Goal: Information Seeking & Learning: Check status

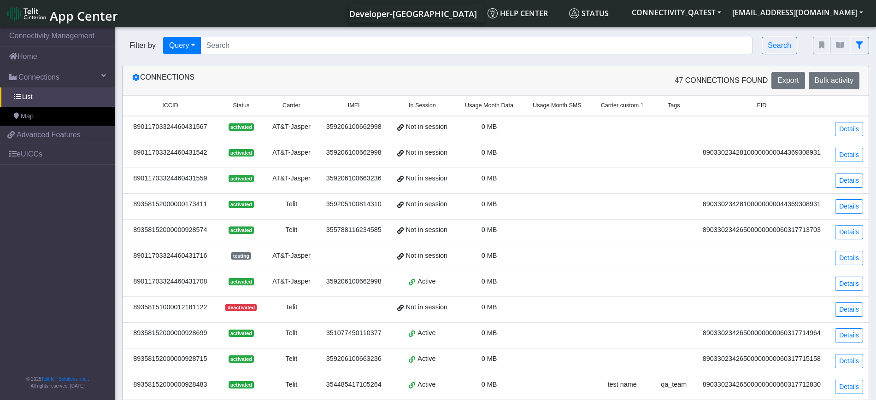
drag, startPoint x: 209, startPoint y: 131, endPoint x: 124, endPoint y: 125, distance: 85.0
click at [124, 125] on td "89011703324460431567" at bounding box center [170, 129] width 95 height 26
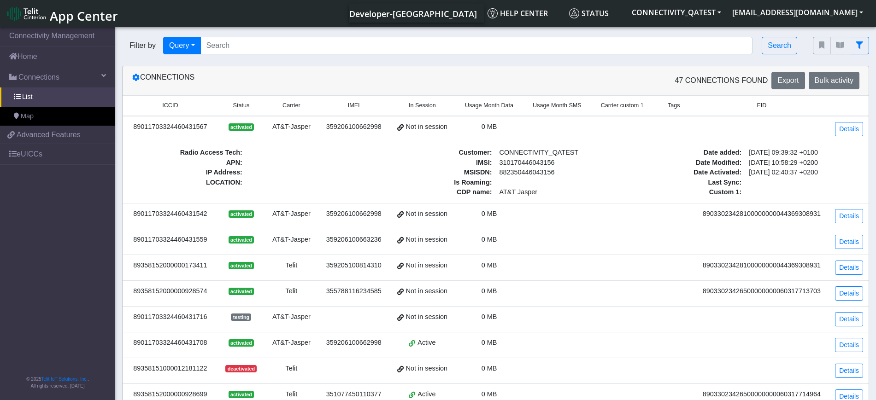
copy div "89011703324460431567"
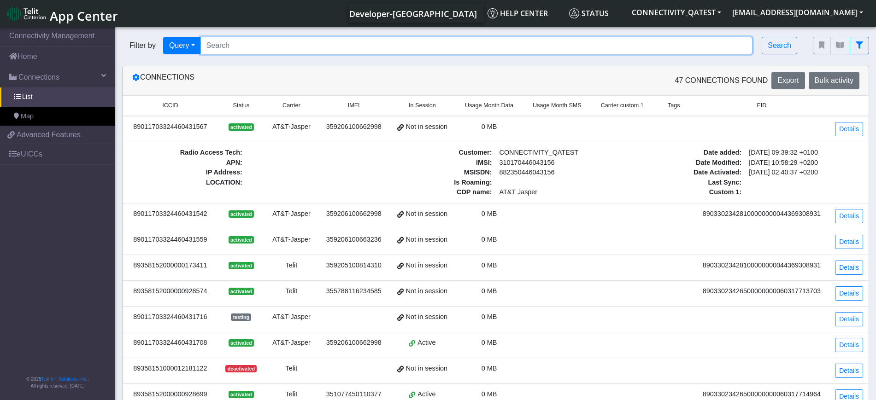
click at [268, 43] on input "Search..." at bounding box center [476, 46] width 553 height 18
paste input "89011703324460431567"
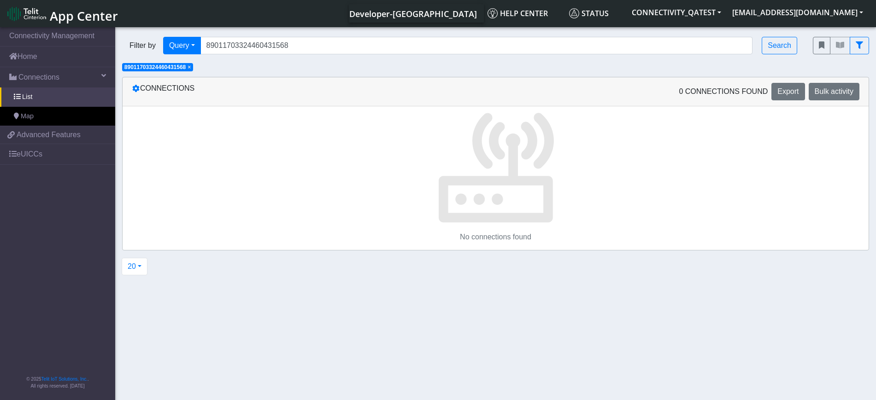
click at [189, 69] on span "×" at bounding box center [189, 67] width 3 height 6
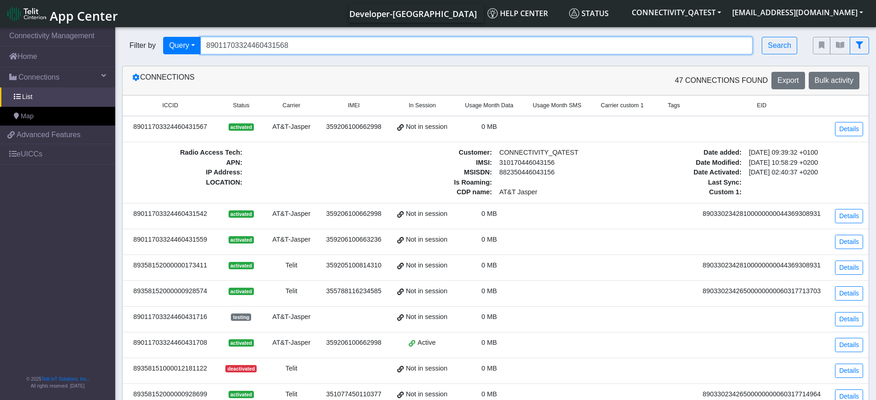
click at [288, 48] on input "89011703324460431568" at bounding box center [476, 46] width 553 height 18
type input "8901170332446043*"
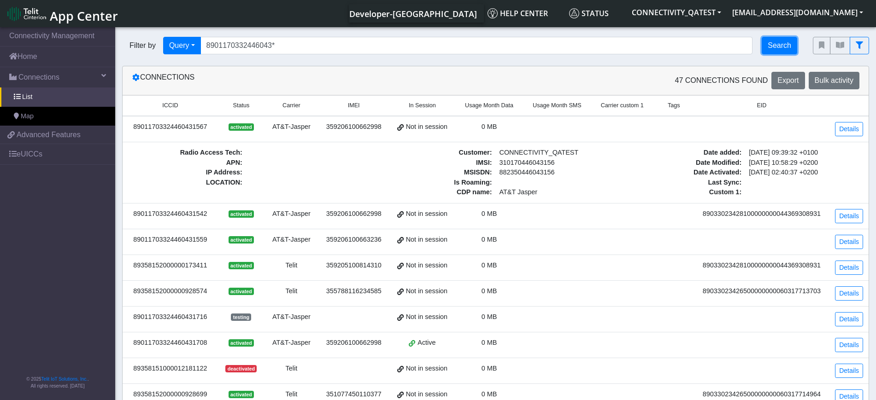
click at [784, 46] on button "Search" at bounding box center [779, 46] width 35 height 18
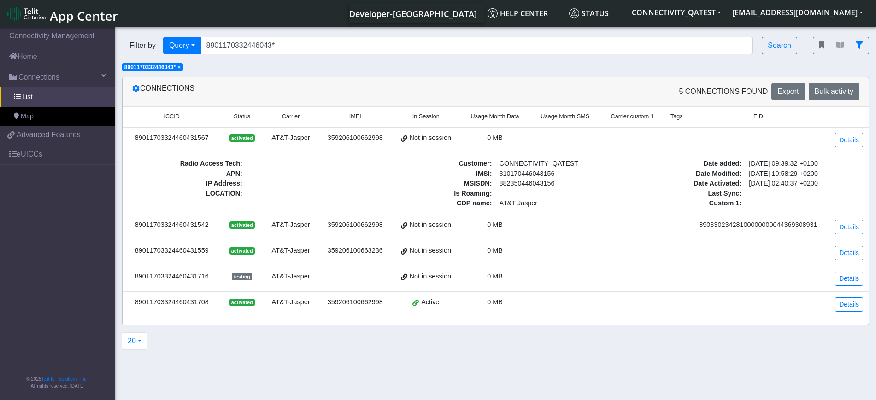
click at [757, 137] on td at bounding box center [758, 140] width 139 height 26
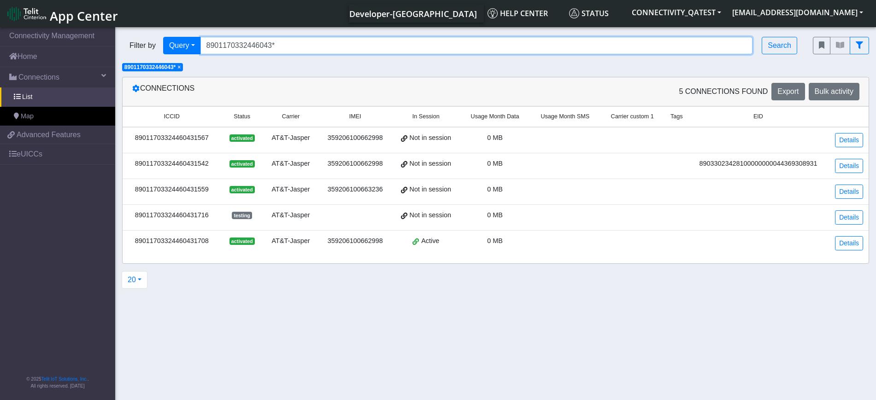
click at [299, 42] on input "8901170332446043*" at bounding box center [476, 46] width 553 height 18
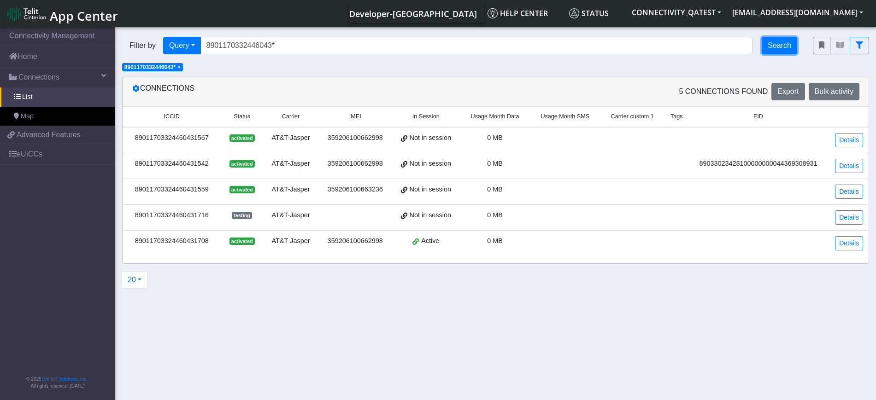
click at [783, 47] on button "Search" at bounding box center [779, 46] width 35 height 18
click at [179, 70] on span "×" at bounding box center [178, 67] width 3 height 6
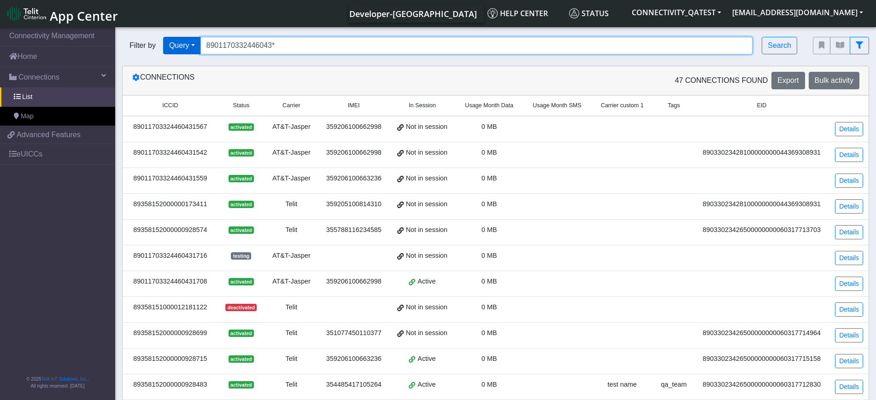
drag, startPoint x: 303, startPoint y: 50, endPoint x: 201, endPoint y: 53, distance: 101.9
click at [201, 53] on div "Filter by Query Query In Session Not connected Tags Country Operator 8901170332…" at bounding box center [460, 46] width 677 height 18
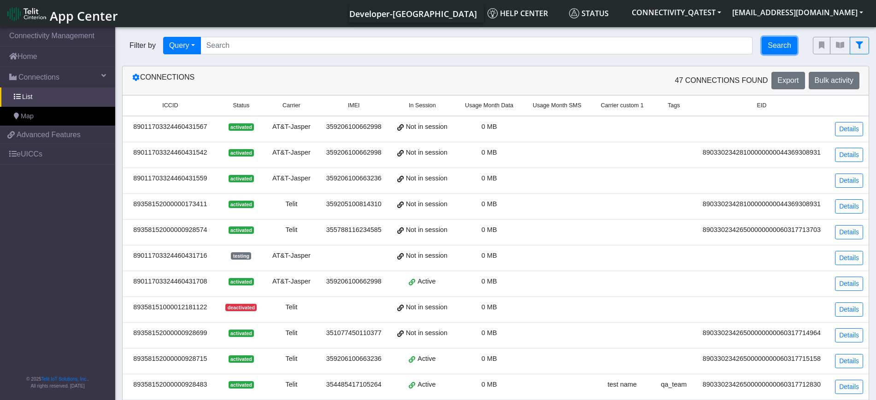
click at [781, 44] on button "Search" at bounding box center [779, 46] width 35 height 18
click at [196, 49] on button "Query" at bounding box center [182, 46] width 38 height 18
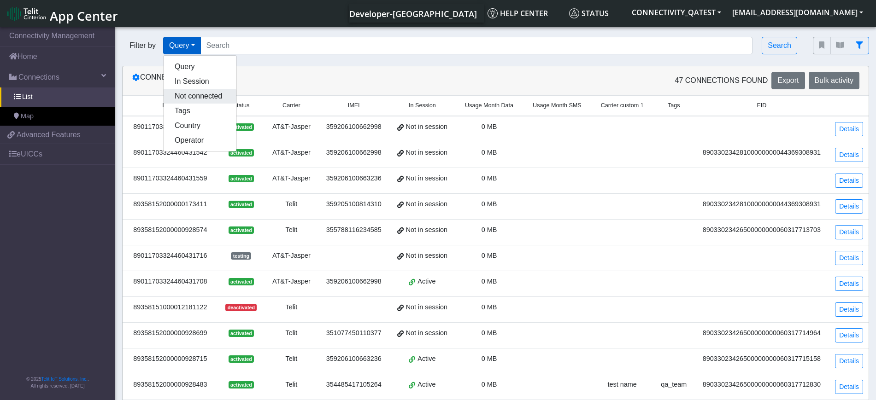
click at [197, 89] on button "Not connected" at bounding box center [200, 96] width 73 height 15
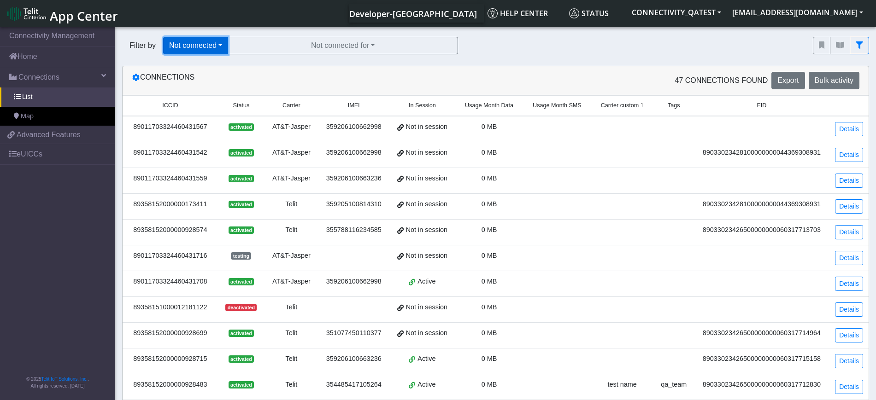
click at [216, 50] on button "Not connected" at bounding box center [195, 46] width 65 height 18
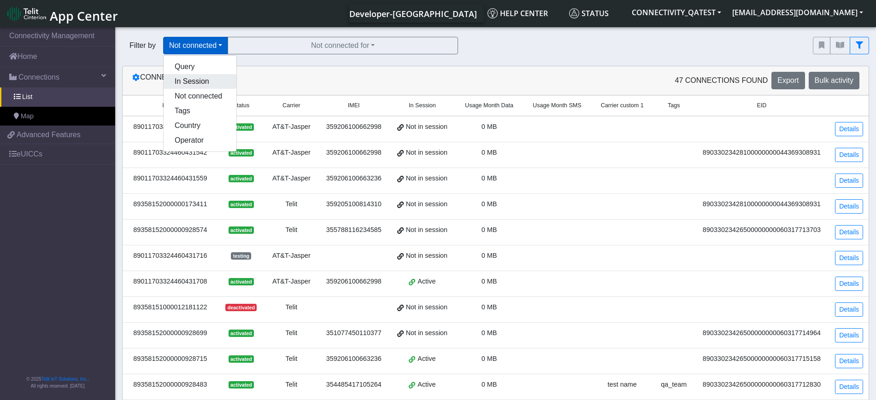
click at [203, 80] on button "In Session" at bounding box center [200, 81] width 73 height 15
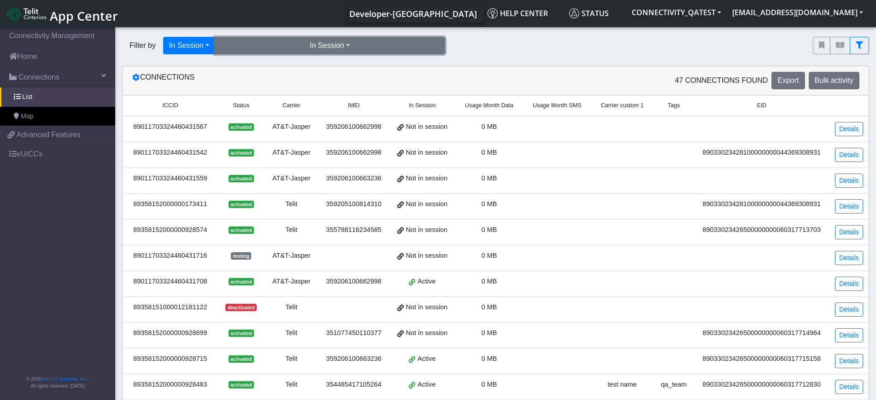
click at [273, 49] on button "In Session" at bounding box center [330, 46] width 230 height 18
click at [272, 66] on button "Yes (15)" at bounding box center [329, 66] width 229 height 15
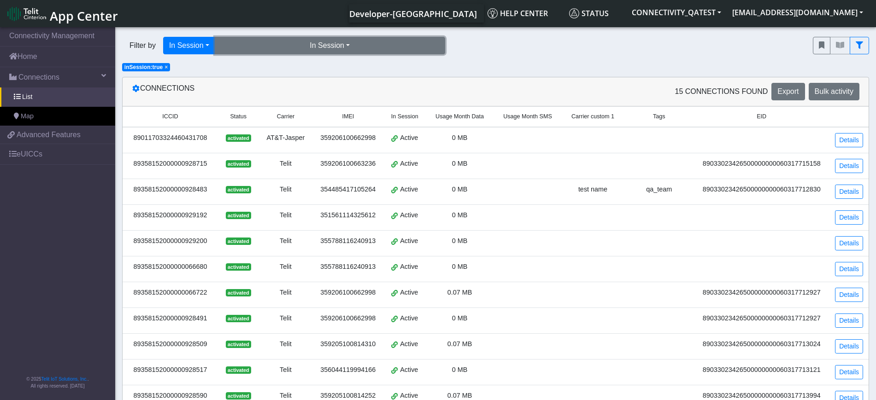
click at [294, 49] on button "In Session" at bounding box center [330, 46] width 230 height 18
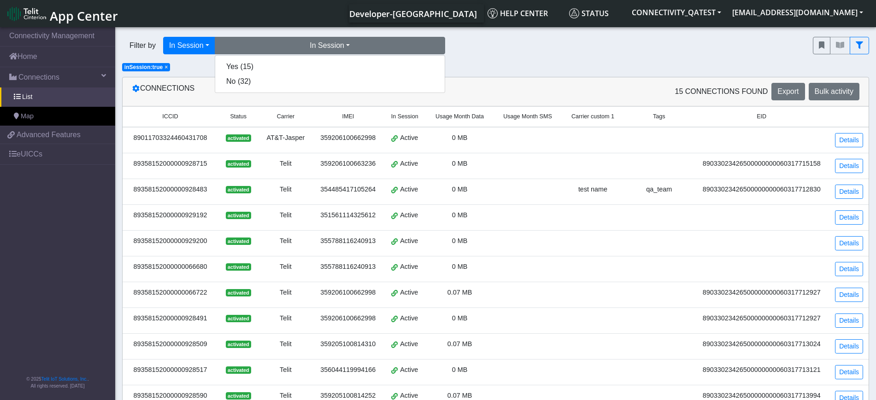
click at [165, 66] on span "×" at bounding box center [166, 67] width 3 height 6
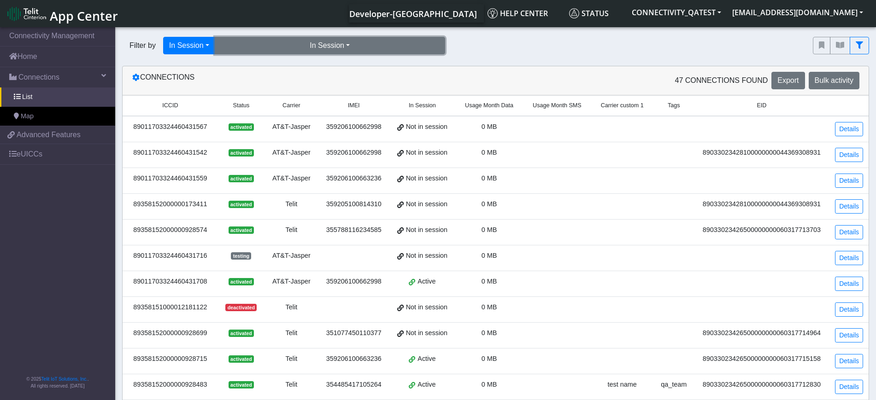
click at [286, 52] on button "In Session" at bounding box center [330, 46] width 230 height 18
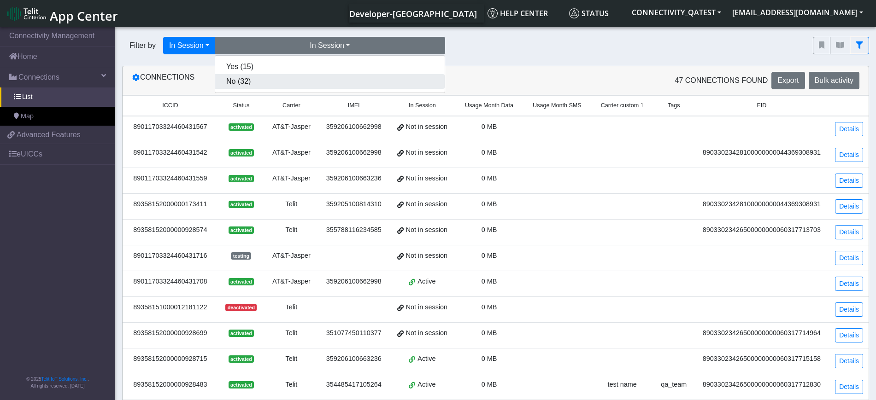
click at [274, 82] on button "No (32)" at bounding box center [329, 81] width 229 height 15
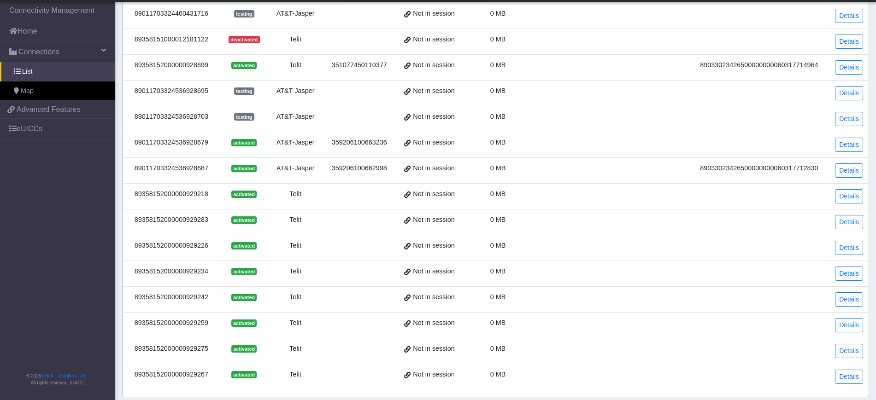
scroll to position [265, 0]
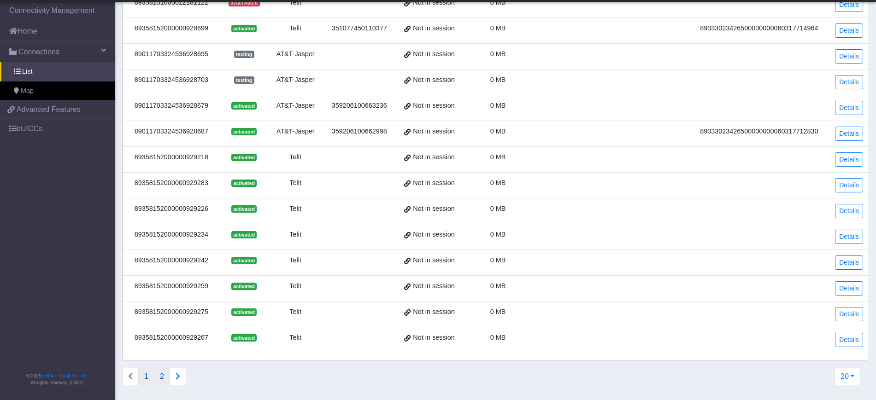
click at [154, 379] on button "2" at bounding box center [162, 377] width 16 height 18
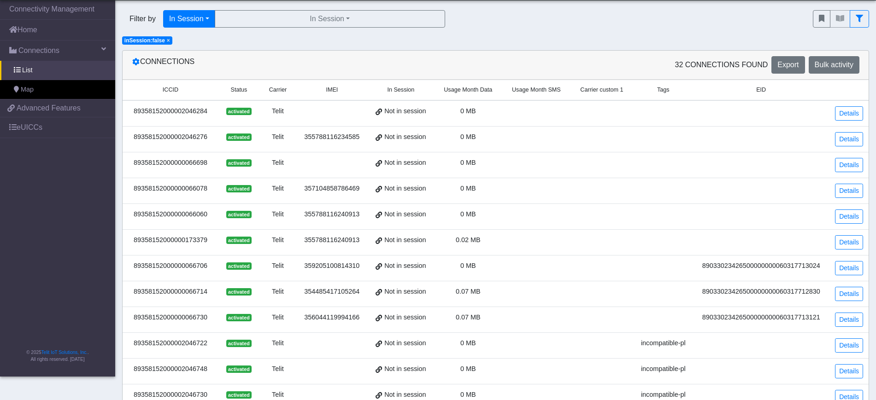
scroll to position [0, 0]
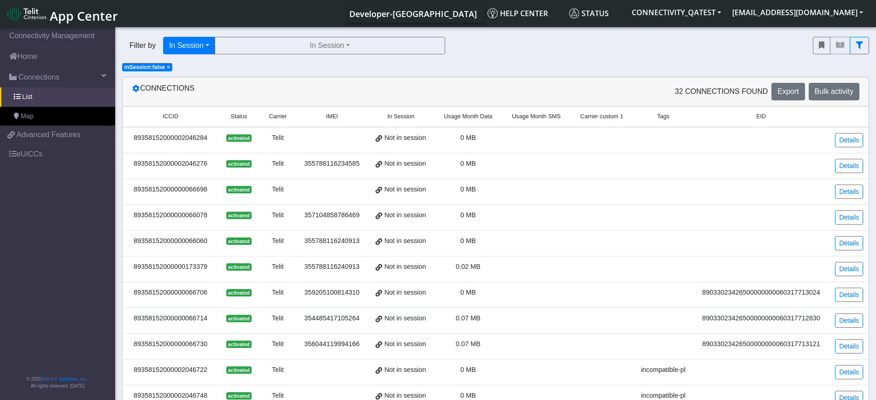
click at [167, 66] on span "×" at bounding box center [168, 67] width 3 height 6
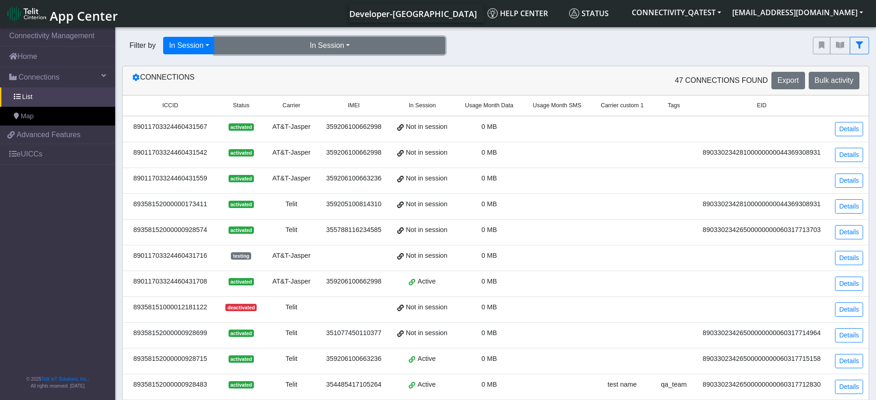
click at [322, 47] on button "In Session" at bounding box center [330, 46] width 230 height 18
click at [306, 63] on button "Yes (15)" at bounding box center [329, 66] width 229 height 15
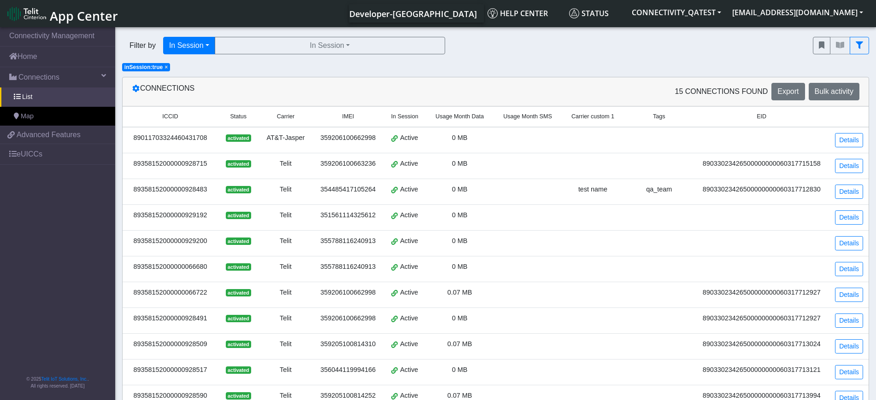
click at [165, 68] on span "×" at bounding box center [166, 67] width 3 height 6
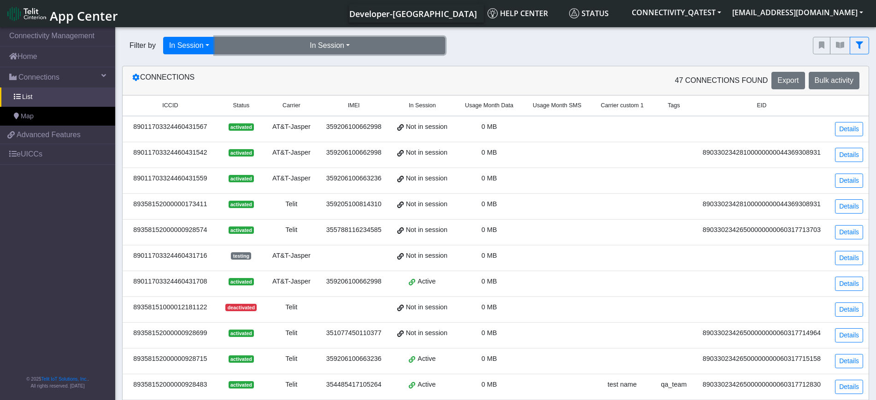
click at [316, 41] on button "In Session" at bounding box center [330, 46] width 230 height 18
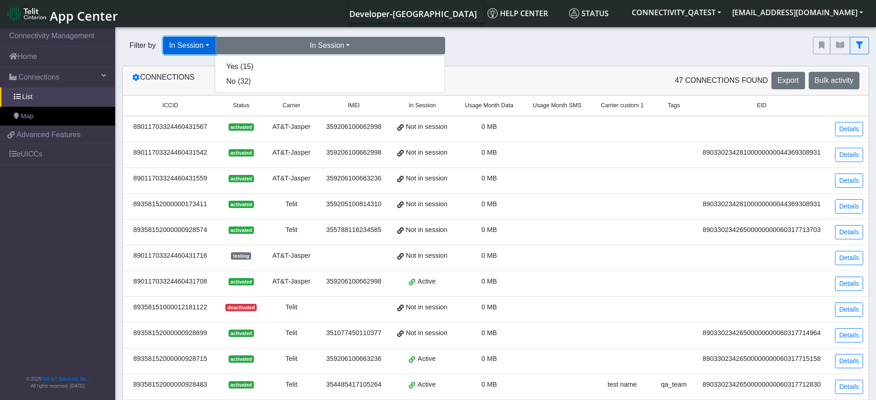
click at [204, 45] on button "In Session" at bounding box center [189, 46] width 52 height 18
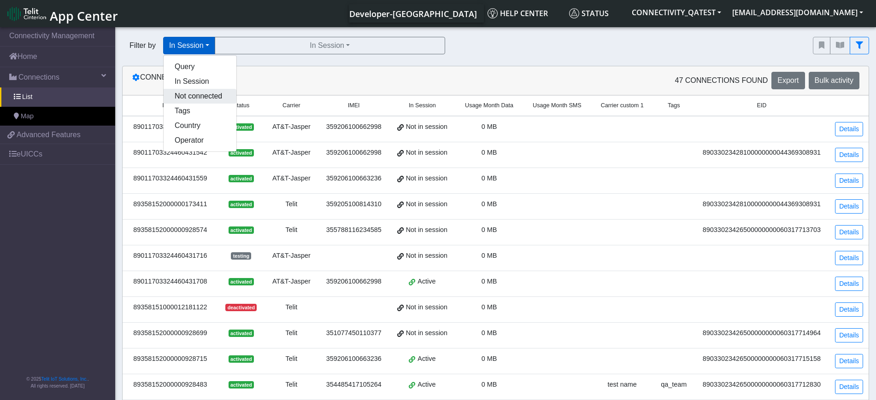
click at [200, 94] on button "Not connected" at bounding box center [200, 96] width 73 height 15
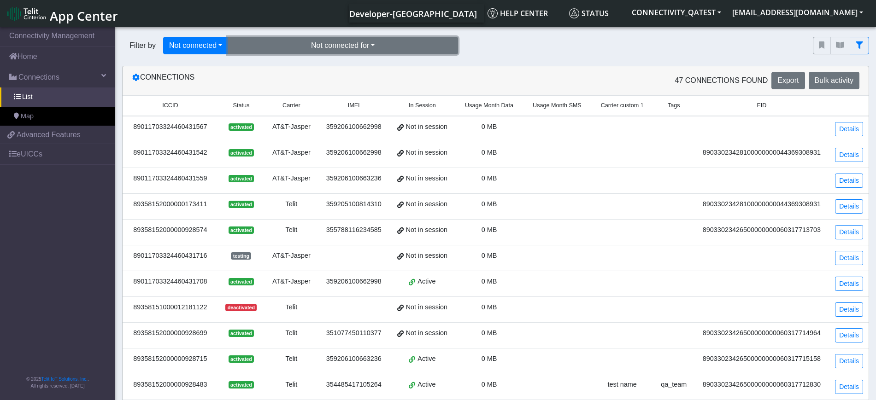
click at [327, 53] on button "Not connected for" at bounding box center [343, 46] width 230 height 18
click at [321, 62] on button "for 10 days (5)" at bounding box center [342, 66] width 229 height 15
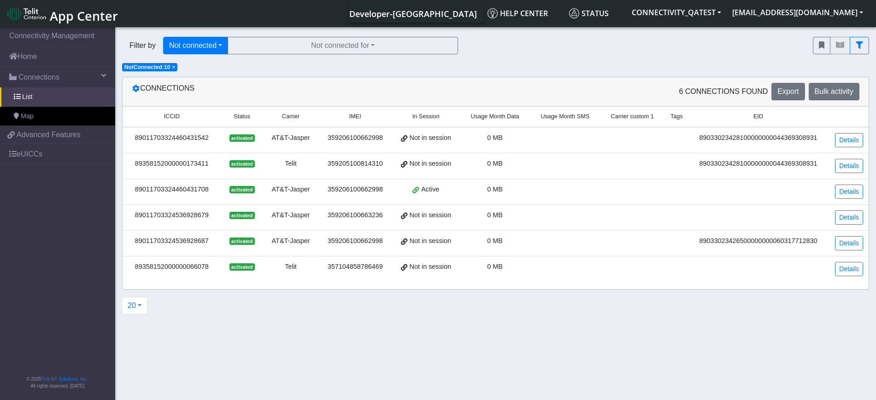
click at [172, 65] on span "×" at bounding box center [173, 67] width 3 height 6
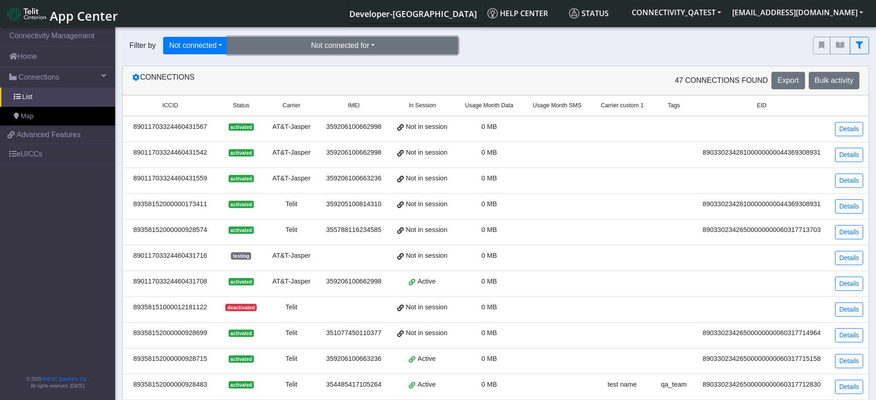
click at [320, 44] on button "Not connected for" at bounding box center [343, 46] width 230 height 18
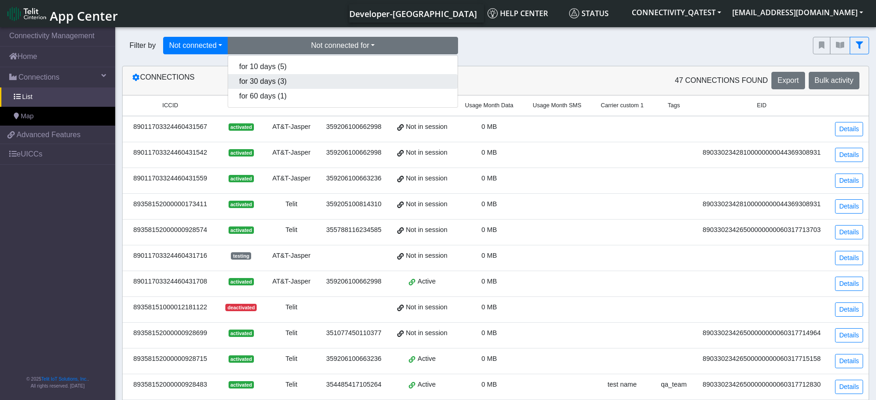
click at [314, 82] on button "for 30 days (3)" at bounding box center [342, 81] width 229 height 15
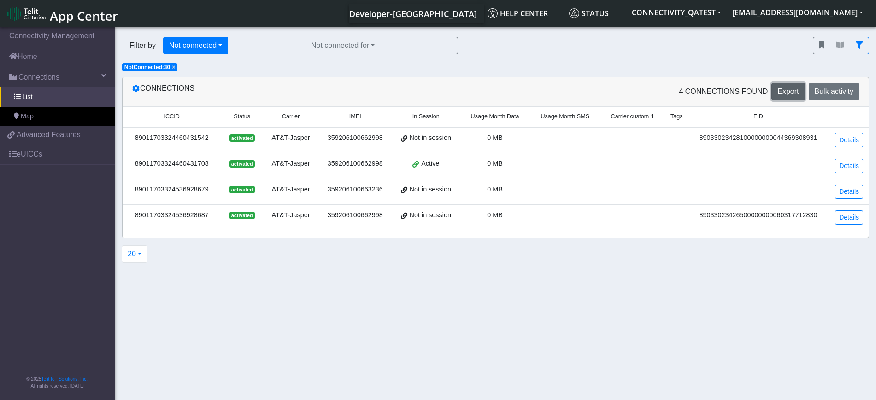
click at [797, 88] on span "Export" at bounding box center [787, 92] width 21 height 8
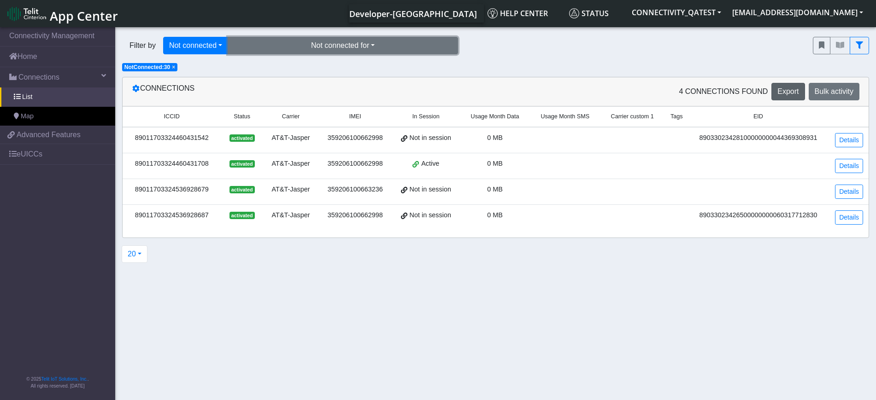
click at [354, 40] on button "Not connected for" at bounding box center [343, 46] width 230 height 18
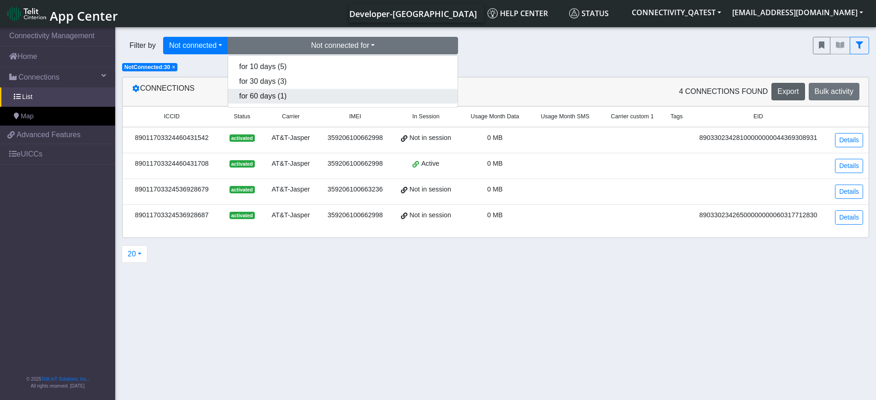
click at [322, 98] on button "for 60 days (1)" at bounding box center [342, 96] width 229 height 15
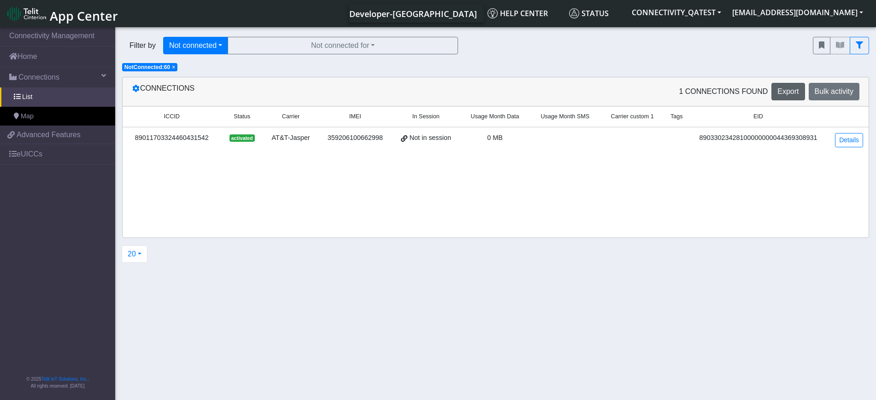
click at [173, 67] on span "×" at bounding box center [173, 67] width 3 height 6
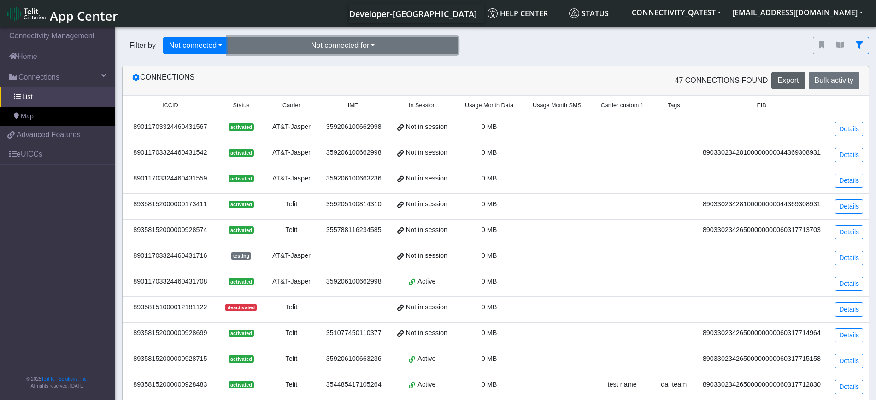
click at [329, 40] on button "Not connected for" at bounding box center [343, 46] width 230 height 18
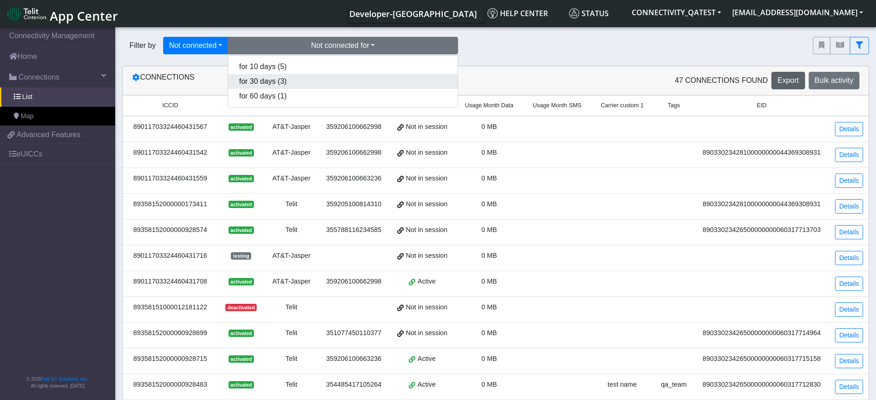
click at [325, 82] on button "for 30 days (3)" at bounding box center [342, 81] width 229 height 15
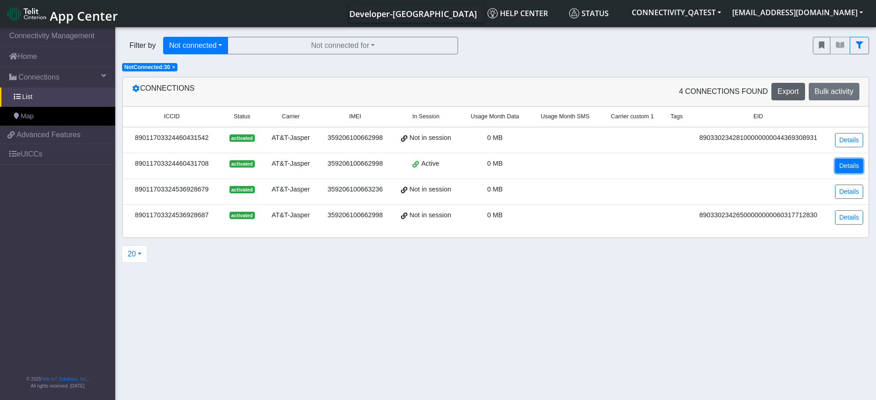
click at [851, 167] on link "Details" at bounding box center [849, 166] width 28 height 14
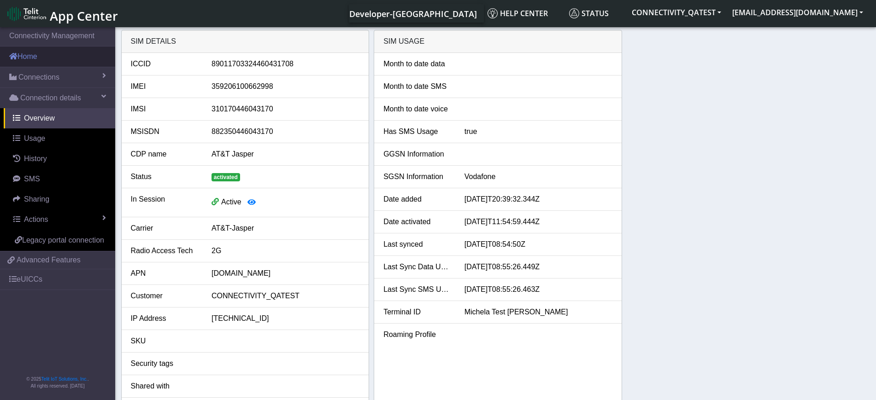
click at [49, 52] on link "Home" at bounding box center [57, 57] width 115 height 20
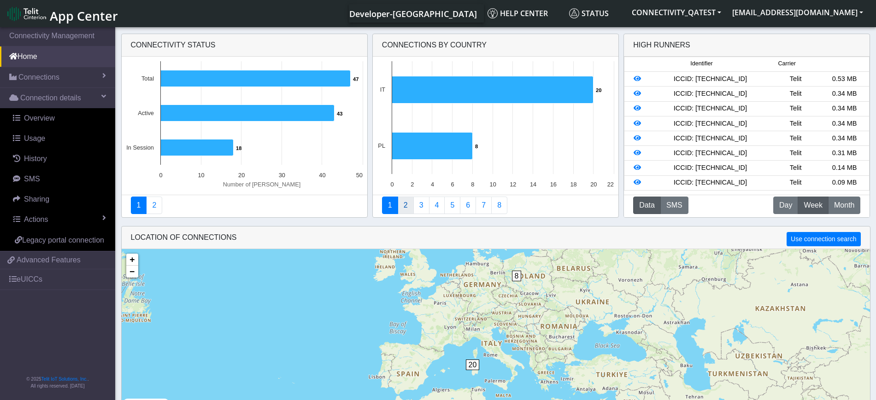
click at [403, 213] on link "2" at bounding box center [406, 206] width 16 height 18
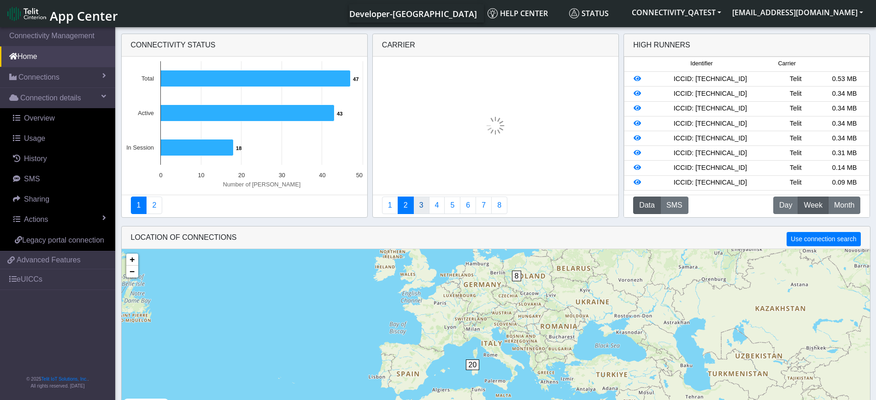
click at [421, 213] on link "3" at bounding box center [421, 206] width 16 height 18
click at [435, 211] on link "4" at bounding box center [437, 206] width 16 height 18
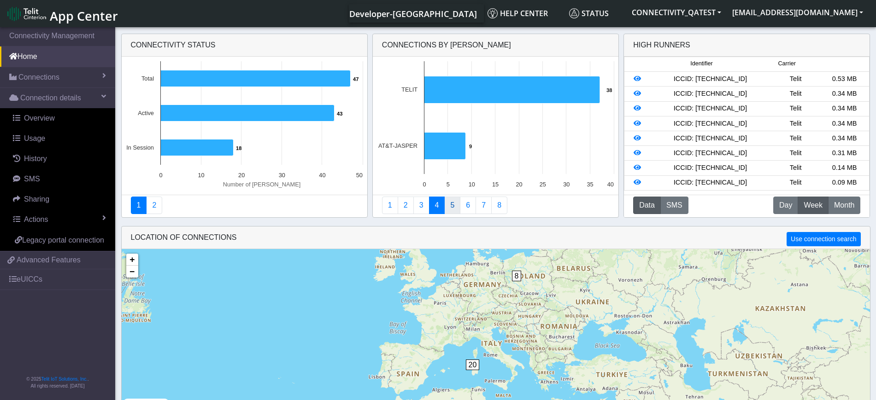
click at [447, 209] on link "5" at bounding box center [452, 206] width 16 height 18
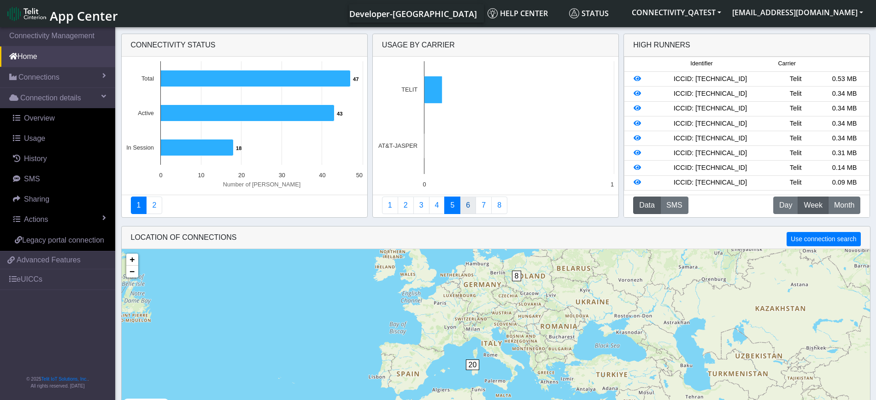
click at [467, 205] on link "6" at bounding box center [468, 206] width 16 height 18
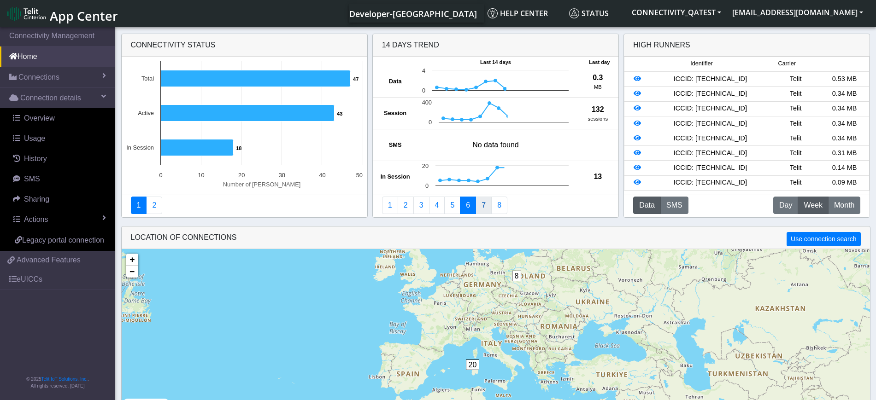
click at [482, 204] on link "7" at bounding box center [484, 206] width 16 height 18
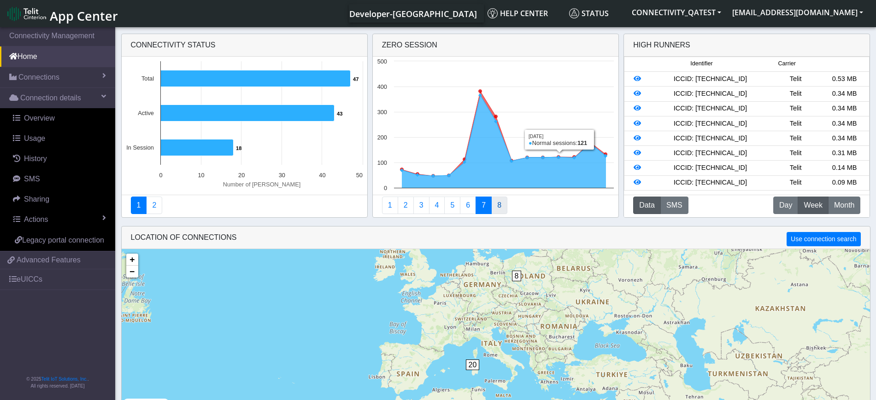
click at [499, 202] on link "8" at bounding box center [499, 206] width 16 height 18
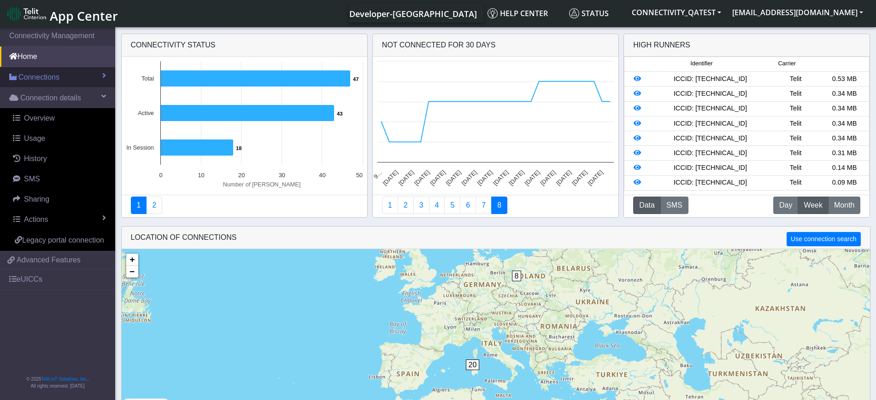
click at [55, 74] on span "Connections" at bounding box center [38, 77] width 41 height 11
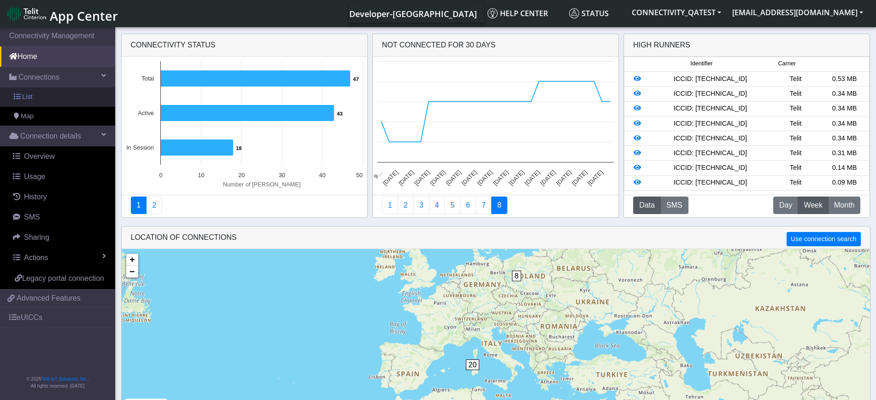
click at [52, 98] on link "List" at bounding box center [57, 97] width 115 height 19
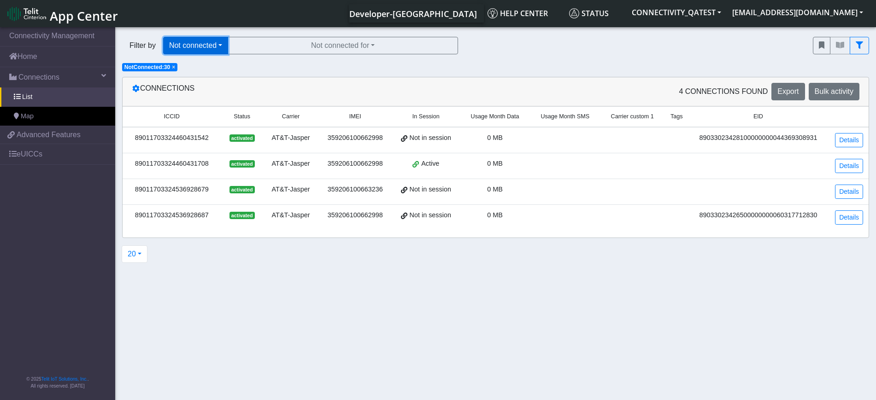
click at [217, 44] on button "Not connected" at bounding box center [195, 46] width 65 height 18
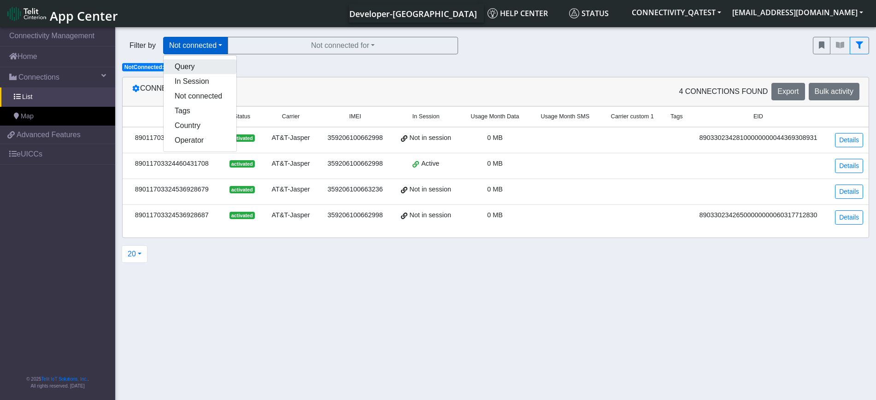
click at [207, 62] on button "Query" at bounding box center [200, 66] width 73 height 15
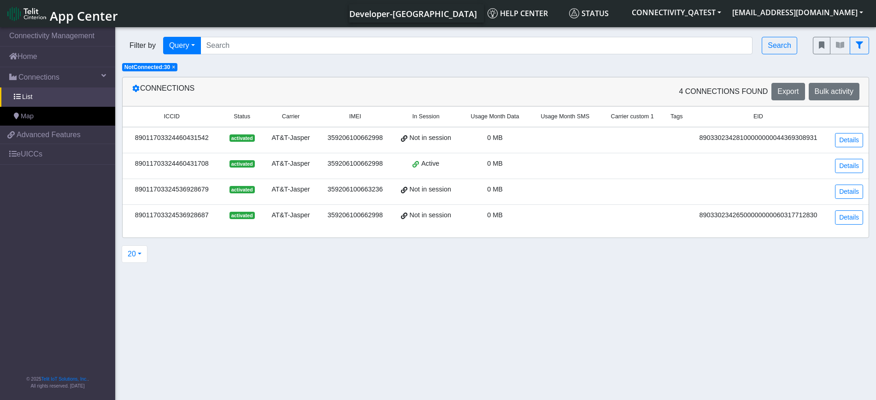
click at [173, 69] on span "×" at bounding box center [173, 67] width 3 height 6
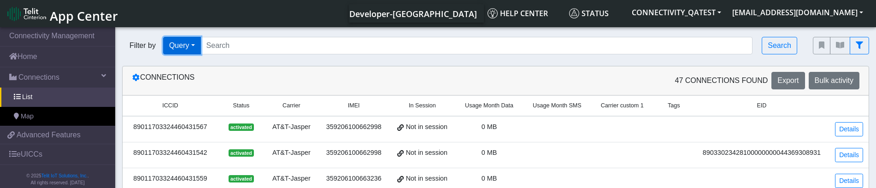
click at [196, 45] on button "Query" at bounding box center [182, 46] width 38 height 18
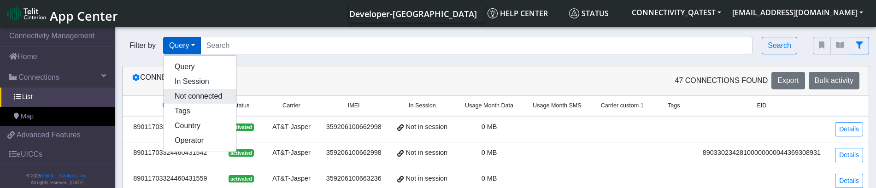
click at [208, 95] on button "Not connected" at bounding box center [200, 96] width 73 height 15
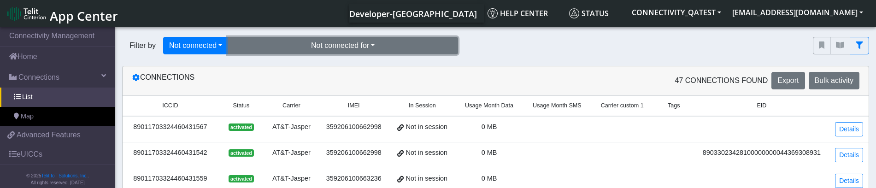
click at [331, 46] on button "Not connected for" at bounding box center [343, 46] width 230 height 18
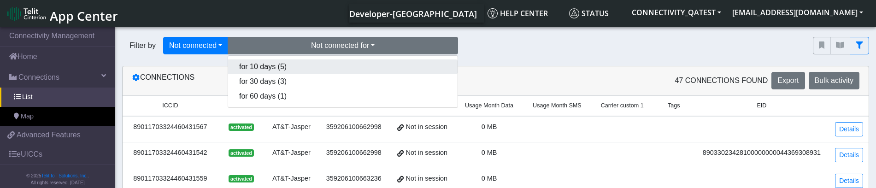
click at [326, 68] on button "for 10 days (5)" at bounding box center [342, 66] width 229 height 15
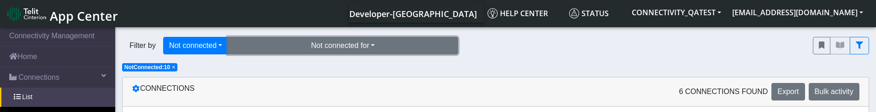
click at [338, 45] on button "Not connected for" at bounding box center [343, 46] width 230 height 18
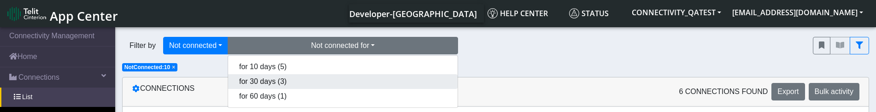
click at [334, 82] on button "for 30 days (3)" at bounding box center [342, 81] width 229 height 15
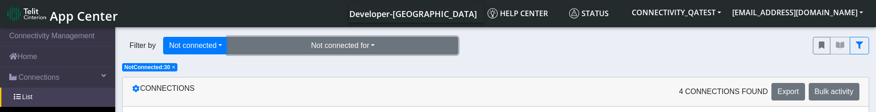
click at [337, 43] on button "Not connected for" at bounding box center [343, 46] width 230 height 18
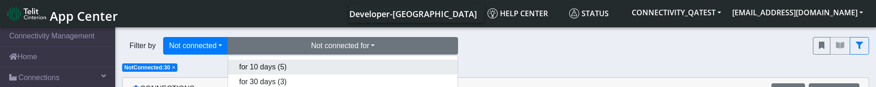
click at [289, 69] on button "for 10 days (5)" at bounding box center [342, 66] width 229 height 15
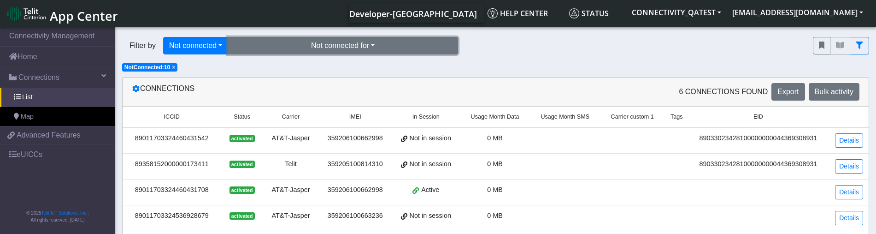
click at [414, 43] on button "Not connected for" at bounding box center [343, 46] width 230 height 18
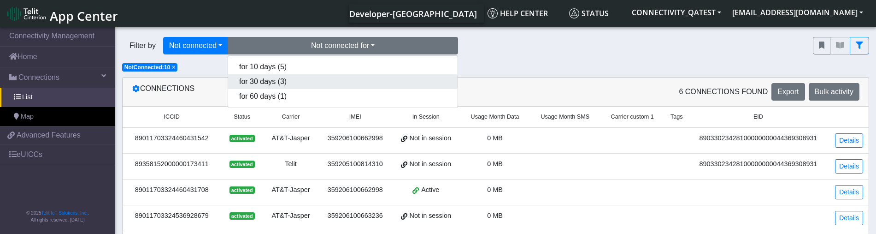
click at [323, 83] on button "for 30 days (3)" at bounding box center [342, 81] width 229 height 15
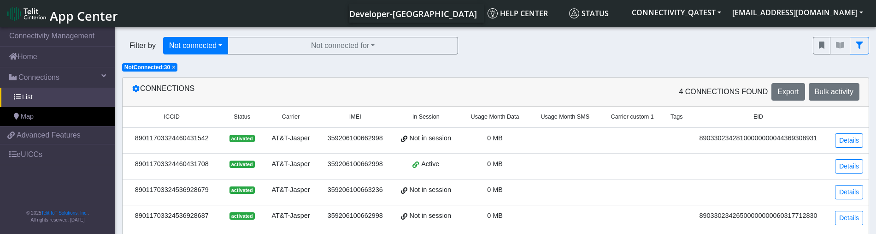
click at [173, 66] on span "×" at bounding box center [173, 67] width 3 height 6
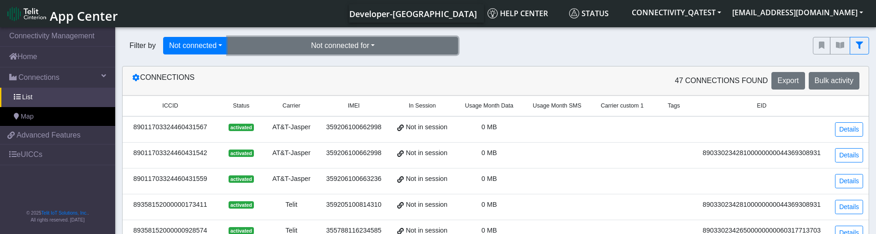
click at [261, 42] on button "Not connected for" at bounding box center [343, 46] width 230 height 18
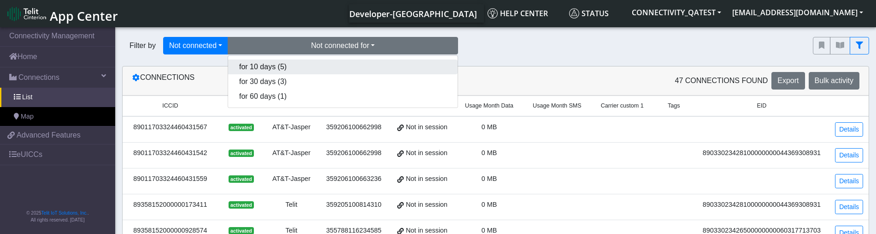
click at [269, 67] on button "for 10 days (5)" at bounding box center [342, 66] width 229 height 15
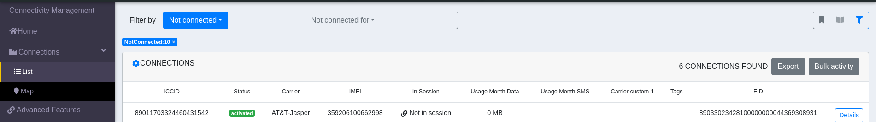
scroll to position [175, 0]
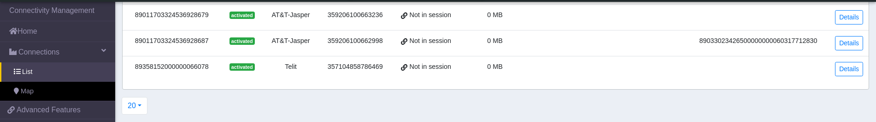
drag, startPoint x: 430, startPoint y: 120, endPoint x: 418, endPoint y: 231, distance: 112.1
click at [564, 108] on div "20 20 50 100 200 500 1000 2000" at bounding box center [491, 106] width 752 height 18
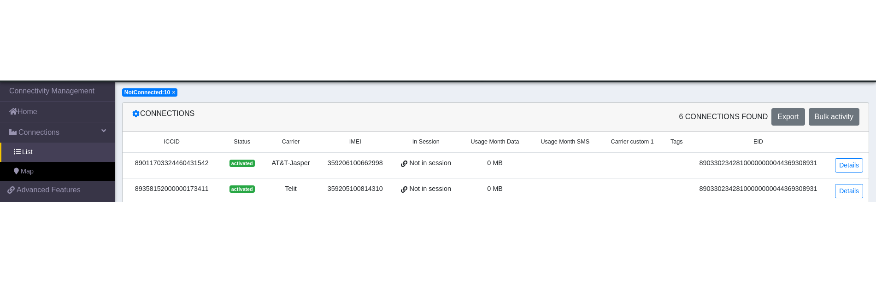
scroll to position [2, 0]
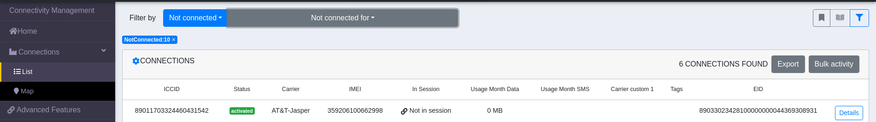
click at [406, 24] on button "Not connected for" at bounding box center [343, 18] width 230 height 18
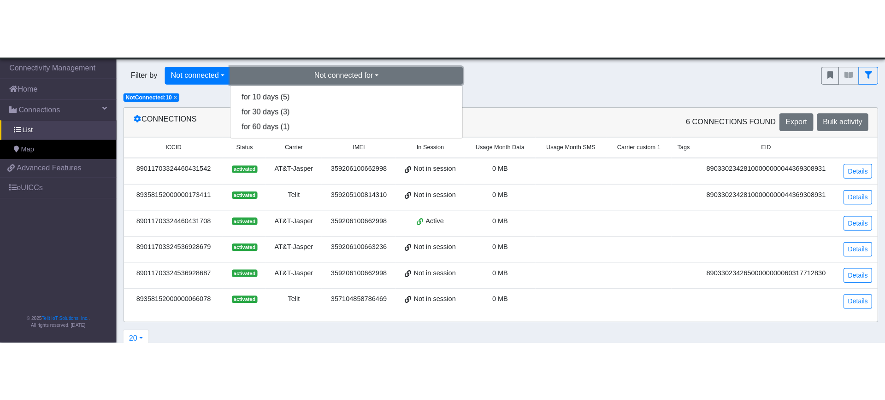
scroll to position [0, 0]
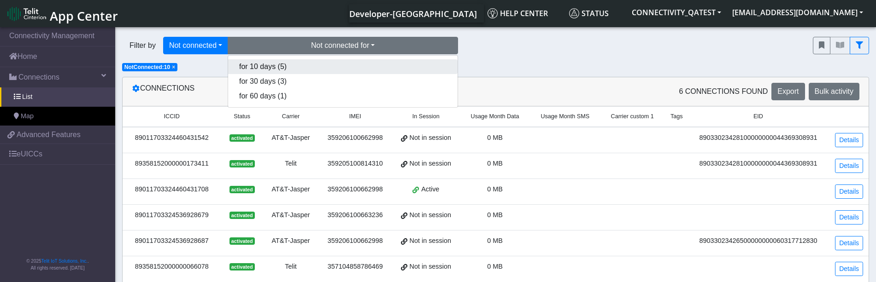
click at [303, 67] on button "for 10 days (5)" at bounding box center [342, 66] width 229 height 15
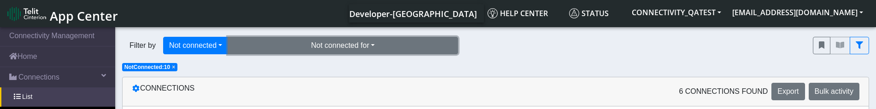
click at [394, 45] on button "Not connected for" at bounding box center [343, 46] width 230 height 18
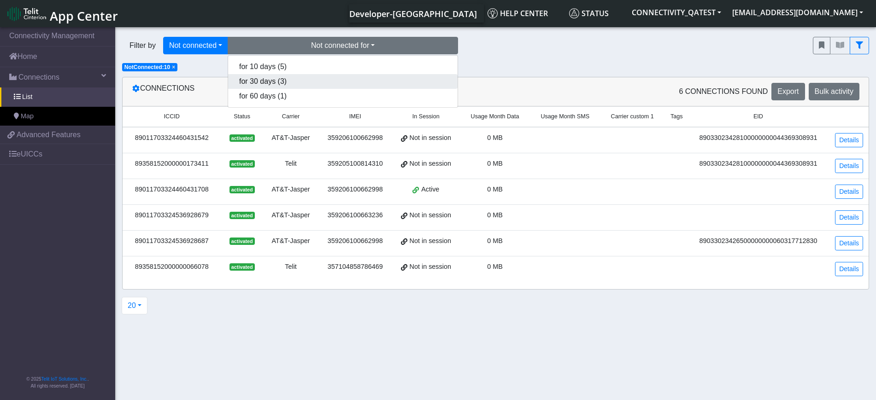
click at [284, 78] on button "for 30 days (3)" at bounding box center [342, 81] width 229 height 15
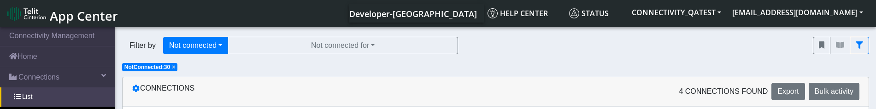
click at [174, 68] on span "×" at bounding box center [173, 67] width 3 height 6
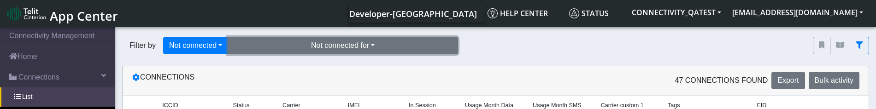
click at [312, 51] on button "Not connected for" at bounding box center [343, 46] width 230 height 18
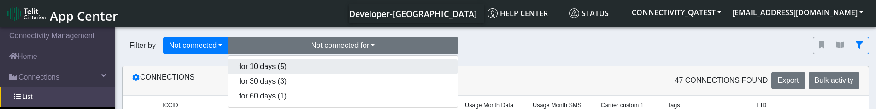
click at [298, 71] on button "for 10 days (5)" at bounding box center [342, 66] width 229 height 15
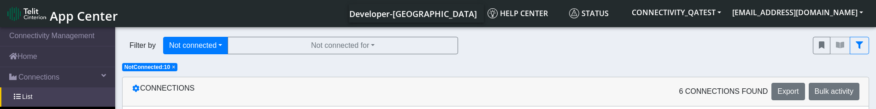
click at [176, 69] on span "× NotConnected:10" at bounding box center [149, 67] width 55 height 8
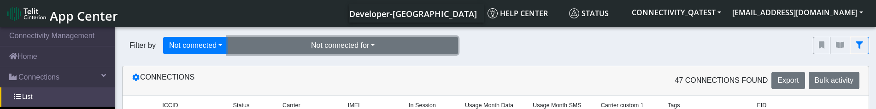
click at [376, 43] on button "Not connected for" at bounding box center [343, 46] width 230 height 18
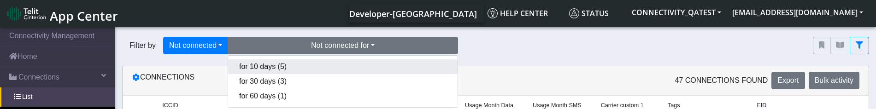
click at [359, 61] on button "for 10 days (5)" at bounding box center [342, 66] width 229 height 15
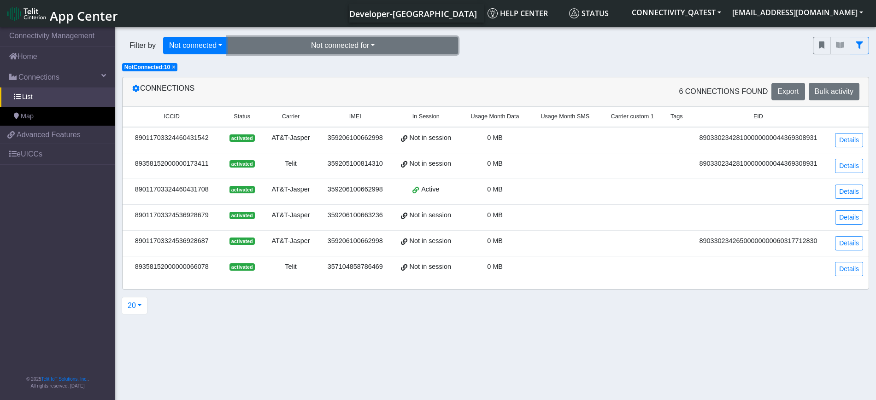
click at [357, 48] on button "Not connected for" at bounding box center [343, 46] width 230 height 18
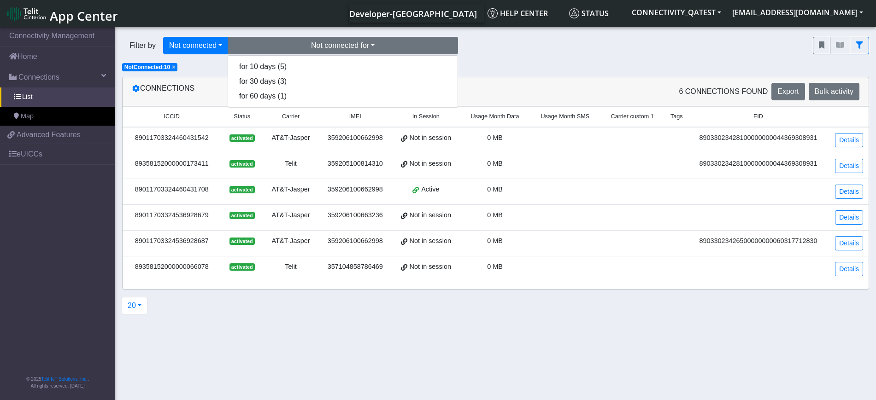
click at [171, 68] on span "× NotConnected:10" at bounding box center [149, 67] width 55 height 8
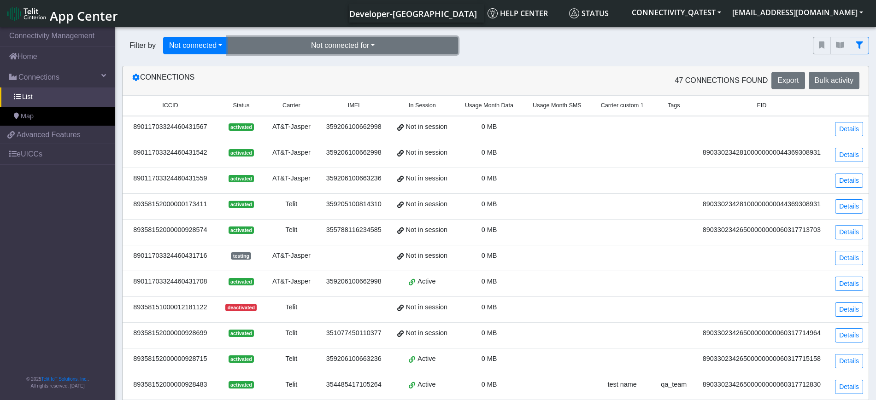
click at [320, 45] on button "Not connected for" at bounding box center [343, 46] width 230 height 18
click at [290, 69] on button "for 10 days (5)" at bounding box center [342, 66] width 229 height 15
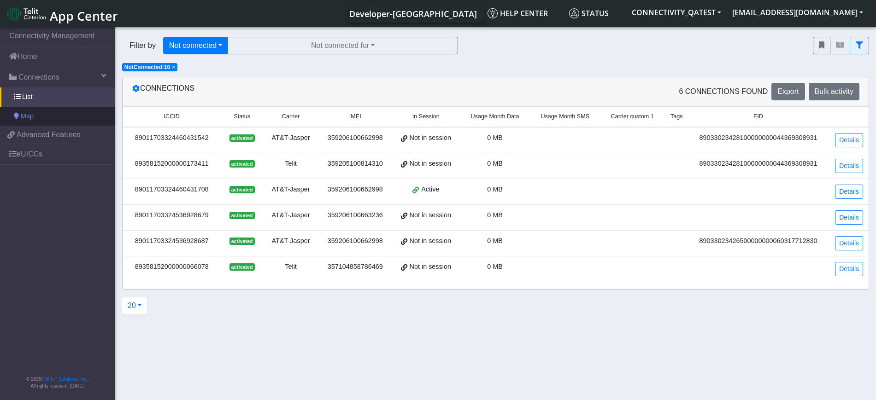
click at [36, 115] on link "Map" at bounding box center [57, 116] width 115 height 19
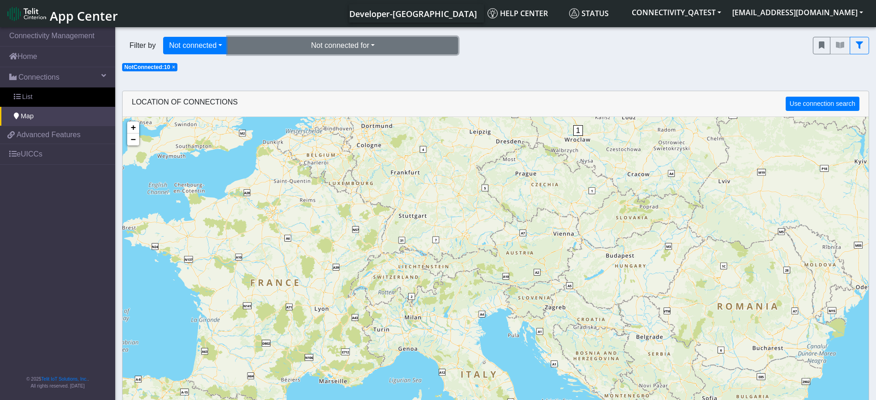
click at [358, 41] on button "Not connected for" at bounding box center [343, 46] width 230 height 18
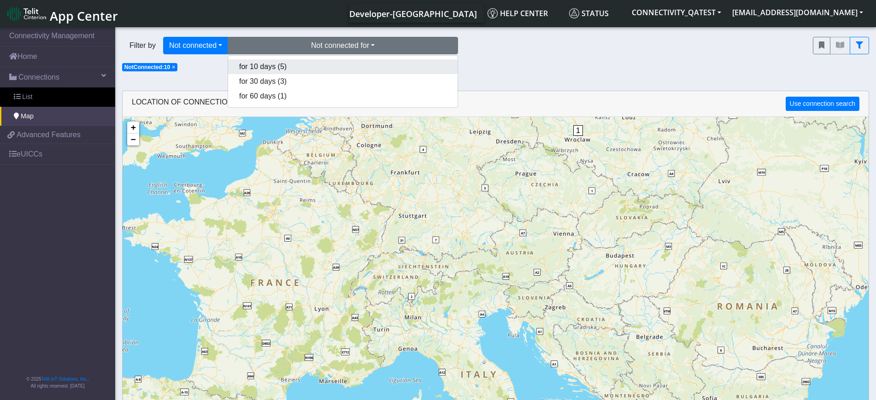
click at [306, 66] on button "for 10 days (5)" at bounding box center [342, 66] width 229 height 15
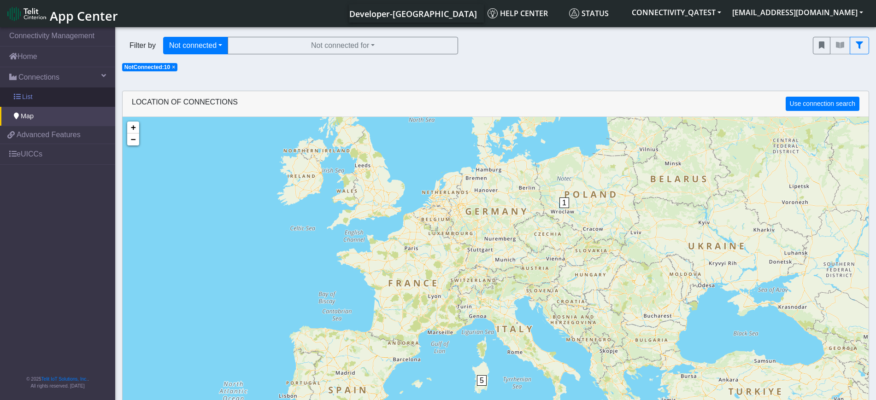
drag, startPoint x: 40, startPoint y: 98, endPoint x: 49, endPoint y: 98, distance: 9.7
click at [39, 98] on link "List" at bounding box center [57, 97] width 115 height 19
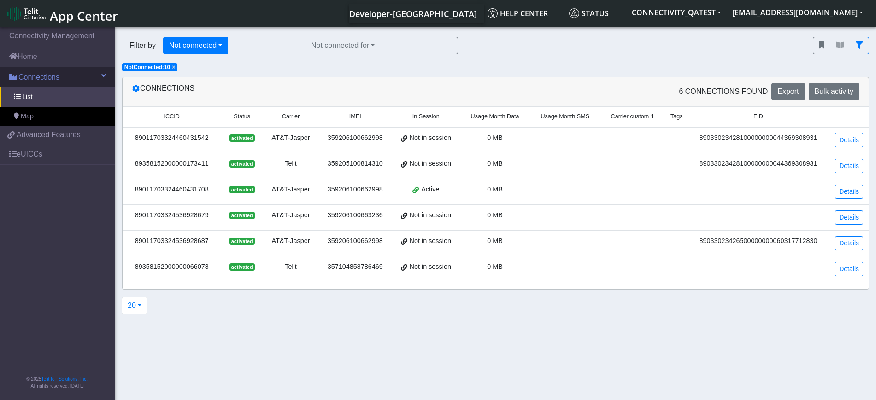
click at [35, 75] on span "Connections" at bounding box center [38, 77] width 41 height 11
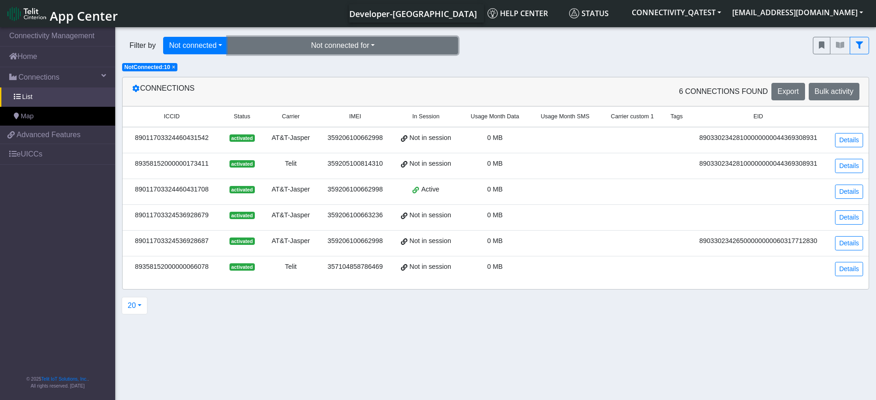
click at [354, 40] on button "Not connected for" at bounding box center [343, 46] width 230 height 18
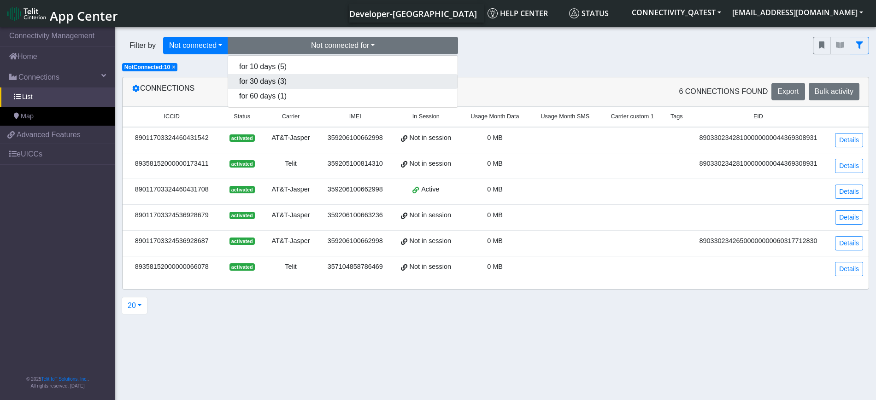
click at [292, 85] on button "for 30 days (3)" at bounding box center [342, 81] width 229 height 15
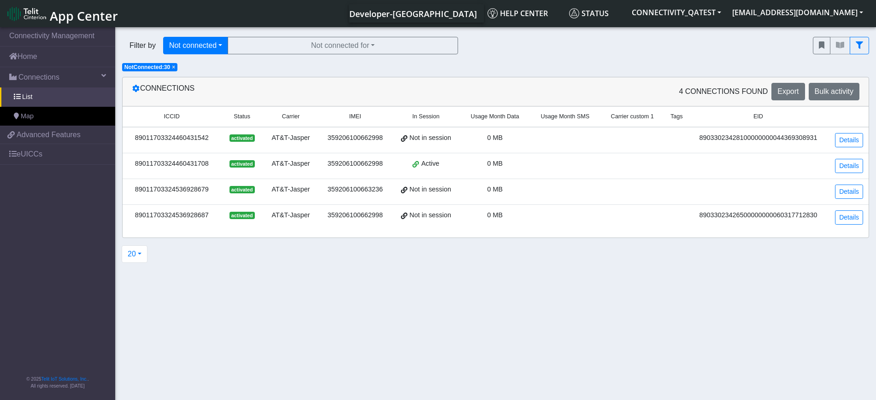
click at [346, 55] on div "Filter by Not connected Query In Session Not connected Tags Country Operator No…" at bounding box center [460, 45] width 691 height 31
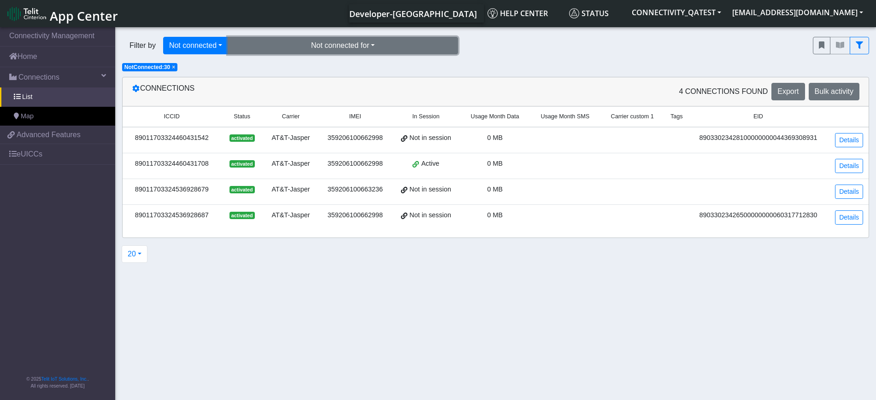
click at [346, 52] on button "Not connected for" at bounding box center [343, 46] width 230 height 18
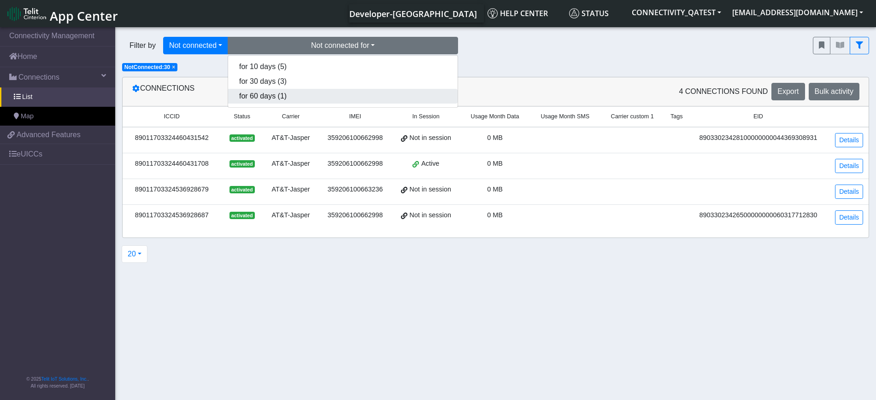
click at [314, 98] on button "for 60 days (1)" at bounding box center [342, 96] width 229 height 15
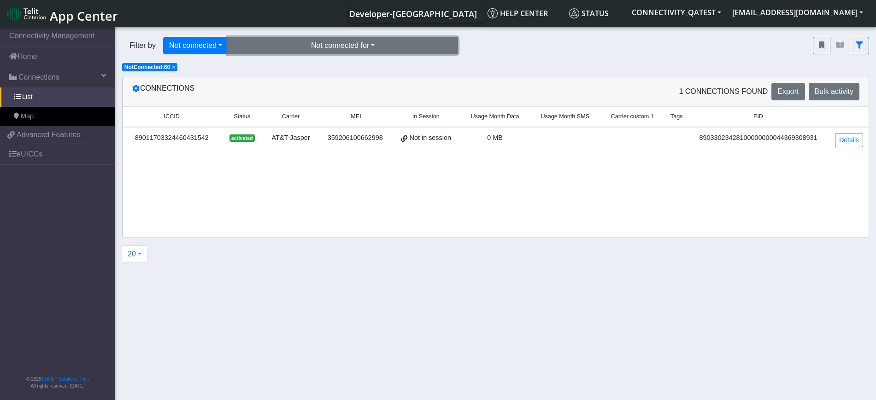
click at [348, 49] on button "Not connected for" at bounding box center [343, 46] width 230 height 18
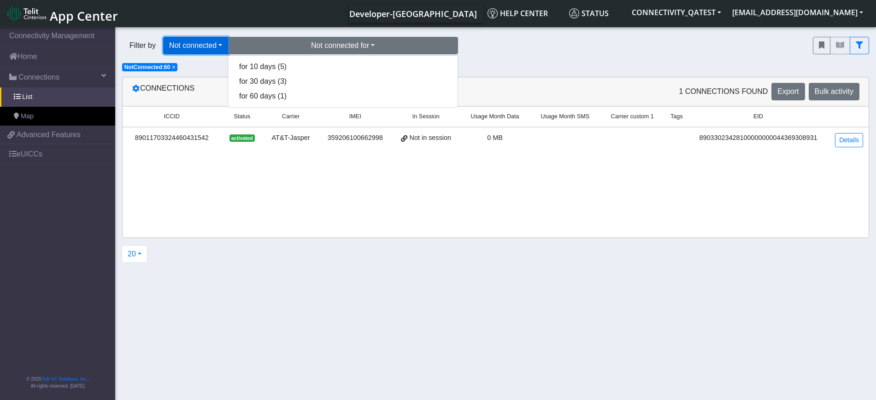
click at [217, 50] on button "Not connected" at bounding box center [195, 46] width 65 height 18
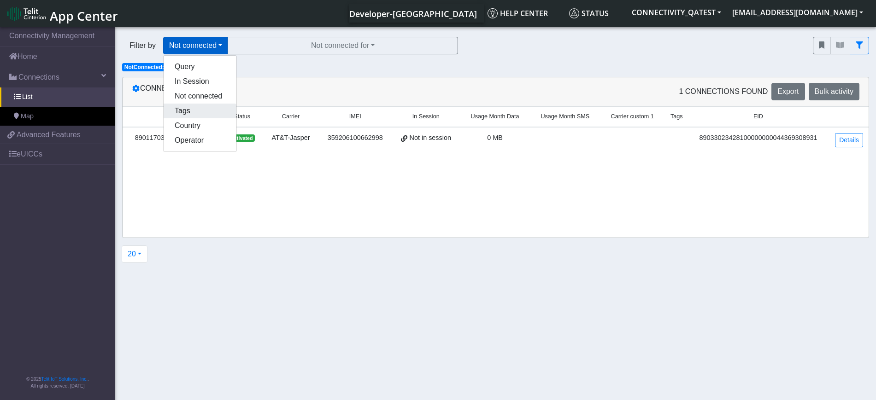
click at [197, 116] on button "Tags" at bounding box center [200, 111] width 73 height 15
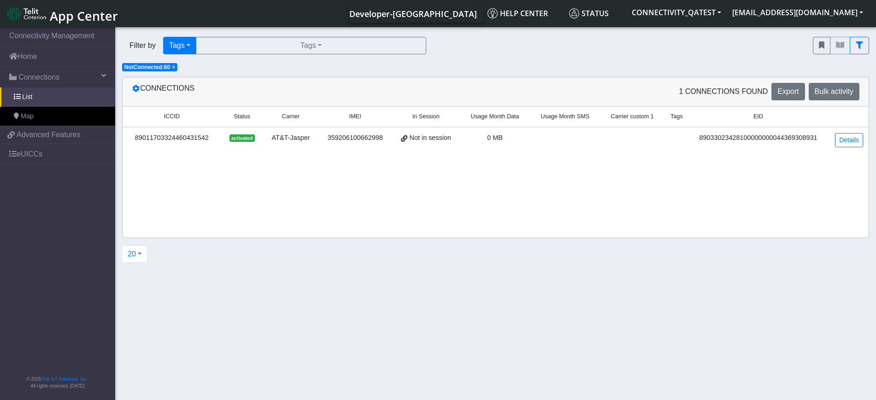
click at [174, 66] on span "×" at bounding box center [173, 67] width 3 height 6
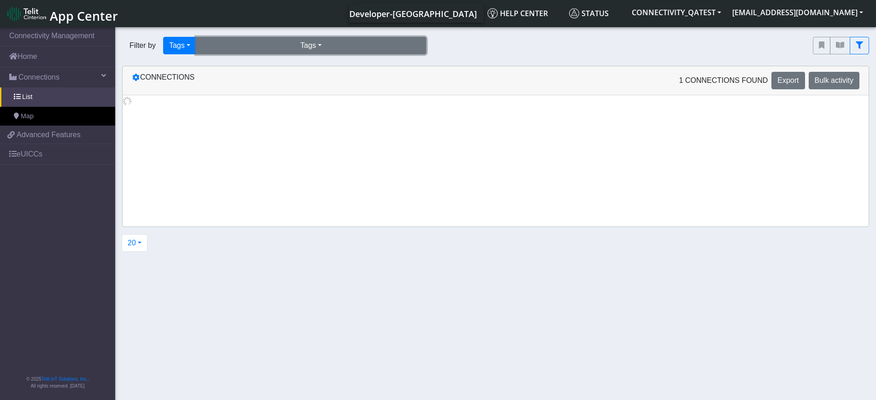
click at [350, 40] on button "Tags" at bounding box center [311, 46] width 230 height 18
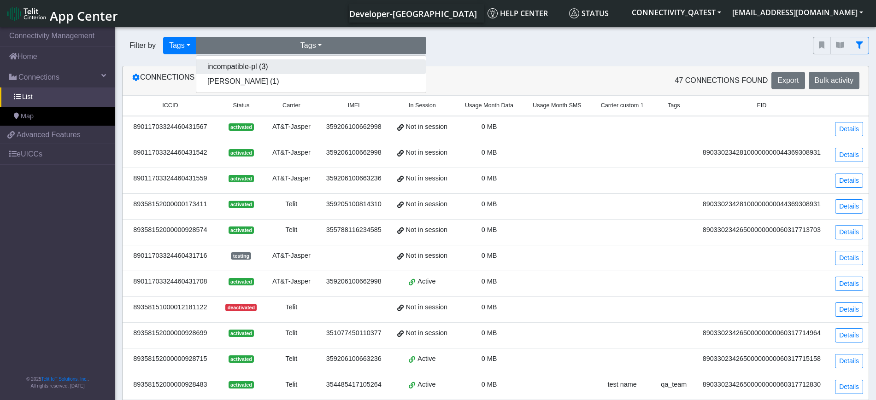
click at [334, 64] on button "incompatible-pl (3)" at bounding box center [310, 66] width 229 height 15
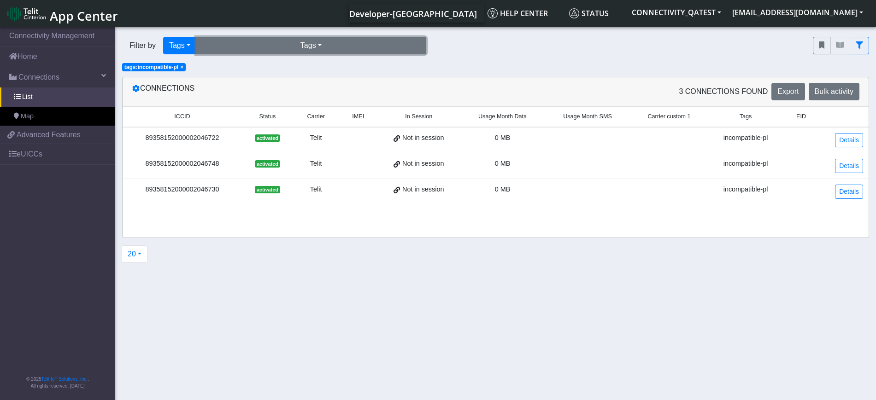
click at [342, 45] on button "Tags" at bounding box center [311, 46] width 230 height 18
click at [336, 66] on button "incompatible-pl (3)" at bounding box center [310, 66] width 229 height 15
click at [336, 51] on button "Tags" at bounding box center [311, 46] width 230 height 18
click at [334, 63] on button "incompatible-pl (3)" at bounding box center [310, 66] width 229 height 15
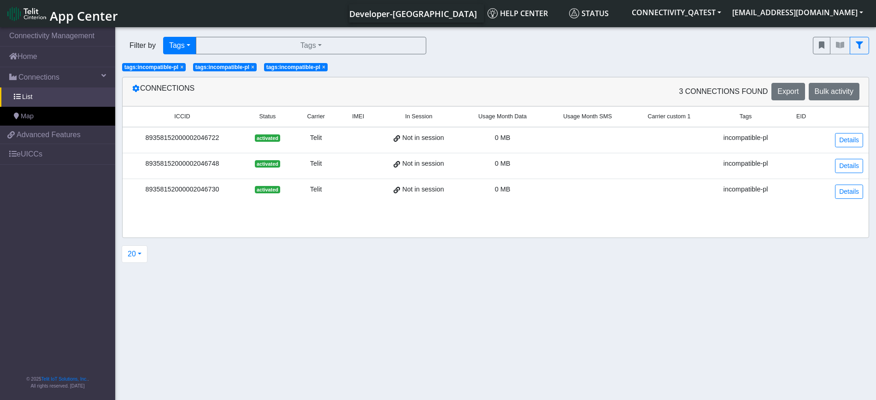
click at [325, 68] on span "×" at bounding box center [323, 67] width 3 height 6
click at [253, 70] on span "×" at bounding box center [252, 67] width 3 height 6
click at [182, 70] on span "×" at bounding box center [181, 67] width 3 height 6
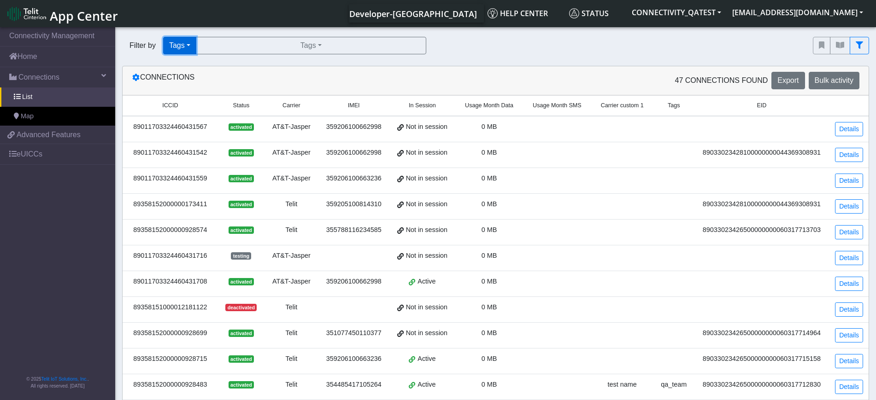
click at [192, 41] on button "Tags" at bounding box center [179, 46] width 33 height 18
click at [208, 128] on button "Country" at bounding box center [200, 125] width 73 height 15
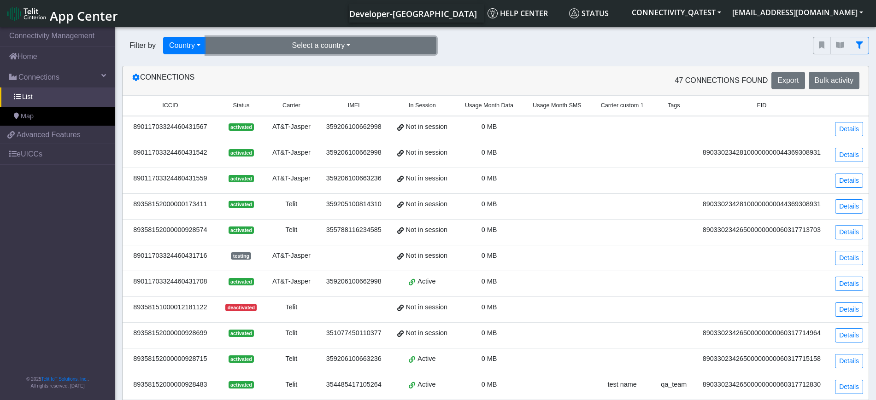
click at [317, 49] on button "Select a country" at bounding box center [321, 46] width 230 height 18
click at [299, 65] on button "[GEOGRAPHIC_DATA] (20)" at bounding box center [320, 66] width 229 height 15
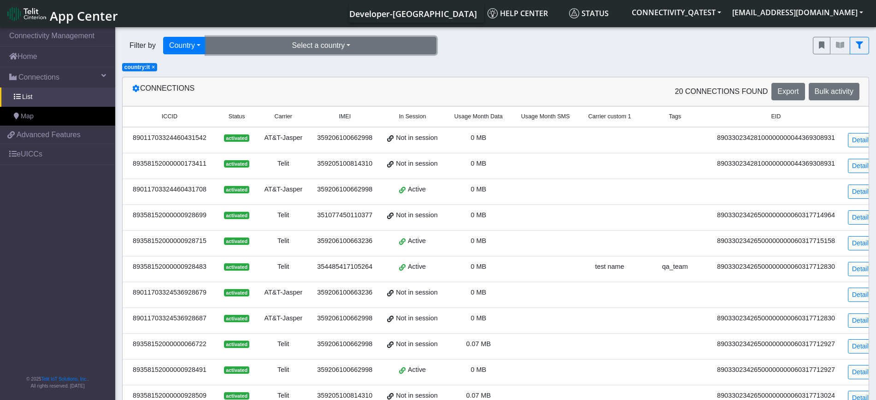
click at [301, 48] on button "Select a country" at bounding box center [321, 46] width 230 height 18
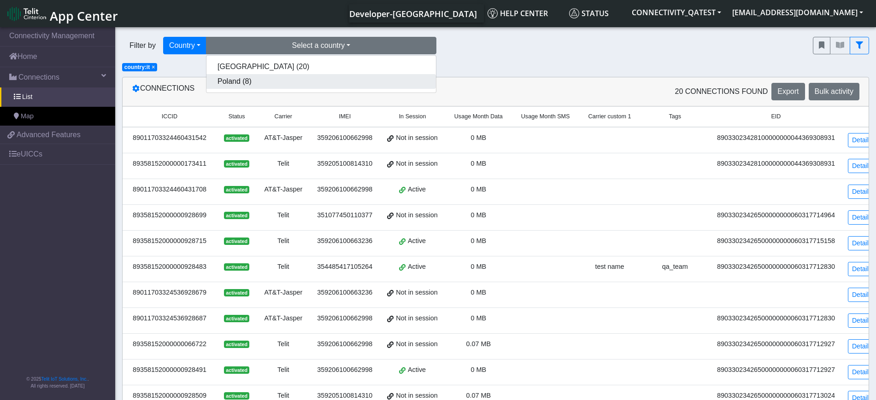
click at [281, 86] on button "Poland (8)" at bounding box center [320, 81] width 229 height 15
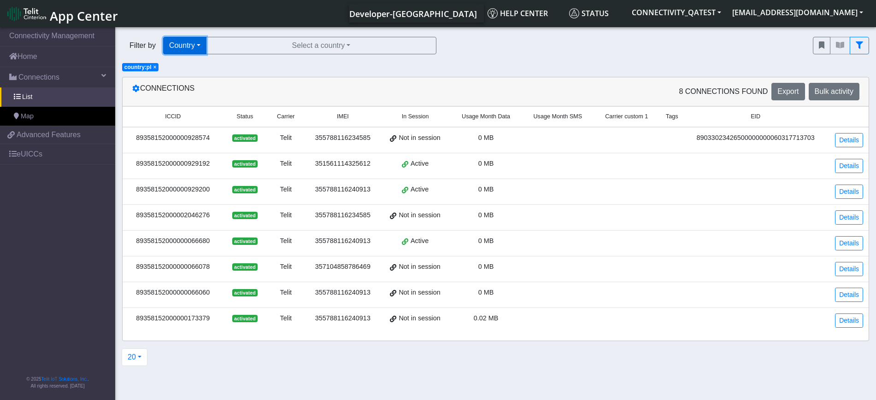
click at [195, 49] on button "Country" at bounding box center [184, 46] width 43 height 18
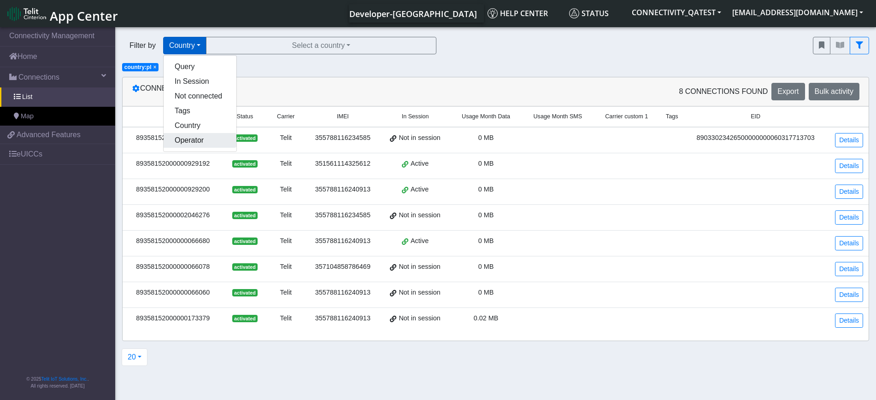
click at [199, 140] on button "Operator" at bounding box center [200, 140] width 73 height 15
click at [38, 94] on link "List" at bounding box center [57, 97] width 115 height 19
click at [157, 66] on span "× country:pl" at bounding box center [140, 67] width 36 height 8
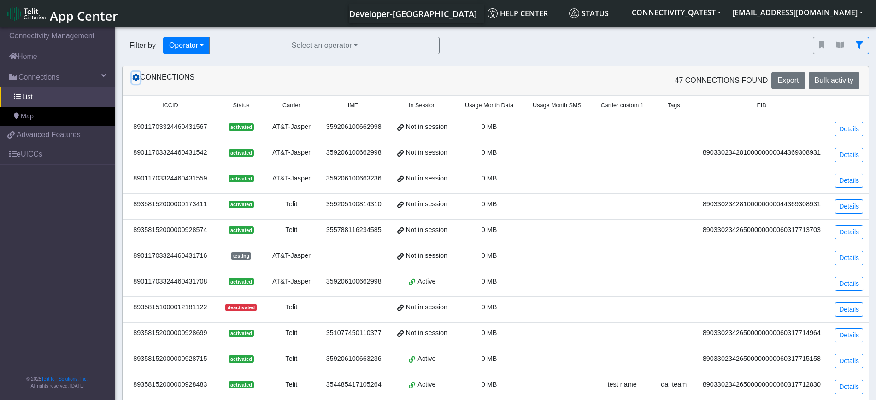
click at [138, 77] on icon at bounding box center [135, 77] width 7 height 7
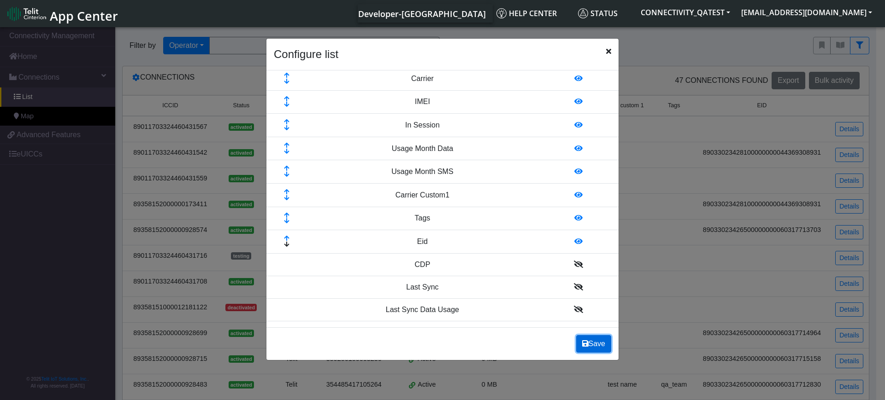
scroll to position [50, 0]
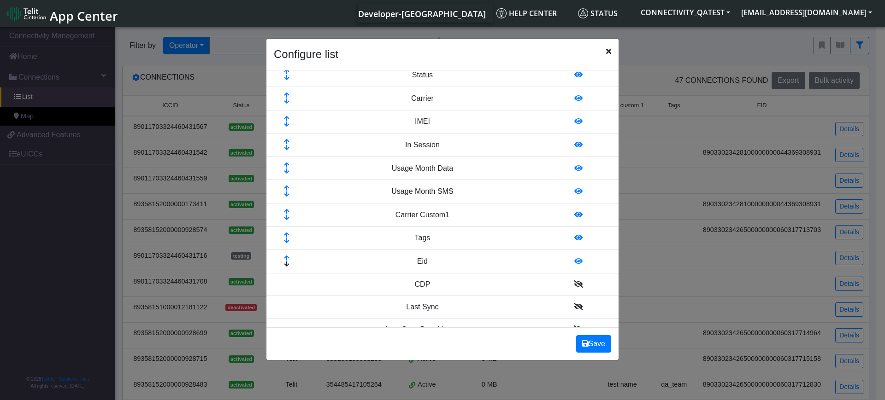
click at [609, 52] on icon "Close" at bounding box center [608, 50] width 5 height 7
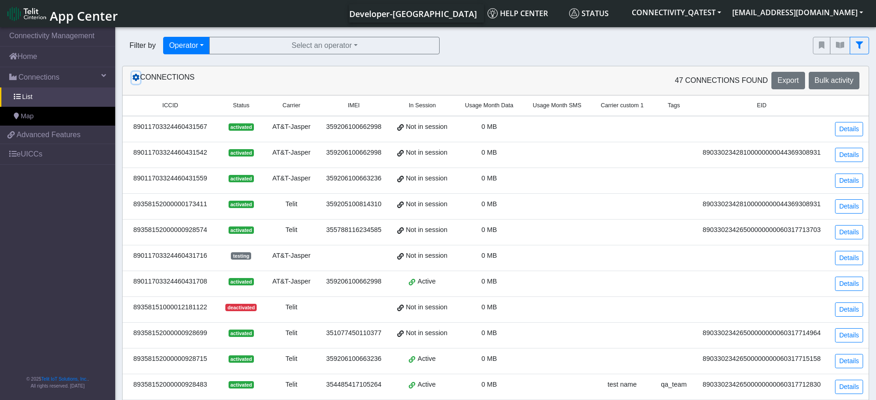
click at [136, 77] on icon at bounding box center [135, 77] width 7 height 7
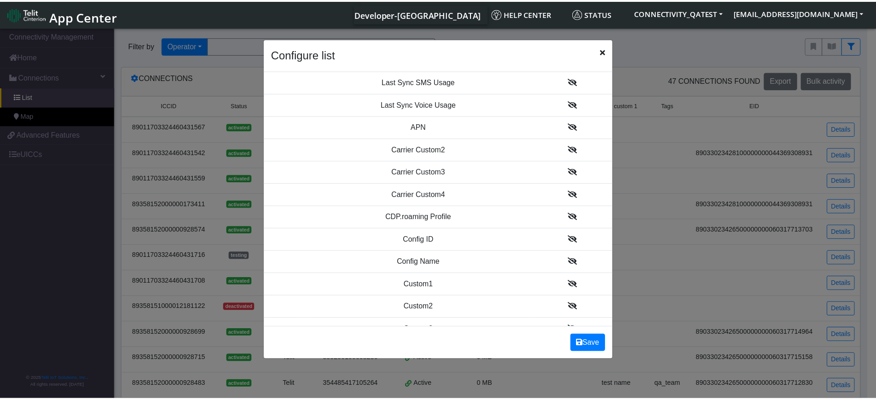
scroll to position [223, 0]
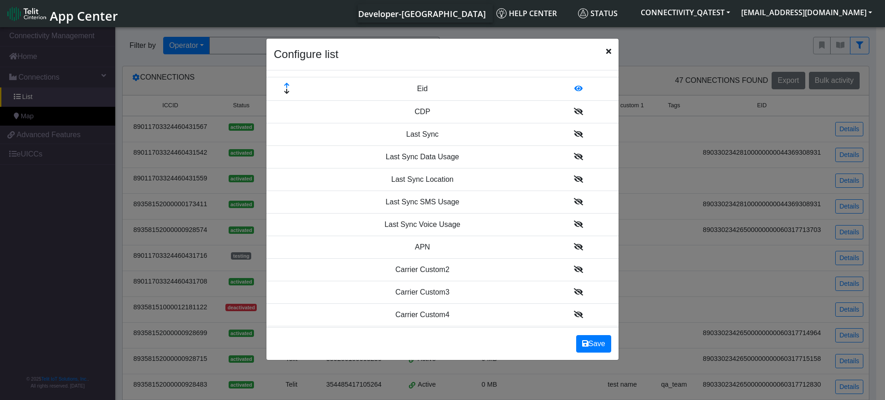
click at [609, 48] on icon "Close" at bounding box center [608, 50] width 5 height 7
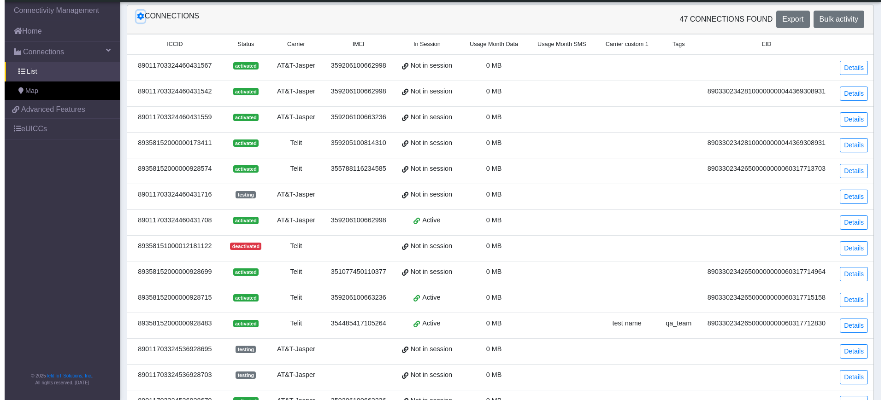
scroll to position [0, 0]
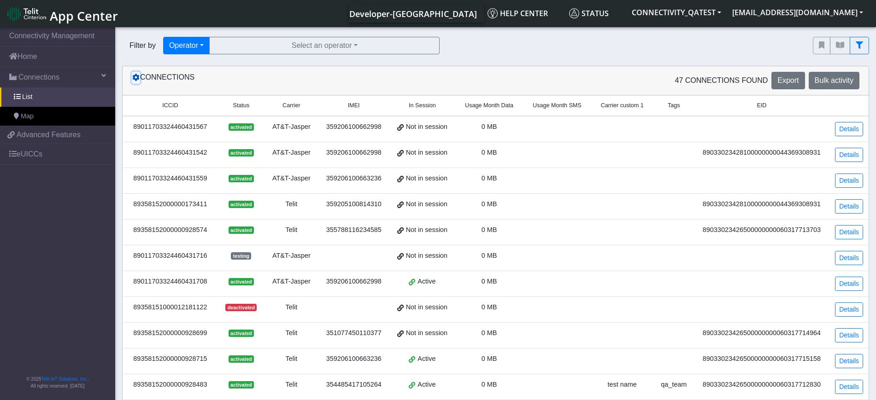
click at [135, 82] on button at bounding box center [136, 78] width 8 height 12
click at [135, 75] on icon at bounding box center [135, 77] width 7 height 7
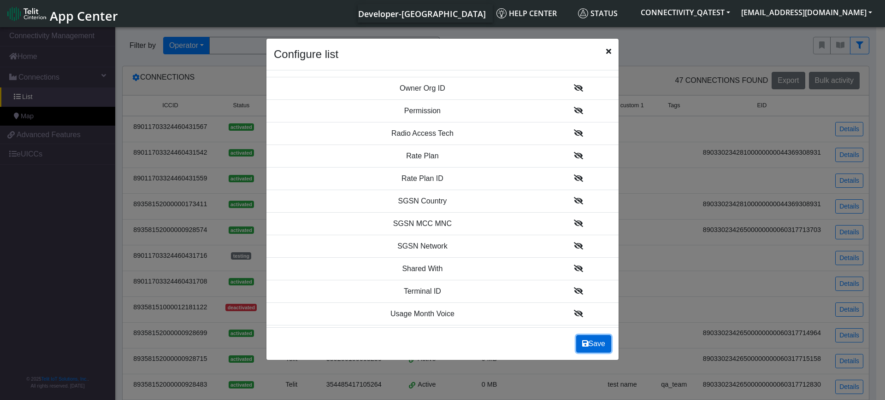
scroll to position [1087, 0]
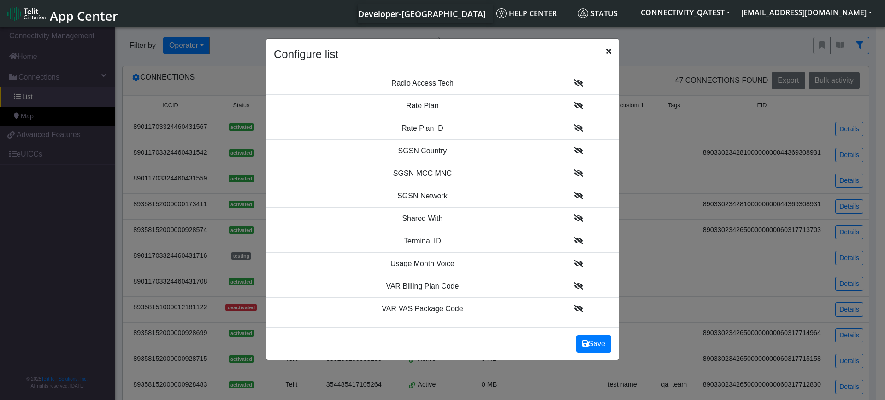
click at [607, 53] on icon "Close" at bounding box center [608, 50] width 5 height 7
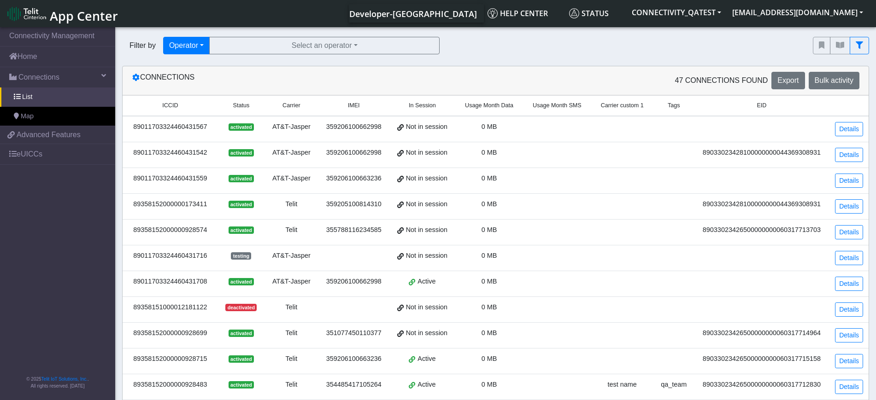
click at [241, 104] on span "Status" at bounding box center [241, 105] width 17 height 9
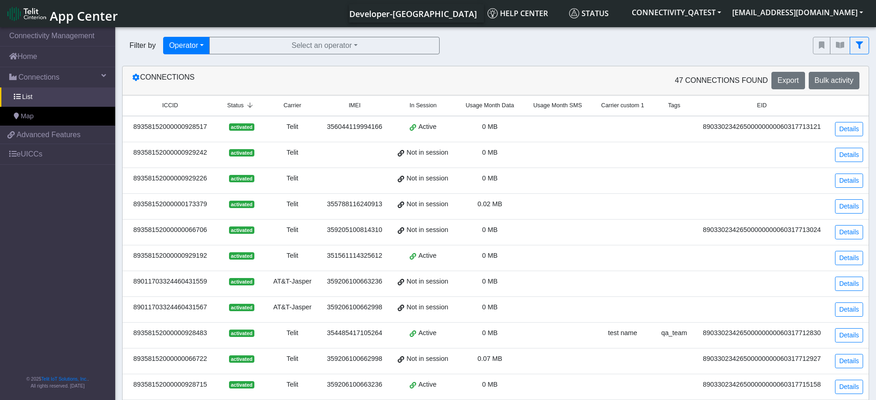
click at [241, 104] on span "Status" at bounding box center [235, 105] width 17 height 9
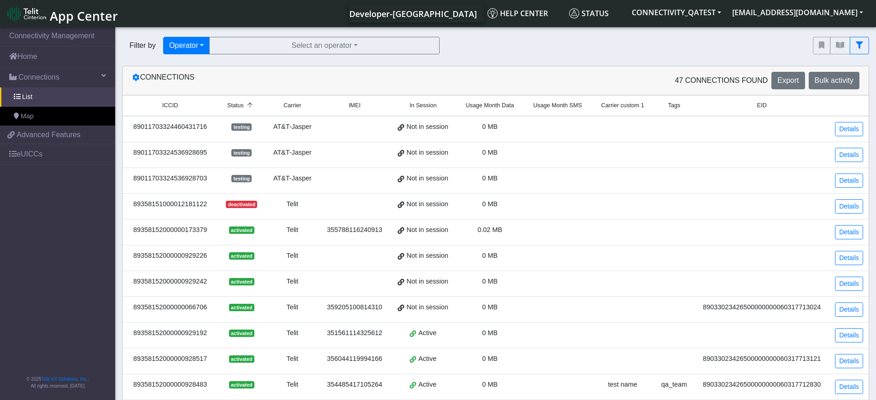
click at [353, 105] on span "IMEI" at bounding box center [355, 105] width 12 height 9
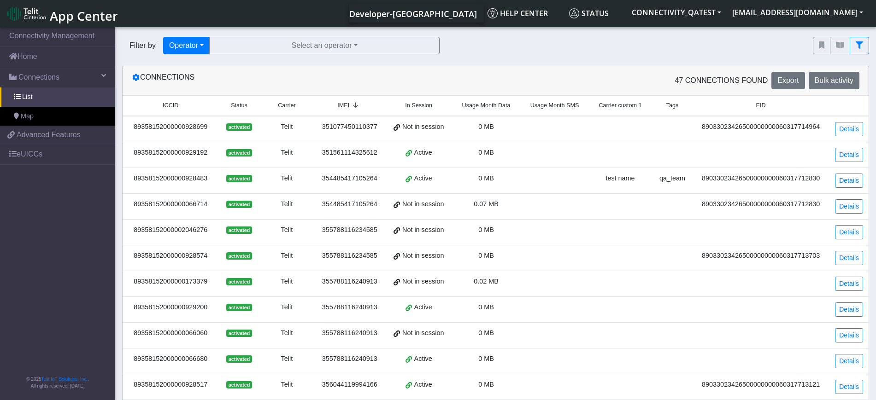
click at [353, 105] on icon at bounding box center [355, 106] width 12 height 6
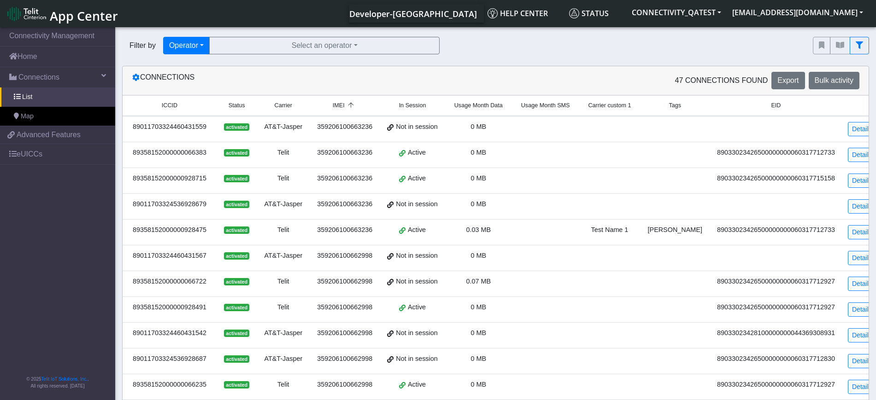
click at [288, 103] on span "Carrier" at bounding box center [284, 105] width 18 height 9
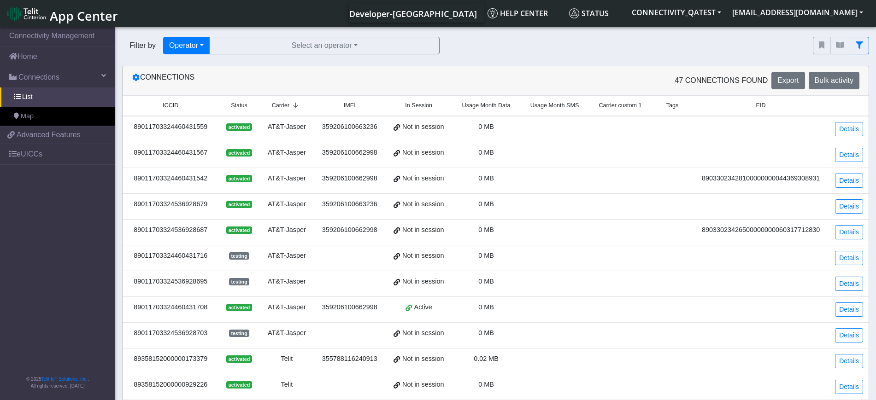
click at [288, 103] on span "Carrier" at bounding box center [281, 105] width 18 height 9
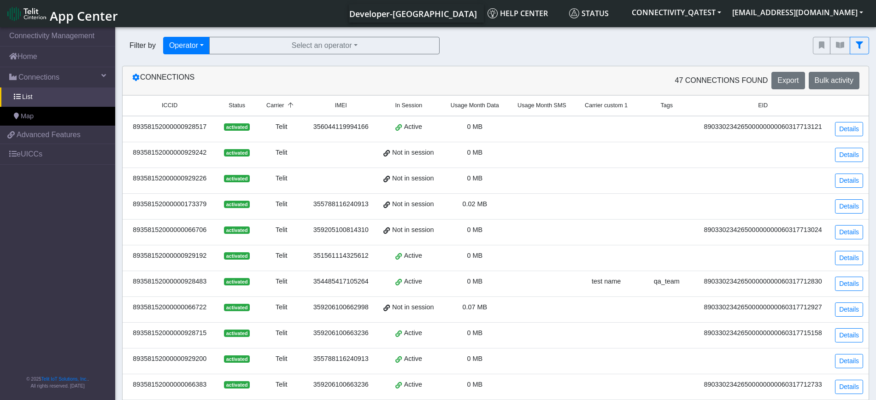
click at [480, 103] on span "Usage Month Data" at bounding box center [475, 105] width 48 height 9
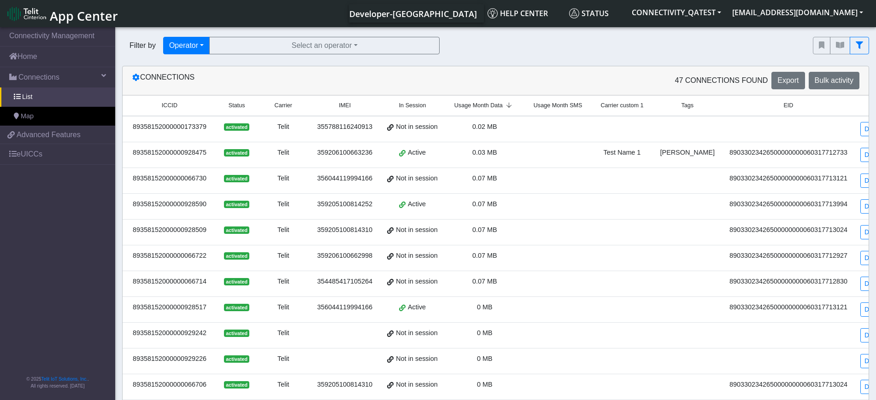
click at [480, 103] on span "Usage Month Data" at bounding box center [478, 105] width 48 height 9
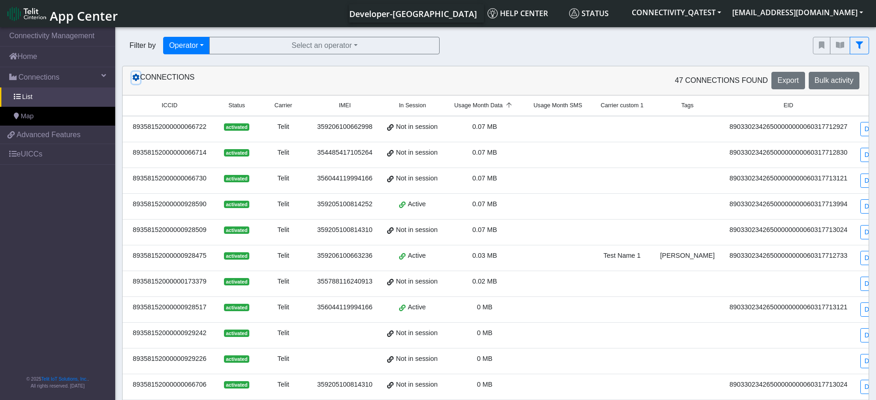
click at [137, 80] on icon at bounding box center [135, 77] width 7 height 7
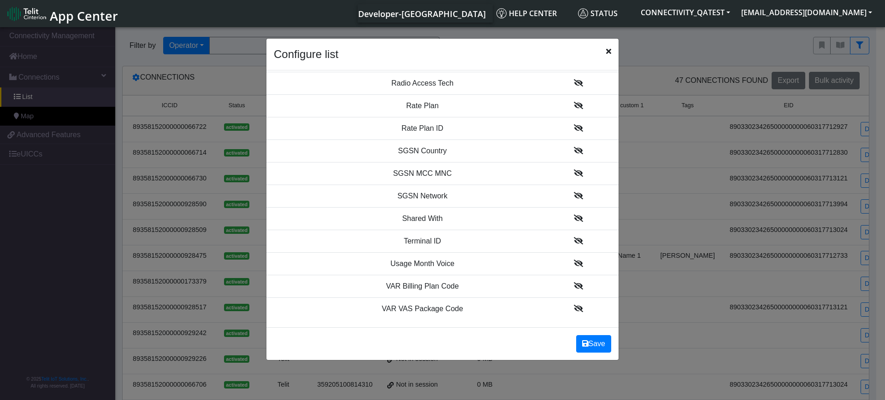
click at [606, 50] on icon "Close" at bounding box center [608, 50] width 5 height 7
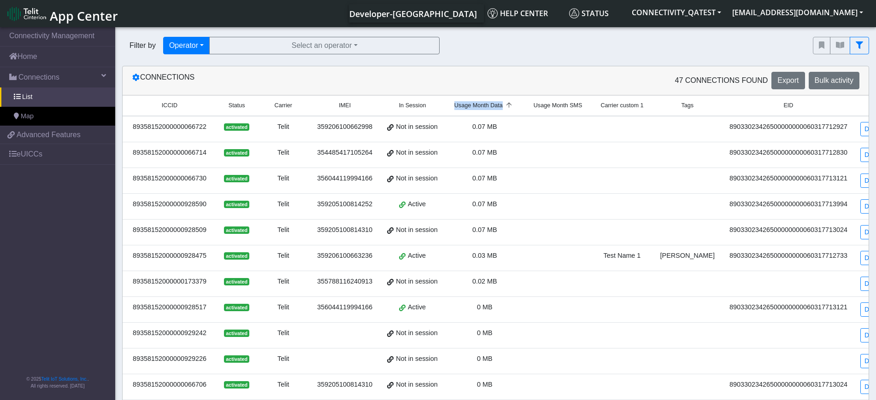
drag, startPoint x: 512, startPoint y: 113, endPoint x: 457, endPoint y: 108, distance: 55.6
click at [457, 108] on th "Usage Month Data" at bounding box center [484, 106] width 79 height 20
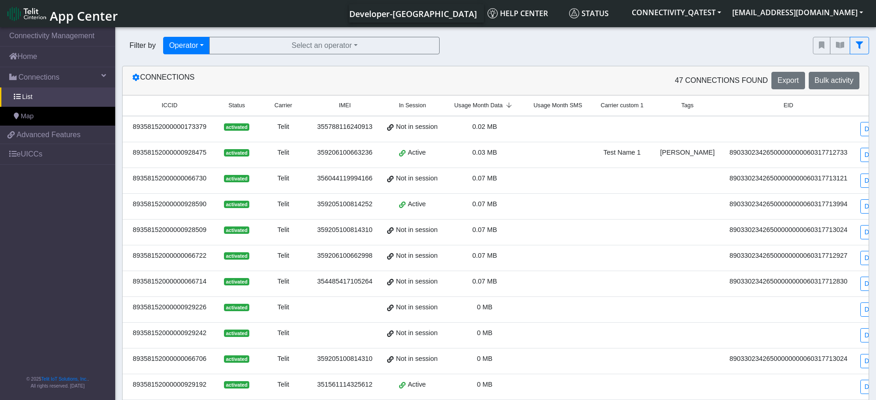
copy span "Usage Month Data"
drag, startPoint x: 457, startPoint y: 109, endPoint x: 506, endPoint y: 111, distance: 48.4
click at [506, 111] on th "Usage Month Data" at bounding box center [484, 106] width 79 height 20
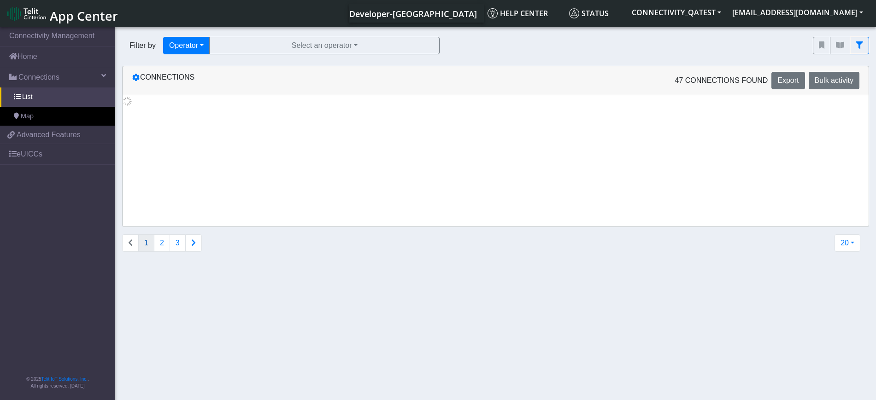
copy span "Usage Month Data"
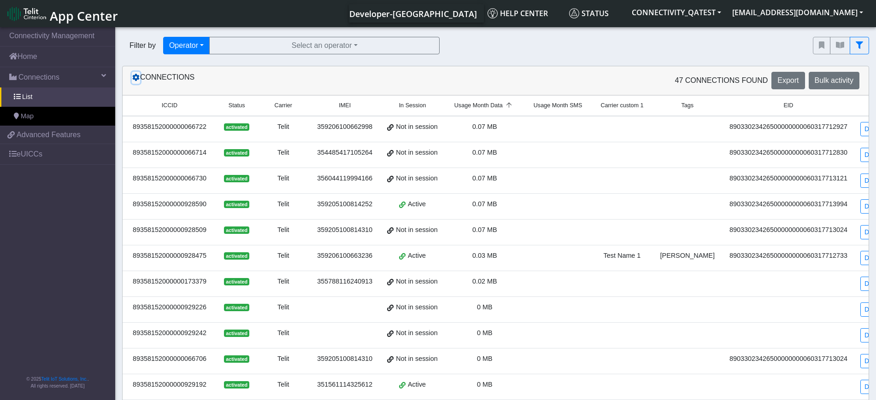
click at [136, 79] on icon at bounding box center [135, 77] width 7 height 7
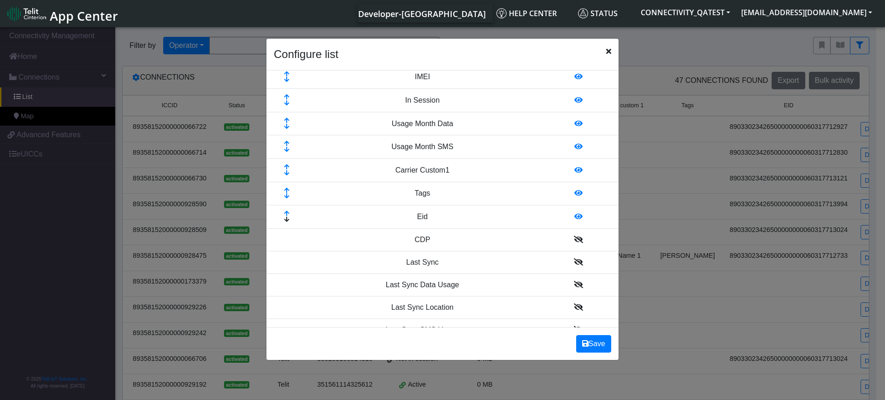
scroll to position [173, 0]
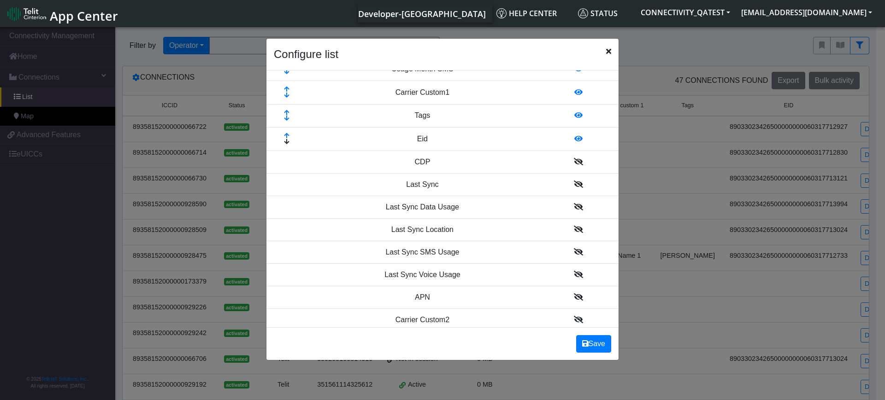
click at [574, 295] on icon at bounding box center [578, 297] width 9 height 7
click at [595, 336] on button "Save" at bounding box center [593, 344] width 35 height 18
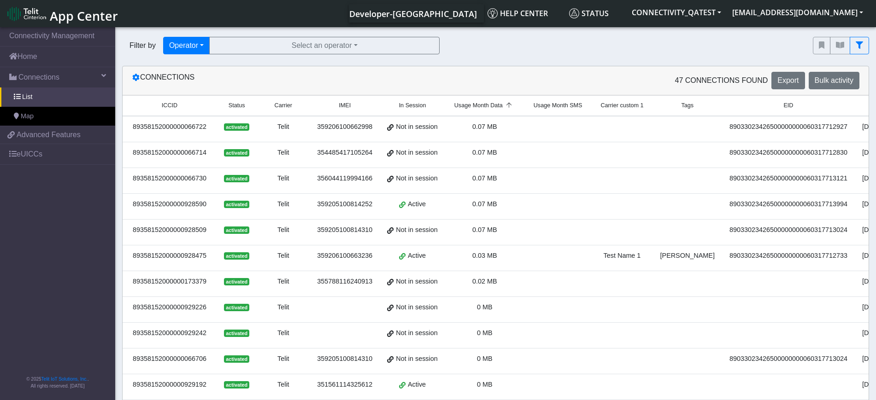
click at [864, 106] on small "APN" at bounding box center [888, 105] width 49 height 9
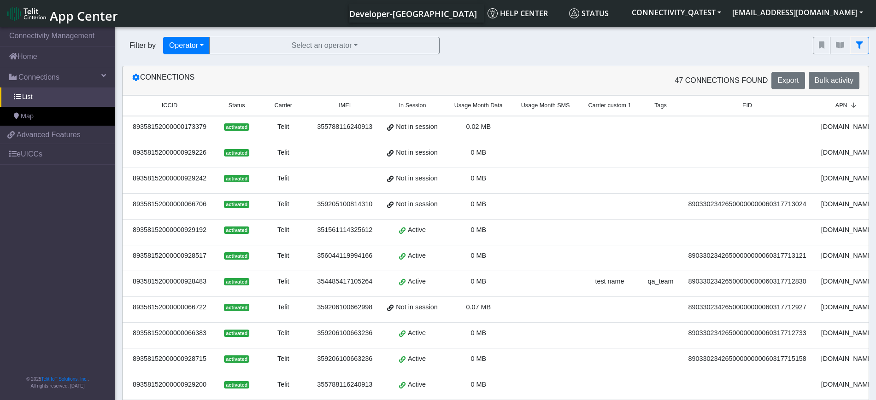
click at [847, 106] on icon at bounding box center [853, 106] width 12 height 6
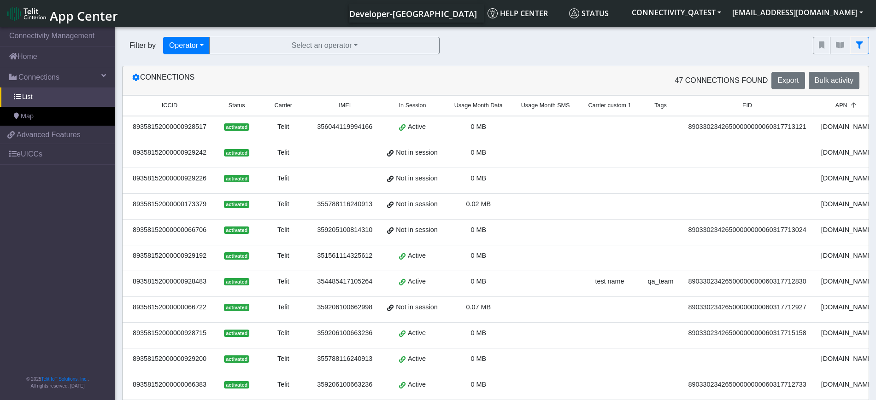
click at [835, 105] on span "APN" at bounding box center [841, 105] width 12 height 9
click at [615, 104] on span "Carrier custom 1" at bounding box center [609, 105] width 43 height 9
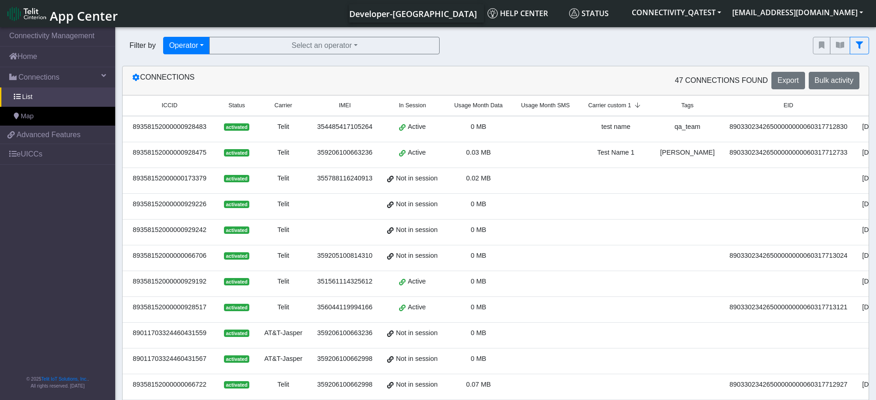
click at [615, 104] on span "Carrier custom 1" at bounding box center [609, 105] width 43 height 9
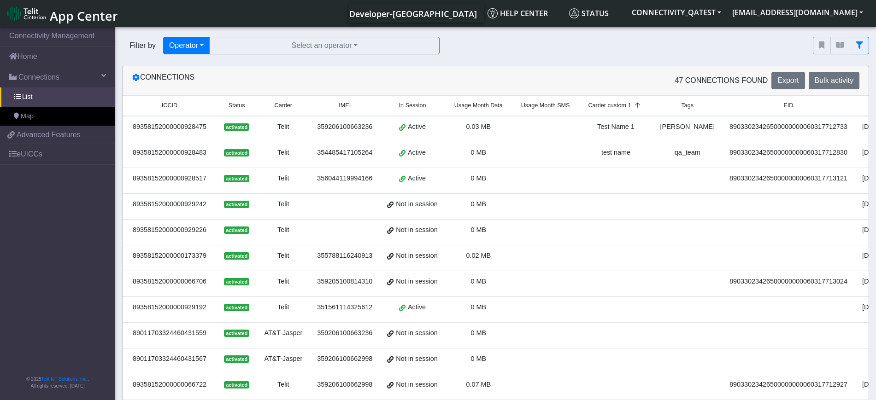
click at [162, 103] on span "ICCID" at bounding box center [170, 105] width 16 height 9
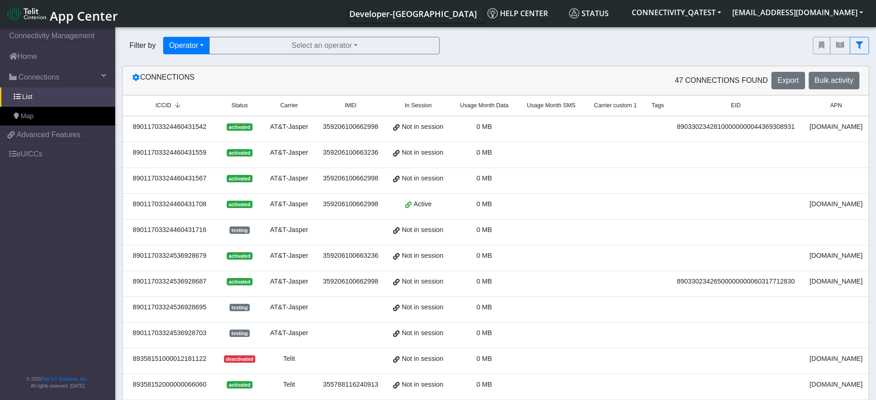
click at [135, 71] on div "Connections 47 Connections found Export Bulk activity" at bounding box center [496, 80] width 746 height 29
click at [138, 76] on icon at bounding box center [135, 77] width 7 height 7
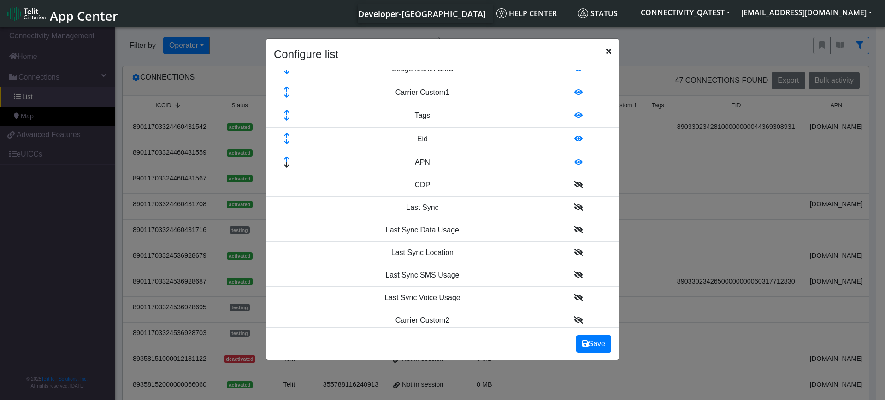
scroll to position [288, 0]
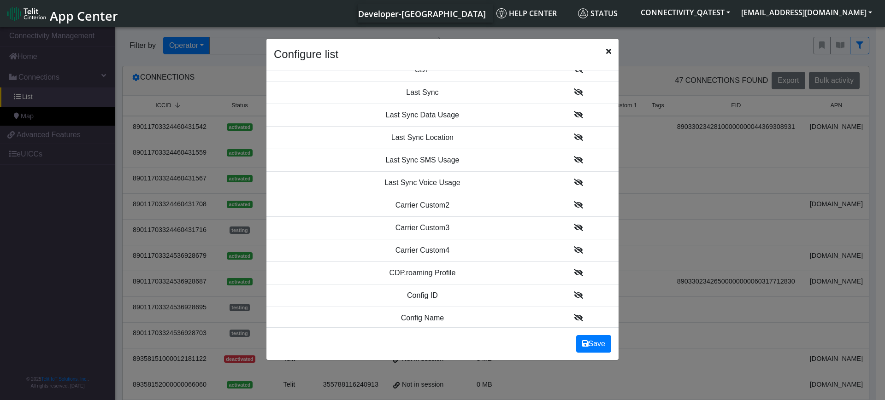
click at [574, 202] on icon at bounding box center [578, 204] width 9 height 7
click at [574, 208] on icon at bounding box center [578, 205] width 9 height 7
click at [574, 207] on icon at bounding box center [578, 205] width 9 height 7
click at [590, 338] on button "Save" at bounding box center [593, 344] width 35 height 18
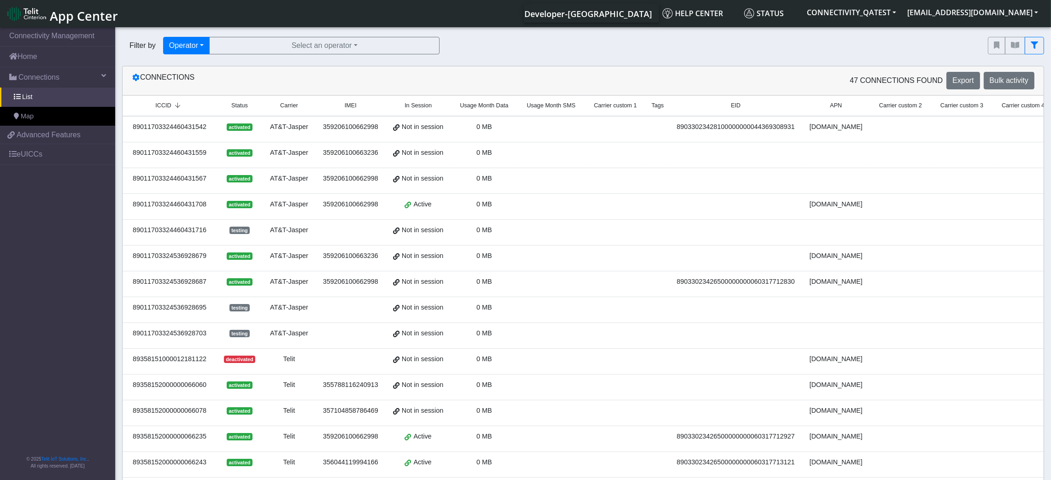
click at [876, 104] on span "Carrier custom 2" at bounding box center [900, 105] width 43 height 9
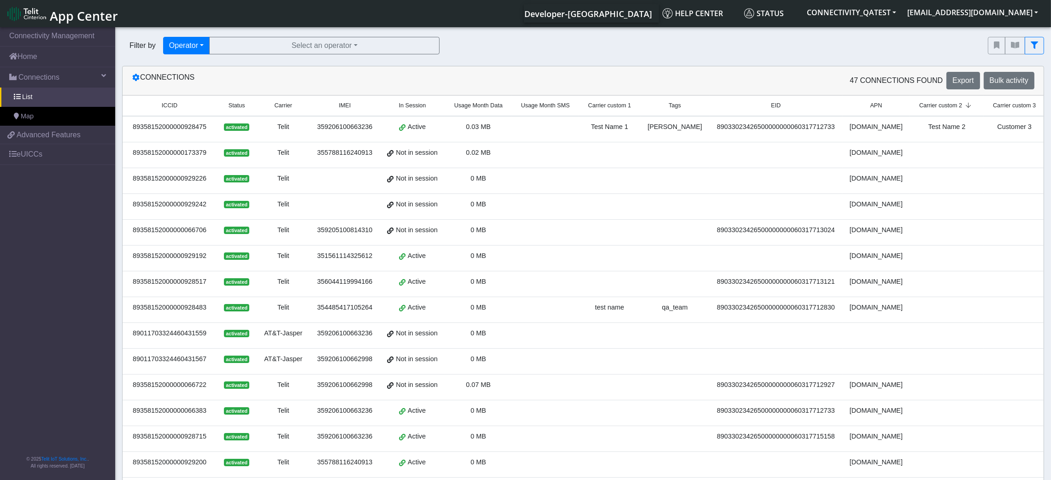
click at [876, 106] on span "Carrier custom 2" at bounding box center [940, 105] width 43 height 9
click at [876, 113] on th "Carrier custom 3" at bounding box center [1014, 106] width 61 height 20
click at [876, 113] on th "Carrier custom 3" at bounding box center [1008, 106] width 74 height 20
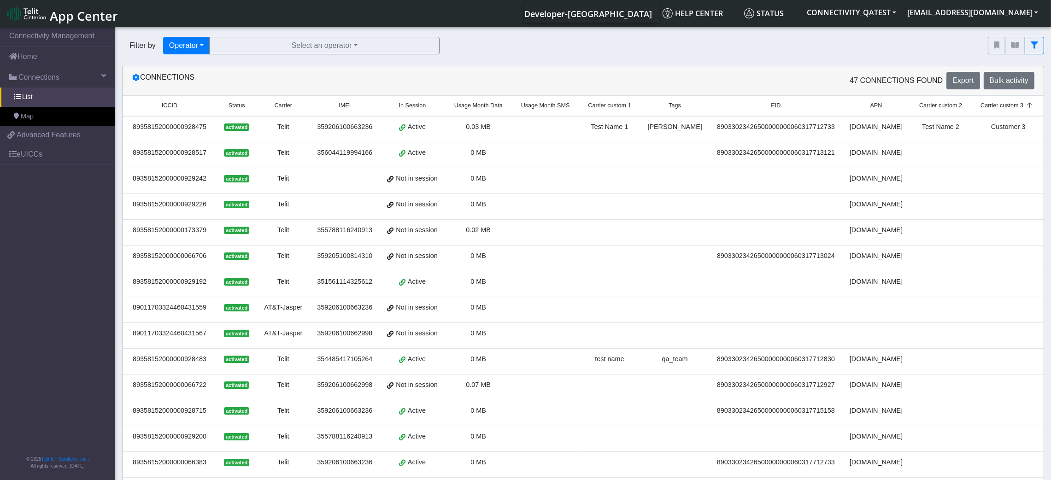
click at [876, 113] on th "Carrier custom 4" at bounding box center [1070, 106] width 74 height 20
click at [876, 107] on span "Carrier custom 4" at bounding box center [1063, 105] width 43 height 9
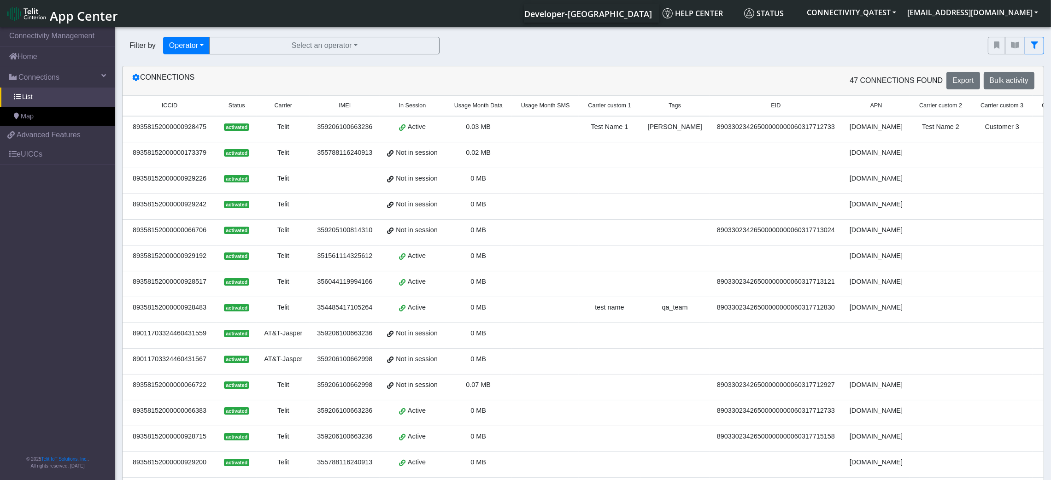
click at [876, 106] on span "Carrier custom 2" at bounding box center [940, 105] width 43 height 9
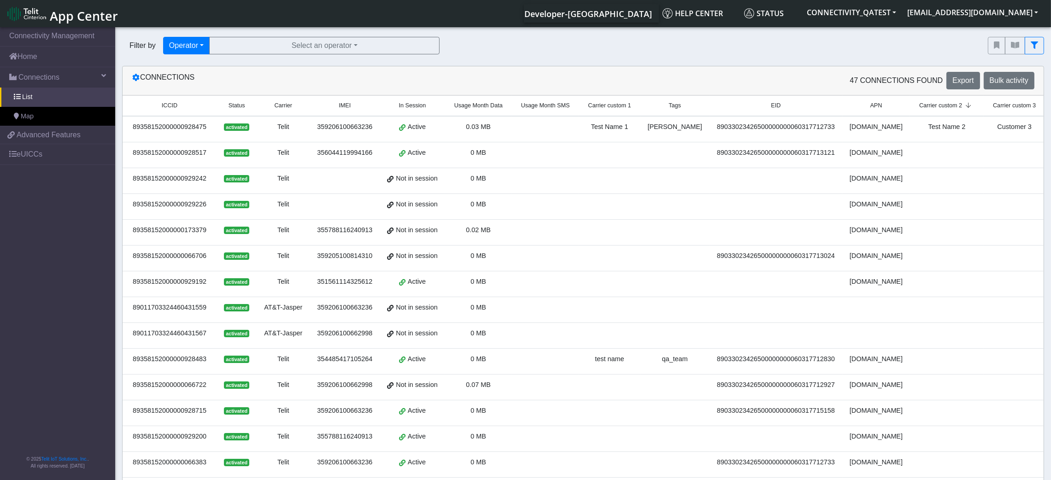
click at [876, 106] on span "Carrier custom 2" at bounding box center [940, 105] width 43 height 9
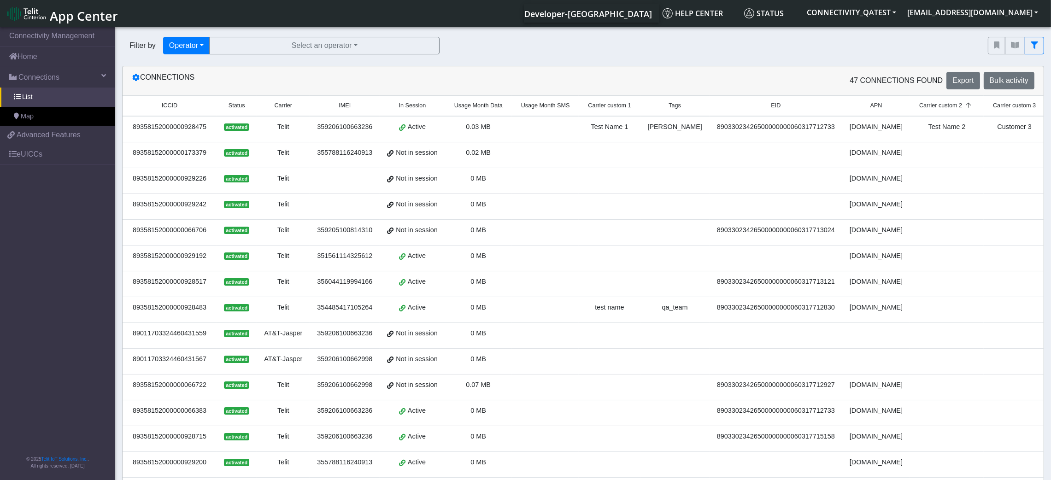
click at [596, 109] on span "Carrier custom 1" at bounding box center [609, 105] width 43 height 9
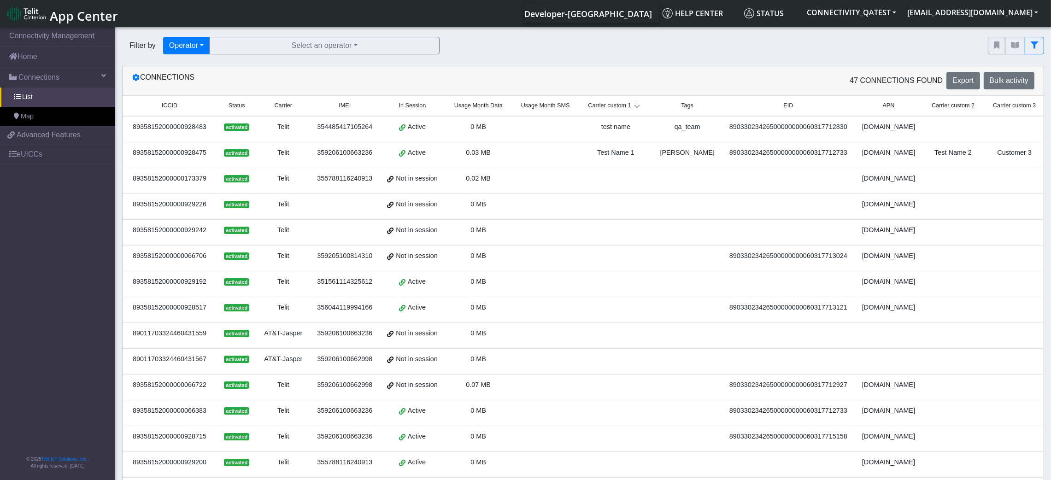
click at [596, 109] on span "Carrier custom 1" at bounding box center [609, 105] width 43 height 9
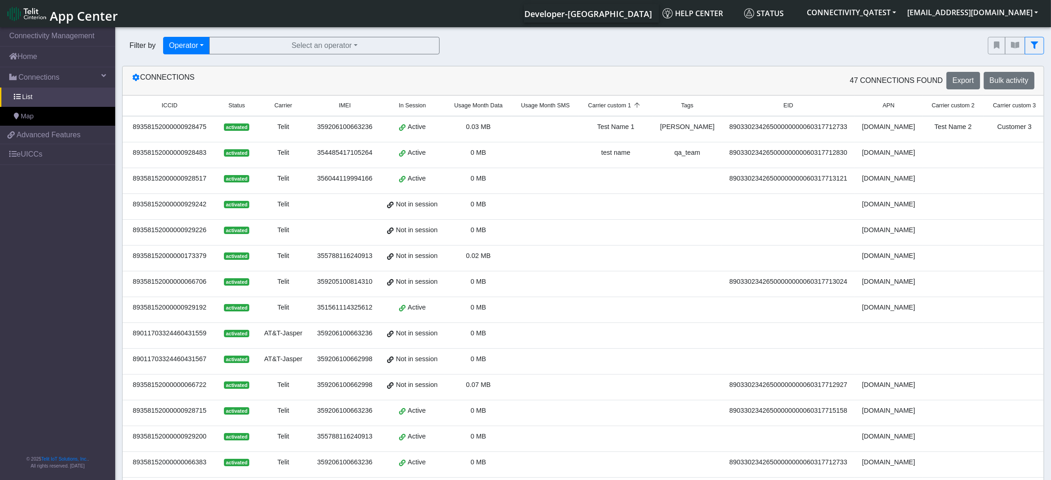
click at [876, 106] on span "Carrier custom 2" at bounding box center [953, 105] width 43 height 9
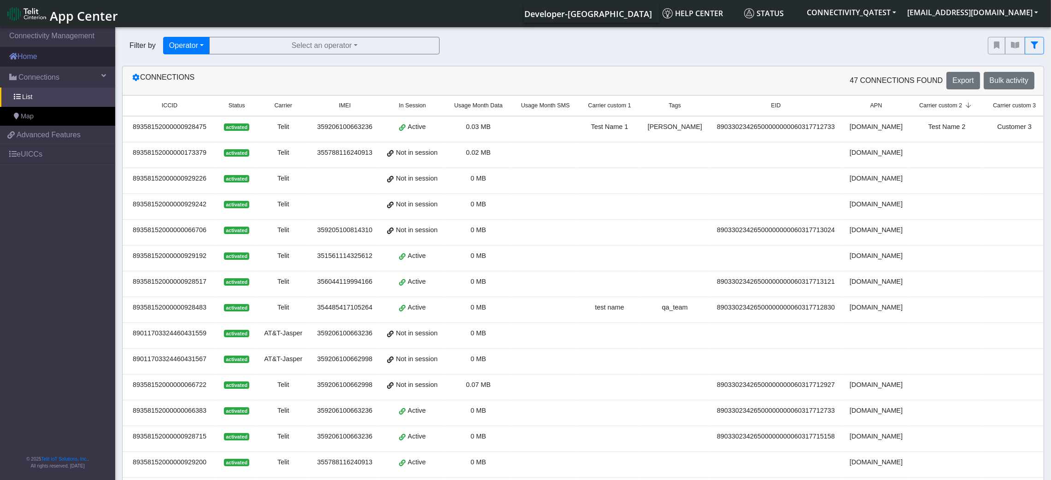
click at [38, 65] on link "Home" at bounding box center [57, 57] width 115 height 20
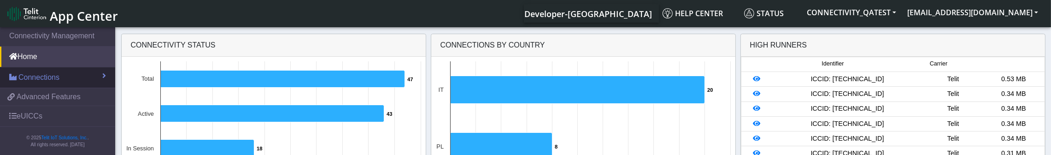
click at [53, 83] on link "Connections" at bounding box center [57, 77] width 115 height 20
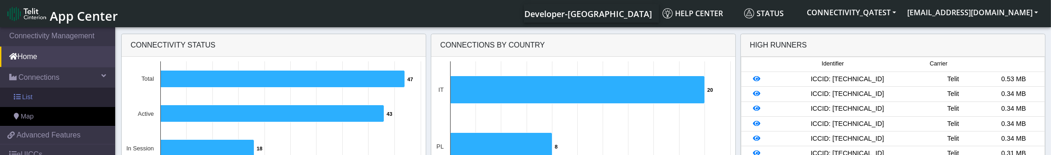
click at [54, 96] on link "List" at bounding box center [57, 97] width 115 height 19
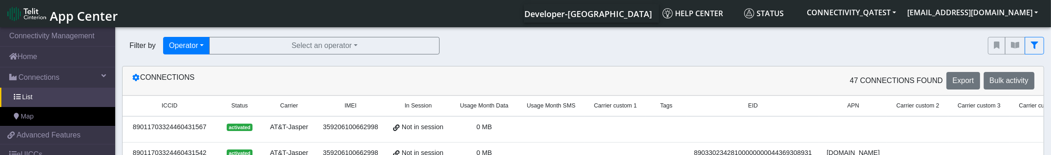
click at [603, 104] on span "Carrier custom 1" at bounding box center [615, 105] width 43 height 9
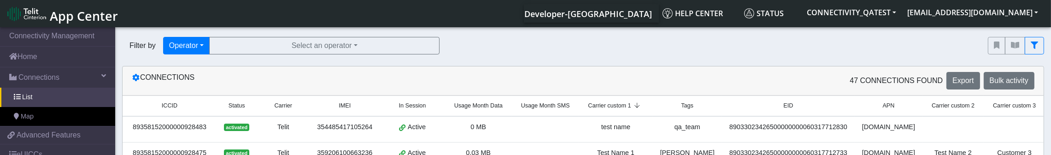
click at [603, 104] on span "Carrier custom 1" at bounding box center [609, 105] width 43 height 9
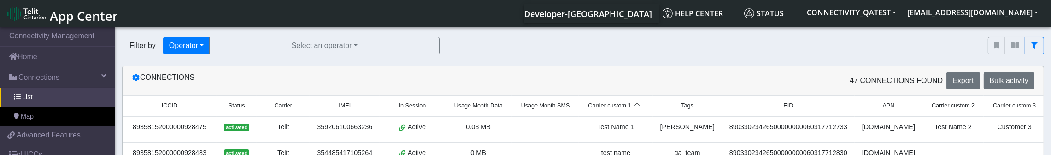
click at [876, 110] on span "Carrier custom 2" at bounding box center [953, 105] width 43 height 9
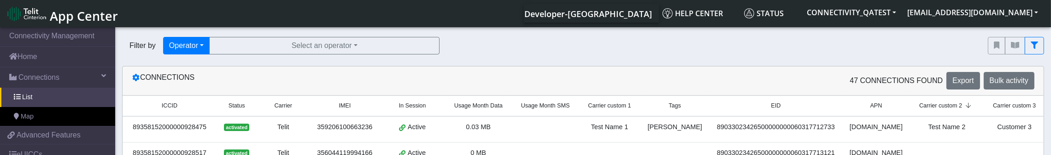
click at [876, 101] on span "Carrier custom 2" at bounding box center [940, 105] width 43 height 9
click at [876, 109] on span "Carrier custom 2" at bounding box center [940, 105] width 43 height 9
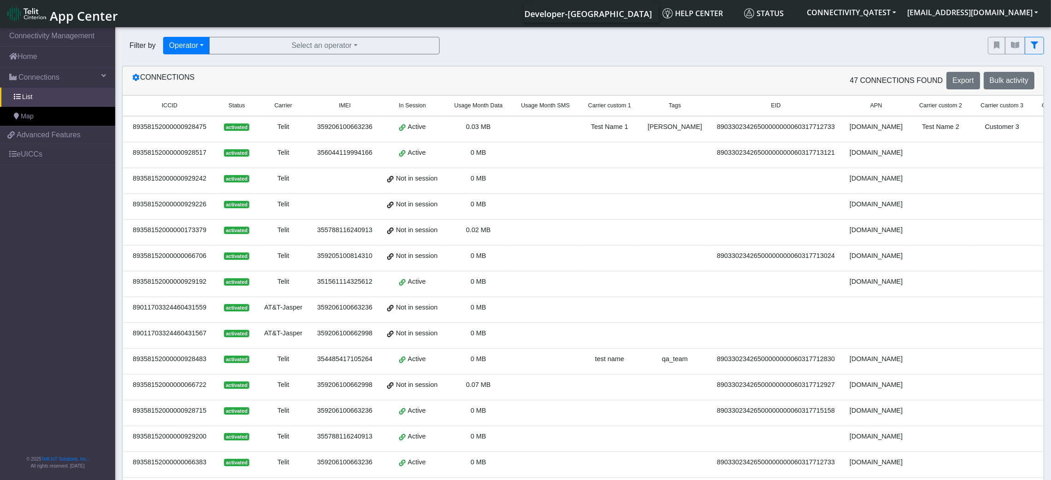
click at [876, 108] on span "Carrier custom 4" at bounding box center [1063, 105] width 43 height 9
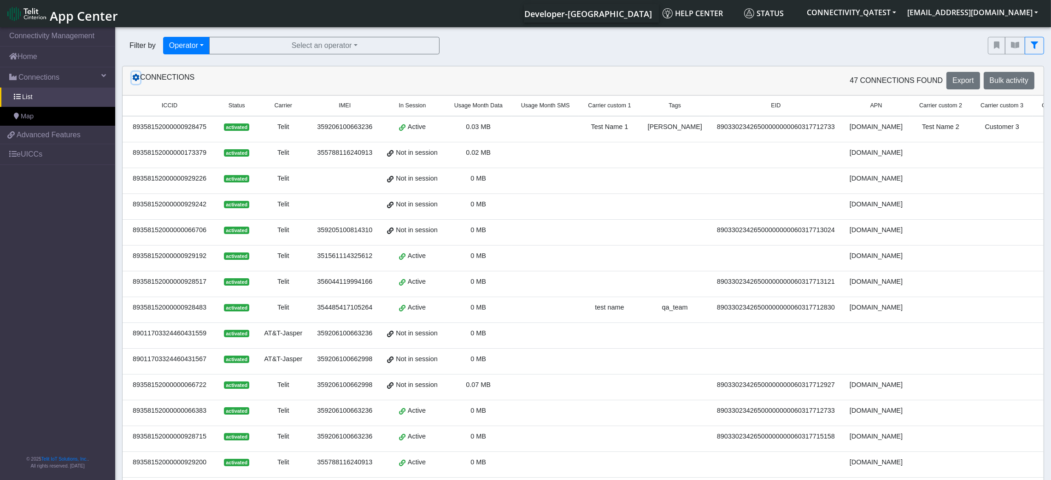
click at [139, 76] on icon at bounding box center [135, 77] width 7 height 7
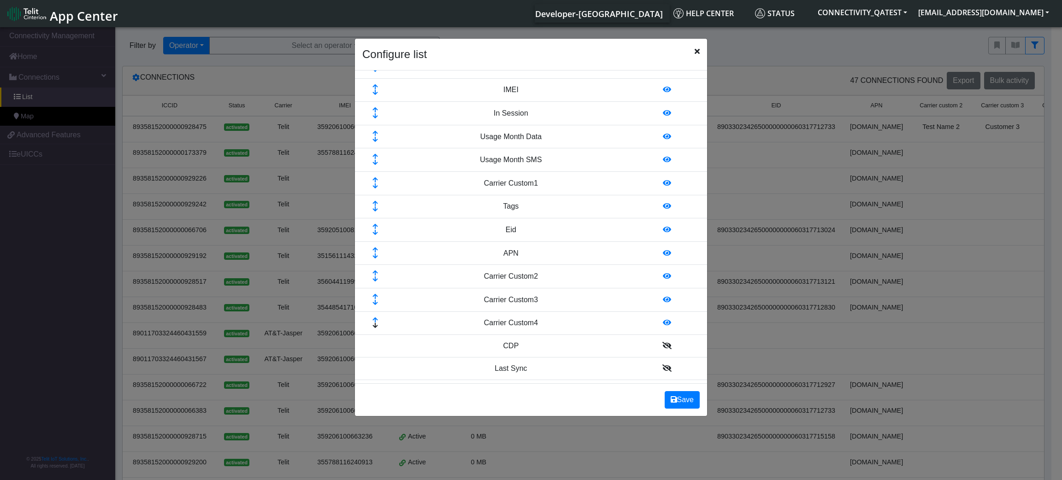
scroll to position [138, 0]
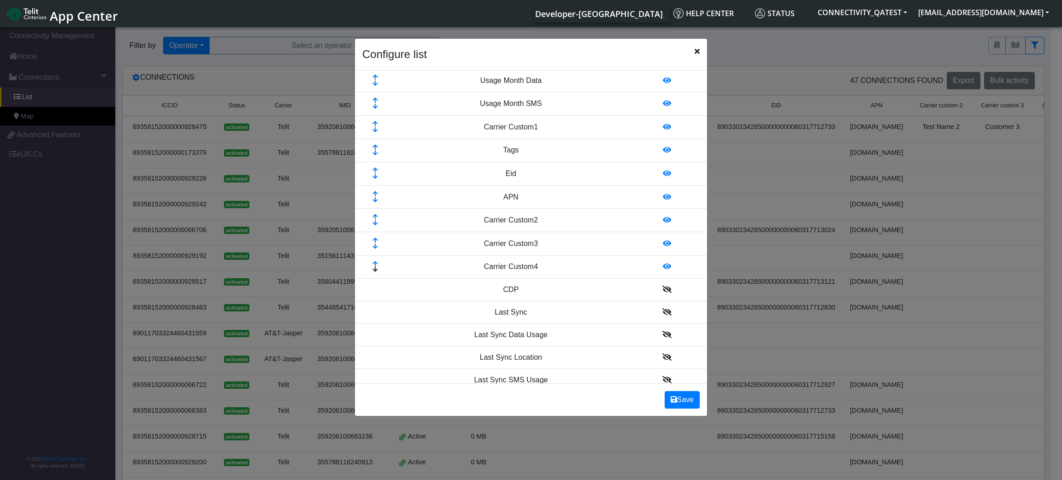
click at [663, 222] on icon at bounding box center [667, 219] width 8 height 7
click at [663, 198] on icon at bounding box center [667, 195] width 8 height 7
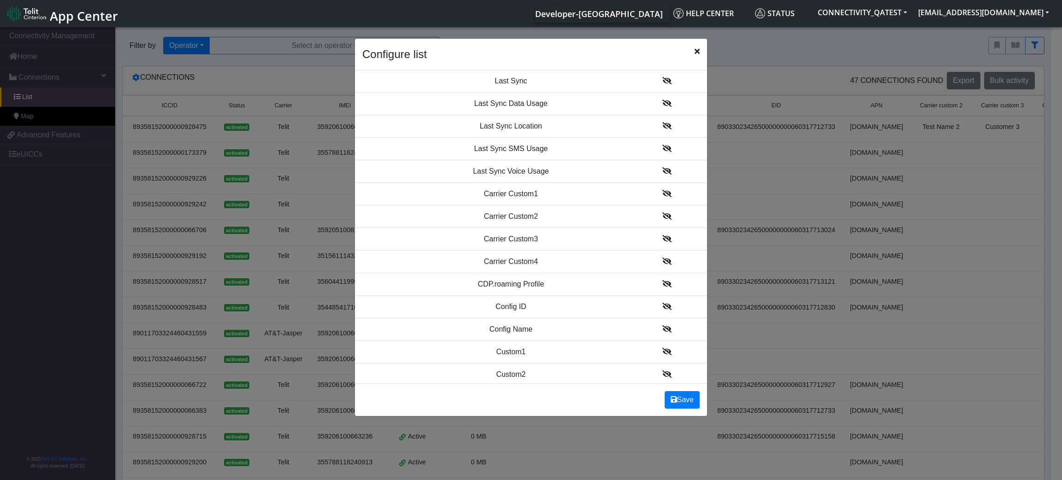
scroll to position [414, 0]
click at [662, 214] on icon at bounding box center [666, 213] width 9 height 7
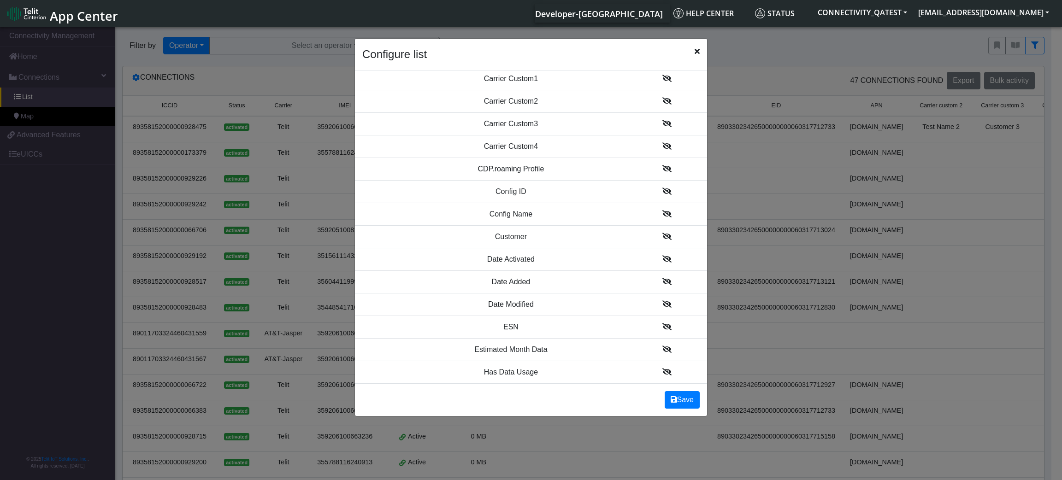
scroll to position [508, 0]
click at [684, 400] on button "Save" at bounding box center [682, 400] width 35 height 18
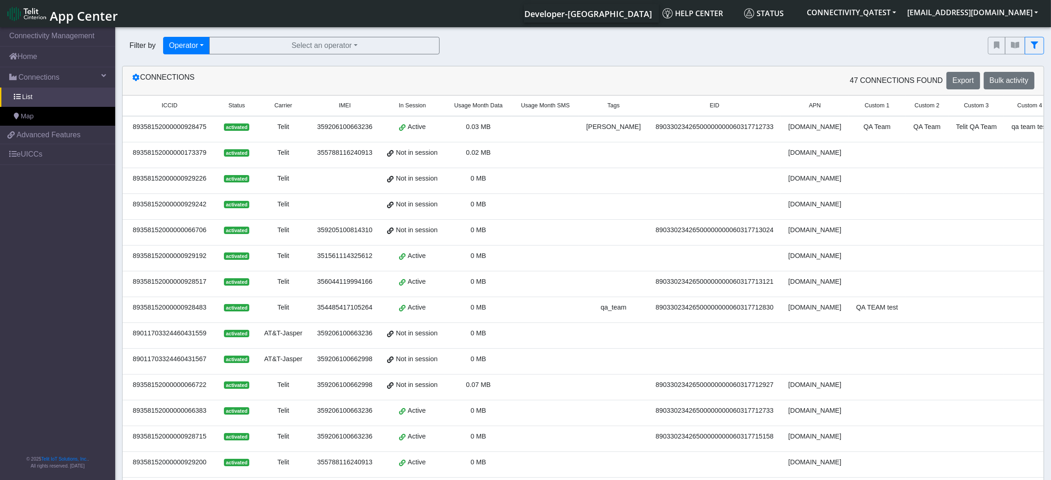
click at [865, 106] on span "Custom 1" at bounding box center [877, 105] width 25 height 9
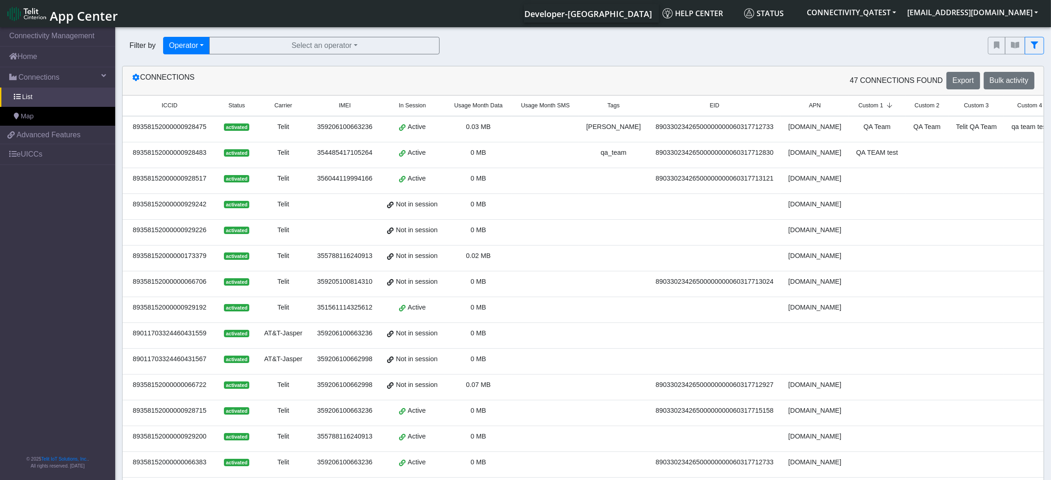
click at [859, 106] on span "Custom 1" at bounding box center [871, 105] width 25 height 9
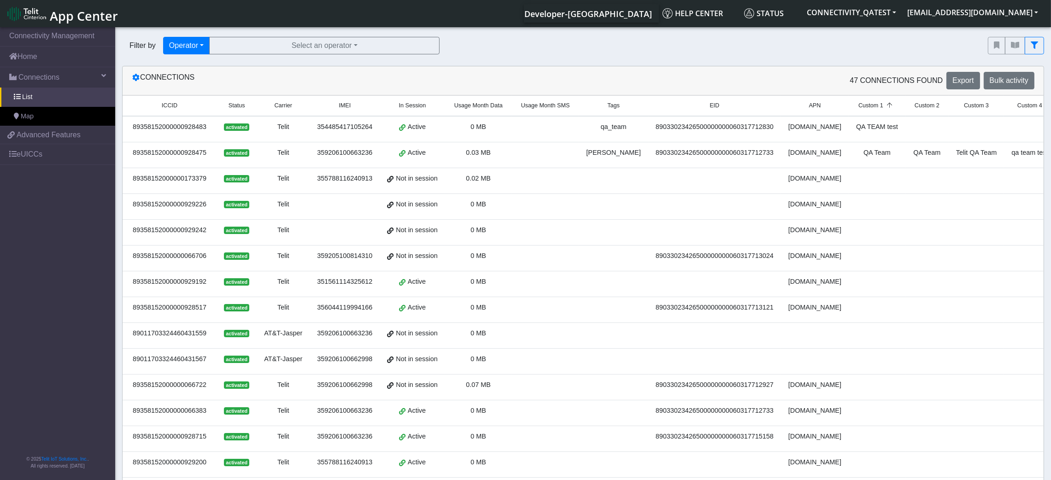
click at [876, 104] on span "Custom 2" at bounding box center [927, 105] width 25 height 9
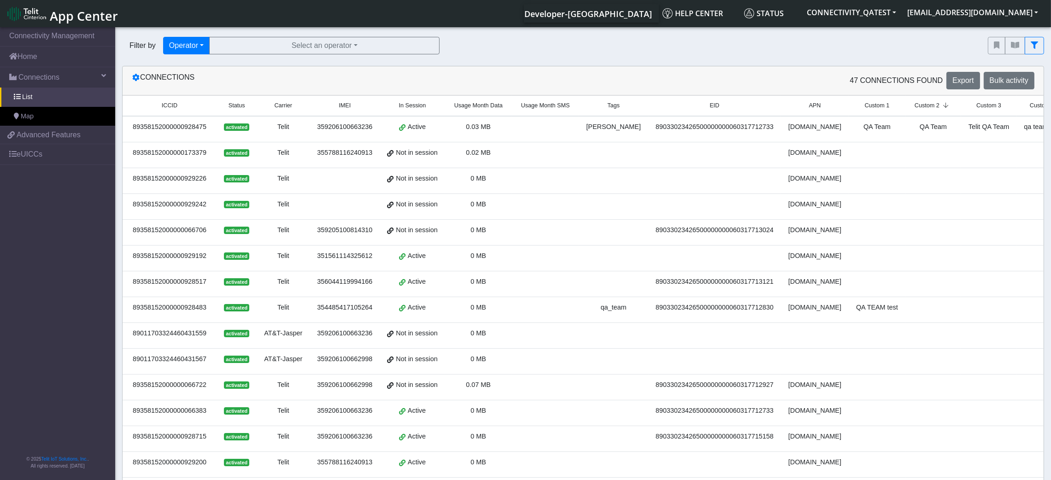
click at [876, 104] on icon at bounding box center [946, 106] width 12 height 6
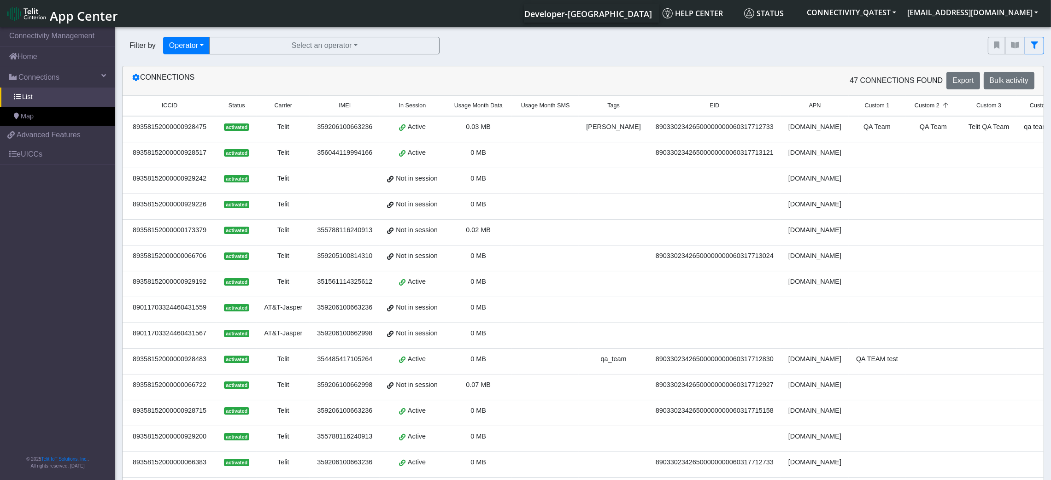
click at [876, 112] on th "Custom 3" at bounding box center [989, 106] width 56 height 20
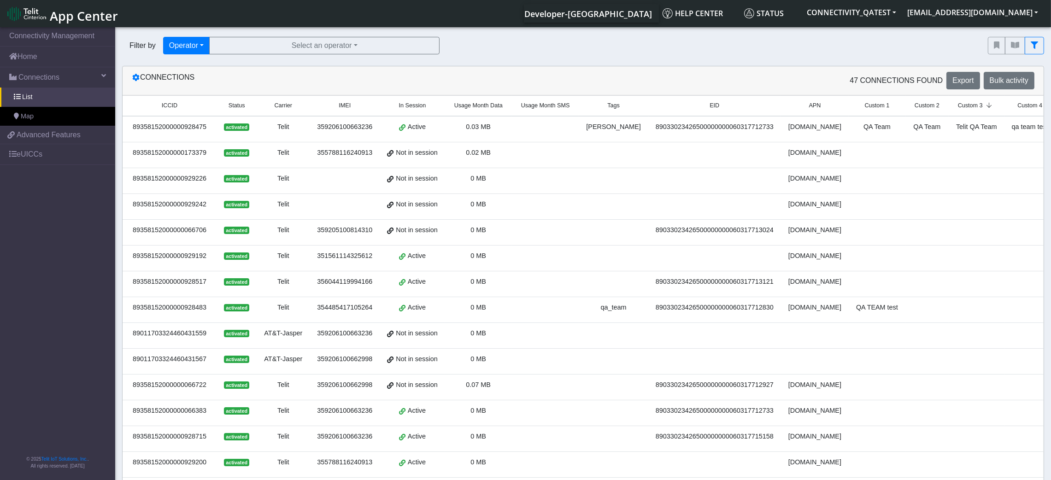
click at [876, 112] on th "Custom 3" at bounding box center [977, 106] width 56 height 20
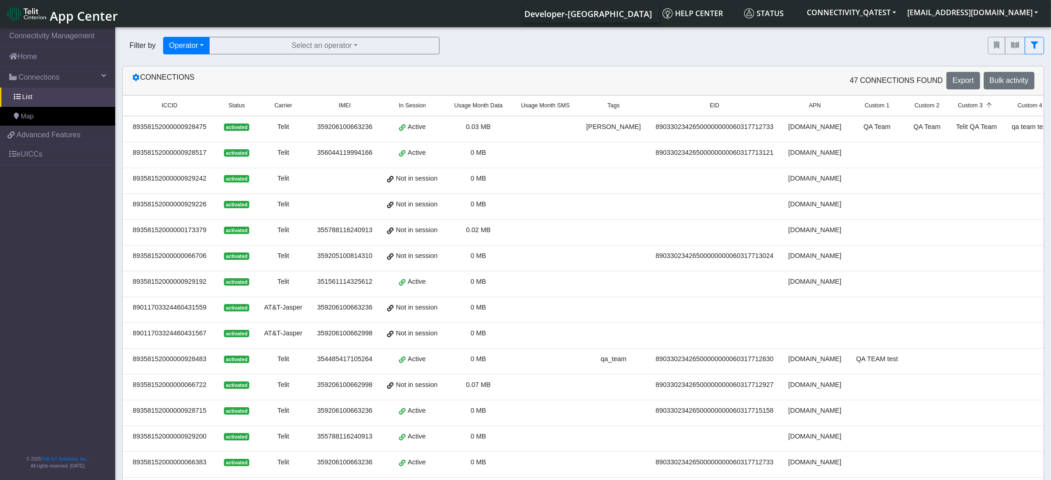
click at [876, 109] on span "Custom 4" at bounding box center [1030, 105] width 25 height 9
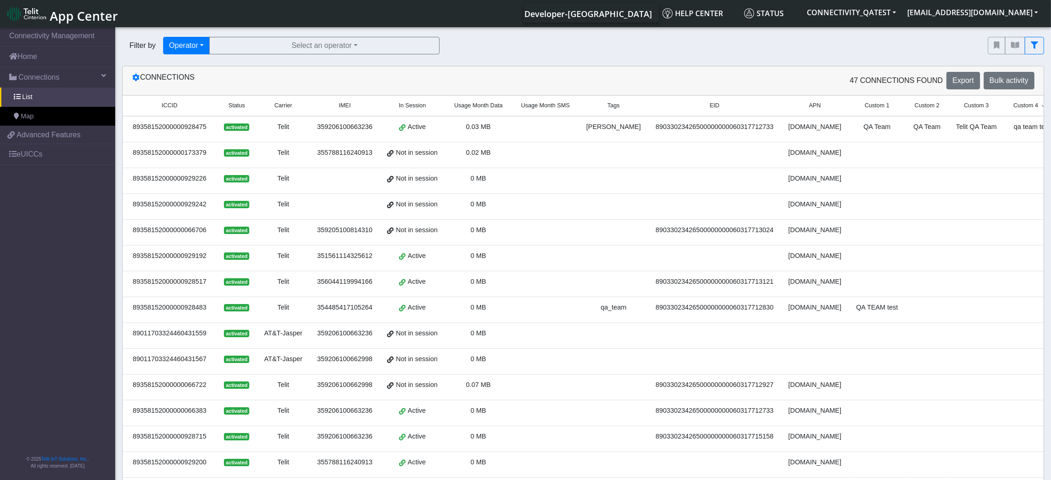
click at [876, 109] on span "Custom 4" at bounding box center [1025, 105] width 25 height 9
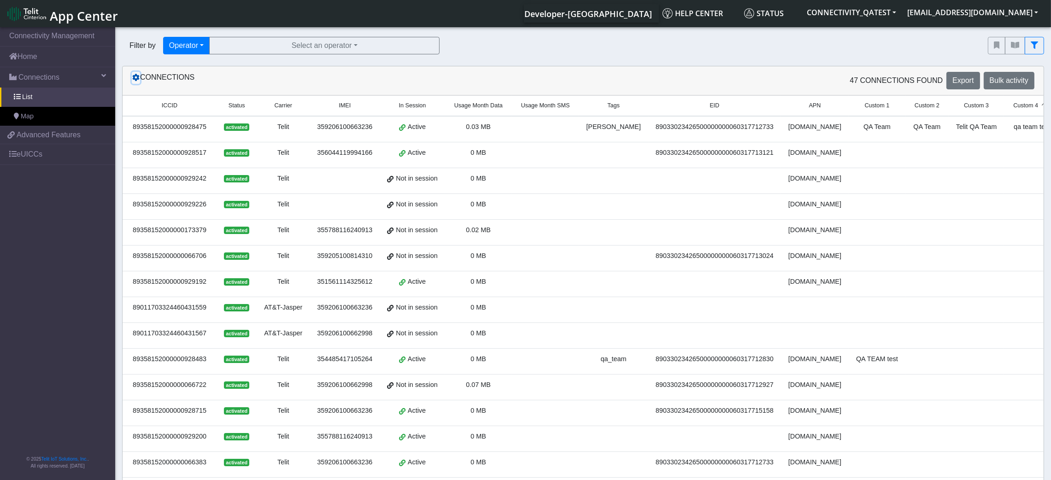
click at [134, 77] on icon at bounding box center [135, 77] width 7 height 7
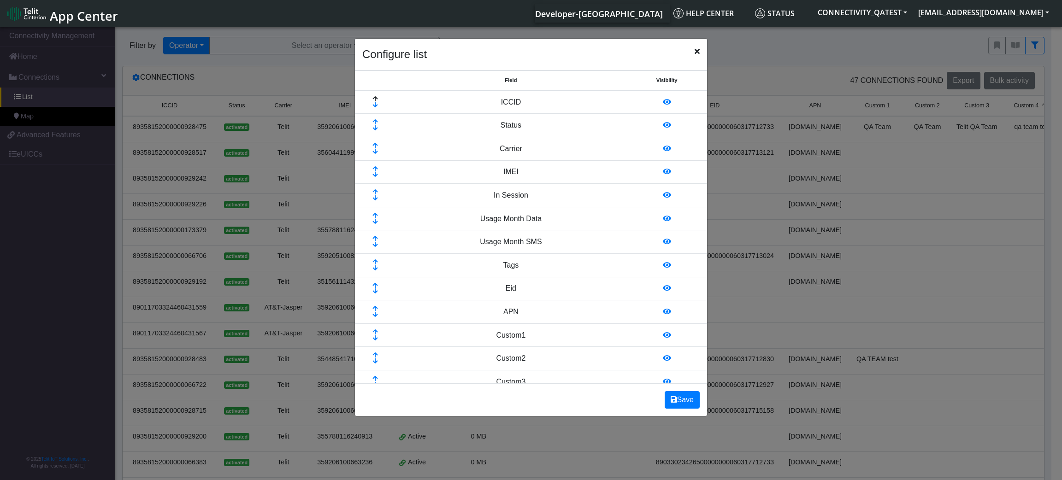
scroll to position [207, 0]
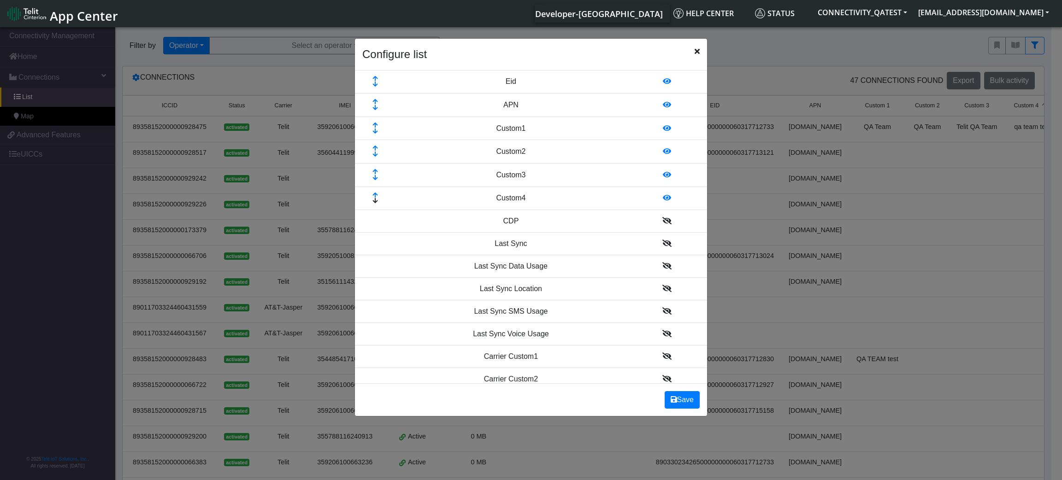
click at [663, 201] on icon at bounding box center [667, 197] width 8 height 7
click at [663, 176] on icon at bounding box center [667, 174] width 8 height 7
click at [654, 159] on td at bounding box center [666, 152] width 81 height 24
click at [663, 127] on icon at bounding box center [667, 127] width 8 height 7
click at [663, 132] on icon at bounding box center [667, 127] width 8 height 7
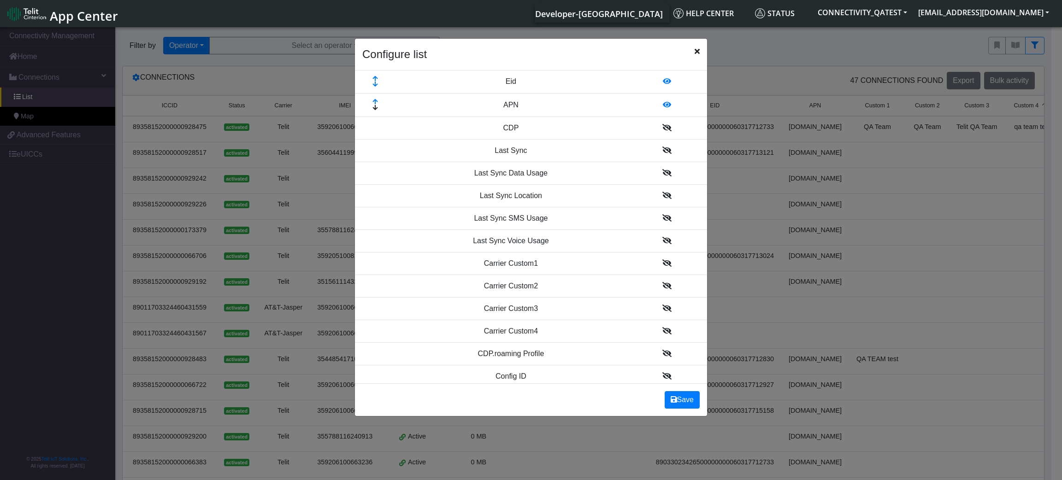
click at [663, 106] on icon at bounding box center [667, 104] width 8 height 7
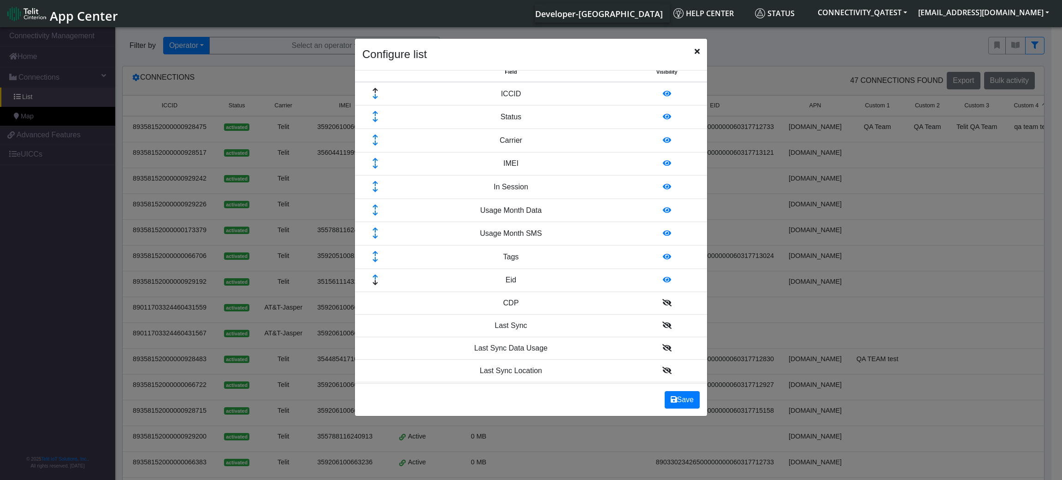
scroll to position [0, 0]
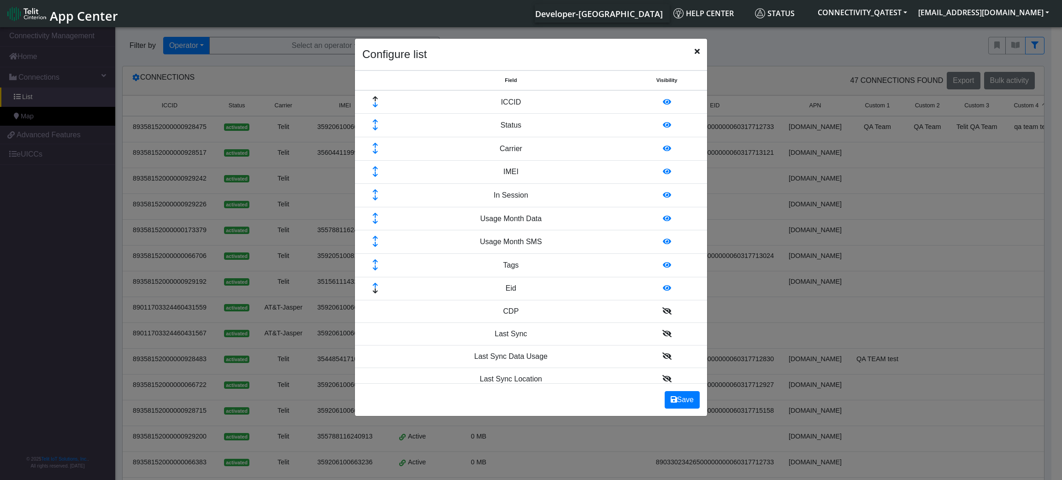
click at [663, 292] on icon at bounding box center [667, 287] width 8 height 7
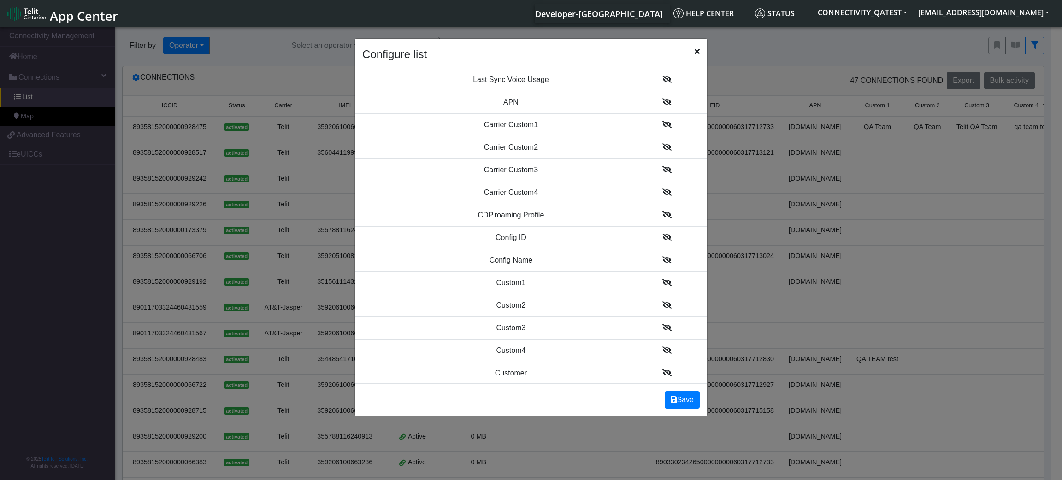
scroll to position [414, 0]
click at [662, 300] on icon at bounding box center [666, 302] width 9 height 7
click at [652, 300] on td at bounding box center [666, 303] width 81 height 23
click at [662, 304] on icon at bounding box center [666, 302] width 9 height 7
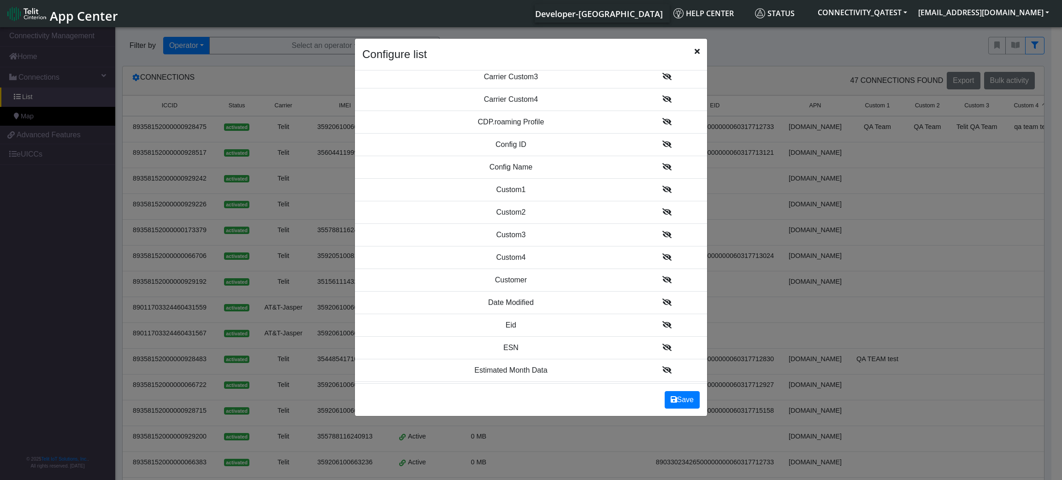
click at [662, 304] on icon at bounding box center [666, 302] width 9 height 7
click at [684, 400] on button "Save" at bounding box center [682, 400] width 35 height 18
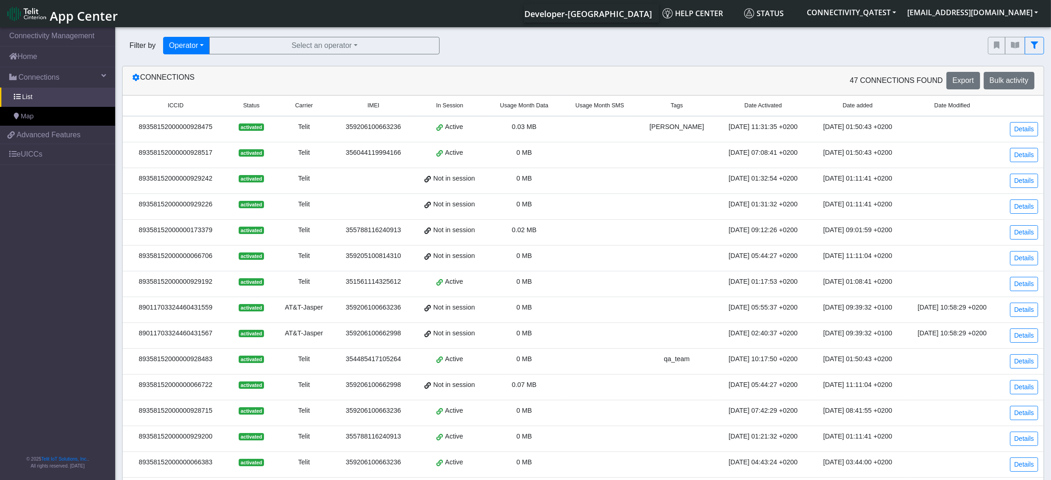
click at [745, 102] on span "Date Activated" at bounding box center [763, 105] width 37 height 9
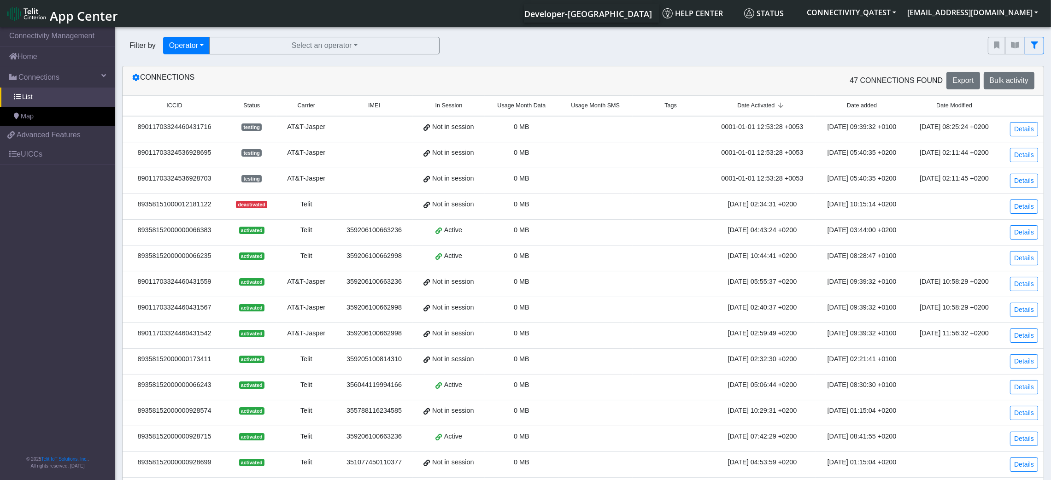
click at [737, 102] on span "Date Activated" at bounding box center [755, 105] width 37 height 9
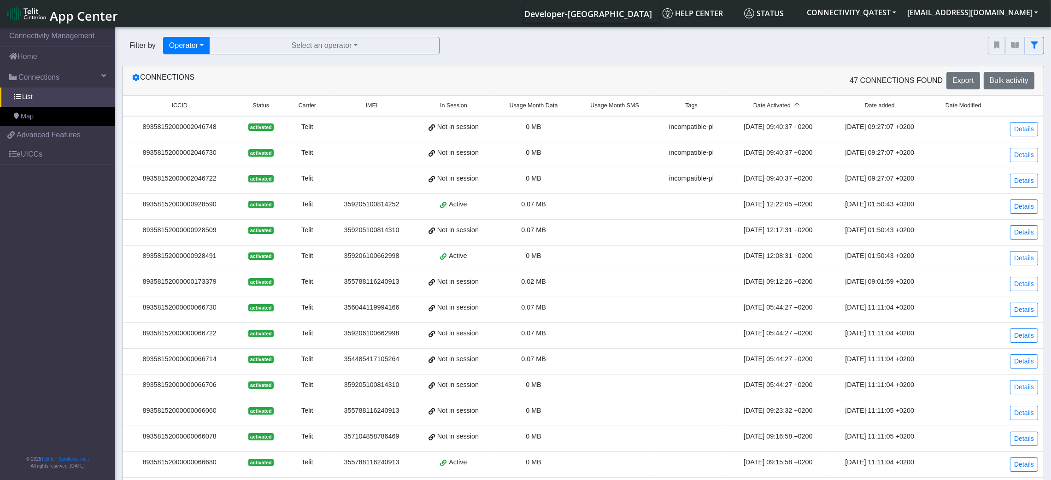
click at [876, 107] on span "Date added" at bounding box center [880, 105] width 30 height 9
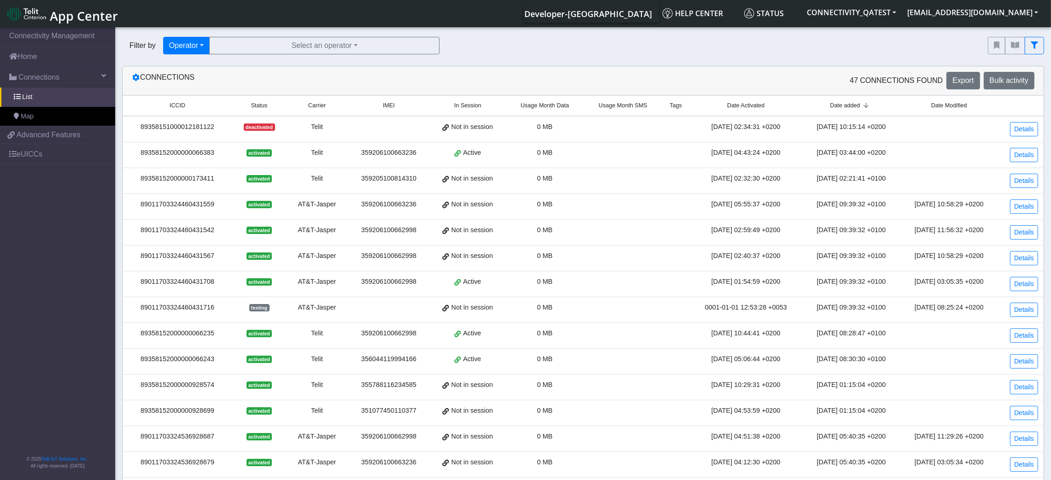
click at [830, 108] on span "Date added" at bounding box center [845, 105] width 30 height 9
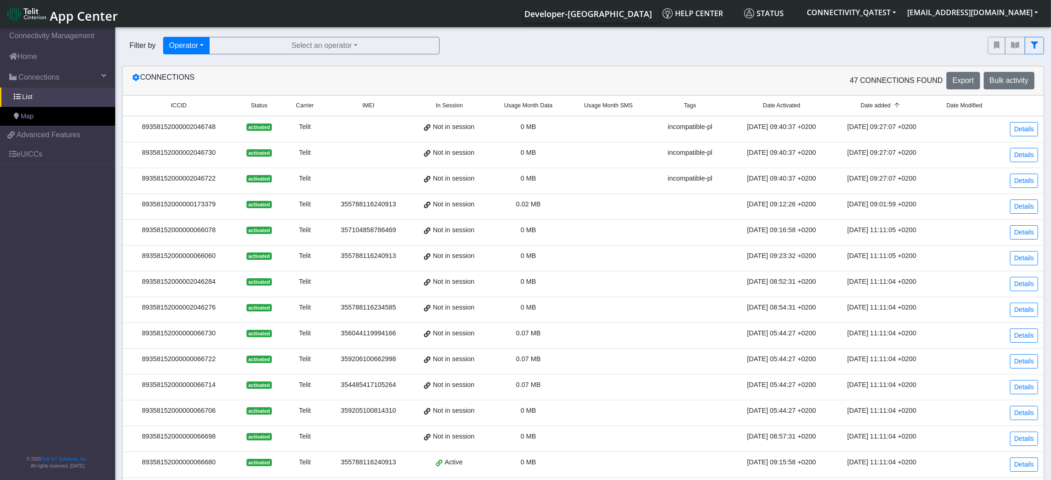
click at [876, 110] on span "Date Modified" at bounding box center [965, 105] width 36 height 9
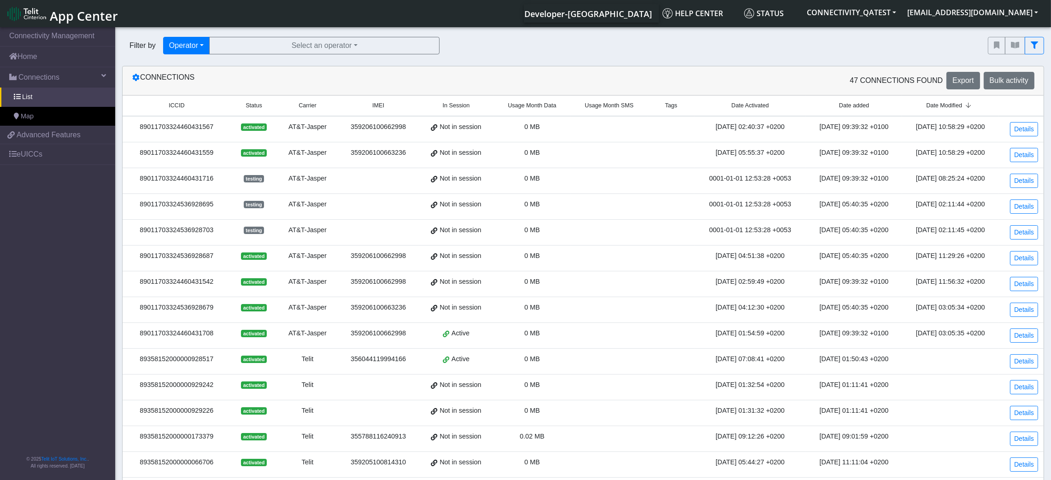
click at [876, 110] on small "Date Modified" at bounding box center [951, 105] width 78 height 9
click at [876, 106] on icon at bounding box center [968, 106] width 12 height 6
click at [134, 79] on icon at bounding box center [135, 77] width 7 height 7
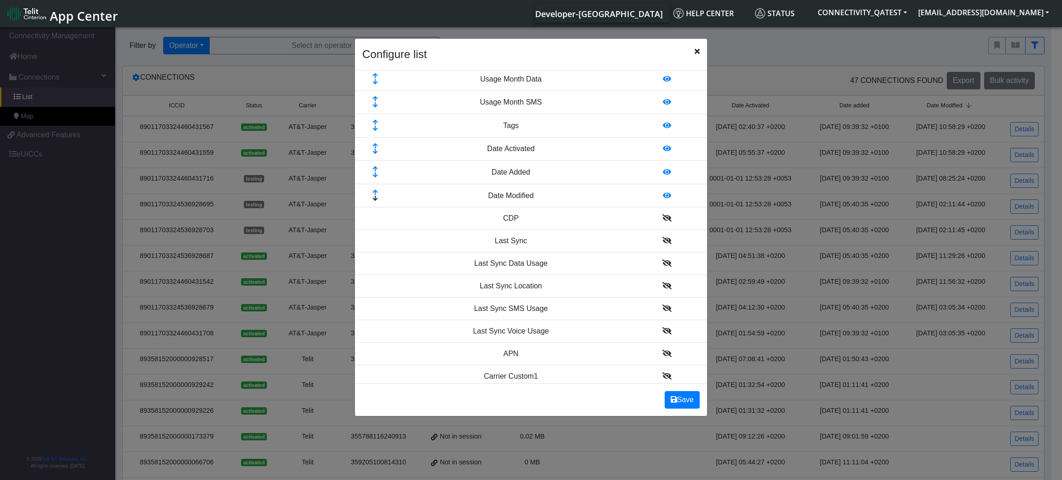
scroll to position [207, 0]
click at [663, 129] on icon at bounding box center [667, 127] width 8 height 7
click at [663, 108] on icon at bounding box center [667, 104] width 8 height 7
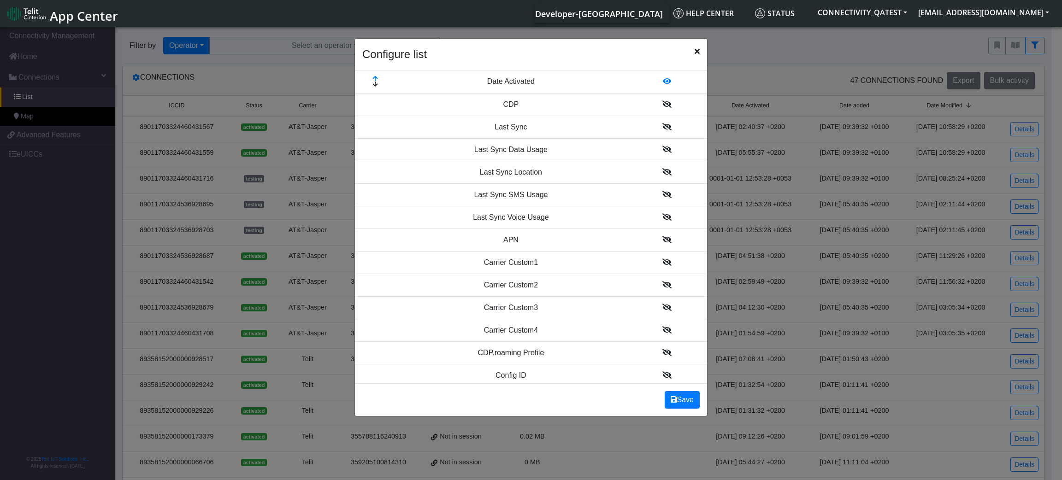
click at [663, 84] on icon at bounding box center [667, 80] width 8 height 7
click at [662, 124] on icon at bounding box center [666, 125] width 9 height 7
click at [682, 400] on button "Save" at bounding box center [682, 400] width 35 height 18
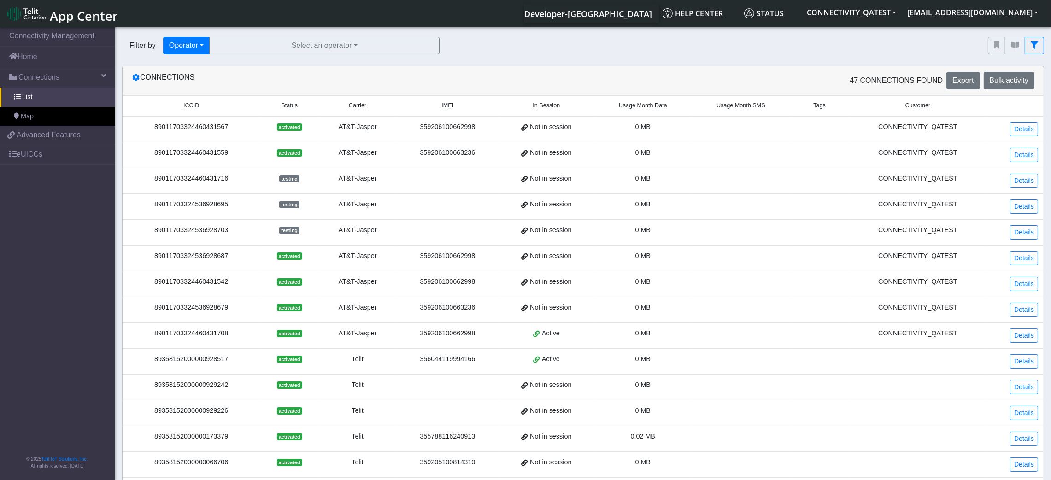
click at [876, 109] on span "Customer" at bounding box center [918, 105] width 25 height 9
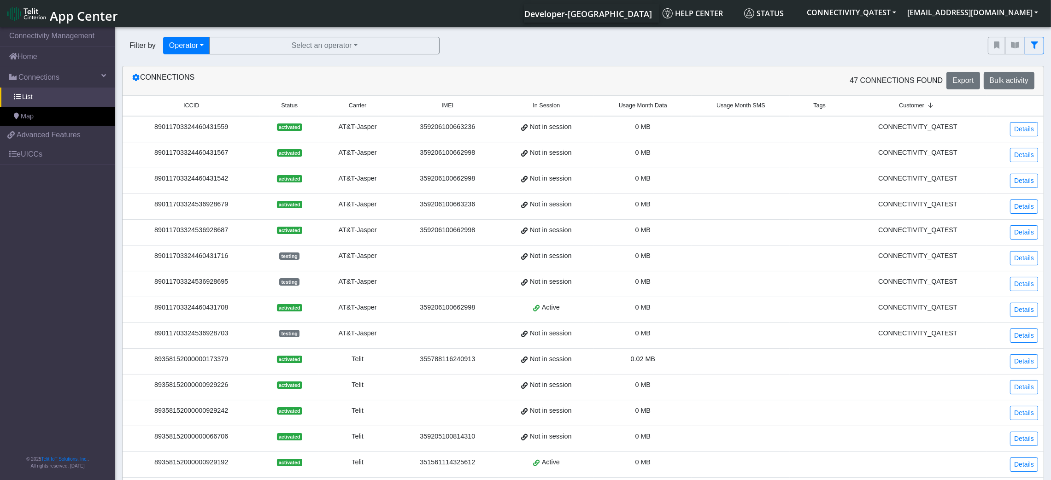
click at [876, 109] on span "Customer" at bounding box center [911, 105] width 25 height 9
click at [136, 79] on icon at bounding box center [135, 77] width 7 height 7
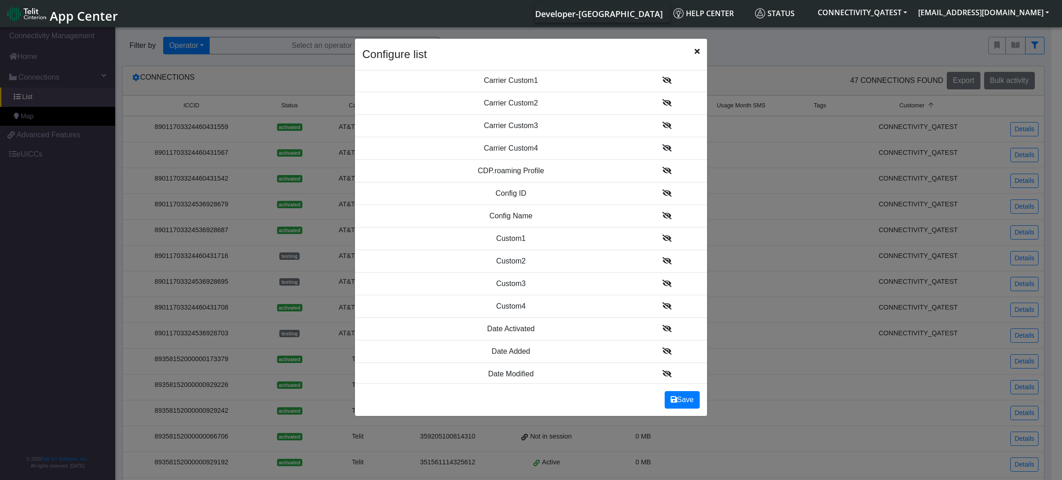
scroll to position [414, 0]
click at [662, 307] on icon at bounding box center [666, 303] width 9 height 7
click at [687, 400] on button "Save" at bounding box center [682, 400] width 35 height 18
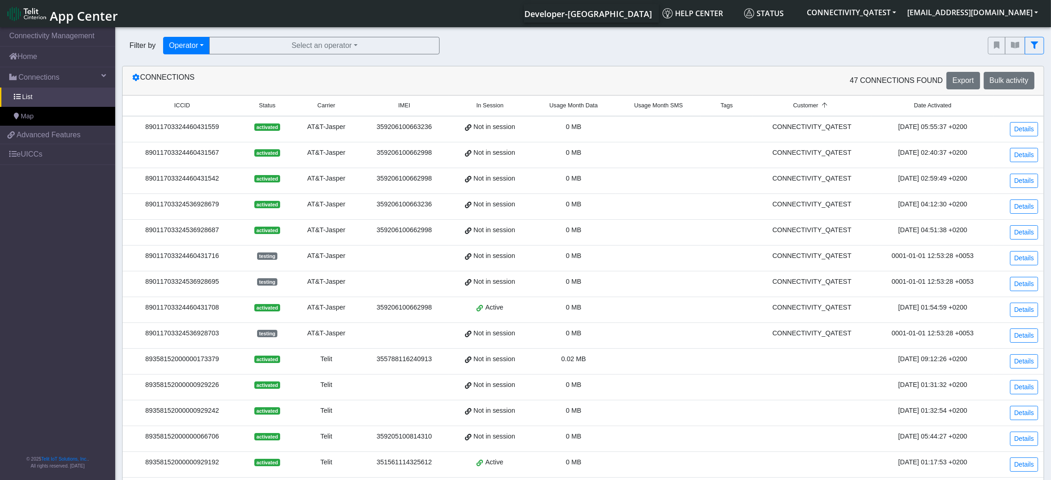
click at [876, 103] on span "Date Activated" at bounding box center [932, 105] width 37 height 9
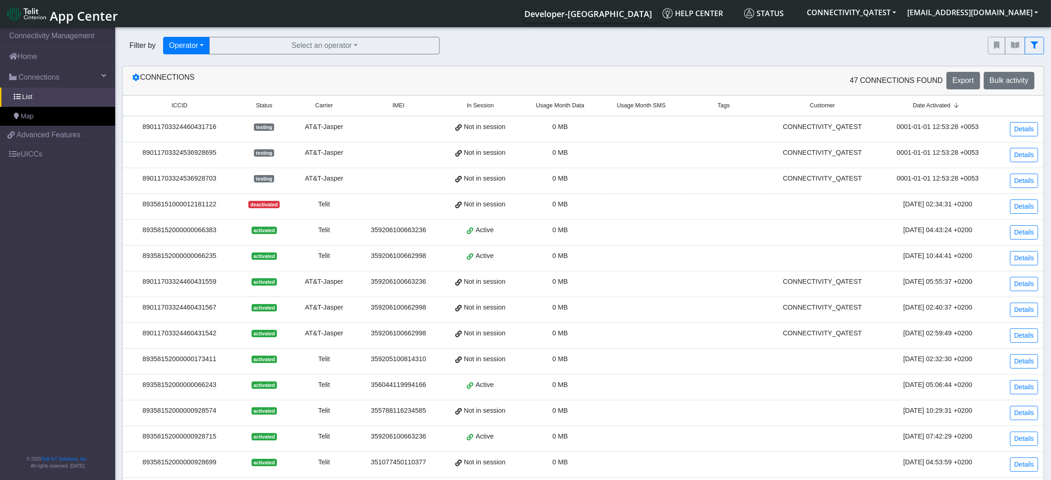
click at [876, 103] on span "Date Activated" at bounding box center [931, 105] width 37 height 9
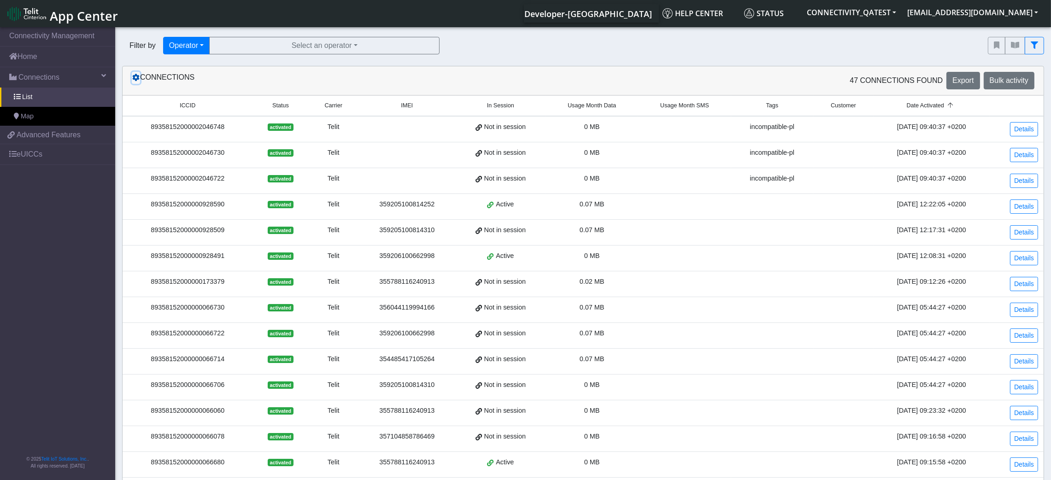
click at [135, 76] on icon at bounding box center [135, 77] width 7 height 7
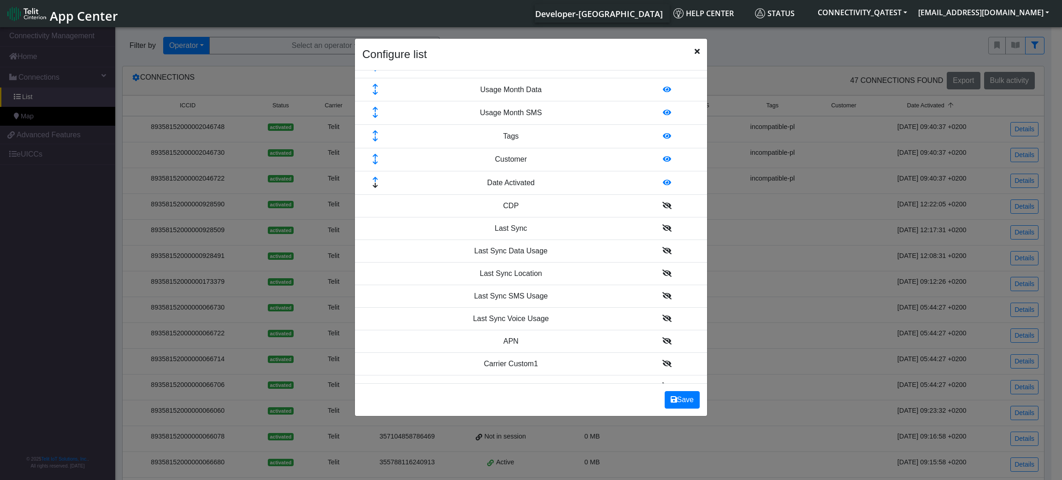
scroll to position [138, 0]
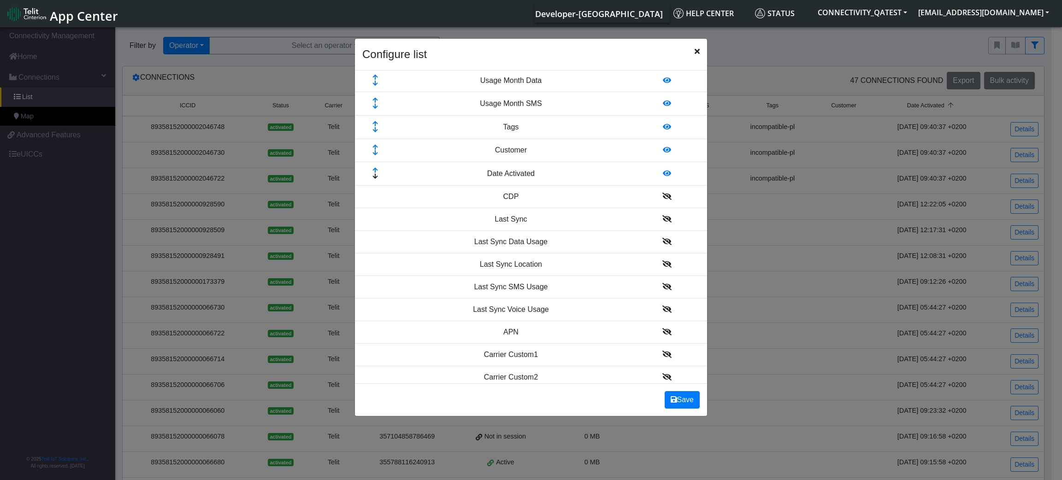
click at [663, 176] on icon at bounding box center [667, 173] width 8 height 7
click at [663, 150] on icon at bounding box center [667, 149] width 8 height 7
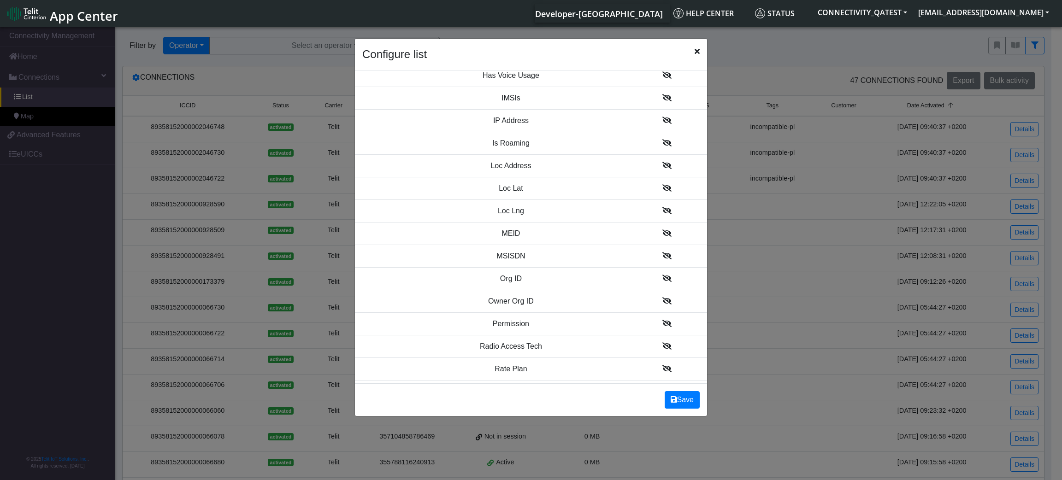
scroll to position [829, 0]
click at [662, 230] on icon at bounding box center [666, 226] width 9 height 7
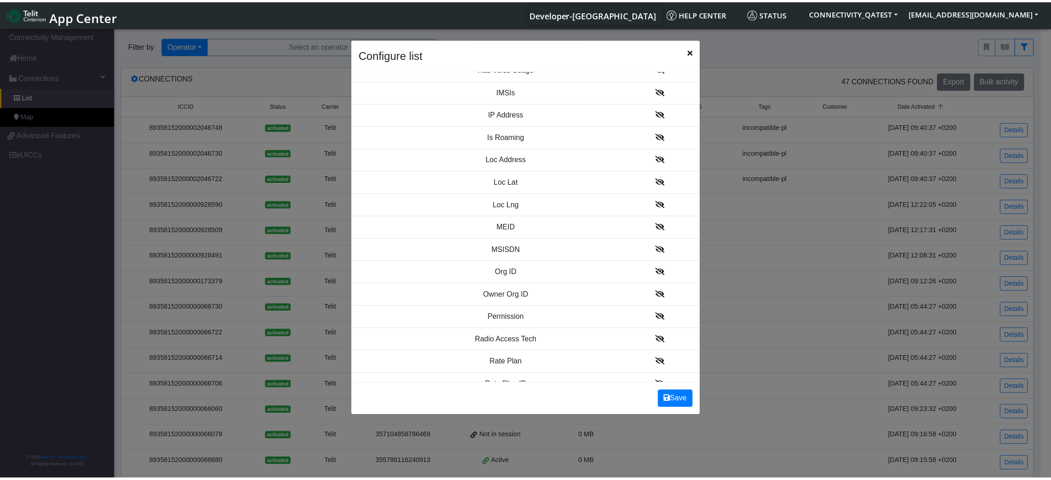
scroll to position [853, 0]
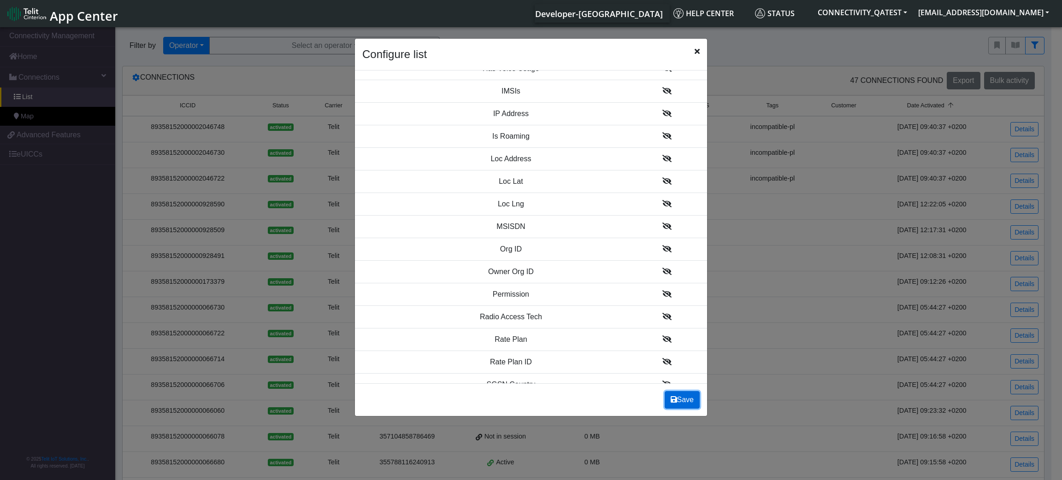
click at [686, 400] on button "Save" at bounding box center [682, 400] width 35 height 18
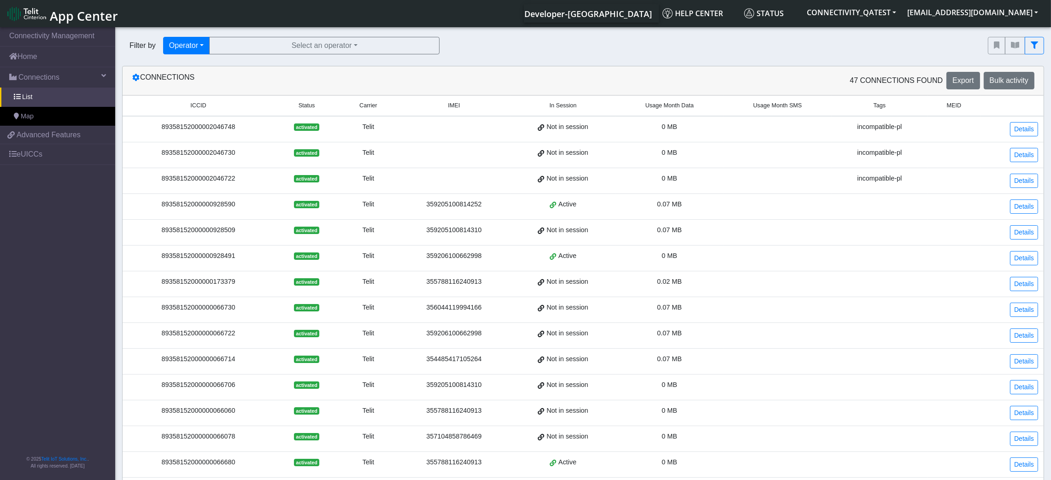
click at [876, 105] on span "MEID" at bounding box center [954, 105] width 14 height 9
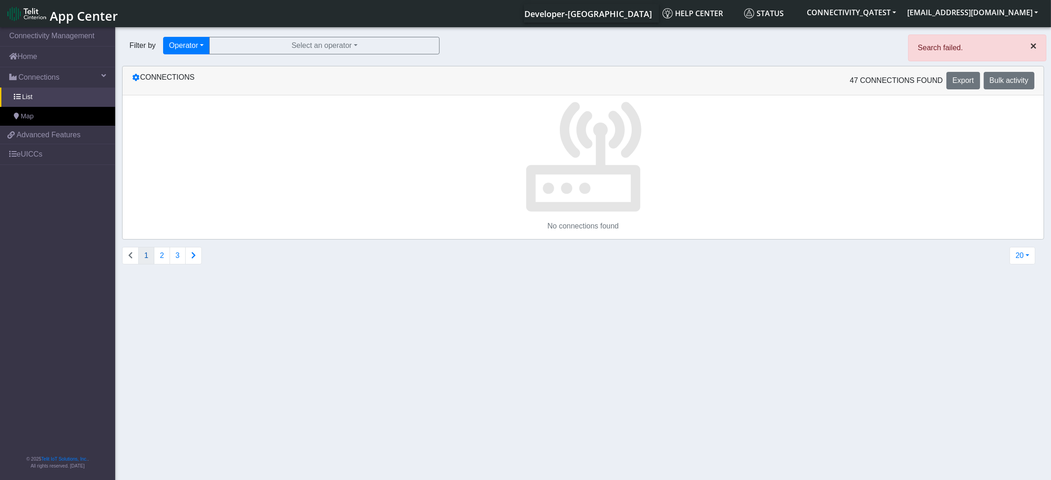
click at [876, 46] on span "×" at bounding box center [1033, 46] width 6 height 12
click at [42, 102] on link "List" at bounding box center [57, 97] width 115 height 19
click at [48, 65] on link "Home" at bounding box center [57, 57] width 115 height 20
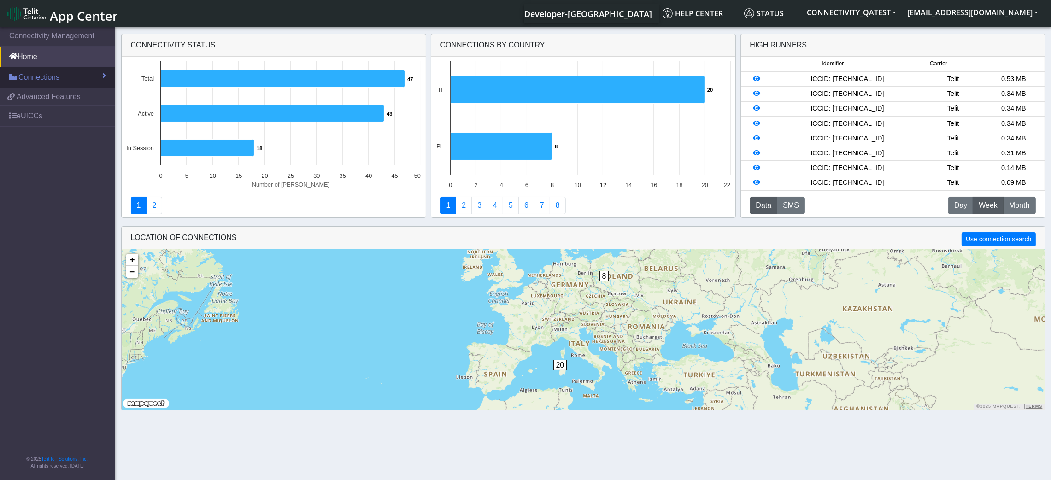
click at [47, 74] on span "Connections" at bounding box center [38, 77] width 41 height 11
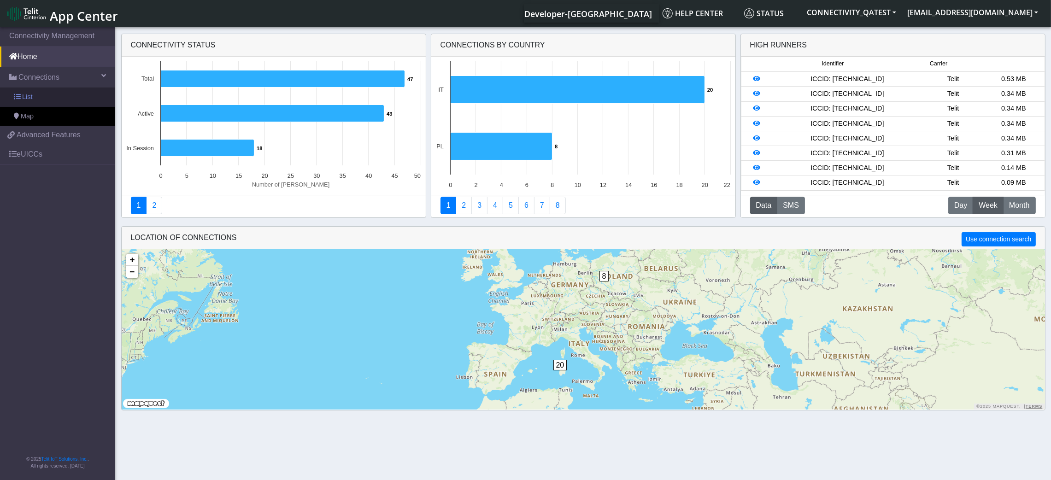
click at [48, 96] on link "List" at bounding box center [57, 97] width 115 height 19
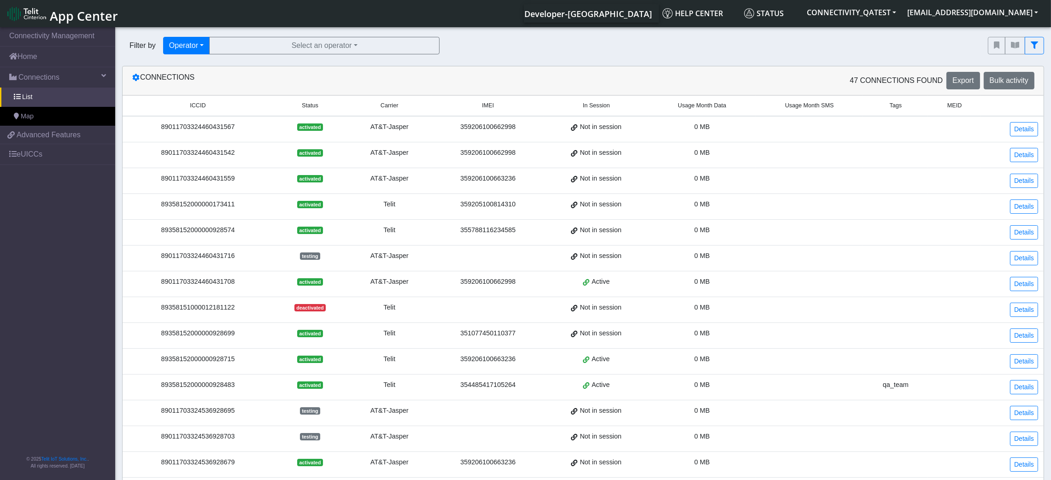
click at [876, 102] on span "MEID" at bounding box center [954, 105] width 14 height 9
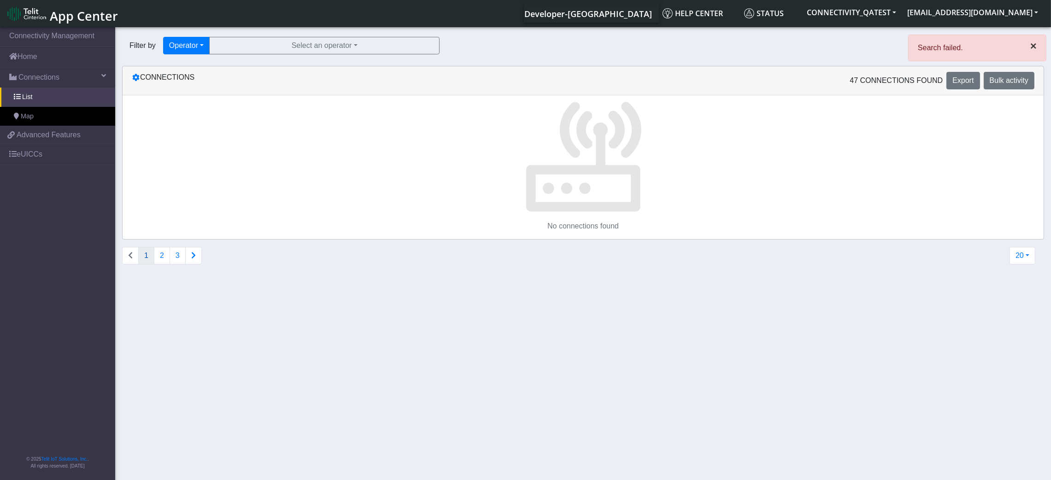
click at [876, 50] on span "×" at bounding box center [1033, 46] width 6 height 12
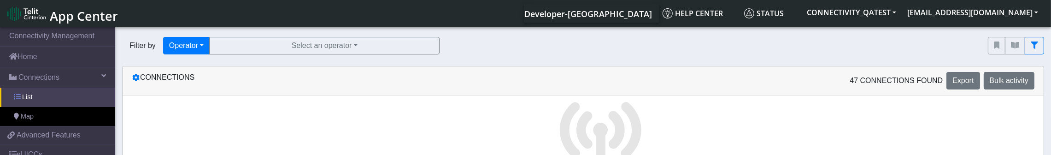
click at [19, 90] on link "List" at bounding box center [57, 97] width 115 height 19
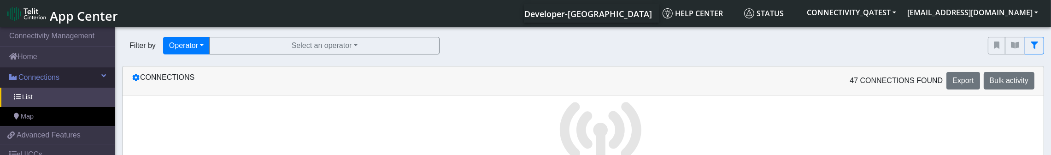
click at [31, 87] on link "Connections" at bounding box center [57, 77] width 115 height 20
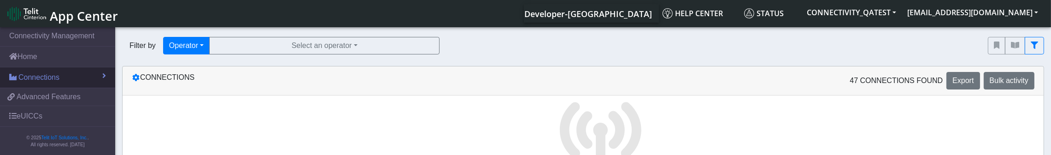
click at [31, 87] on link "Connections" at bounding box center [57, 77] width 115 height 20
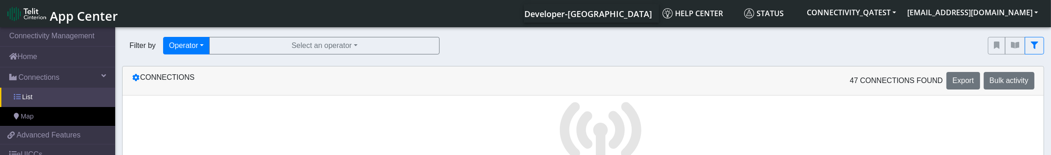
click at [39, 105] on link "List" at bounding box center [57, 97] width 115 height 19
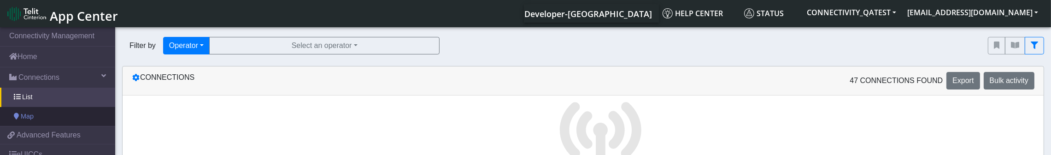
click at [37, 113] on link "Map" at bounding box center [57, 116] width 115 height 19
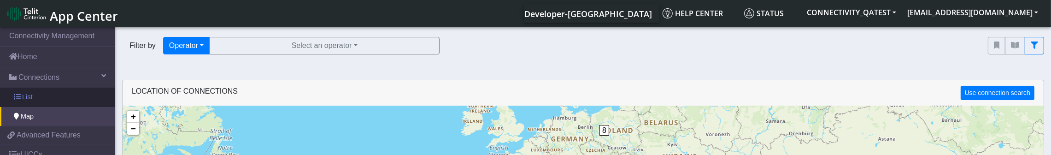
click at [38, 97] on link "List" at bounding box center [57, 97] width 115 height 19
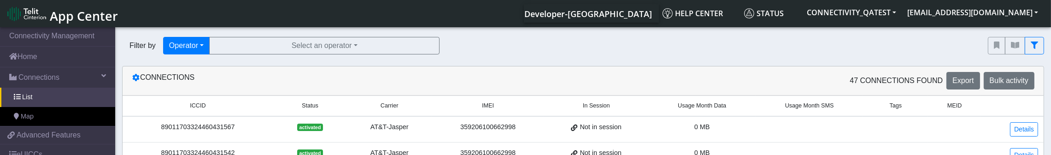
click at [876, 104] on span "MEID" at bounding box center [954, 105] width 14 height 9
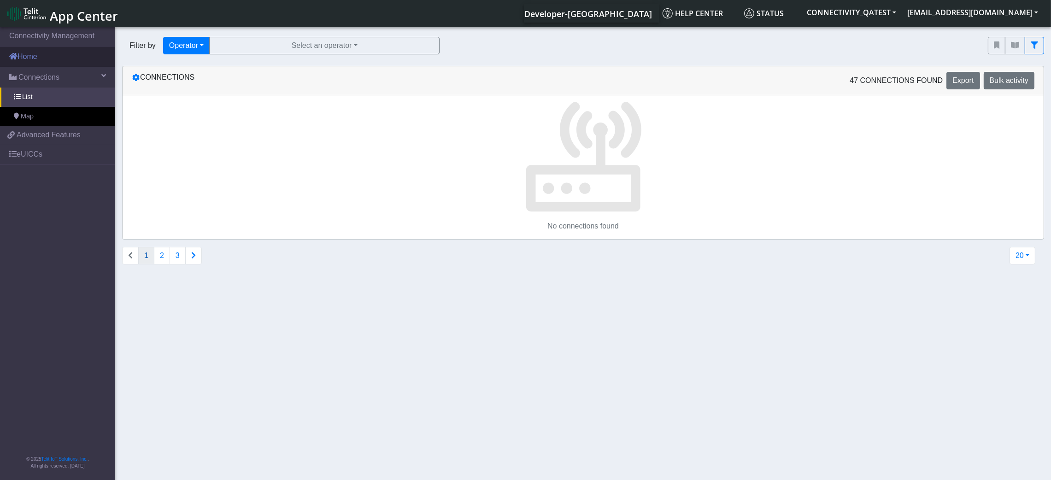
click at [55, 59] on link "Home" at bounding box center [57, 57] width 115 height 20
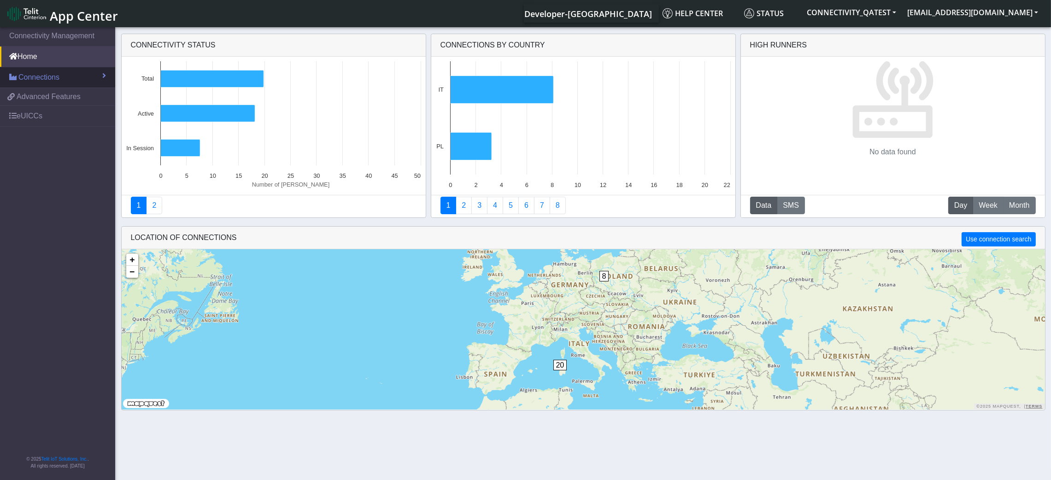
click at [46, 79] on span "Connections" at bounding box center [38, 77] width 41 height 11
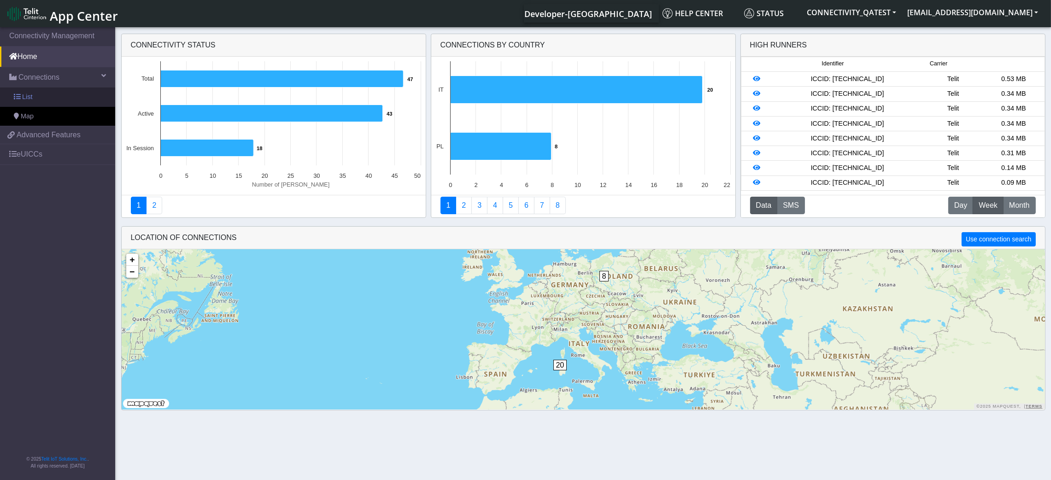
click at [46, 99] on link "List" at bounding box center [57, 97] width 115 height 19
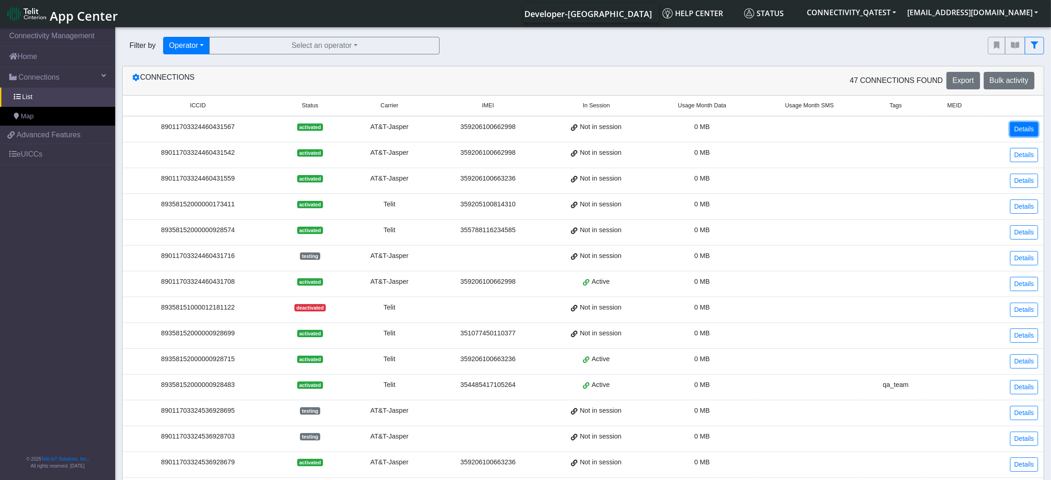
click at [876, 128] on link "Details" at bounding box center [1024, 129] width 28 height 14
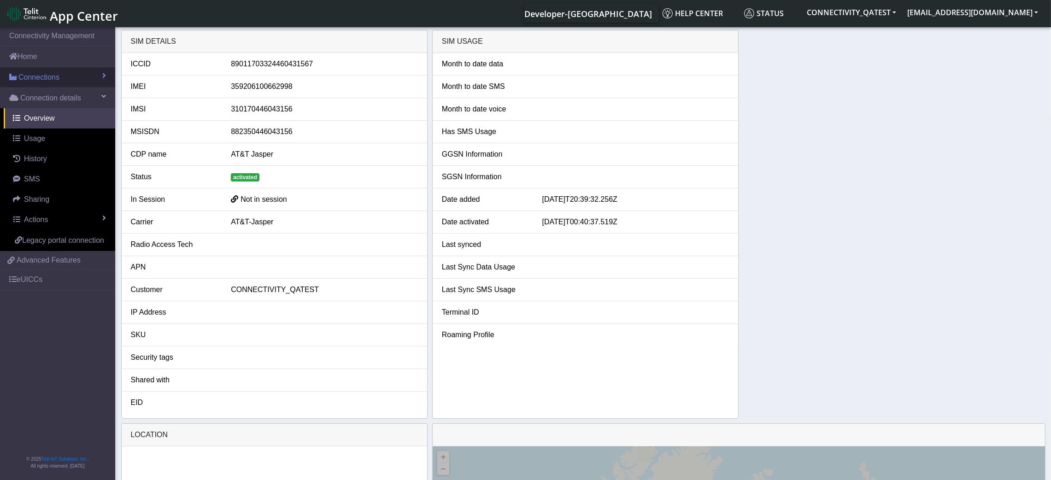
click at [47, 71] on link "Connections" at bounding box center [57, 77] width 115 height 20
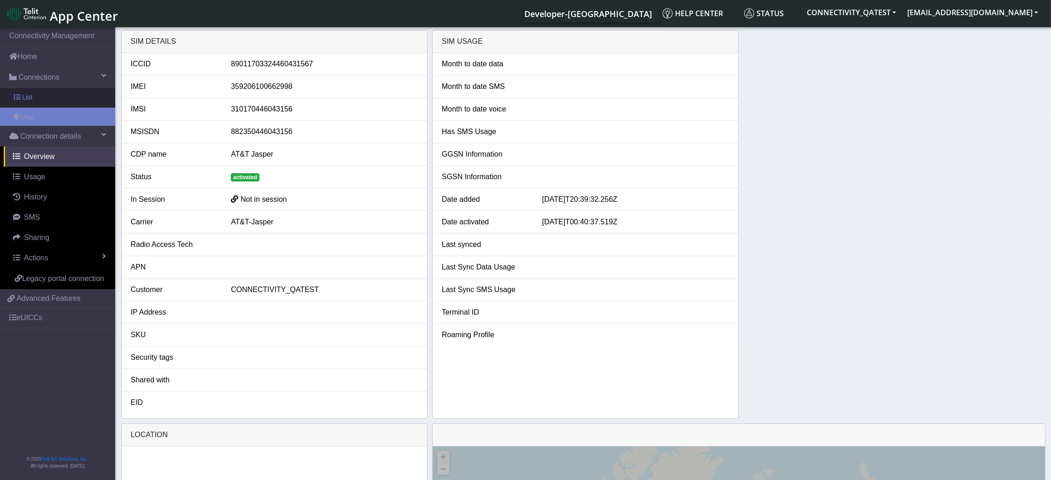
click at [49, 93] on link "List" at bounding box center [57, 97] width 115 height 19
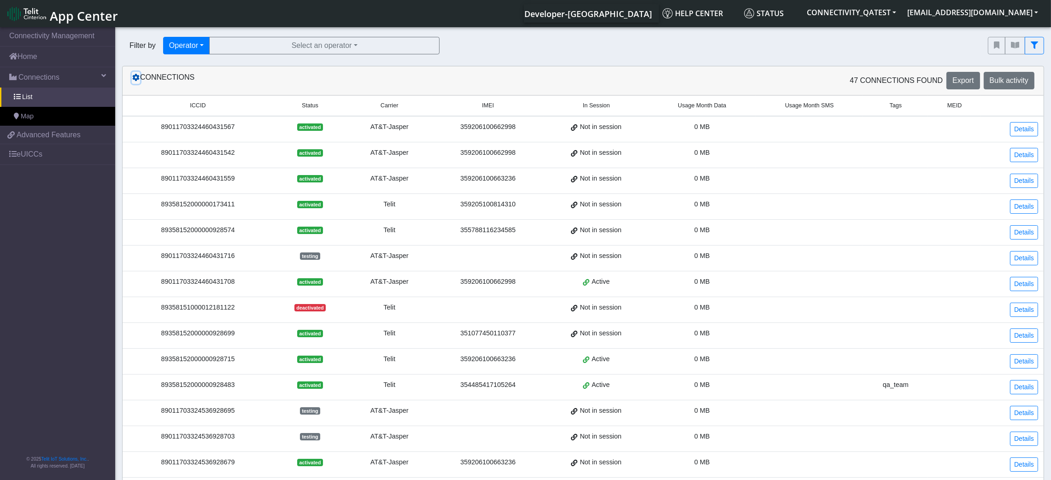
click at [136, 79] on icon at bounding box center [135, 77] width 7 height 7
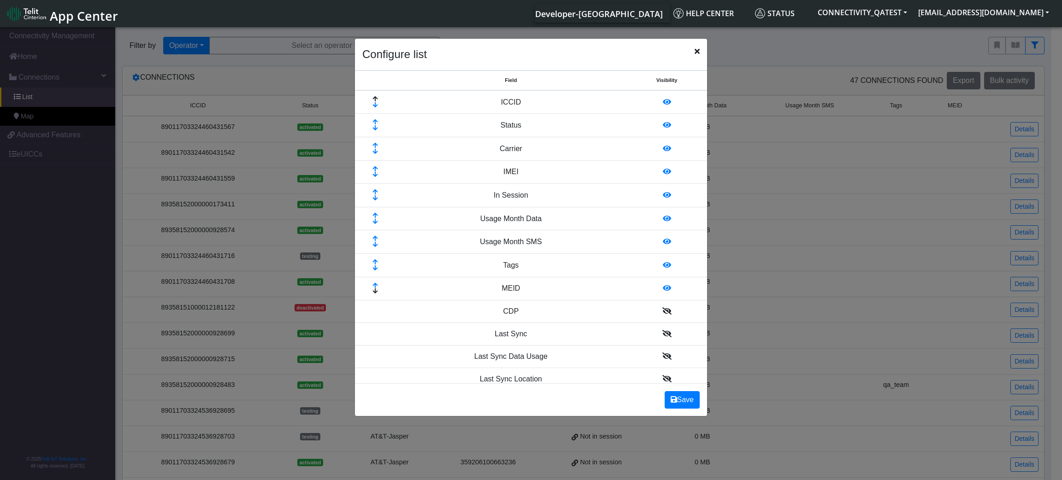
click at [663, 288] on icon at bounding box center [667, 287] width 8 height 7
click at [663, 217] on icon at bounding box center [667, 218] width 8 height 7
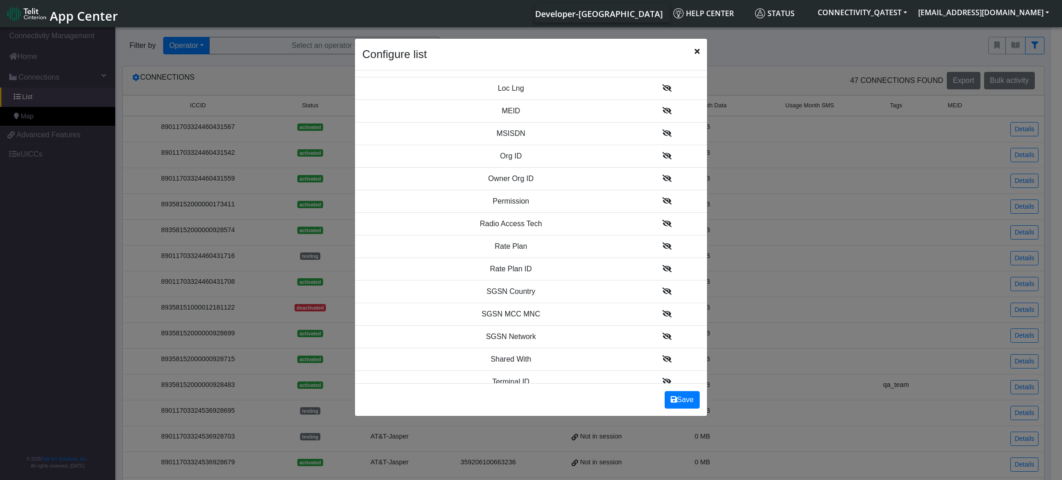
scroll to position [1032, 0]
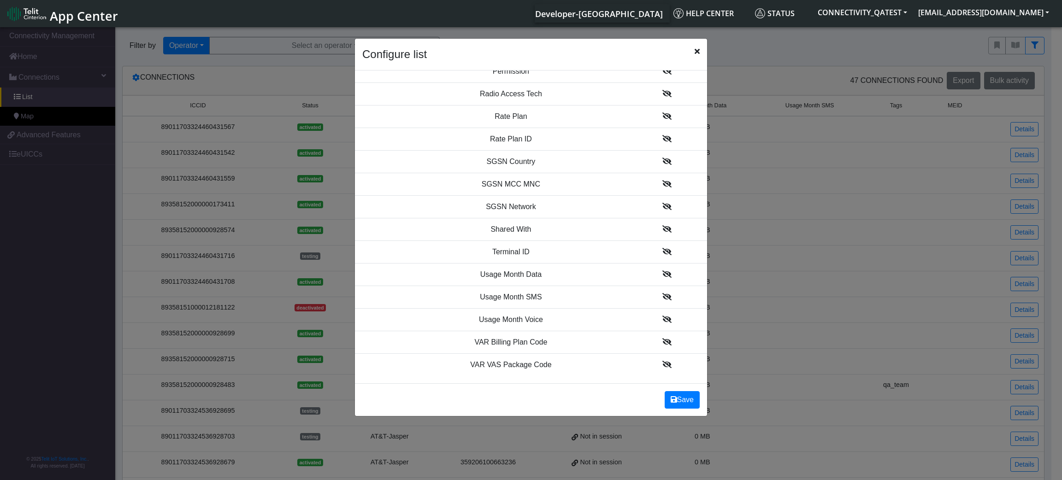
click at [662, 276] on icon at bounding box center [666, 274] width 9 height 7
click at [662, 295] on icon at bounding box center [666, 296] width 9 height 7
click at [662, 322] on icon at bounding box center [666, 319] width 9 height 7
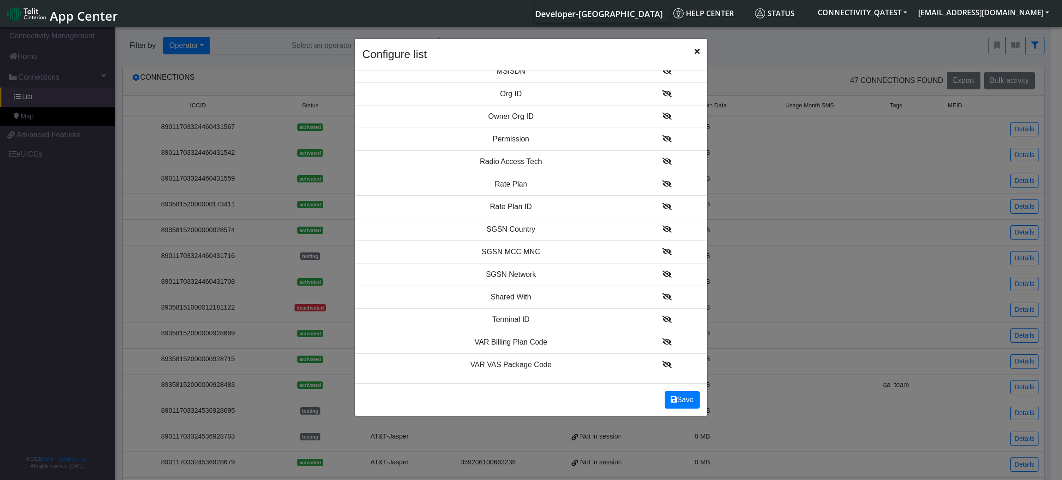
scroll to position [1035, 0]
click at [665, 400] on button "Save" at bounding box center [682, 400] width 35 height 18
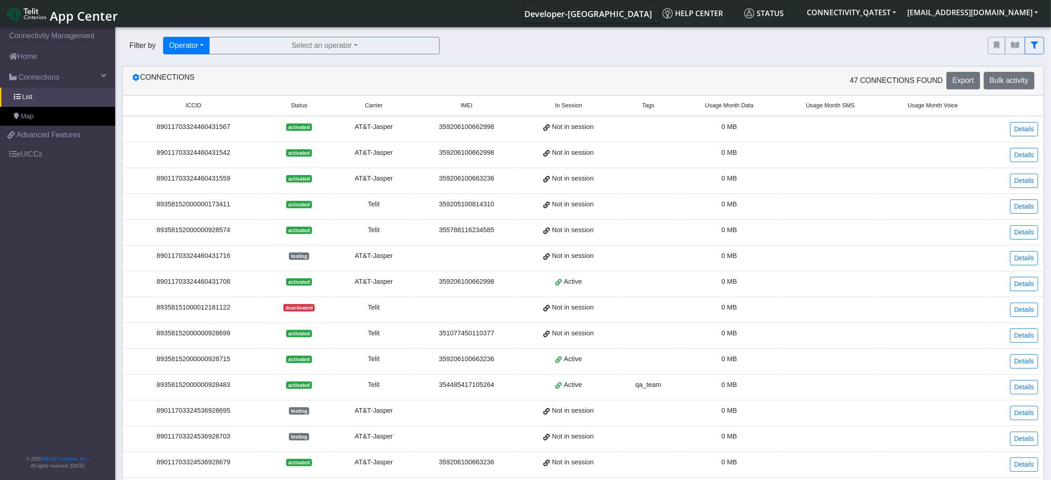
click at [841, 106] on span "Usage Month SMS" at bounding box center [830, 105] width 49 height 9
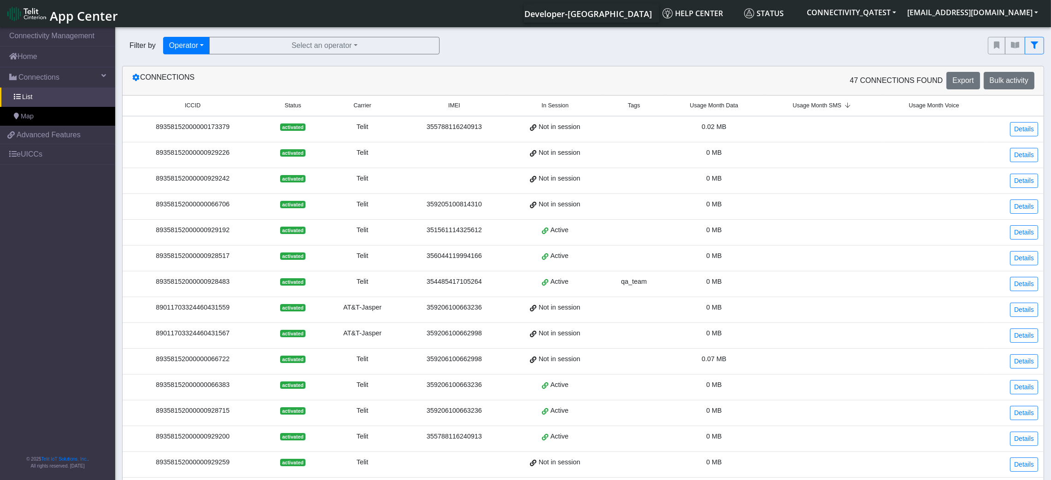
click at [841, 106] on icon at bounding box center [847, 106] width 12 height 6
click at [876, 109] on span "Usage Month Voice" at bounding box center [934, 105] width 50 height 9
click at [876, 109] on span "Usage Month Voice" at bounding box center [919, 105] width 50 height 9
click at [135, 77] on icon at bounding box center [135, 77] width 7 height 7
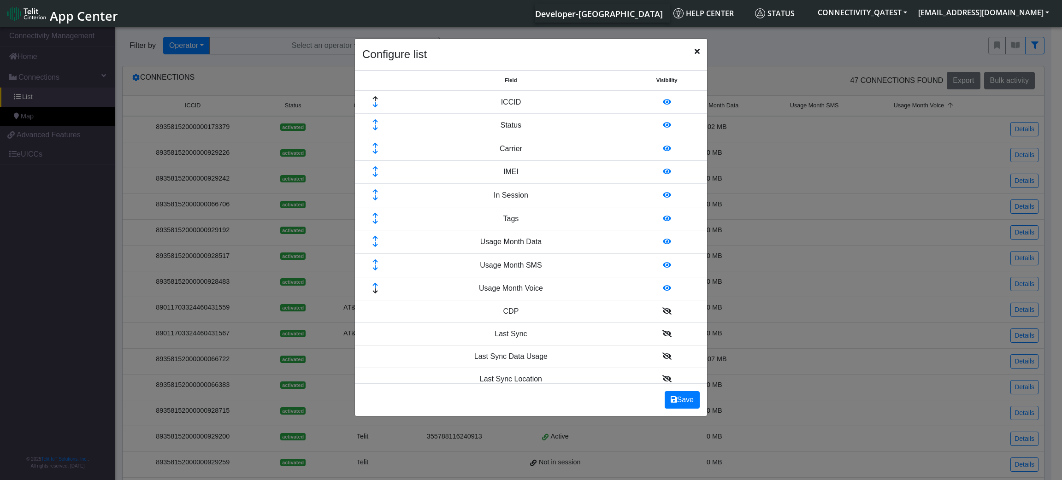
click at [663, 287] on icon at bounding box center [667, 287] width 8 height 7
click at [663, 266] on icon at bounding box center [667, 264] width 8 height 7
click at [663, 239] on icon at bounding box center [667, 241] width 8 height 7
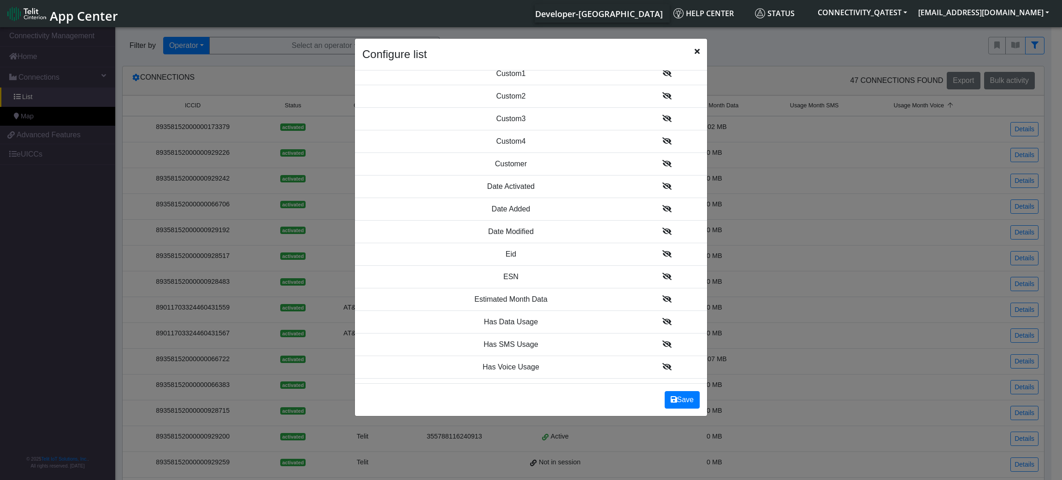
scroll to position [553, 0]
click at [662, 234] on icon at bounding box center [666, 229] width 9 height 7
click at [662, 251] on icon at bounding box center [666, 248] width 9 height 7
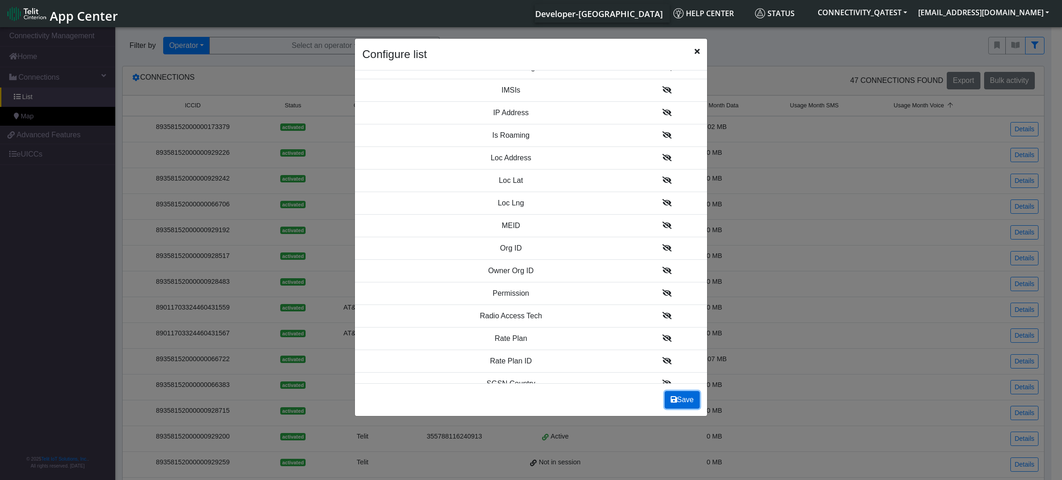
click at [681, 399] on button "Save" at bounding box center [682, 400] width 35 height 18
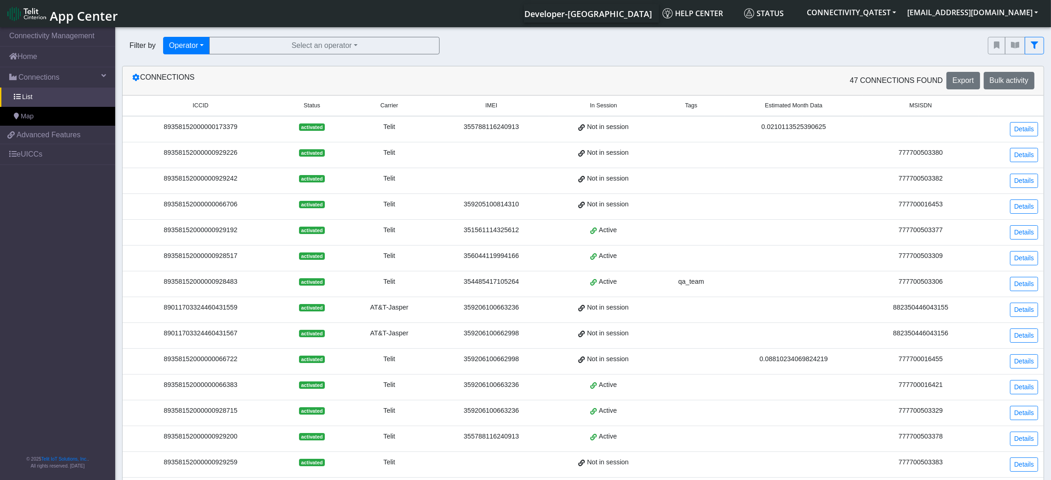
click at [792, 105] on span "Estimated Month Data" at bounding box center [794, 105] width 58 height 9
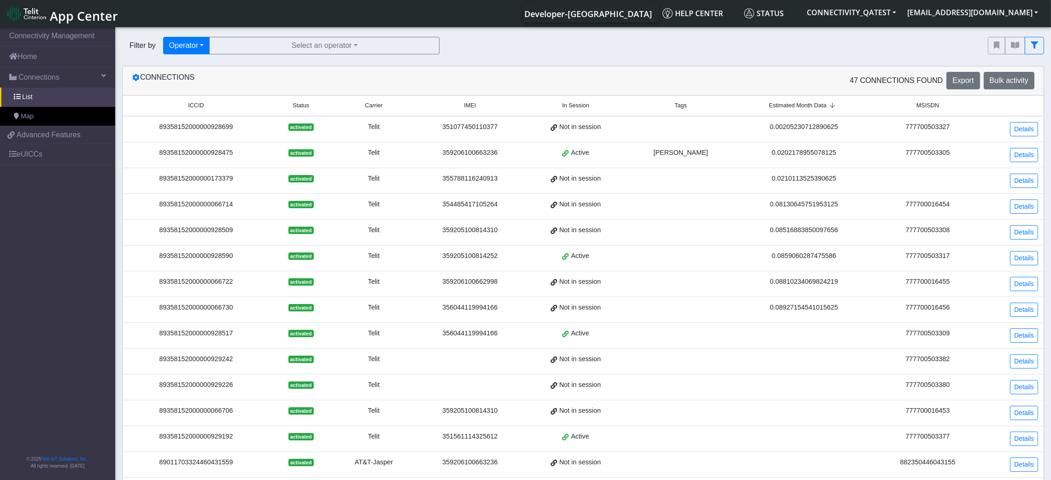
click at [792, 105] on span "Estimated Month Data" at bounding box center [798, 105] width 58 height 9
click at [876, 104] on span "MSISDN" at bounding box center [928, 105] width 23 height 9
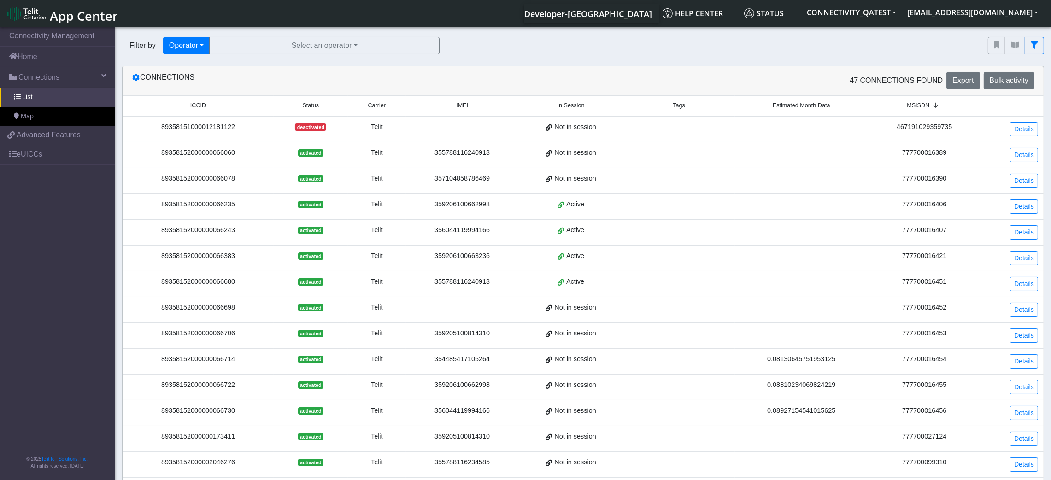
click at [876, 104] on span "MSISDN" at bounding box center [918, 105] width 23 height 9
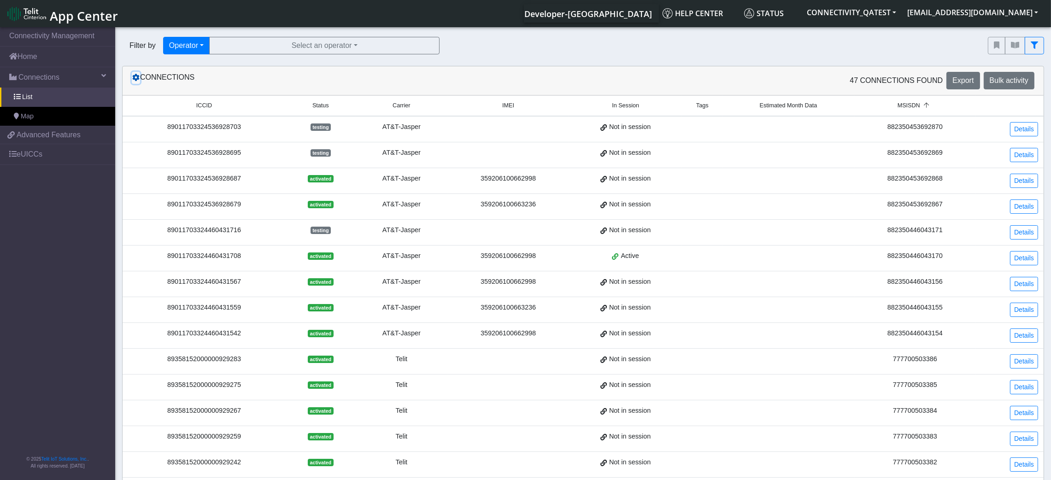
click at [137, 81] on icon at bounding box center [135, 77] width 7 height 7
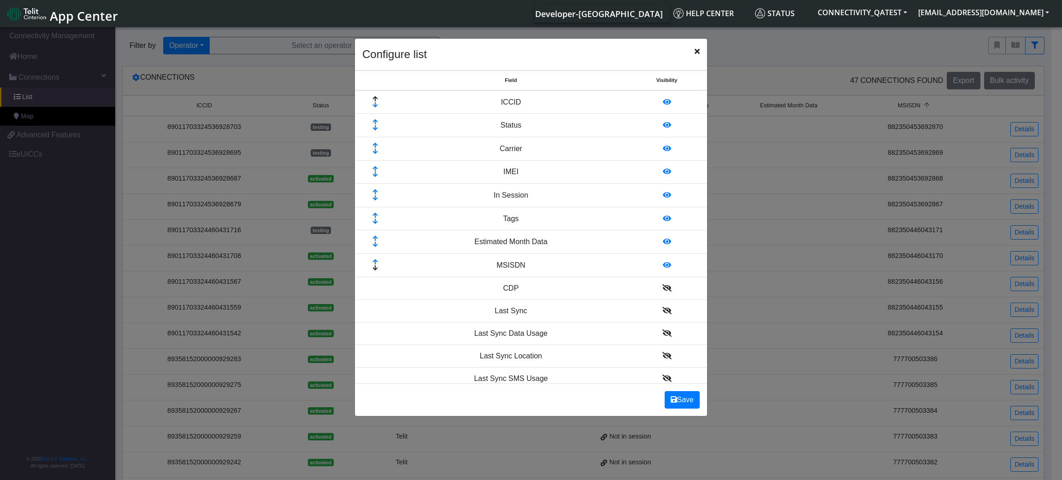
click at [663, 242] on icon at bounding box center [667, 241] width 8 height 7
click at [663, 245] on icon at bounding box center [667, 241] width 8 height 7
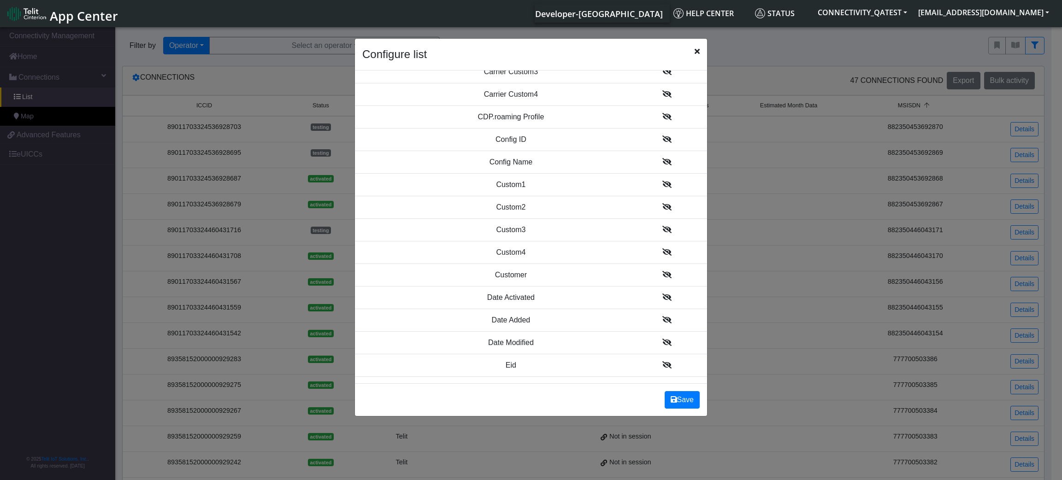
scroll to position [414, 0]
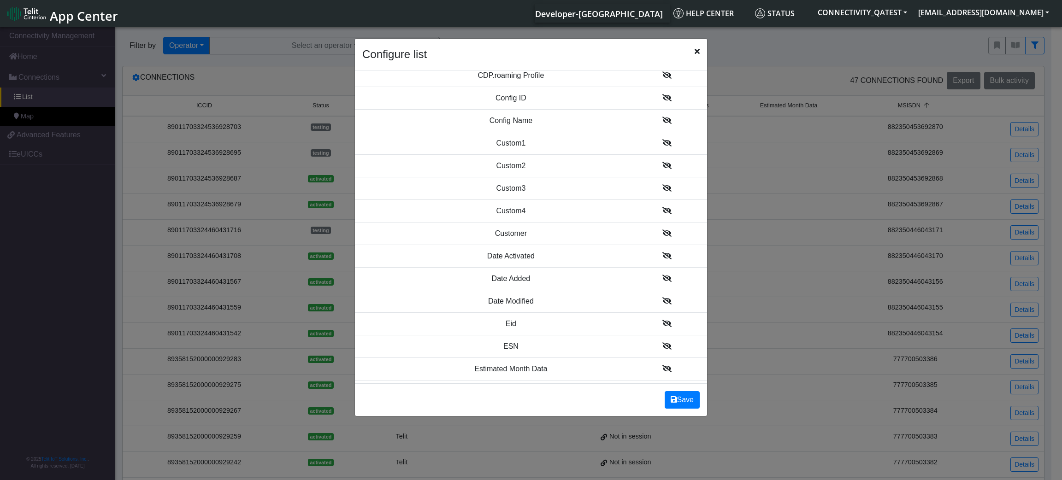
click at [662, 281] on icon at bounding box center [666, 278] width 9 height 7
click at [656, 276] on td at bounding box center [666, 278] width 81 height 23
click at [662, 257] on icon at bounding box center [666, 255] width 9 height 7
click at [662, 256] on icon at bounding box center [666, 255] width 9 height 7
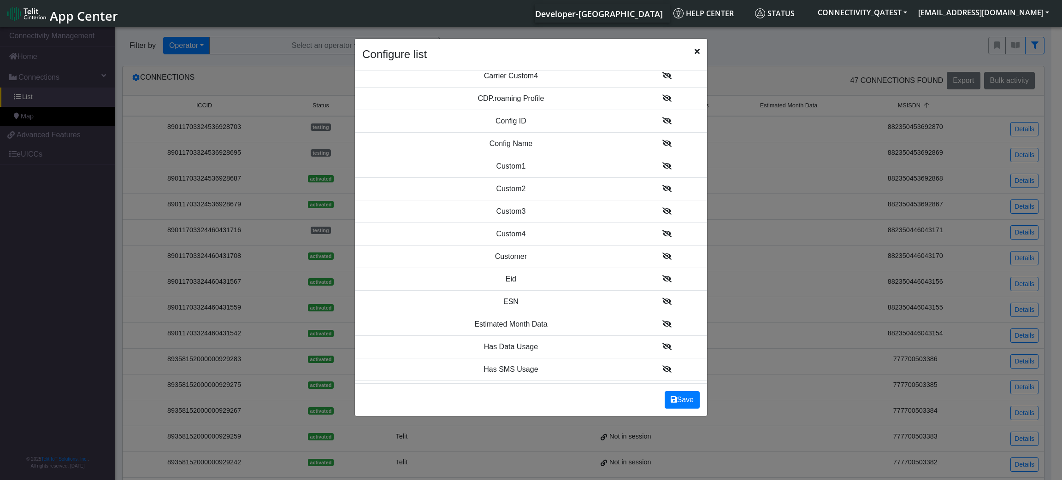
scroll to position [485, 0]
click at [687, 398] on button "Save" at bounding box center [682, 400] width 35 height 18
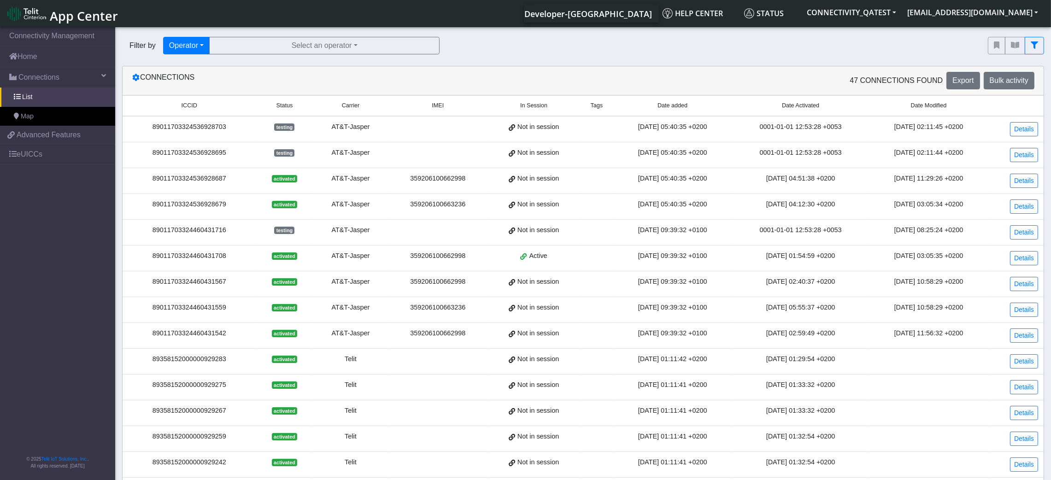
click at [664, 107] on span "Date added" at bounding box center [673, 105] width 30 height 9
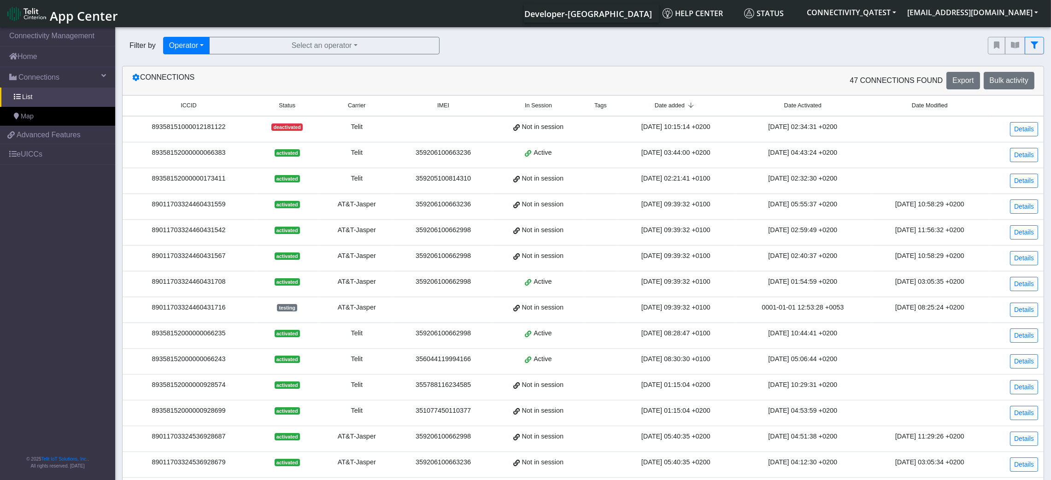
click at [664, 107] on span "Date added" at bounding box center [670, 105] width 30 height 9
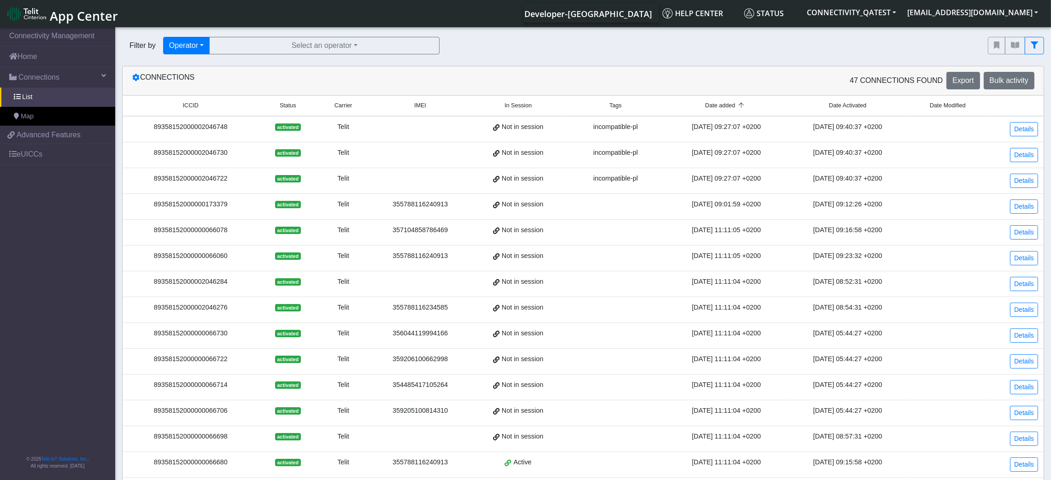
click at [853, 112] on th "Date Activated" at bounding box center [847, 106] width 121 height 20
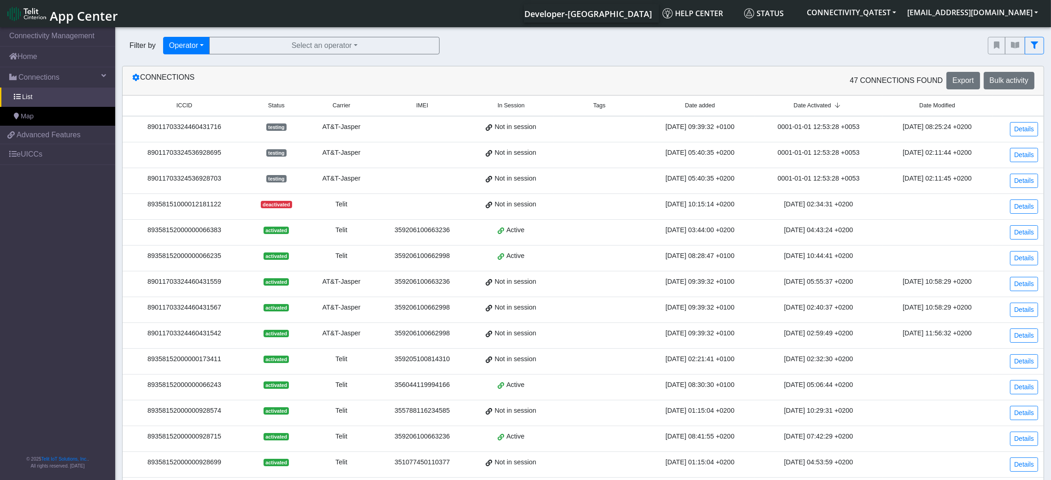
click at [831, 105] on icon at bounding box center [837, 106] width 12 height 6
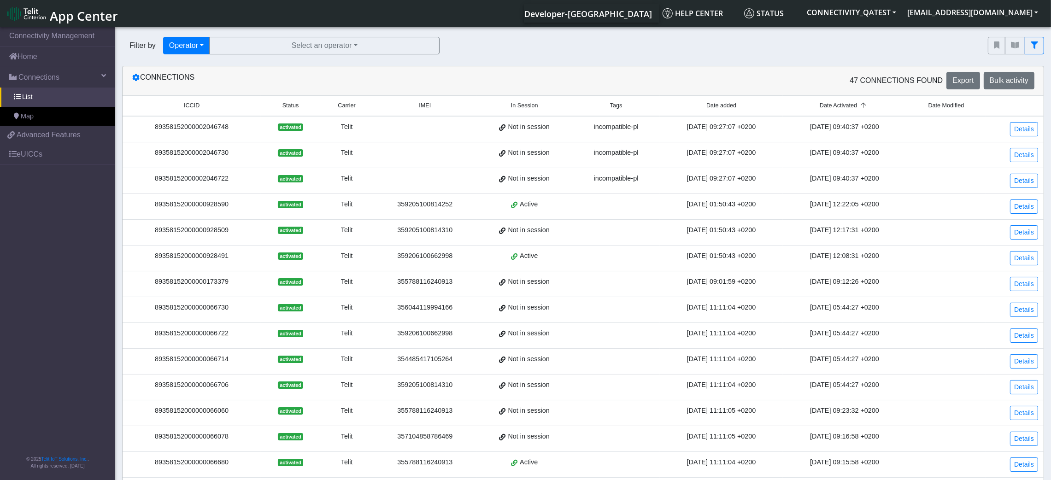
click at [876, 110] on span "Date Modified" at bounding box center [947, 105] width 36 height 9
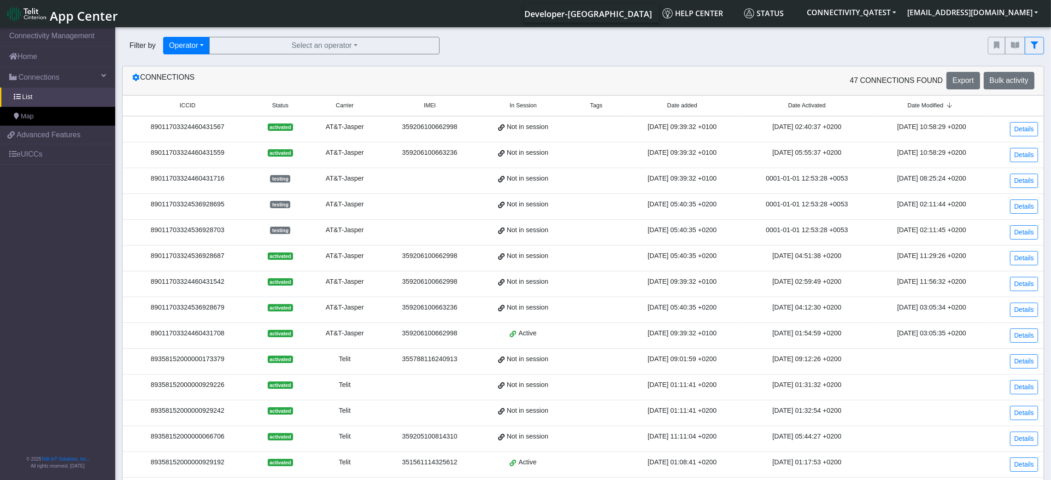
click at [876, 107] on span "Date Modified" at bounding box center [926, 105] width 36 height 9
click at [134, 79] on icon at bounding box center [135, 77] width 7 height 7
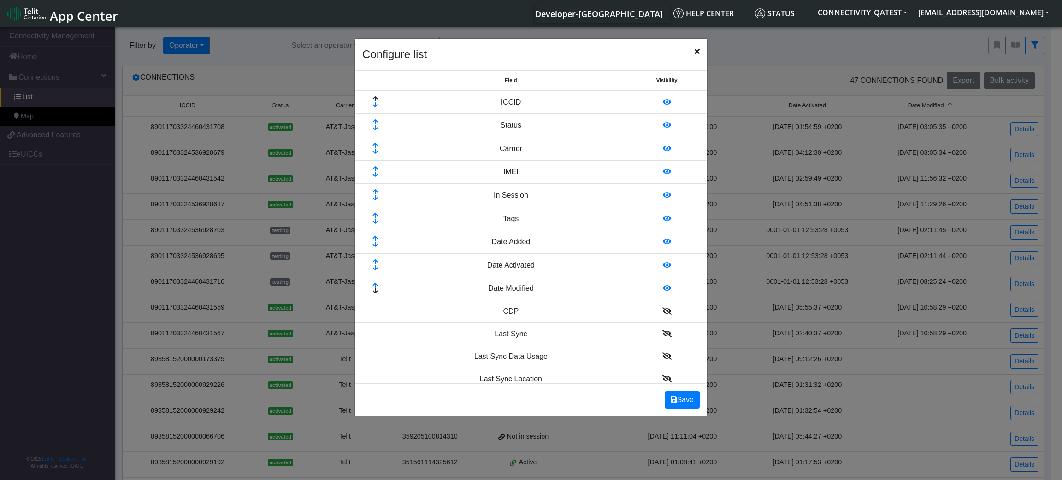
click at [663, 286] on icon at bounding box center [667, 287] width 8 height 7
click at [663, 265] on icon at bounding box center [667, 264] width 8 height 7
click at [663, 243] on icon at bounding box center [667, 241] width 8 height 7
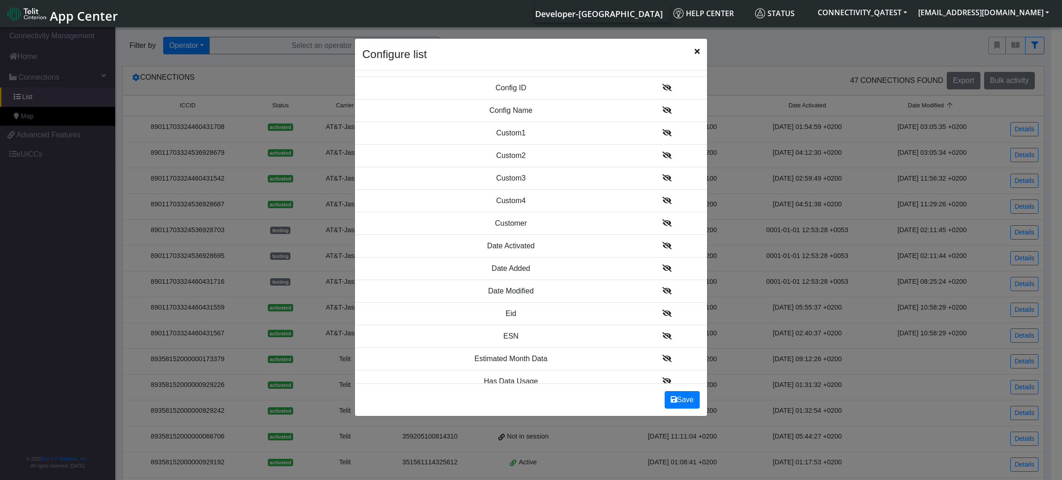
scroll to position [484, 0]
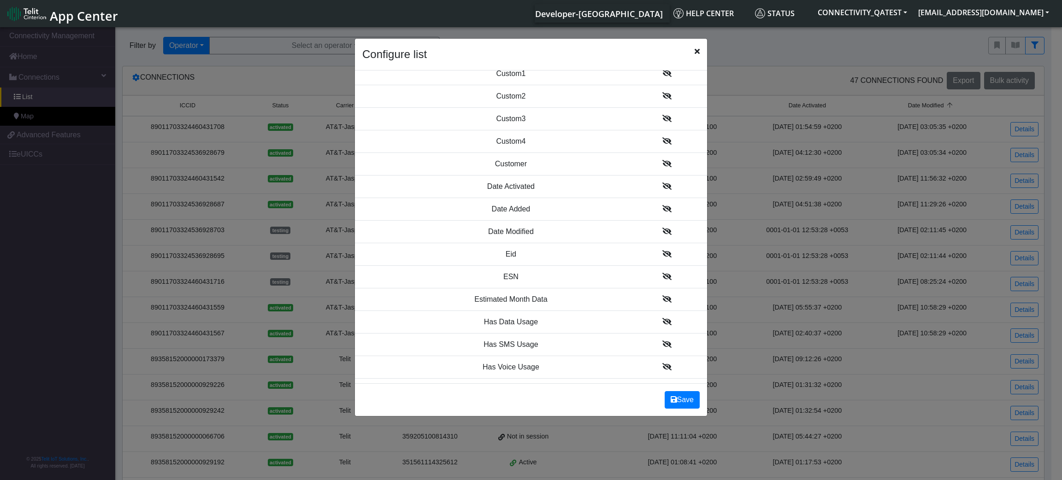
click at [662, 280] on icon at bounding box center [666, 276] width 9 height 7
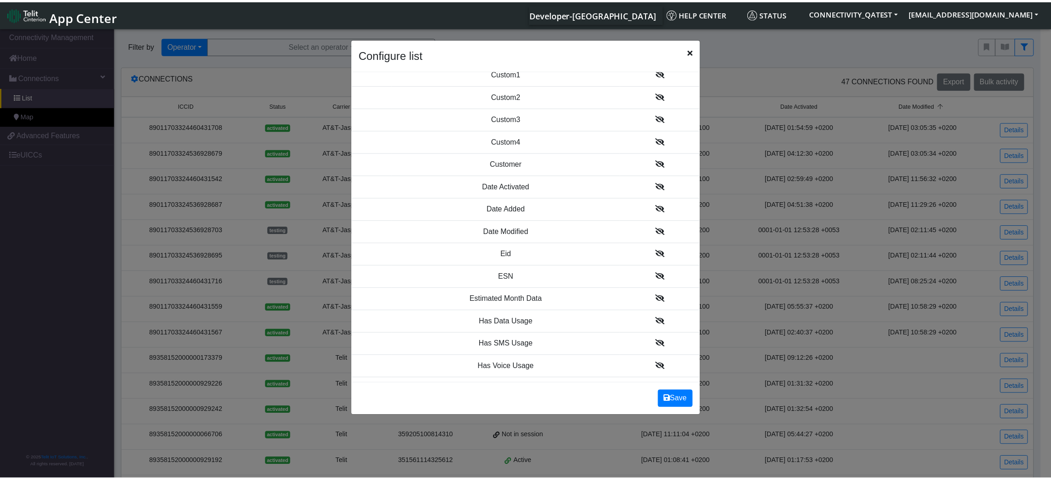
scroll to position [507, 0]
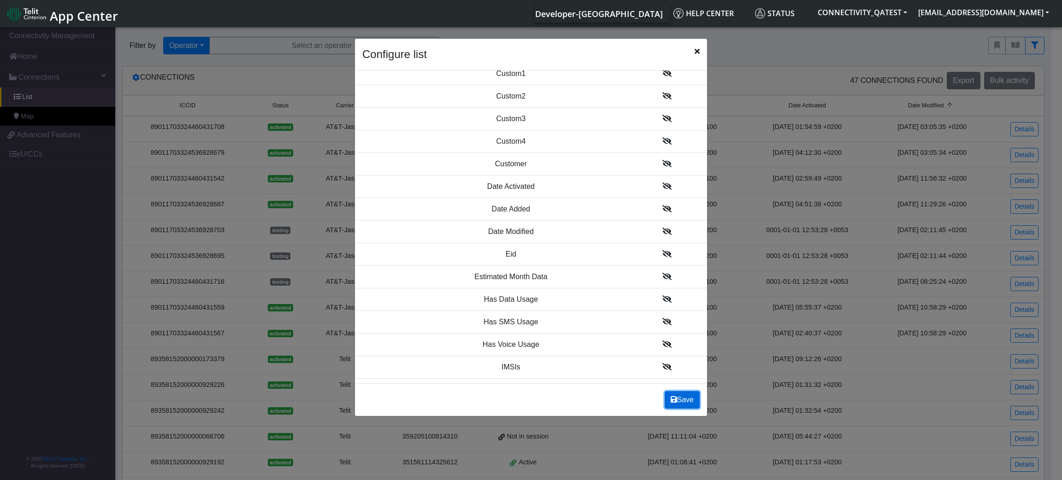
click at [679, 400] on button "Save" at bounding box center [682, 400] width 35 height 18
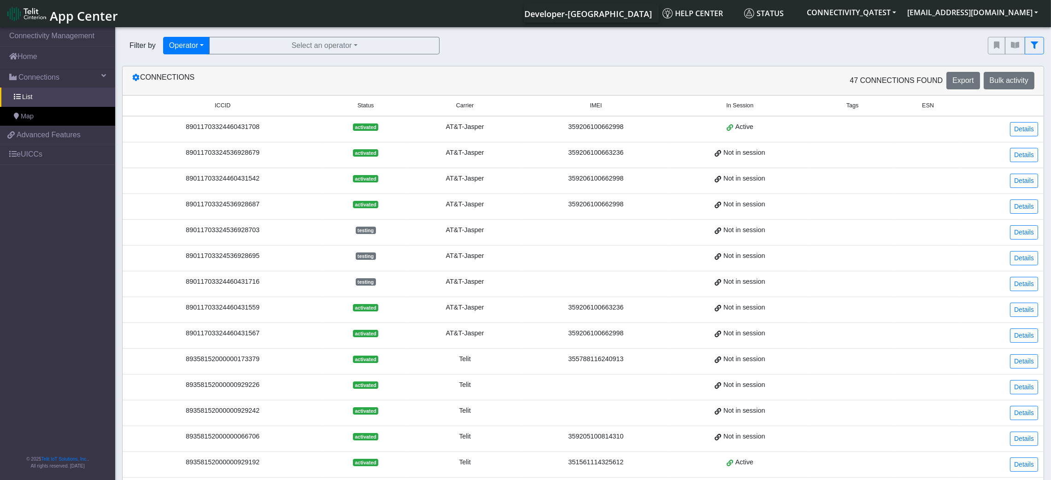
click at [876, 103] on span "ESN" at bounding box center [928, 105] width 12 height 9
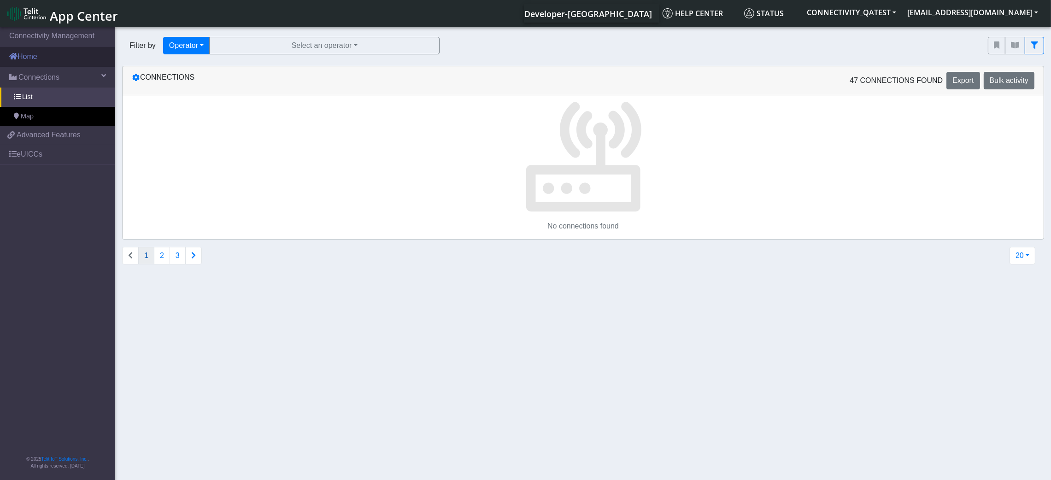
click at [29, 52] on link "Home" at bounding box center [57, 57] width 115 height 20
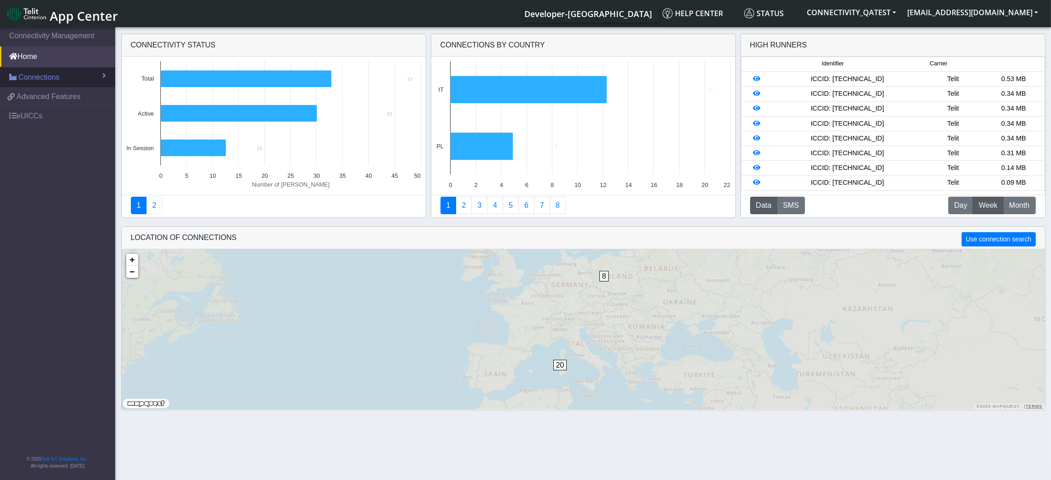
click at [35, 75] on span "Connections" at bounding box center [38, 77] width 41 height 11
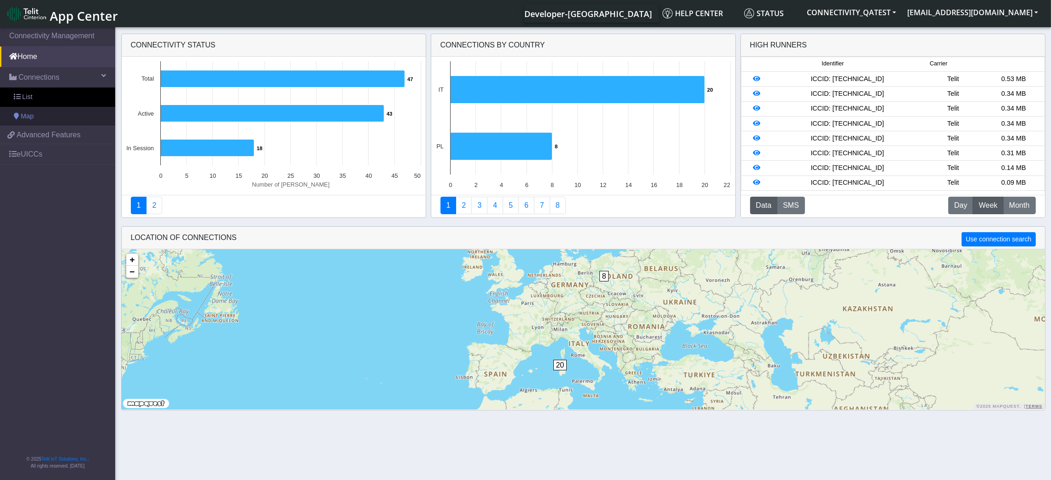
click at [43, 112] on link "Map" at bounding box center [57, 116] width 115 height 19
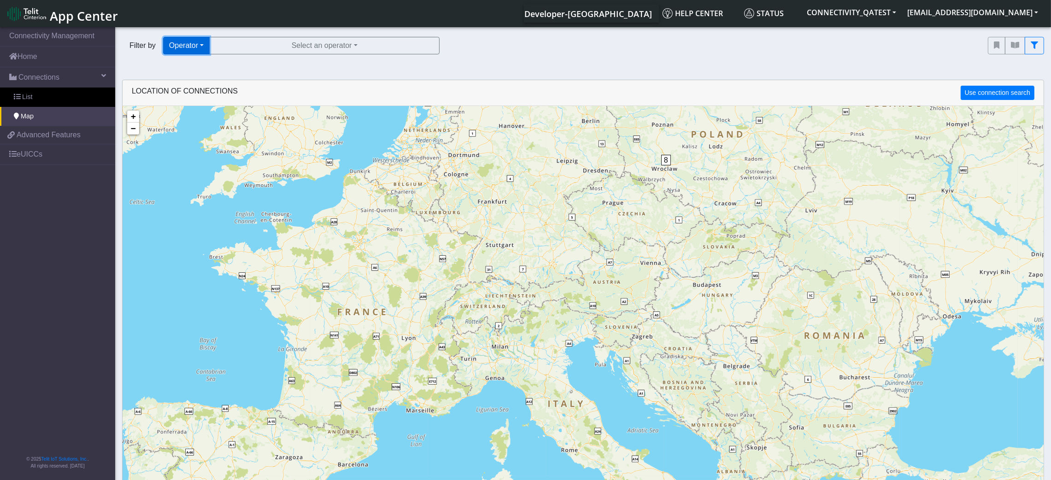
click at [197, 42] on button "Operator" at bounding box center [186, 46] width 47 height 18
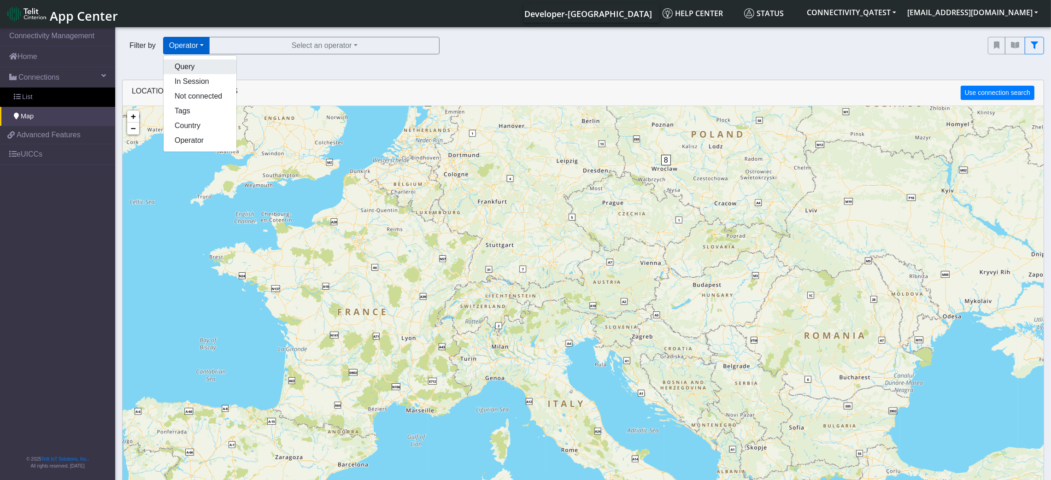
click at [196, 65] on button "Query" at bounding box center [200, 66] width 73 height 15
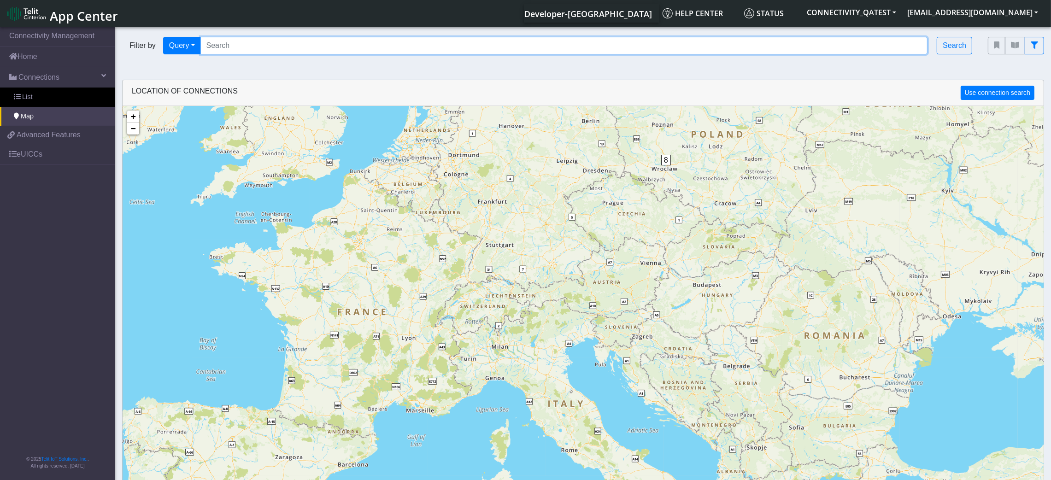
click at [269, 49] on input "Search..." at bounding box center [564, 46] width 728 height 18
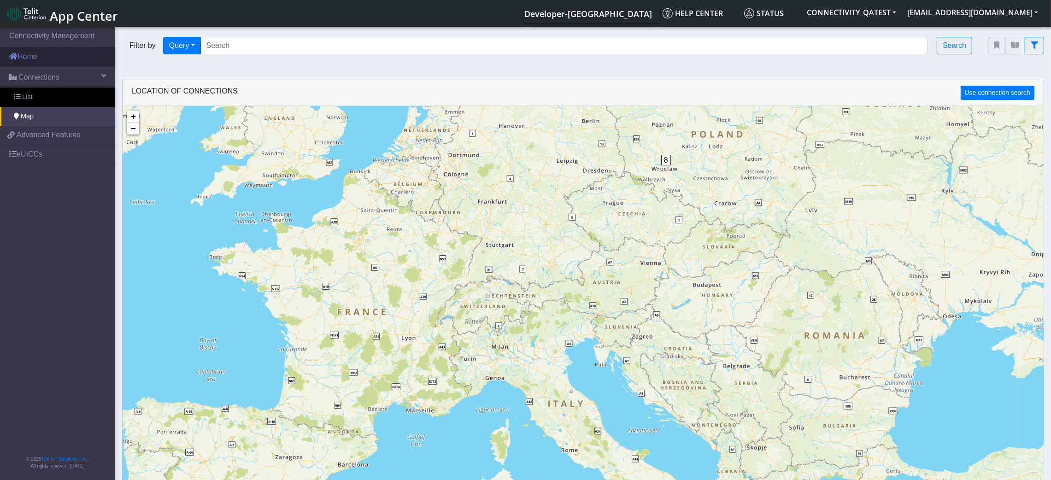
click at [32, 60] on link "Home" at bounding box center [57, 57] width 115 height 20
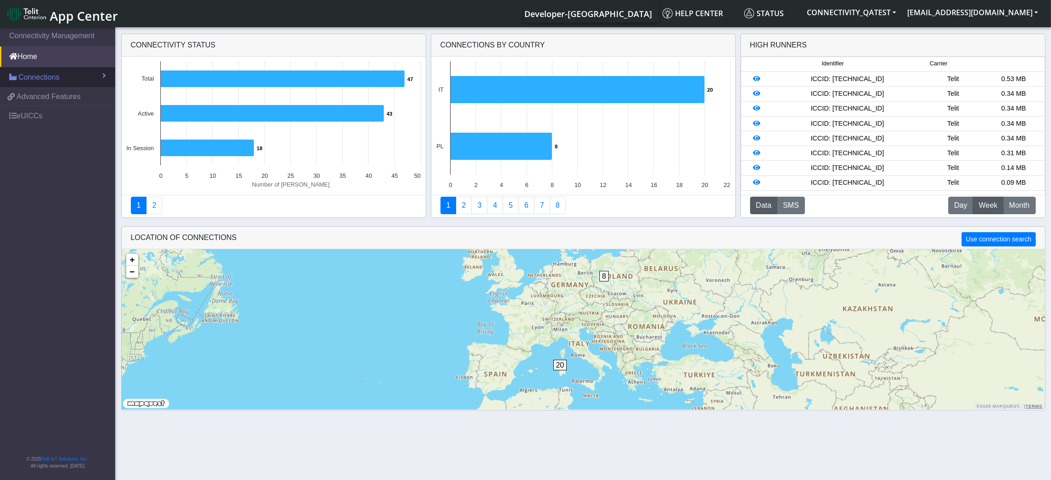
click at [35, 72] on span "Connections" at bounding box center [38, 77] width 41 height 11
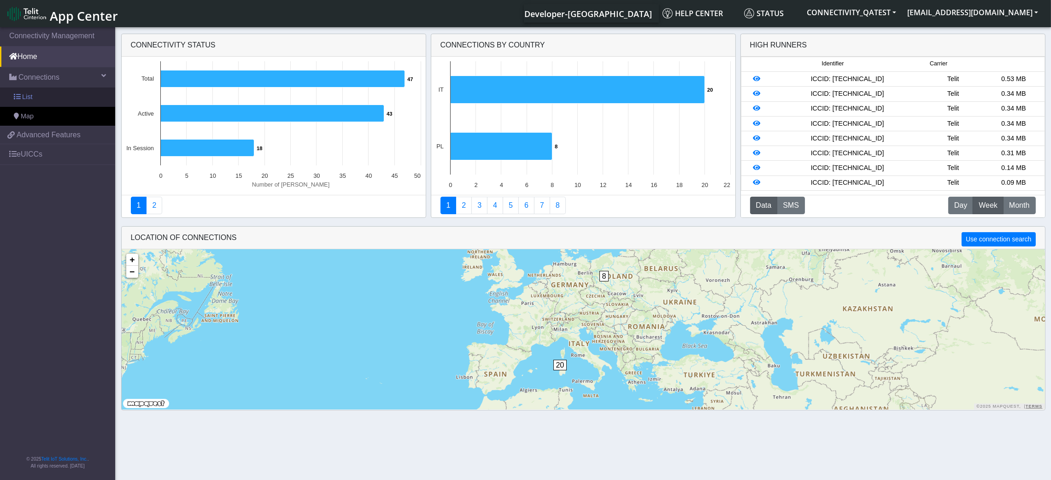
click at [29, 99] on span "List" at bounding box center [27, 97] width 10 height 10
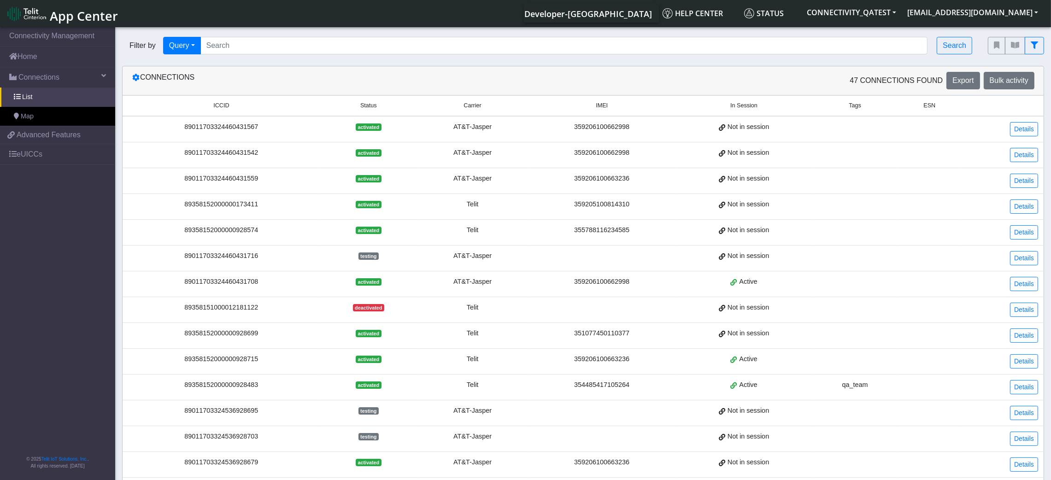
drag, startPoint x: 265, startPoint y: 124, endPoint x: 159, endPoint y: 124, distance: 105.5
click at [159, 124] on div "89011703324460431567" at bounding box center [221, 127] width 187 height 10
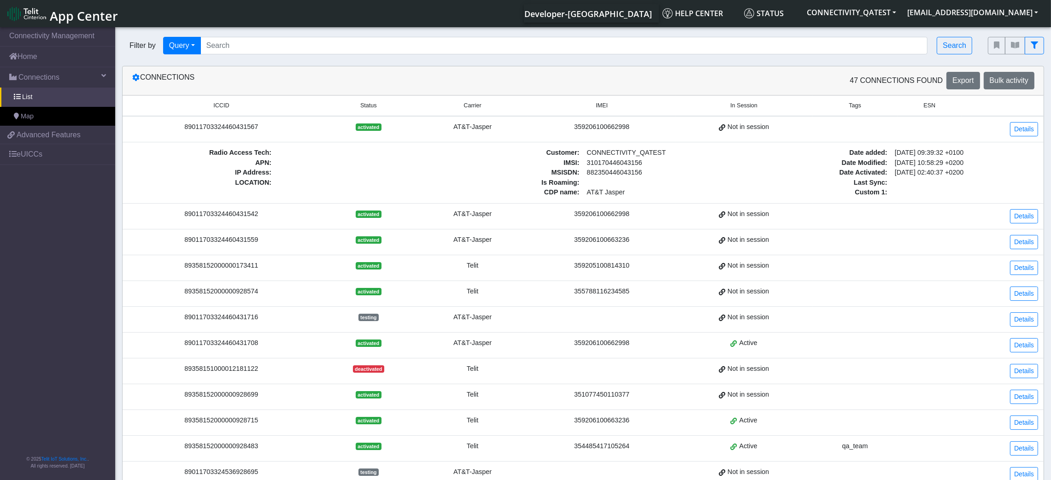
copy div "89011703324460431567"
click at [41, 115] on link "Map" at bounding box center [57, 116] width 115 height 19
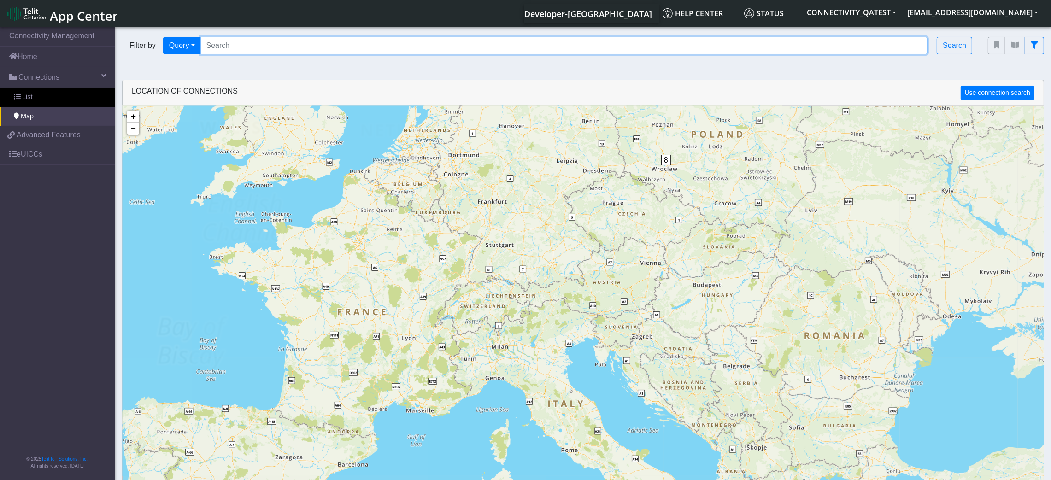
click at [239, 46] on input "Search..." at bounding box center [564, 46] width 728 height 18
paste input "89011703324460431567"
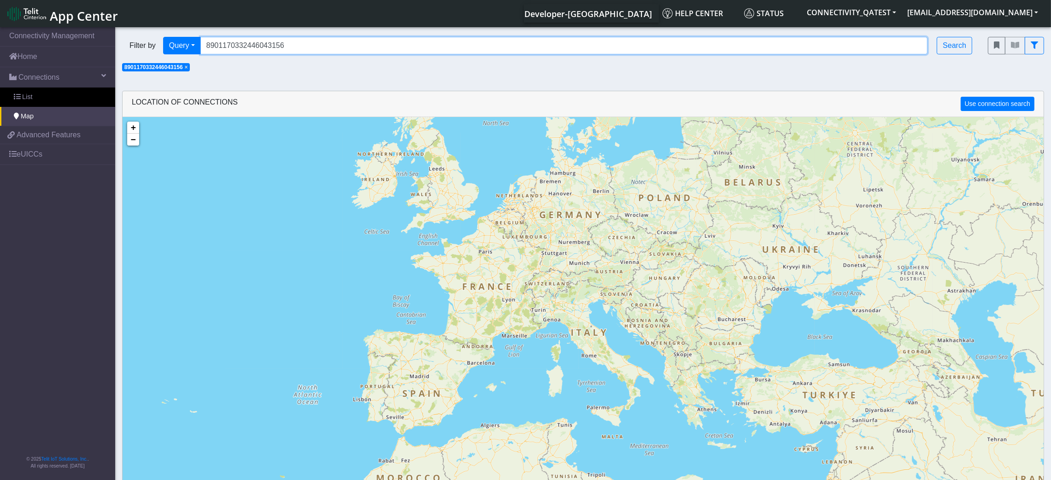
drag, startPoint x: 327, startPoint y: 46, endPoint x: 179, endPoint y: 58, distance: 148.9
click at [179, 58] on div "Filter by Query Query Not connected Tags Country Operator 8901170332446043156 S…" at bounding box center [548, 45] width 866 height 31
paste input "7"
type input "89011703324460431567"
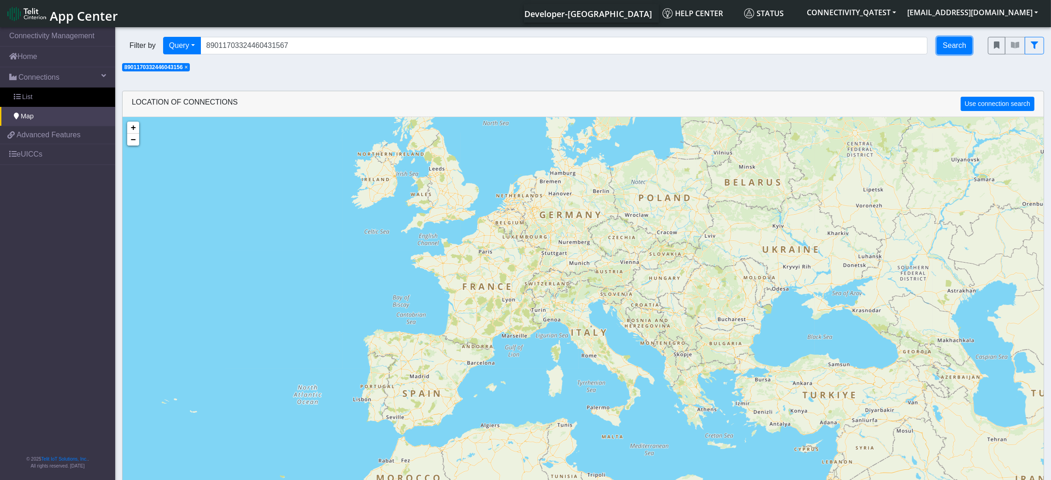
click at [876, 41] on button "Search" at bounding box center [954, 46] width 35 height 18
click at [188, 66] on span "×" at bounding box center [186, 67] width 3 height 6
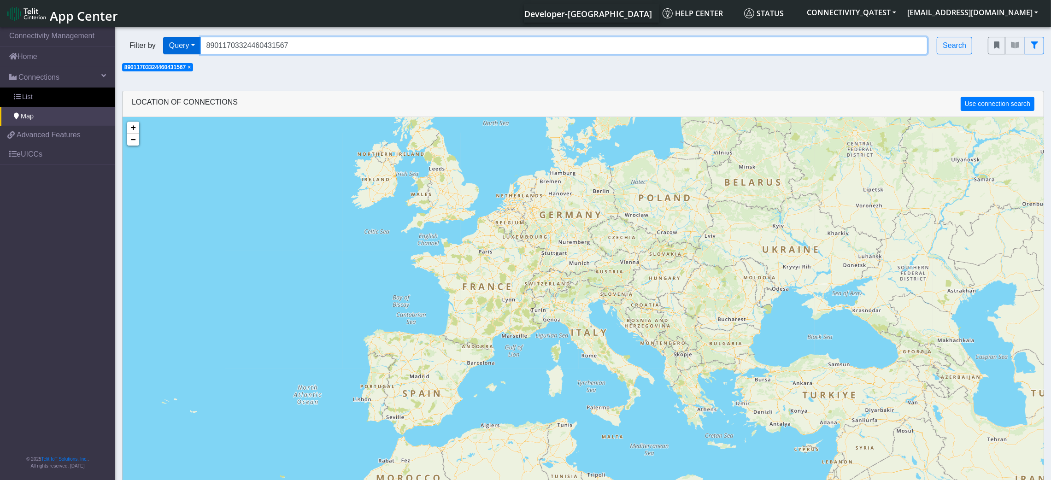
drag, startPoint x: 355, startPoint y: 38, endPoint x: 197, endPoint y: 40, distance: 158.5
click at [197, 40] on div "Filter by Query Query In Session Not connected Tags Country Operator 8901170332…" at bounding box center [548, 46] width 852 height 18
paste input "89011703324460431567"
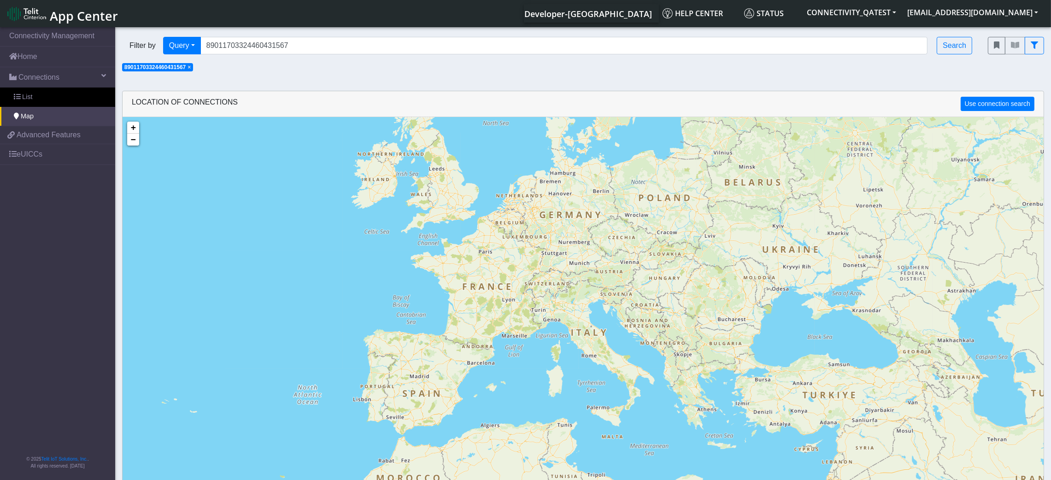
click at [190, 61] on div "Filter by Query Query In Session Not connected Tags Country Operator 8901170332…" at bounding box center [548, 45] width 866 height 31
click at [191, 68] on span "×" at bounding box center [189, 67] width 3 height 6
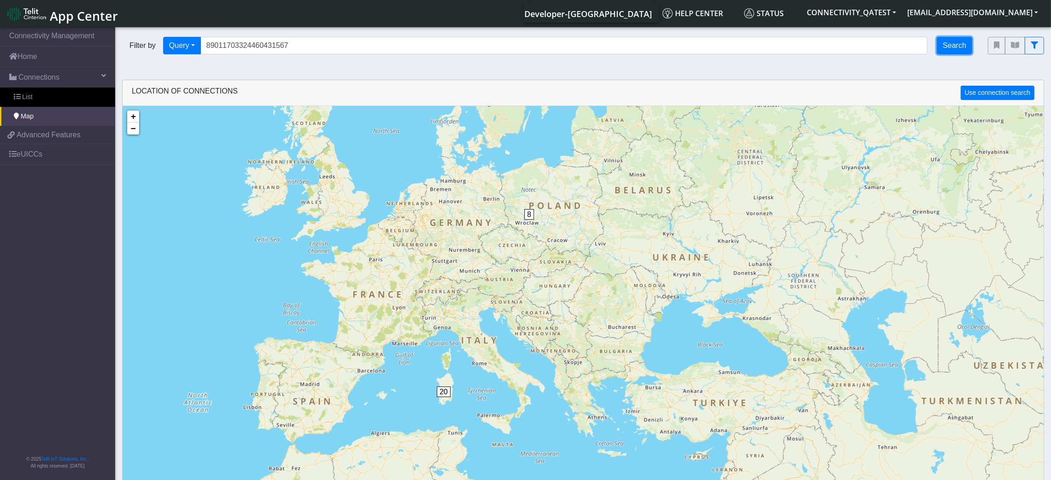
click at [876, 44] on button "Search" at bounding box center [954, 46] width 35 height 18
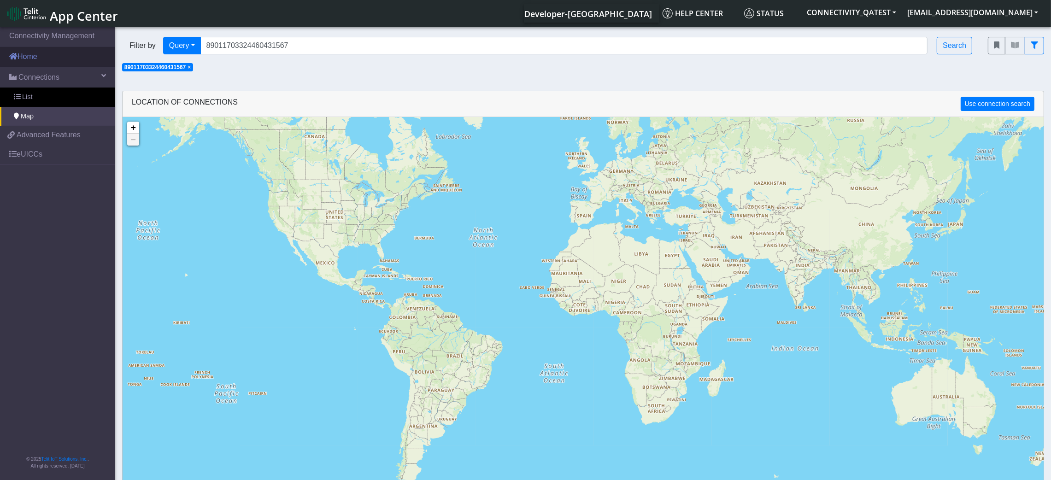
click at [59, 65] on link "Home" at bounding box center [57, 57] width 115 height 20
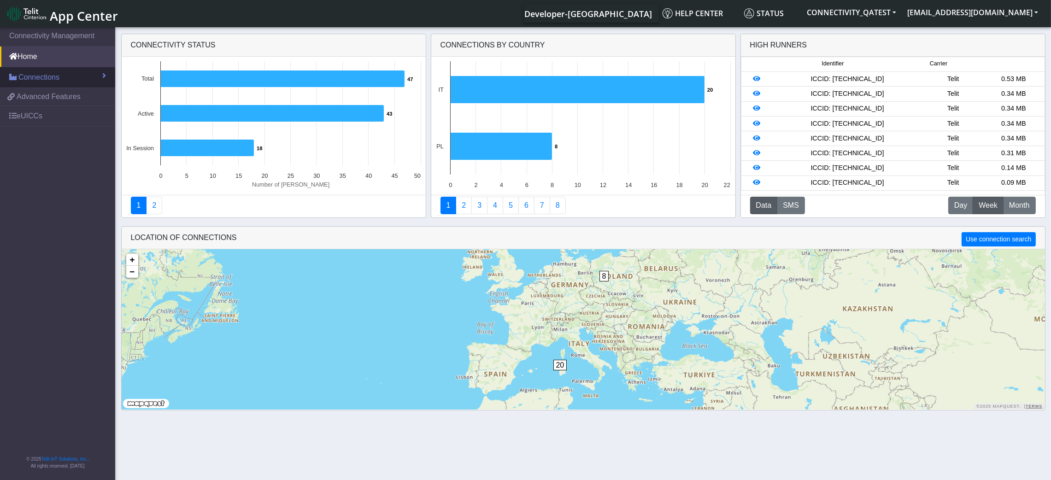
click at [58, 80] on span "Connections" at bounding box center [38, 77] width 41 height 11
click at [67, 112] on link "Map" at bounding box center [57, 116] width 115 height 19
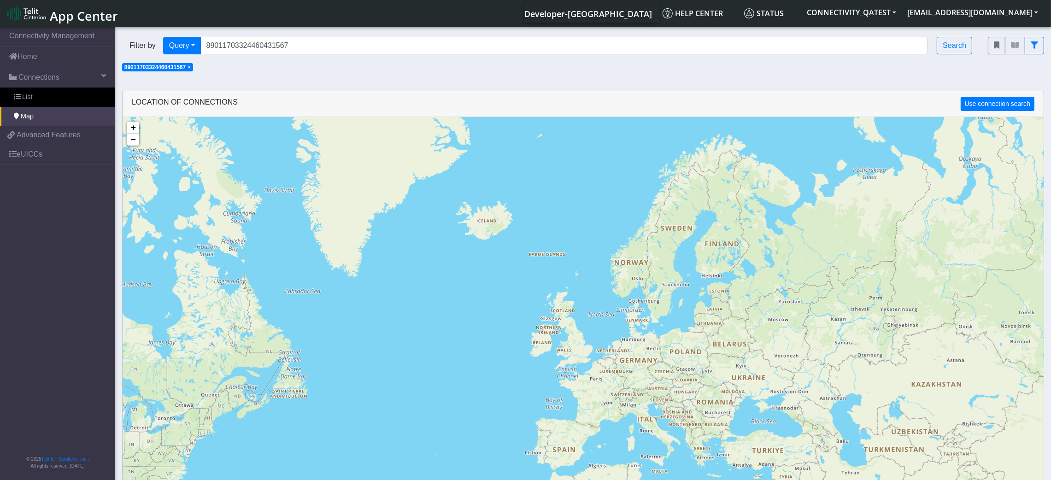
click at [189, 65] on span "×" at bounding box center [189, 67] width 3 height 6
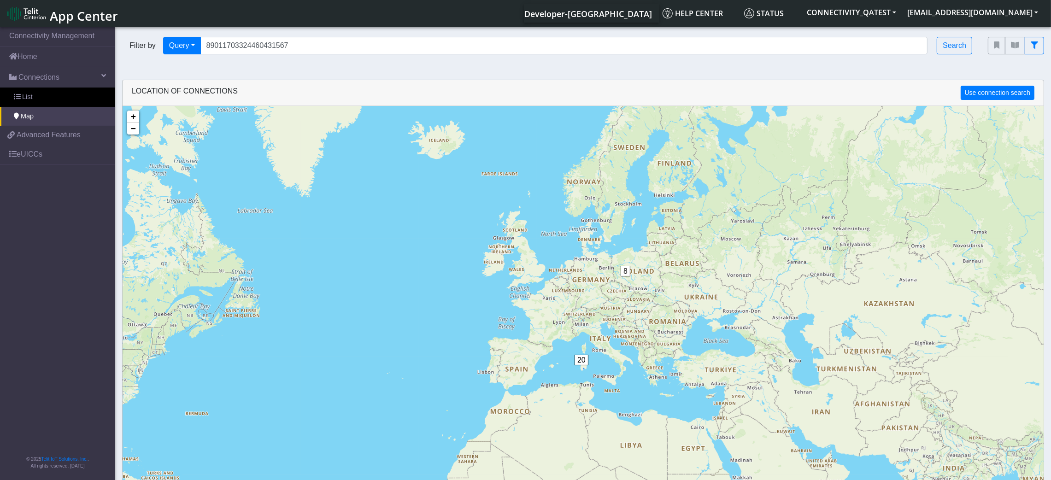
click at [580, 361] on span "20" at bounding box center [582, 360] width 14 height 11
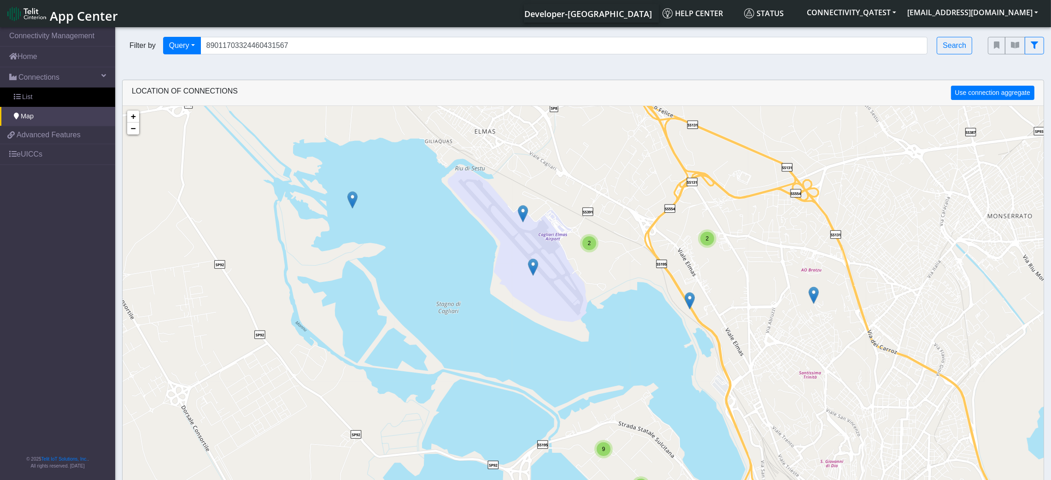
click at [692, 300] on img at bounding box center [690, 301] width 10 height 18
click at [676, 292] on link "Click here" at bounding box center [675, 291] width 24 height 6
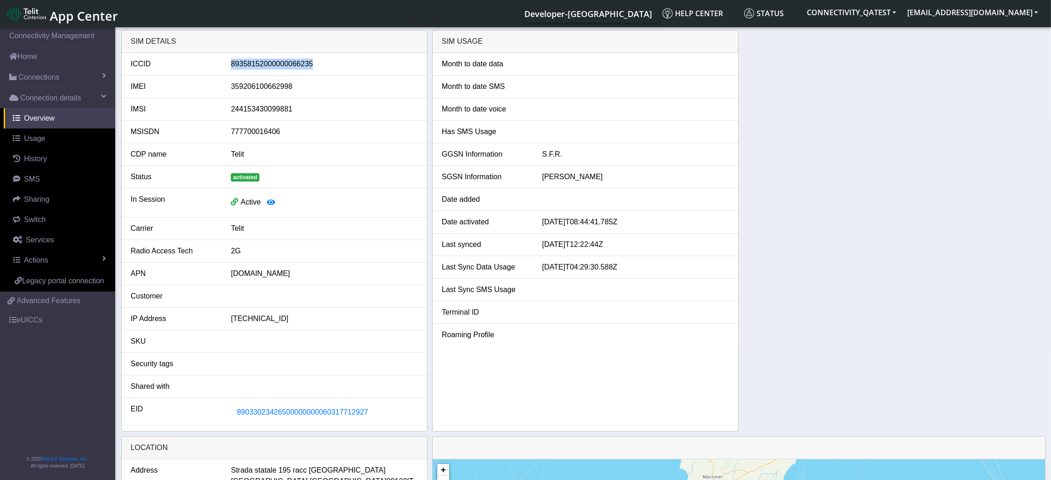
drag, startPoint x: 312, startPoint y: 60, endPoint x: 221, endPoint y: 60, distance: 91.2
click at [221, 60] on div "ICCID [TECHNICAL_ID]" at bounding box center [274, 64] width 301 height 11
copy div "89358152000000066235"
click at [30, 75] on span "Connections" at bounding box center [38, 77] width 41 height 11
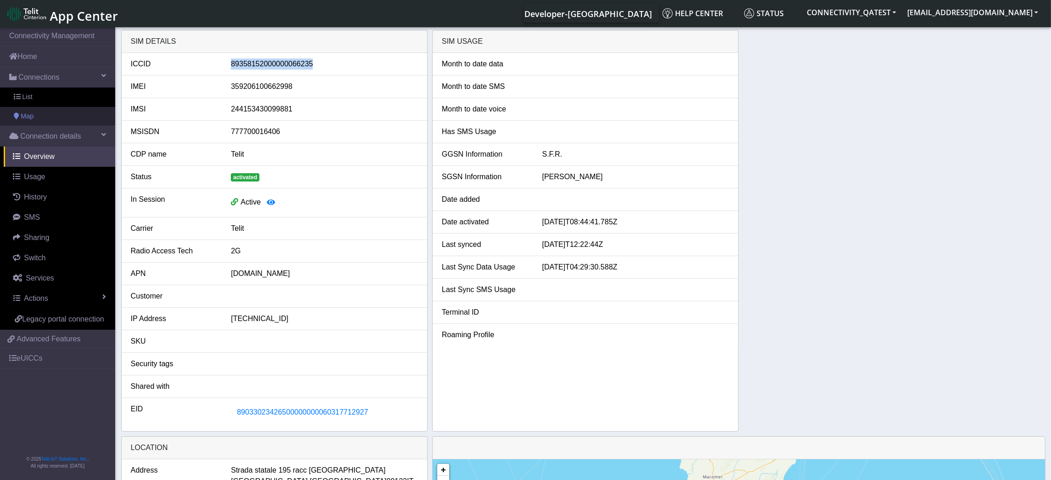
click at [42, 118] on link "Map" at bounding box center [57, 116] width 115 height 19
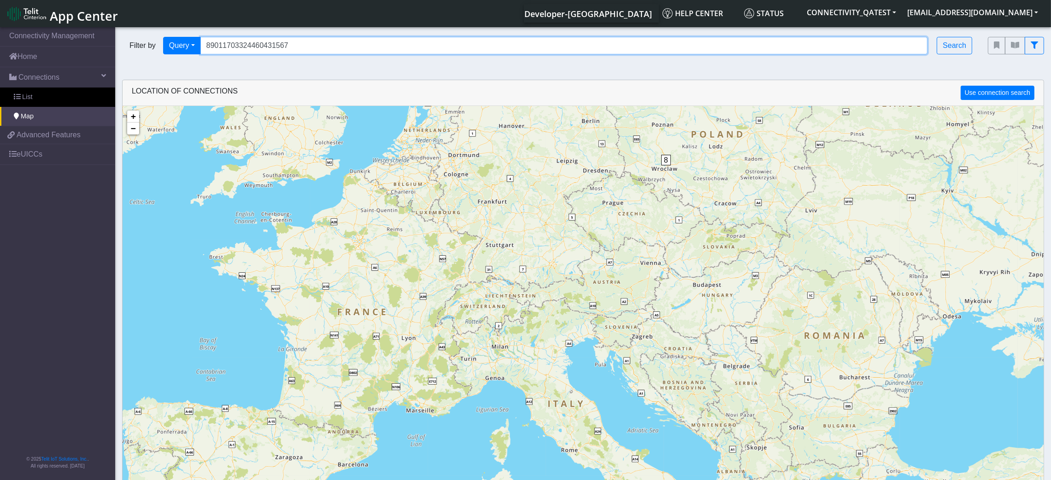
drag, startPoint x: 265, startPoint y: 46, endPoint x: 132, endPoint y: 45, distance: 133.2
click at [132, 45] on div "Filter by Query Query In Session Not connected Tags Country Operator 8901170332…" at bounding box center [548, 46] width 852 height 18
paste input "89358152000000066235"
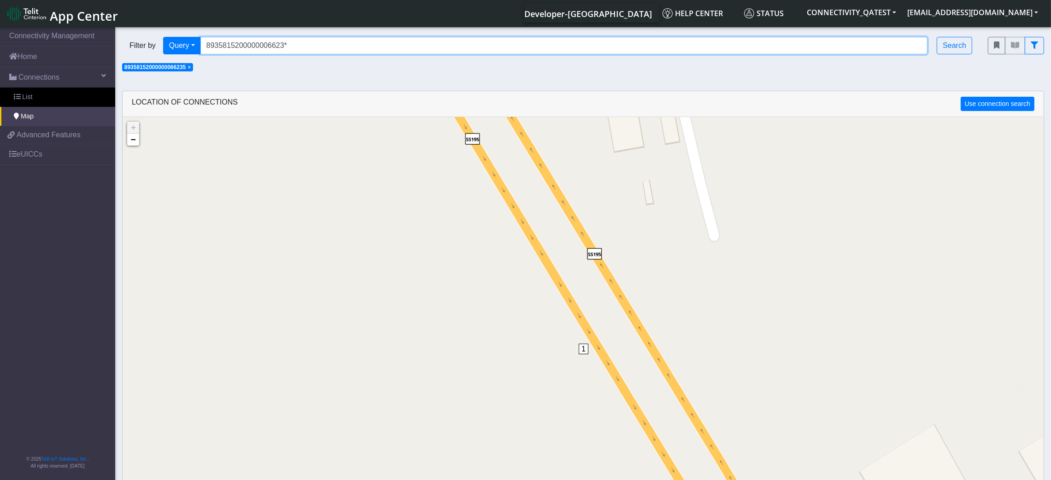
type input "8935815200000006623*"
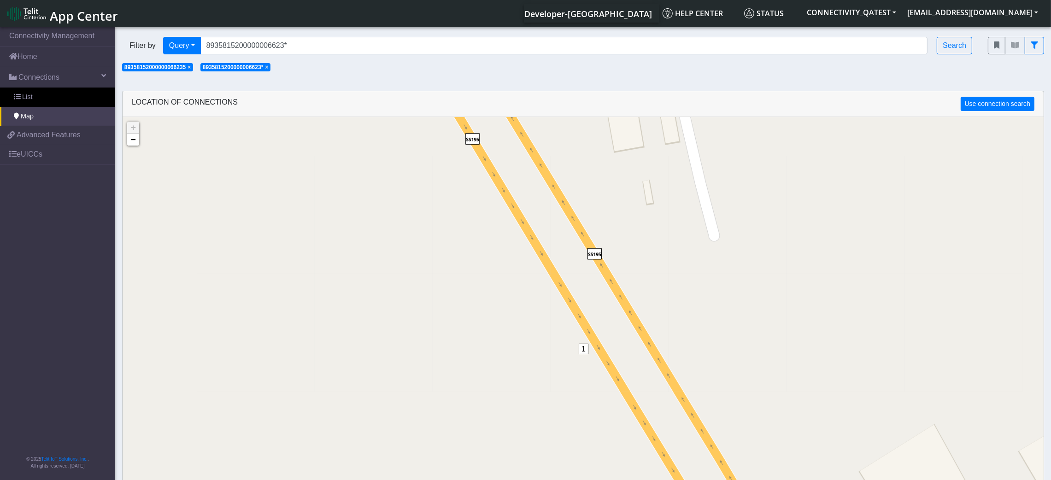
click at [191, 69] on span "×" at bounding box center [189, 67] width 3 height 6
click at [190, 69] on span "×" at bounding box center [188, 67] width 3 height 6
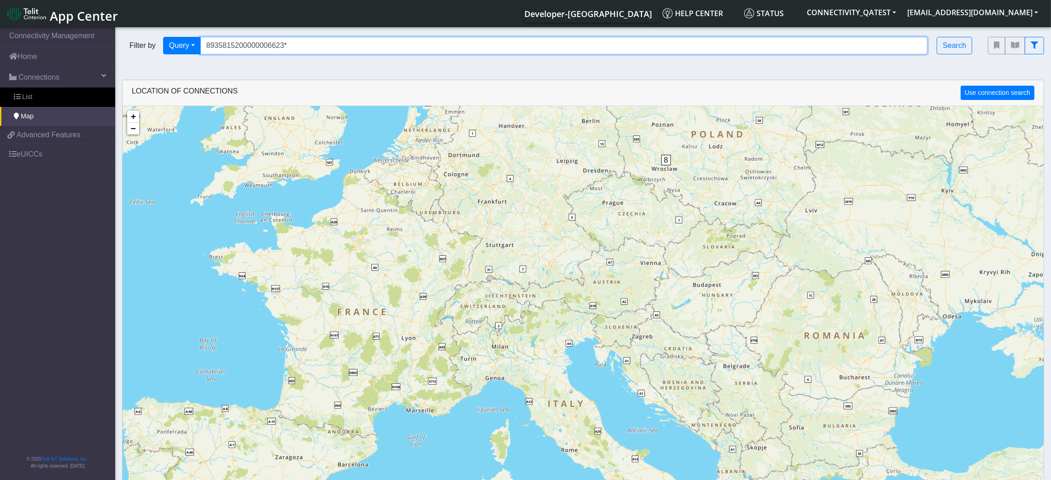
click at [295, 48] on input "8935815200000006623*" at bounding box center [564, 46] width 728 height 18
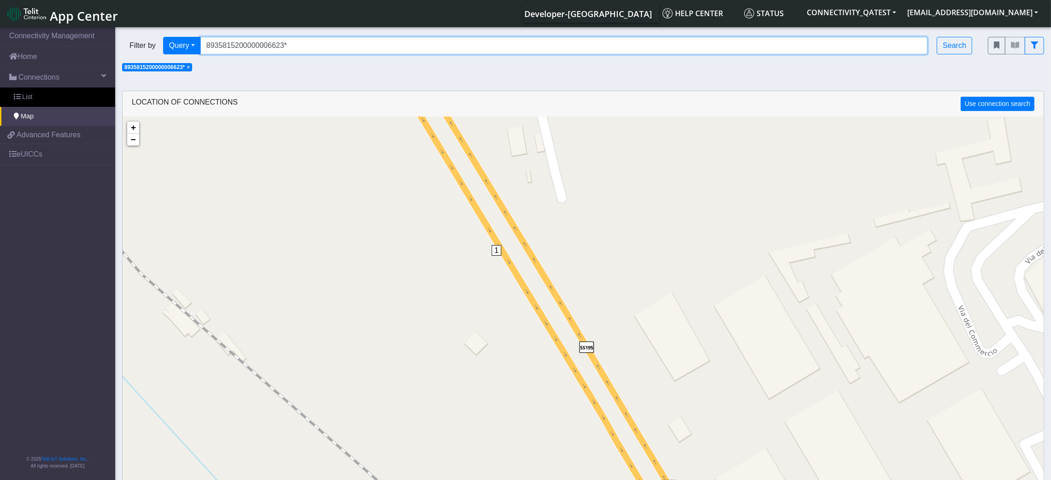
drag, startPoint x: 293, startPoint y: 44, endPoint x: 166, endPoint y: 29, distance: 127.1
click at [166, 30] on div "Filter by Query Query In Session Not connected Tags Country Operator 8935815200…" at bounding box center [548, 45] width 866 height 31
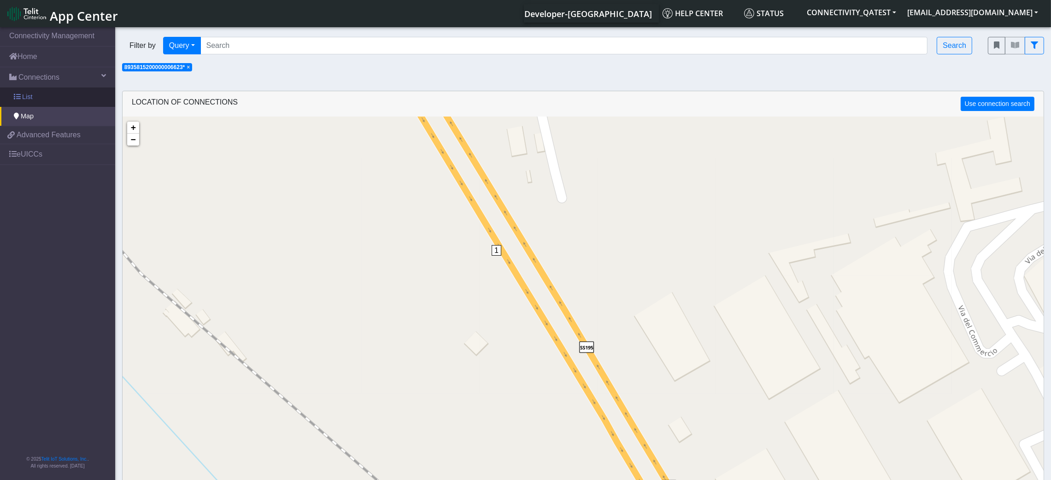
click at [53, 92] on link "List" at bounding box center [57, 97] width 115 height 19
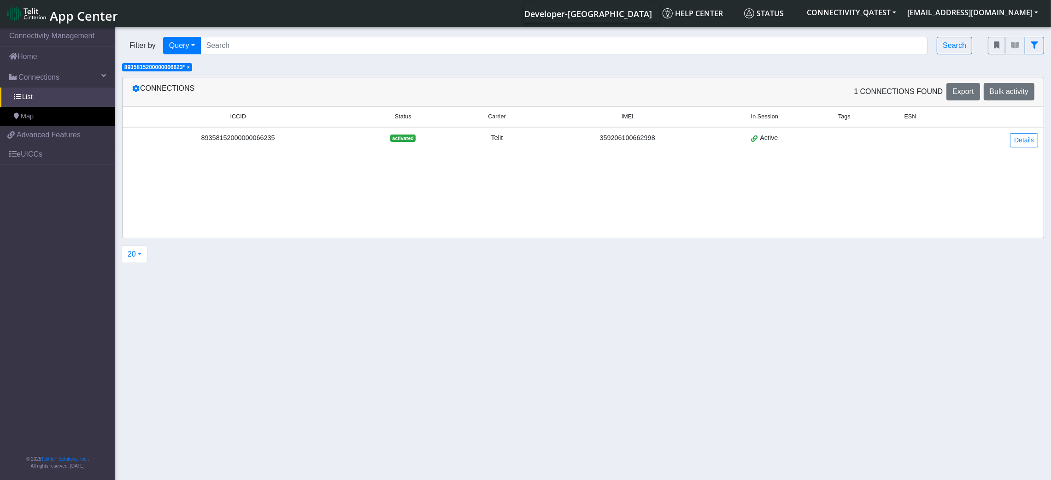
click at [188, 65] on span "× 8935815200000006623*" at bounding box center [157, 67] width 70 height 8
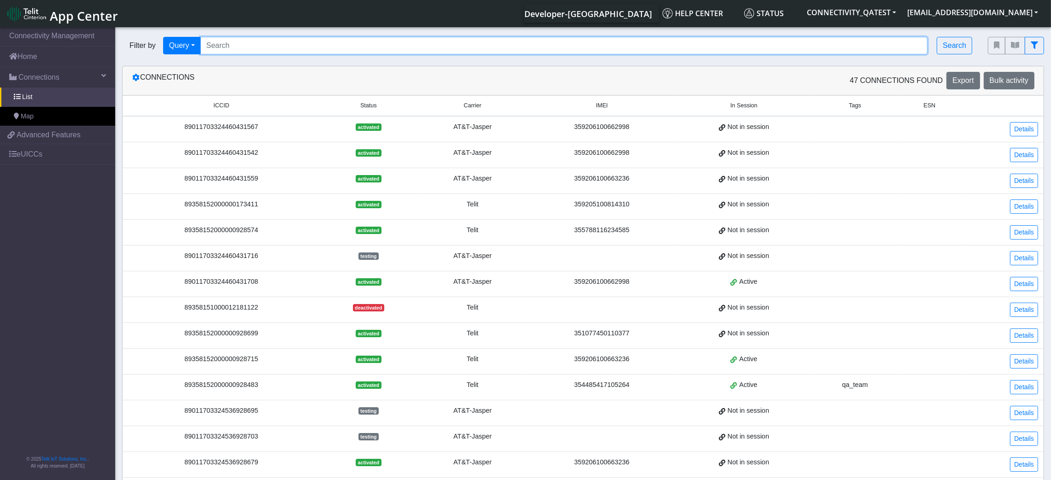
click at [231, 44] on input "Search..." at bounding box center [564, 46] width 728 height 18
paste input "Pass"
type input "Pass"
drag, startPoint x: 231, startPoint y: 44, endPoint x: 200, endPoint y: 44, distance: 30.9
click at [200, 44] on div "Filter by Query Query In Session Not connected Tags Country Operator Pass Search" at bounding box center [548, 46] width 852 height 18
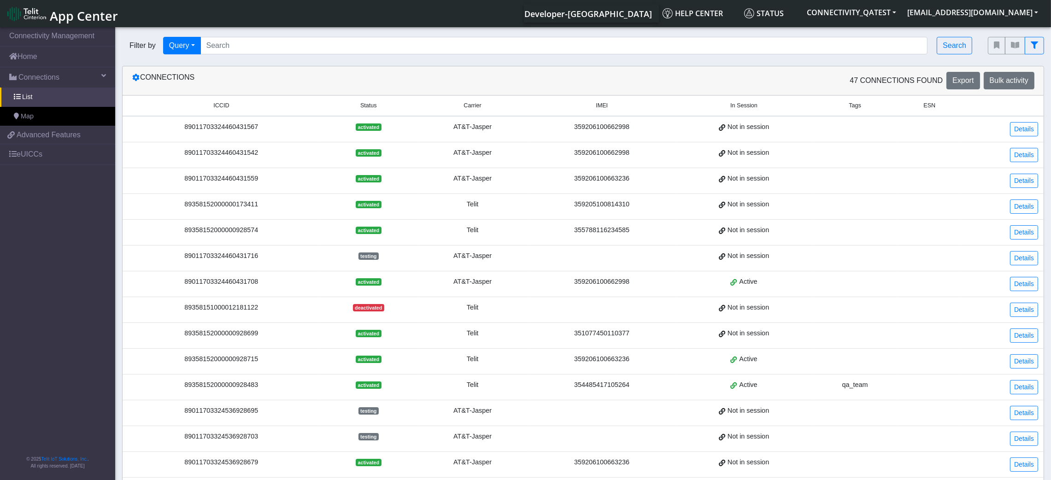
drag, startPoint x: 262, startPoint y: 131, endPoint x: 186, endPoint y: 130, distance: 76.1
click at [186, 130] on div "89011703324460431567" at bounding box center [221, 127] width 187 height 10
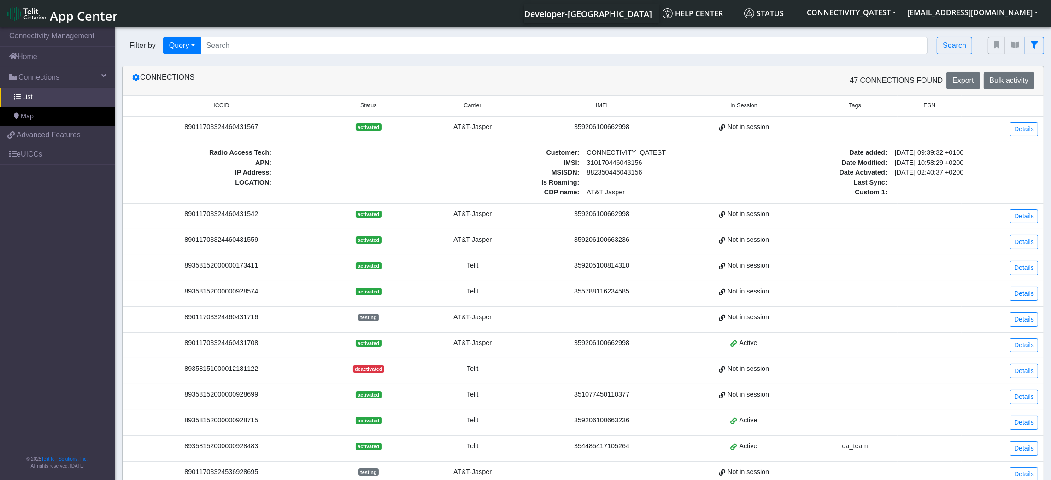
copy div "89011703324460431567"
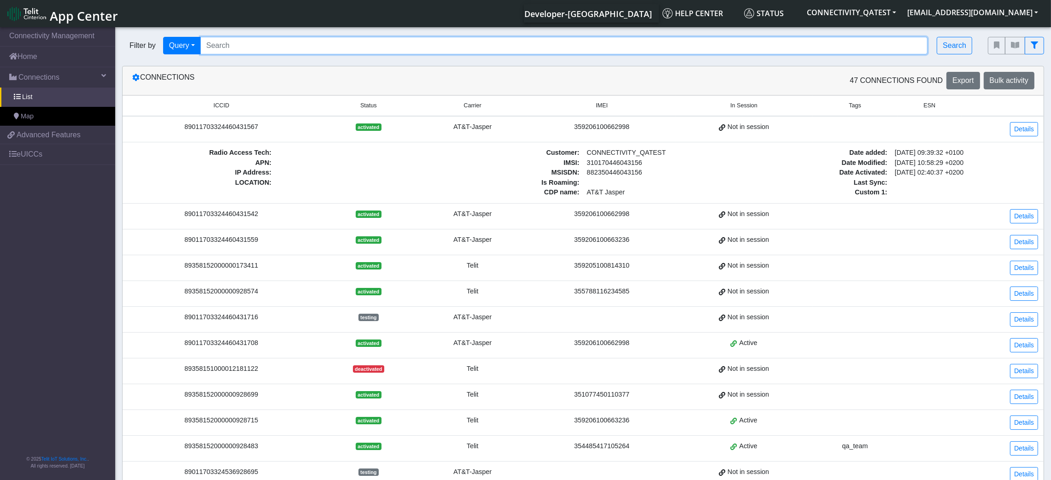
click at [258, 42] on input "Search..." at bounding box center [564, 46] width 728 height 18
paste input "89011703324460431567"
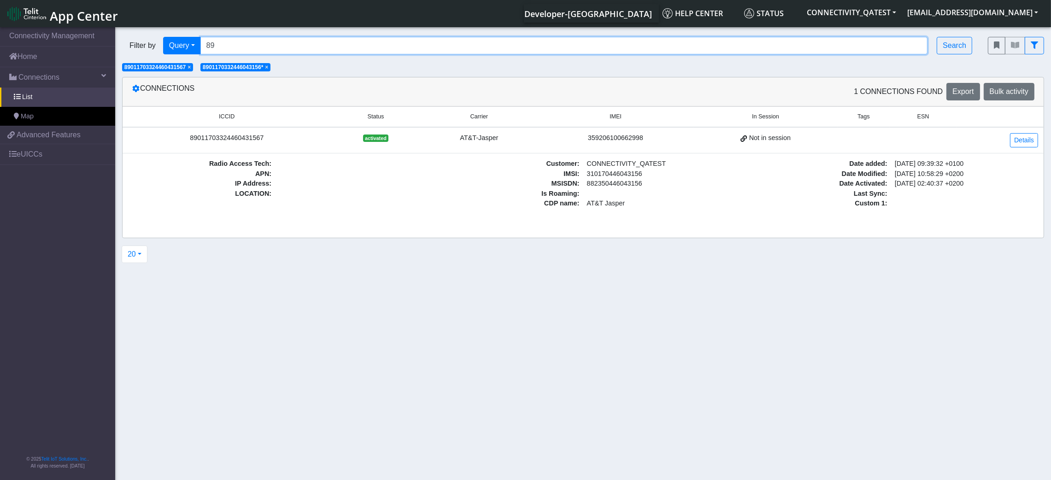
type input "8"
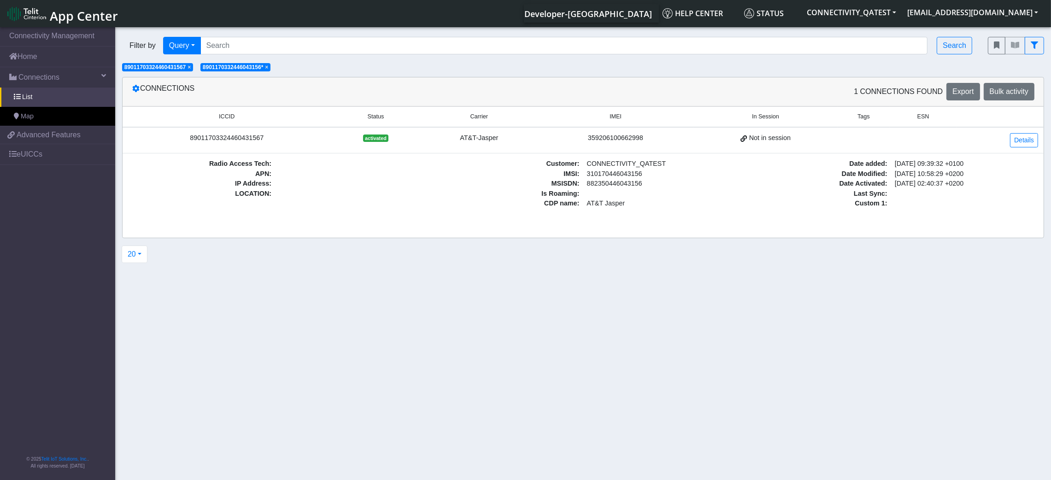
click at [191, 67] on span "×" at bounding box center [189, 67] width 3 height 6
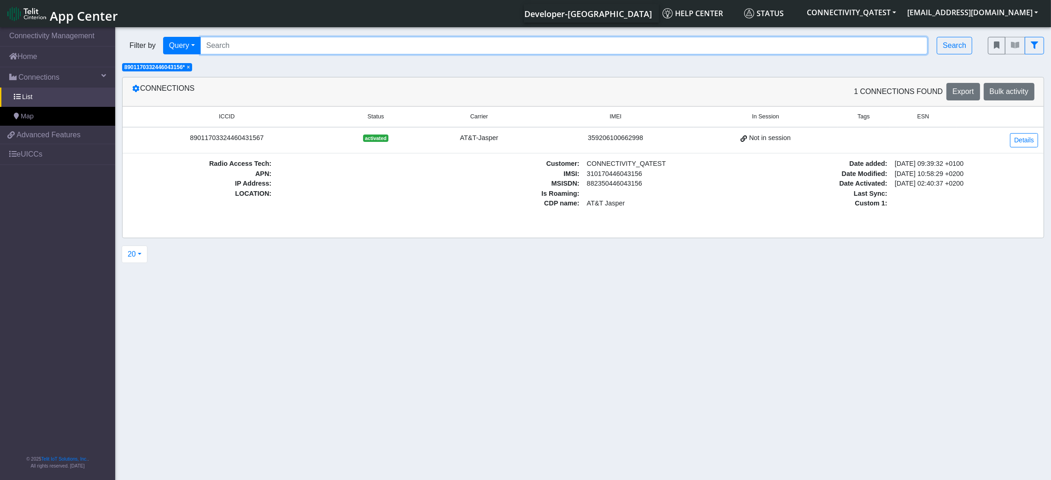
click at [244, 42] on input "Search..." at bounding box center [564, 46] width 728 height 18
paste input "89011703324460431567"
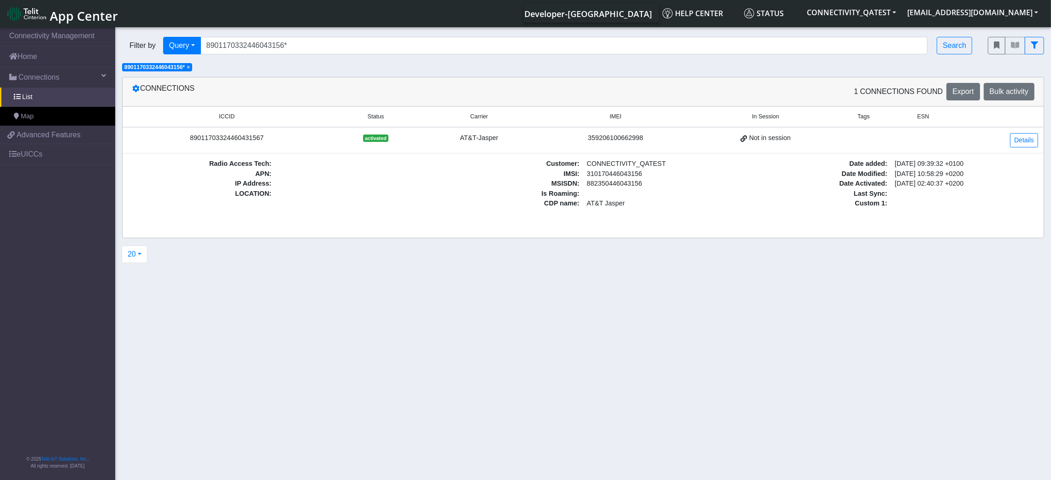
click at [189, 66] on span "×" at bounding box center [188, 67] width 3 height 6
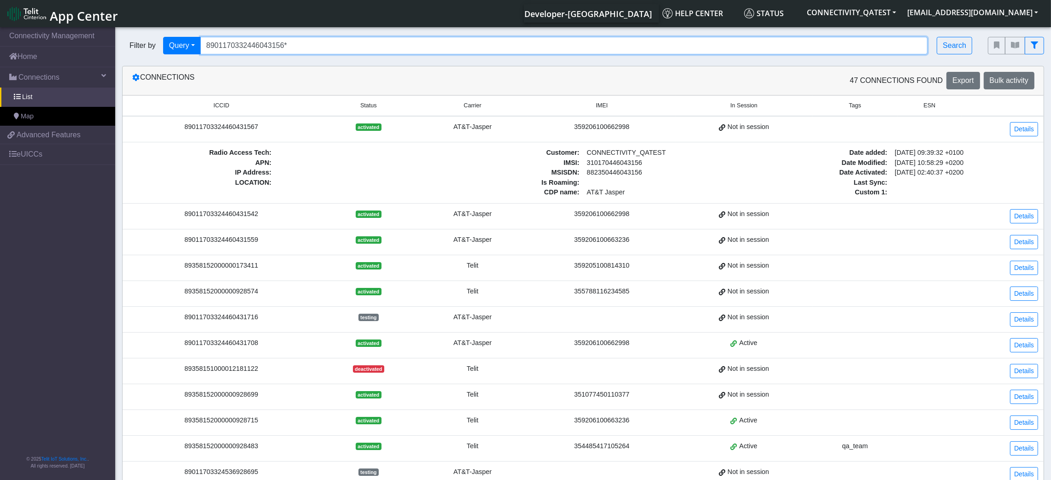
click at [336, 39] on input "8901170332446043156*" at bounding box center [564, 46] width 728 height 18
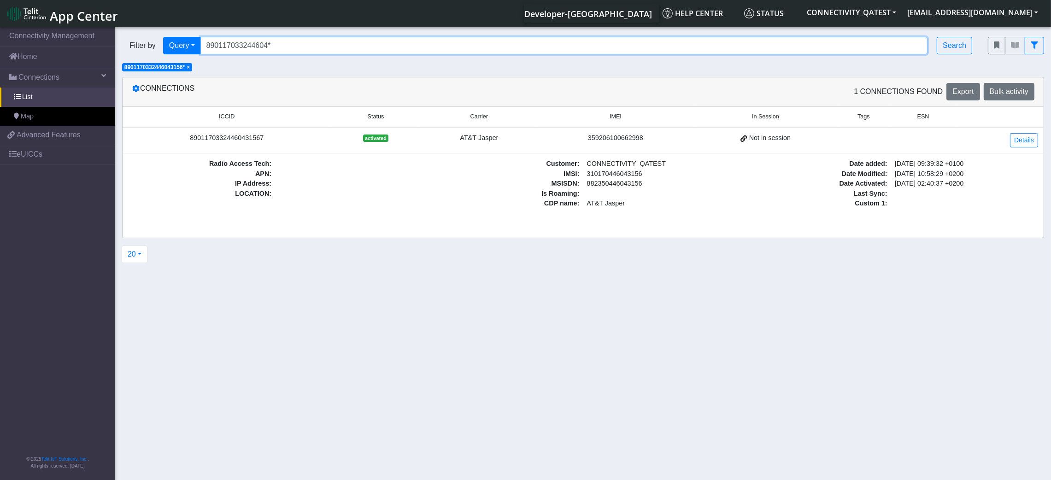
type input "890117033244604*"
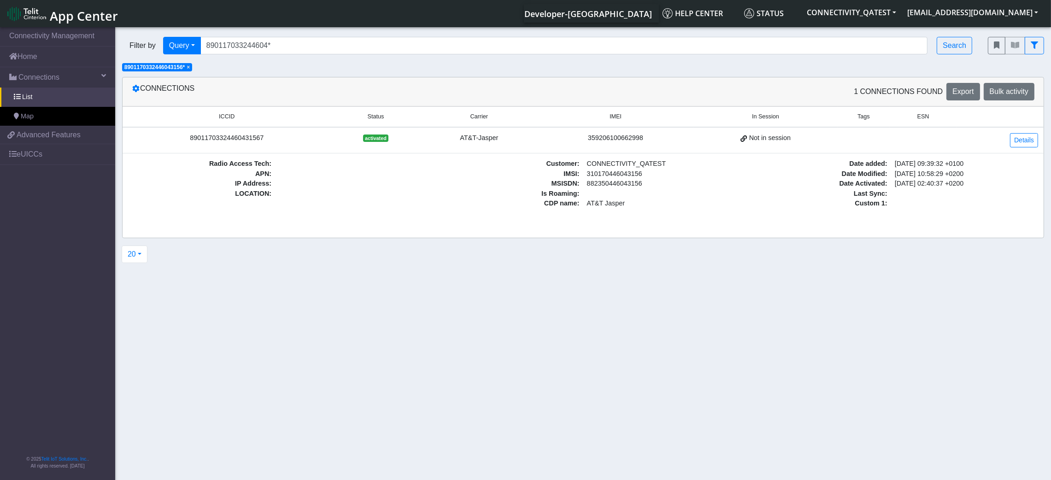
click at [188, 69] on span "× 8901170332446043156*" at bounding box center [157, 67] width 70 height 8
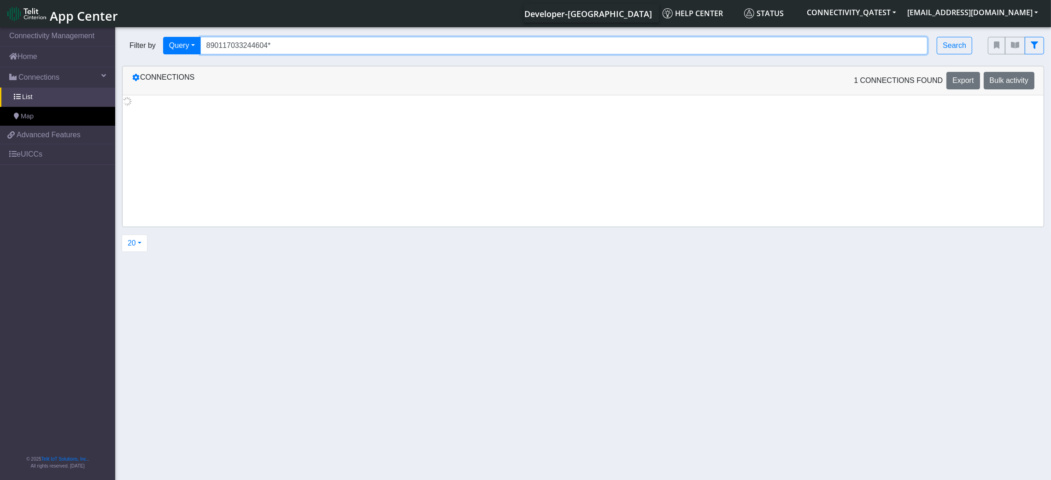
click at [323, 49] on input "890117033244604*" at bounding box center [564, 46] width 728 height 18
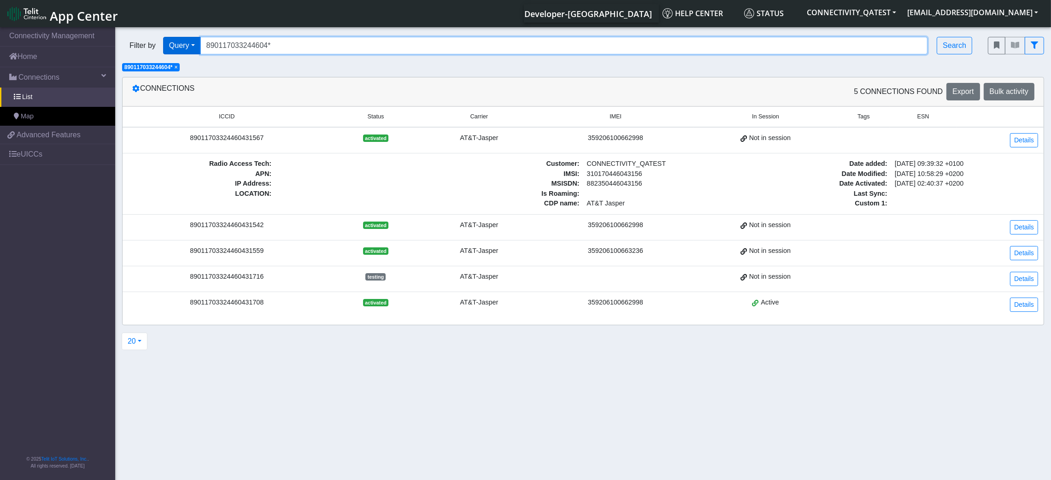
drag, startPoint x: 323, startPoint y: 49, endPoint x: 170, endPoint y: 48, distance: 152.5
click at [170, 48] on div "Filter by Query Query In Session Not connected Tags Country Operator 8901170332…" at bounding box center [548, 46] width 852 height 18
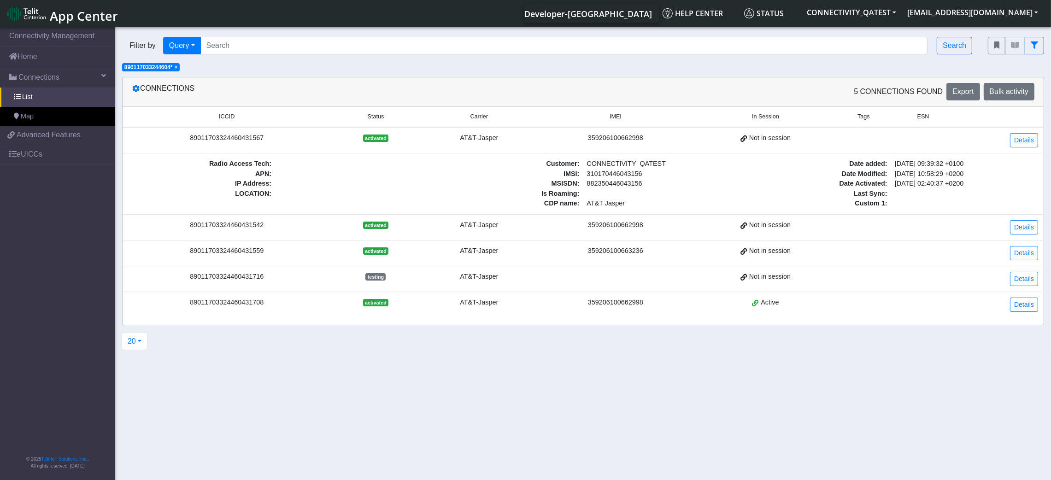
click at [178, 66] on span "×" at bounding box center [176, 67] width 3 height 6
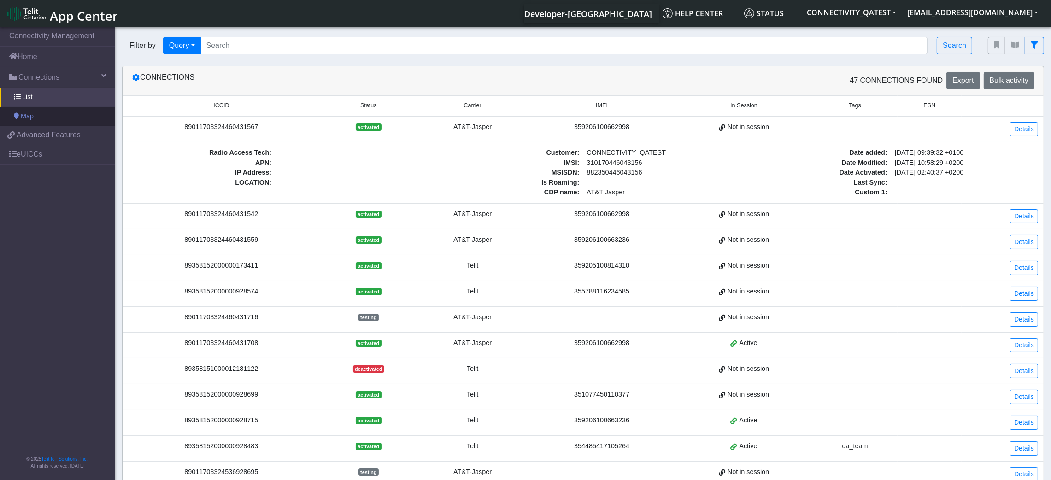
click at [31, 120] on span "Map" at bounding box center [27, 117] width 13 height 10
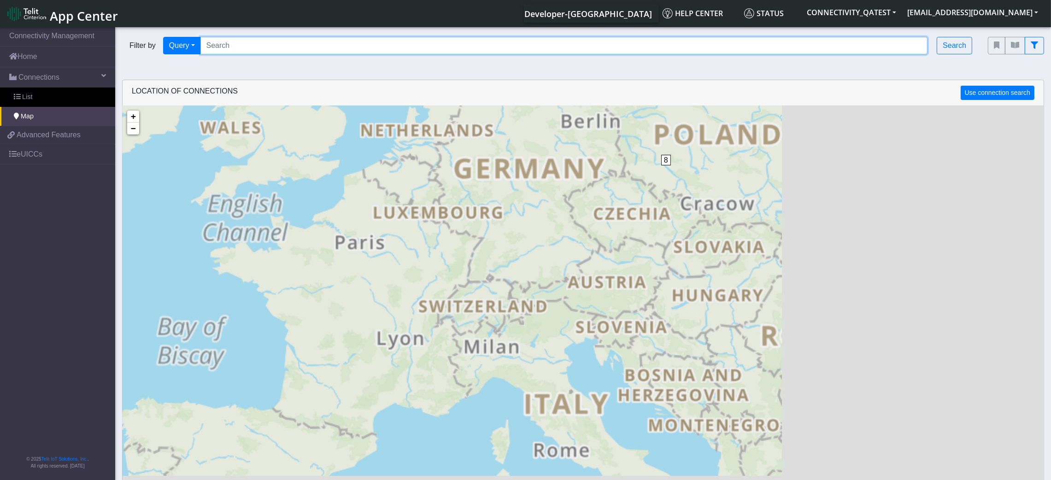
click at [279, 41] on input "Search..." at bounding box center [564, 46] width 728 height 18
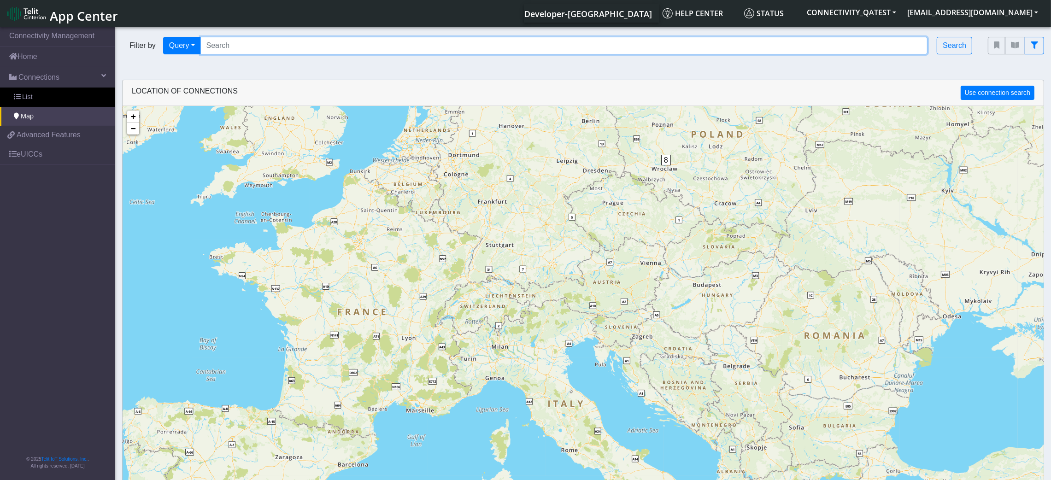
paste input "89011703324460431567"
type input "89011703324460*"
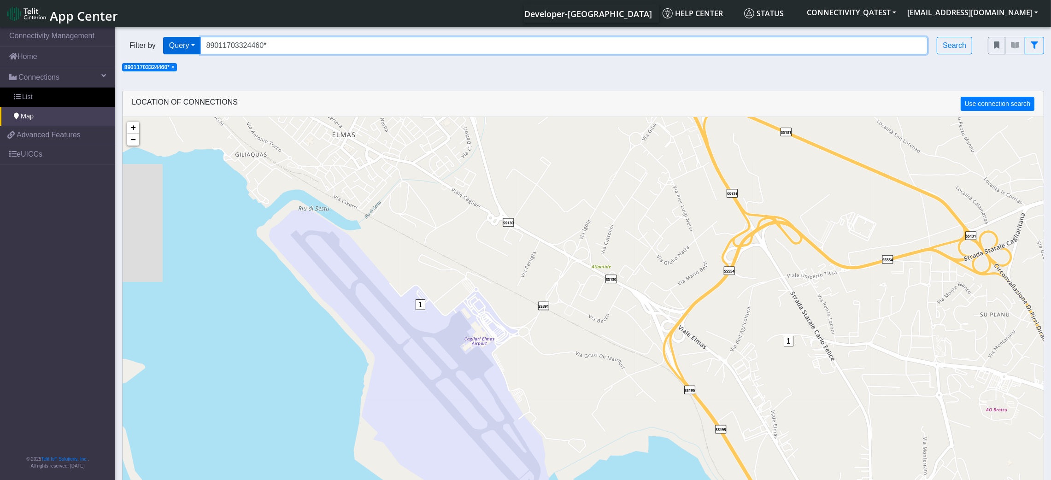
drag, startPoint x: 281, startPoint y: 44, endPoint x: 164, endPoint y: 43, distance: 117.1
click at [164, 43] on div "Filter by Query Query In Session Not connected Tags Country Operator 8901170332…" at bounding box center [548, 46] width 852 height 18
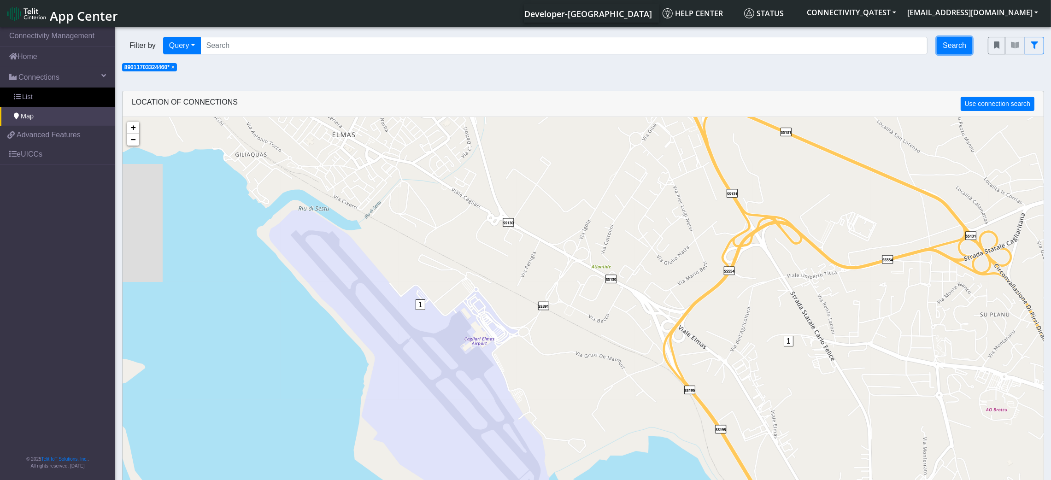
click at [876, 52] on button "Search" at bounding box center [954, 46] width 35 height 18
click at [174, 67] on span "×" at bounding box center [172, 67] width 3 height 6
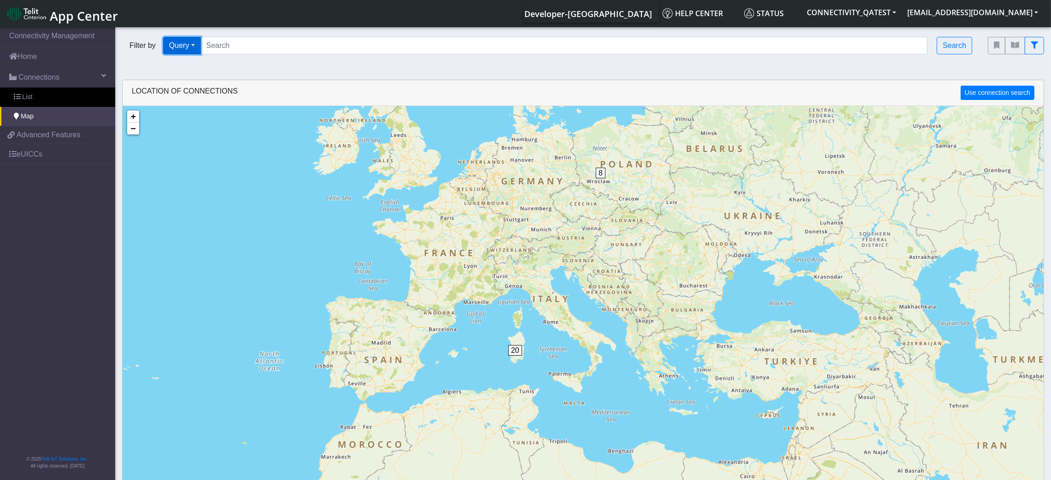
click at [195, 48] on button "Query" at bounding box center [182, 46] width 38 height 18
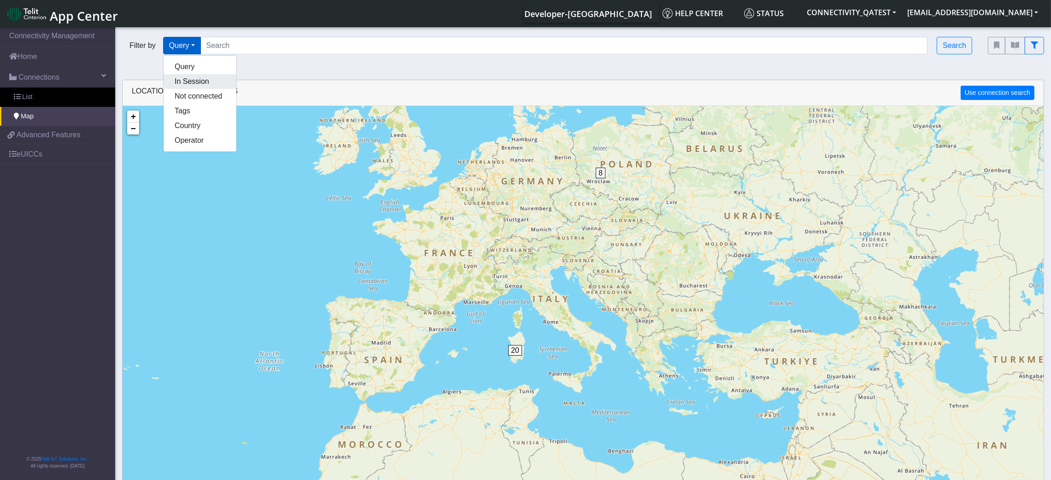
click at [195, 82] on button "In Session" at bounding box center [200, 81] width 73 height 15
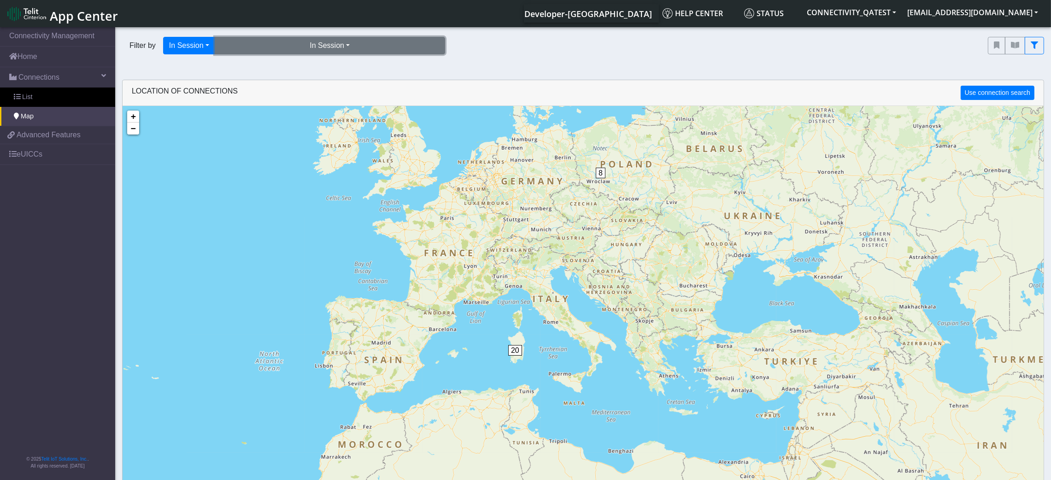
click at [294, 48] on button "In Session" at bounding box center [330, 46] width 230 height 18
click at [284, 71] on button "Yes (13)" at bounding box center [329, 66] width 229 height 15
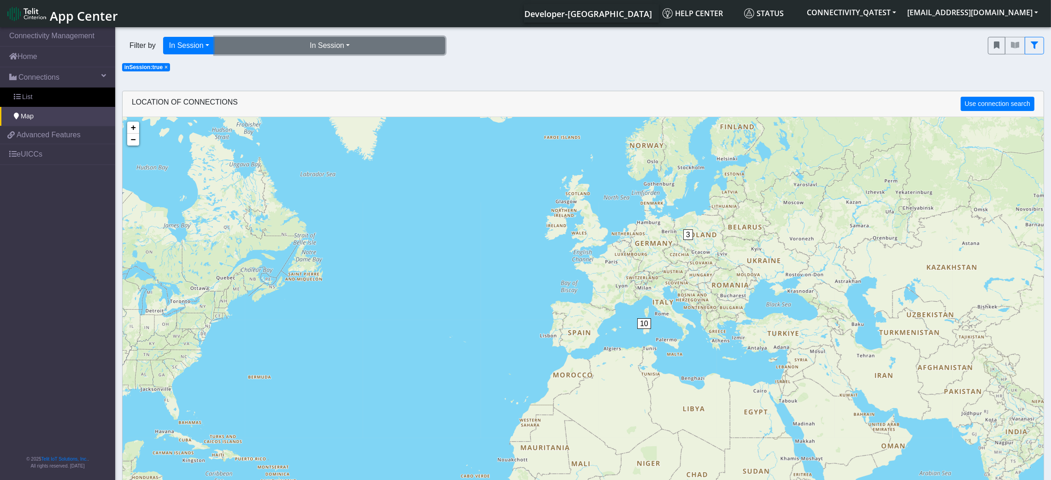
click at [351, 47] on button "In Session" at bounding box center [330, 46] width 230 height 18
click at [332, 74] on button "No (34)" at bounding box center [329, 81] width 229 height 15
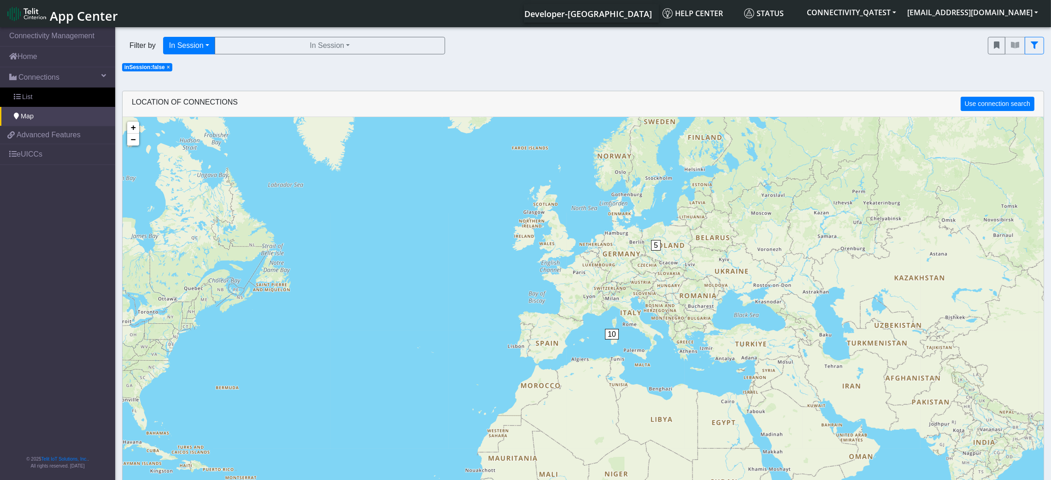
click at [167, 68] on span "×" at bounding box center [168, 67] width 3 height 6
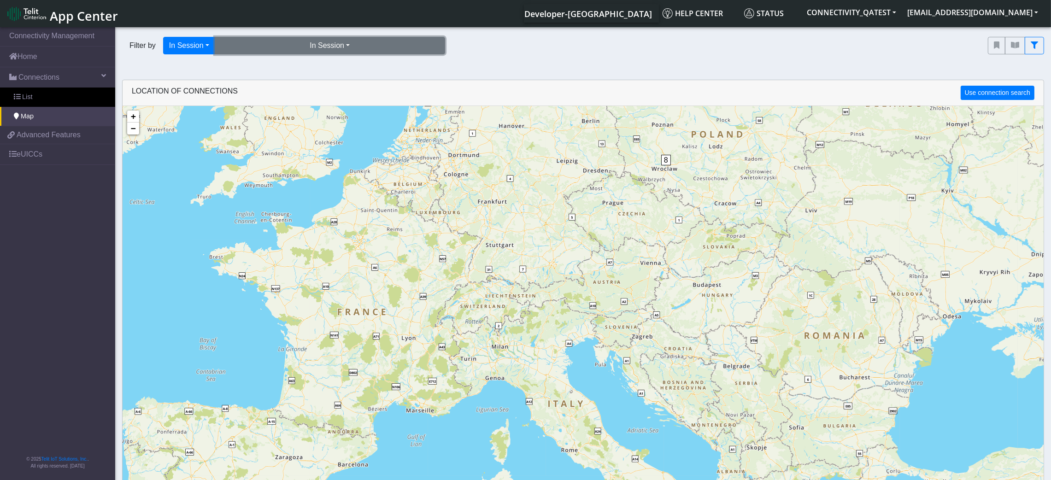
click at [300, 48] on button "In Session" at bounding box center [330, 46] width 230 height 18
click at [242, 82] on button "No (34)" at bounding box center [329, 81] width 229 height 15
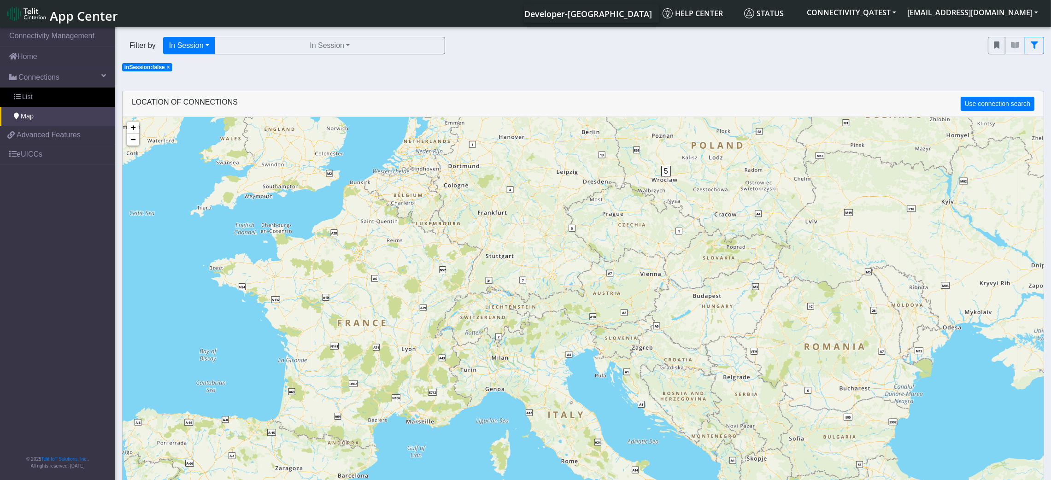
scroll to position [13, 0]
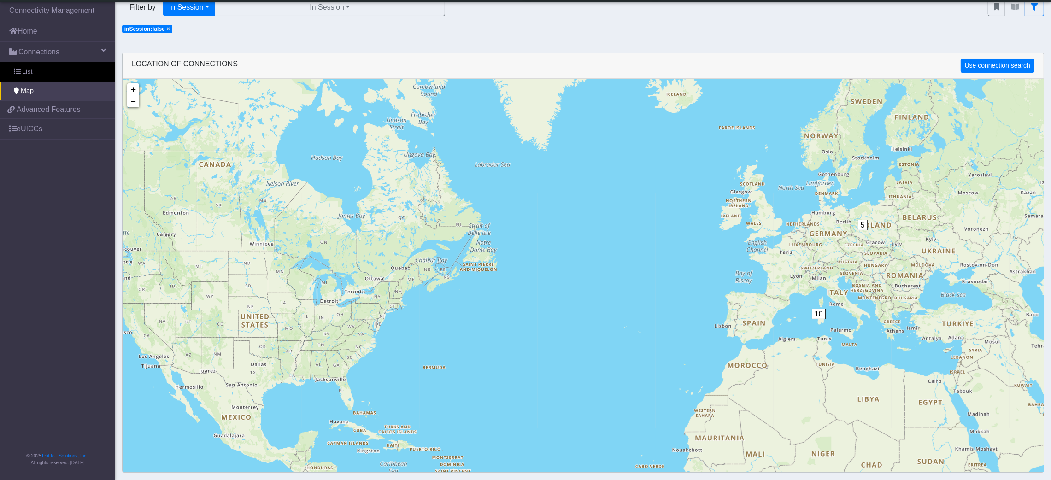
click at [162, 29] on span "inSession:false" at bounding box center [144, 29] width 41 height 6
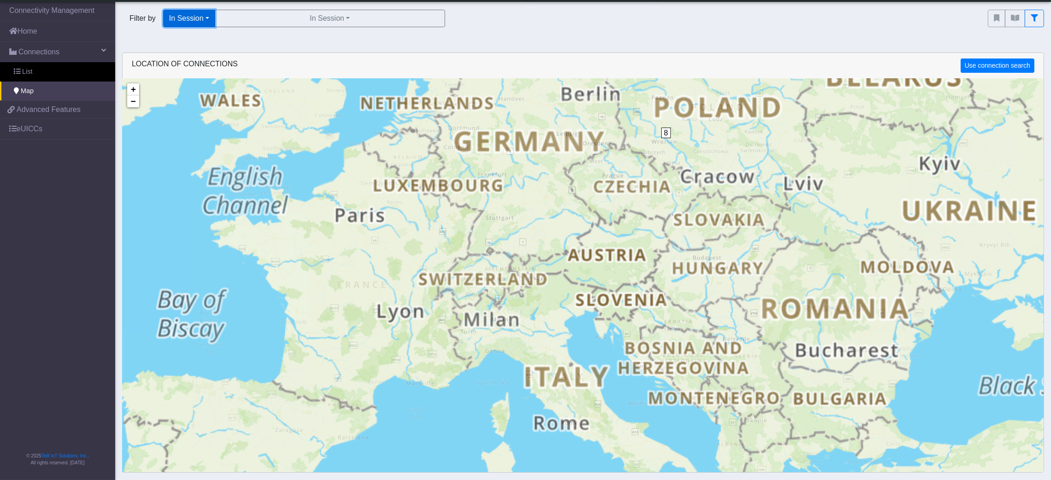
click at [205, 15] on button "In Session" at bounding box center [189, 19] width 52 height 18
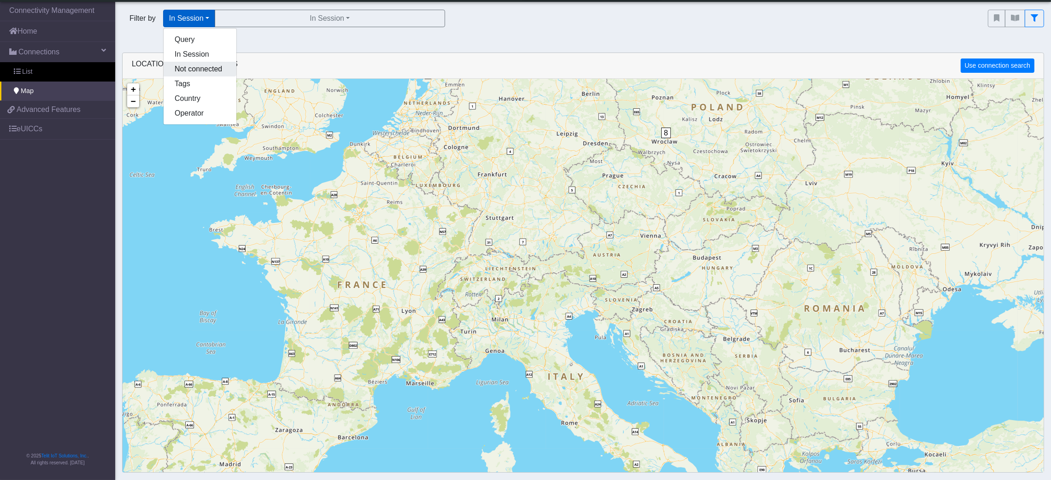
click at [216, 62] on button "Not connected" at bounding box center [200, 69] width 73 height 15
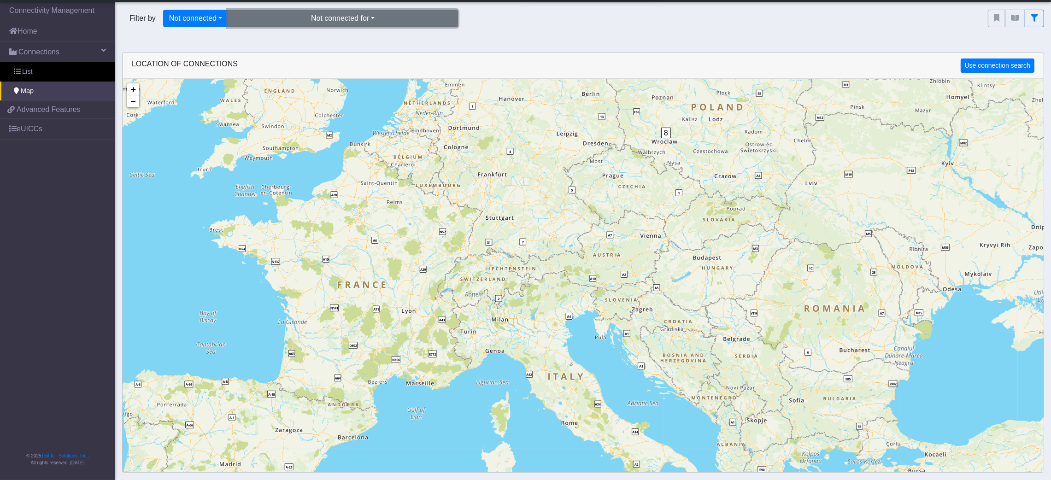
click at [349, 18] on button "Not connected for" at bounding box center [343, 19] width 230 height 18
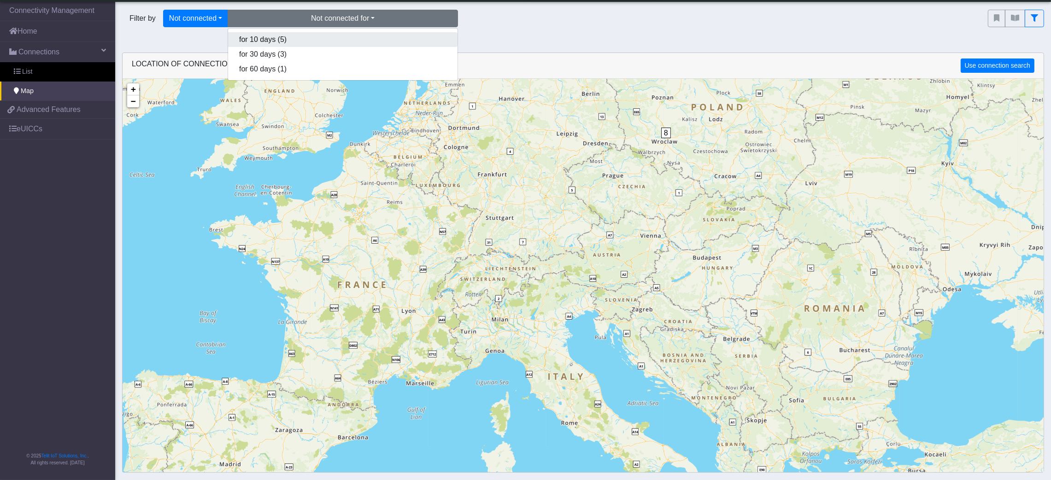
click at [330, 42] on button "for 10 days (5)" at bounding box center [342, 39] width 229 height 15
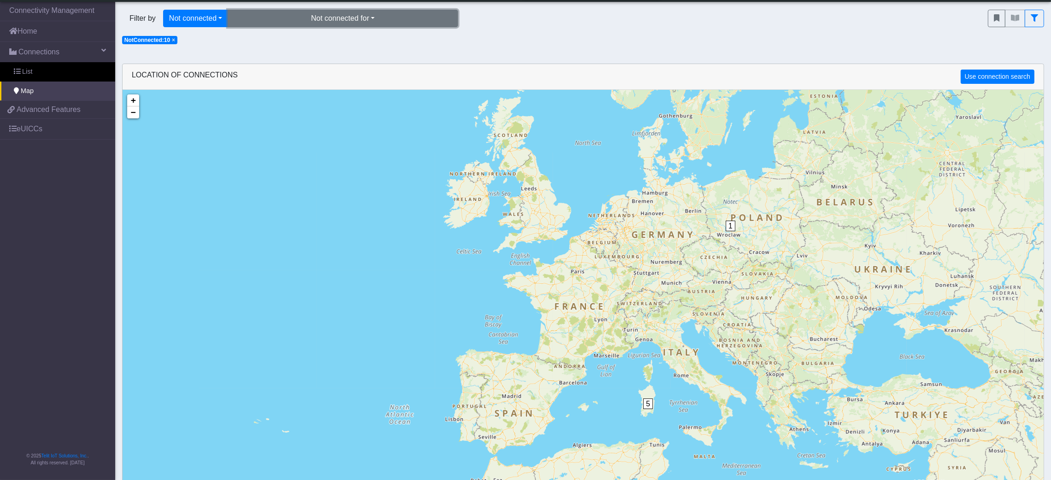
click at [309, 11] on button "Not connected for" at bounding box center [343, 19] width 230 height 18
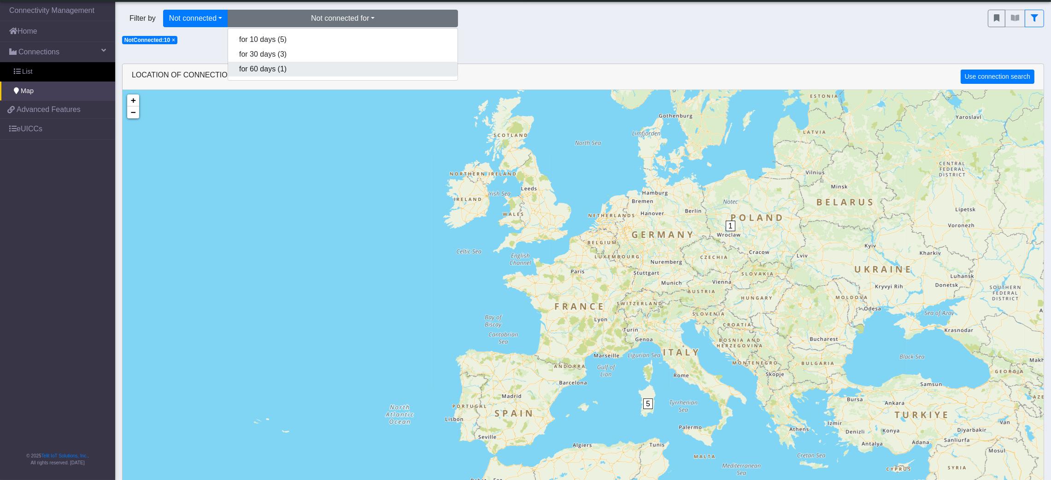
click at [287, 68] on button "for 60 days (1)" at bounding box center [342, 69] width 229 height 15
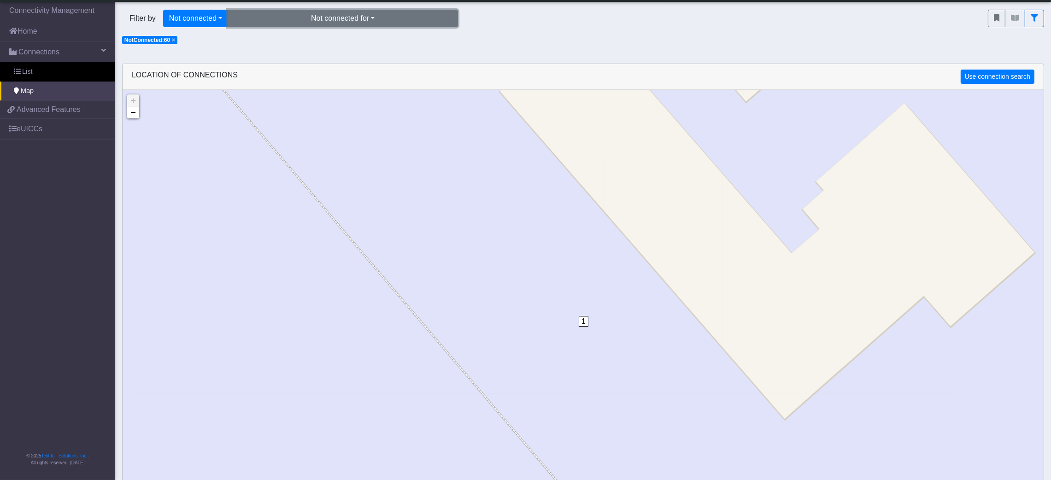
click at [396, 17] on button "Not connected for" at bounding box center [343, 19] width 230 height 18
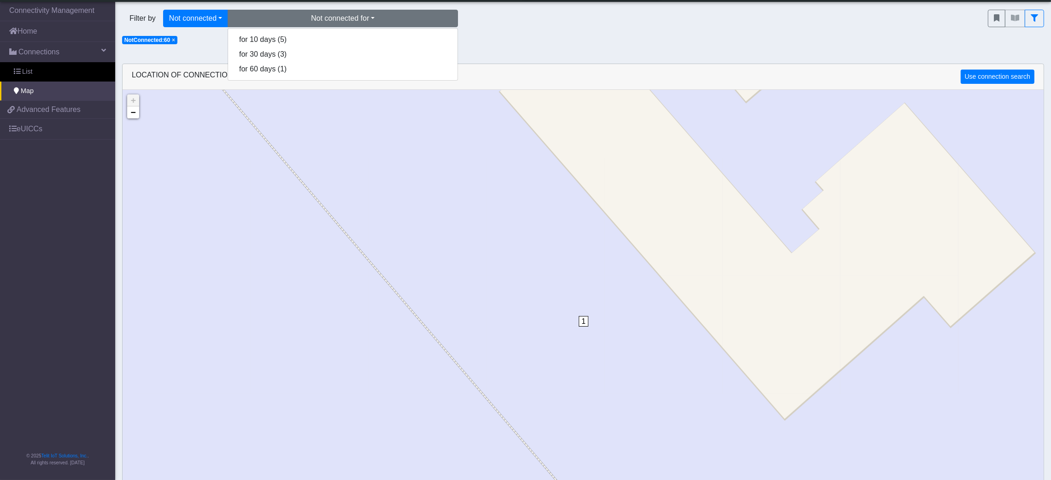
click at [175, 40] on span "×" at bounding box center [173, 40] width 3 height 6
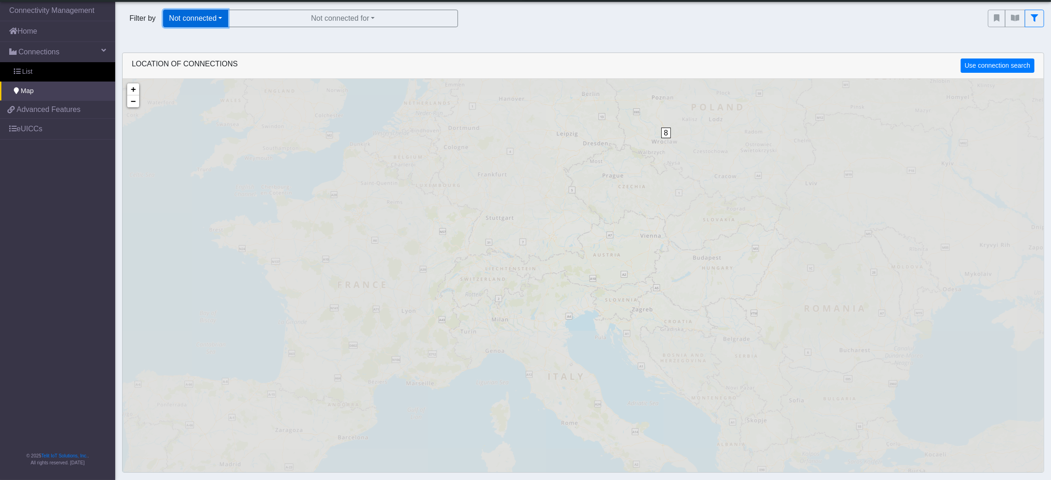
click at [215, 24] on button "Not connected" at bounding box center [195, 19] width 65 height 18
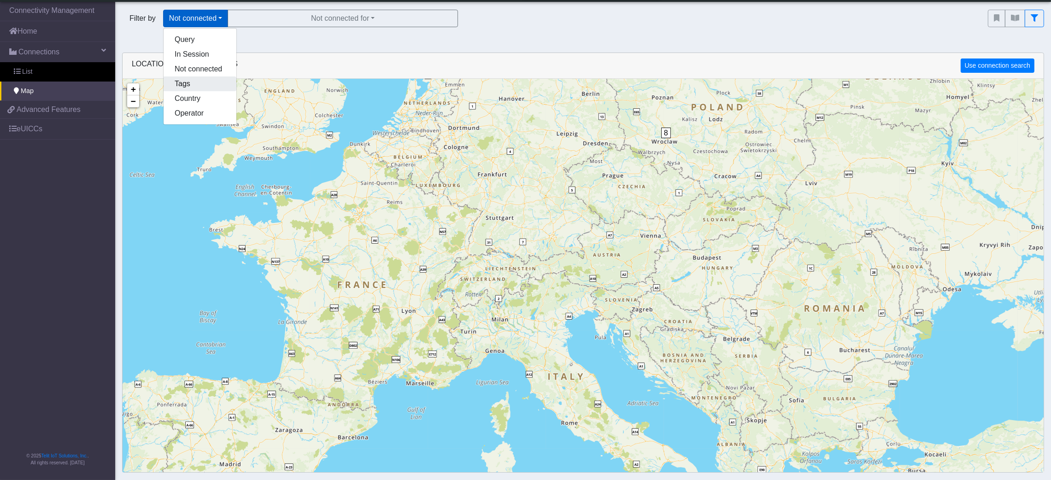
click at [211, 80] on button "Tags" at bounding box center [200, 83] width 73 height 15
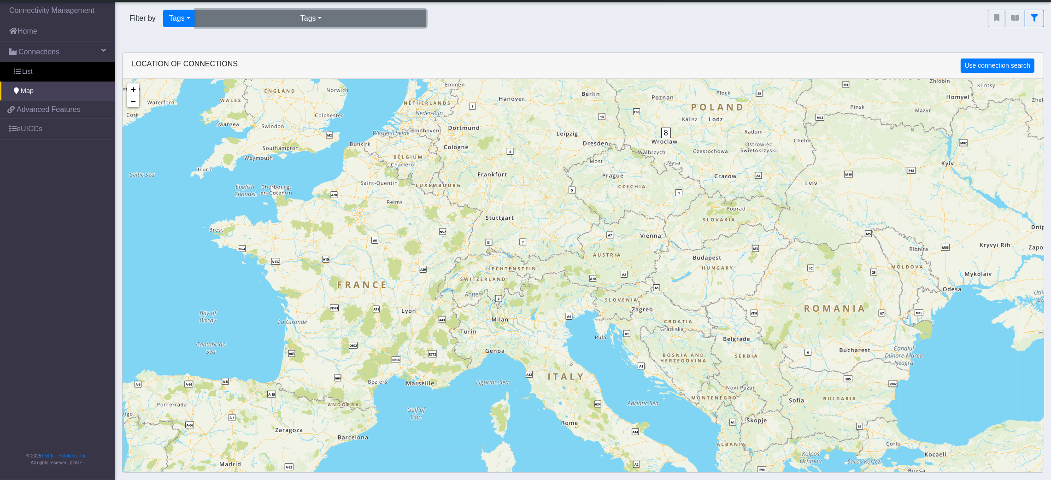
click at [332, 20] on button "Tags" at bounding box center [311, 19] width 230 height 18
click at [288, 42] on button "incompatible-pl (3)" at bounding box center [310, 39] width 229 height 15
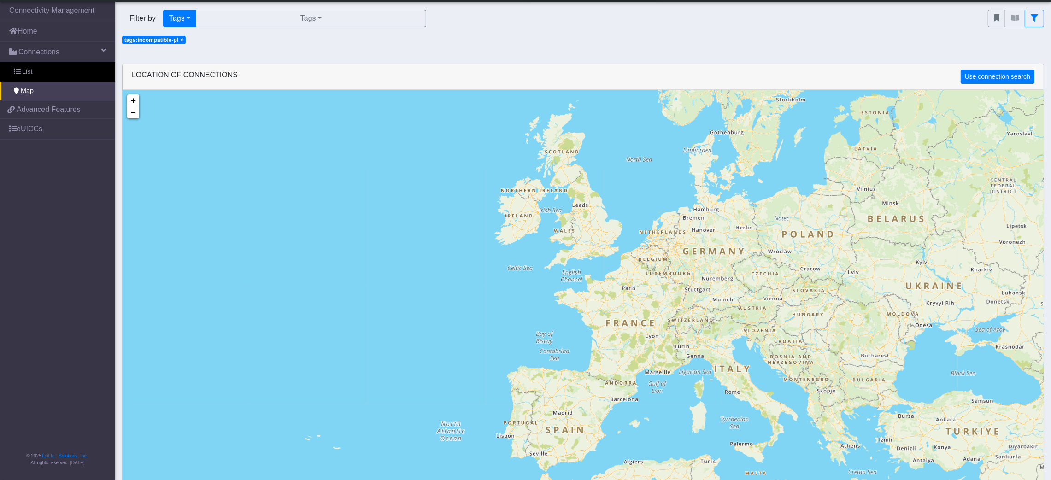
click at [182, 40] on span "×" at bounding box center [181, 40] width 3 height 6
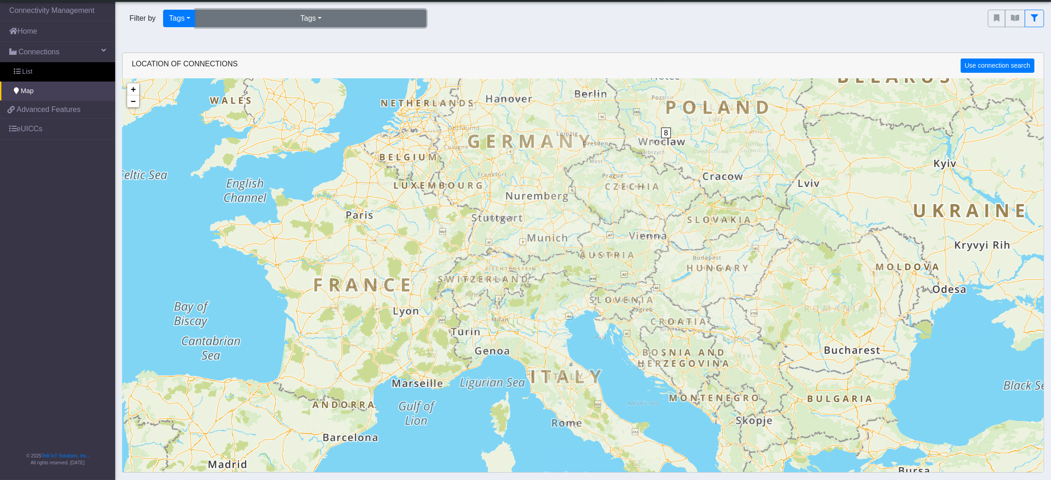
click at [287, 19] on button "Tags" at bounding box center [311, 19] width 230 height 18
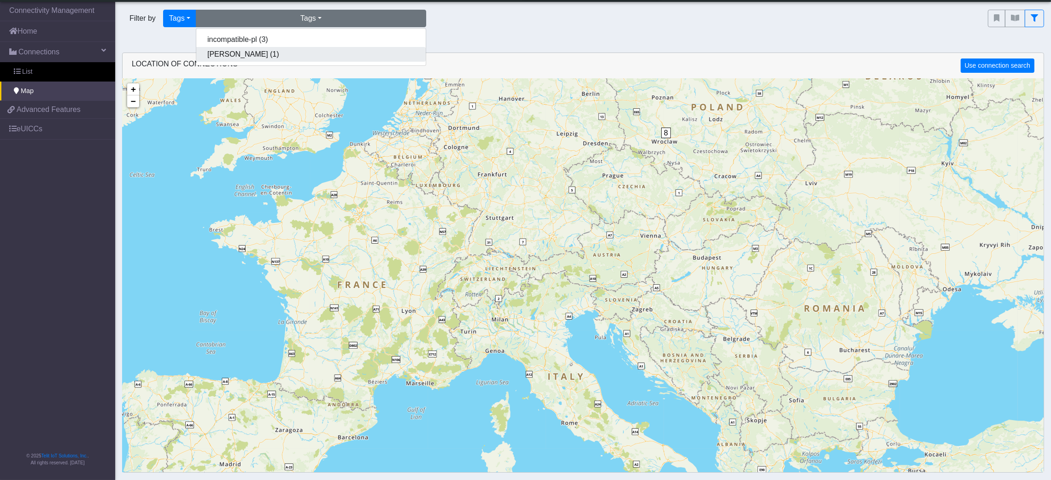
click at [233, 54] on button "[PERSON_NAME] (1)" at bounding box center [310, 54] width 229 height 15
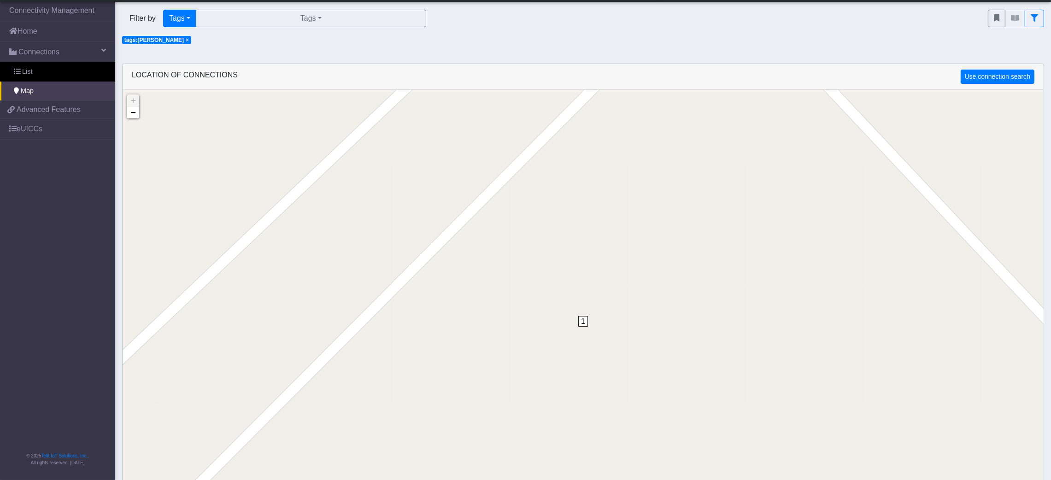
drag, startPoint x: 151, startPoint y: 40, endPoint x: 186, endPoint y: 35, distance: 35.5
click at [186, 40] on span "×" at bounding box center [187, 40] width 3 height 6
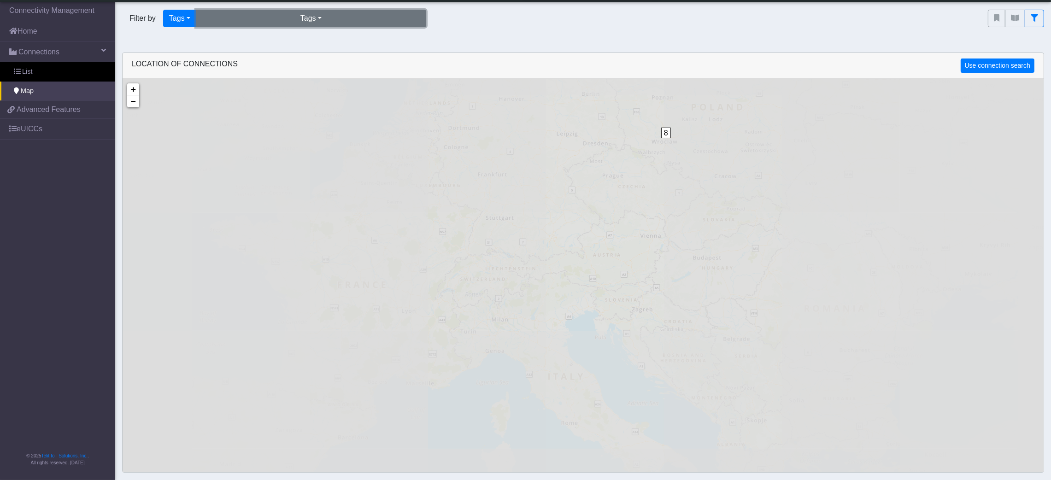
click at [316, 18] on button "Tags" at bounding box center [311, 19] width 230 height 18
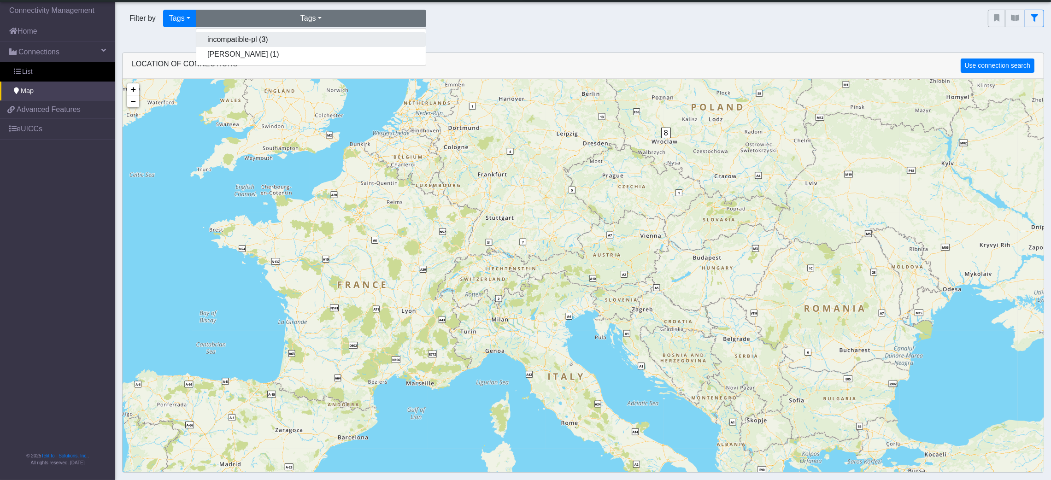
click at [303, 44] on button "incompatible-pl (3)" at bounding box center [310, 39] width 229 height 15
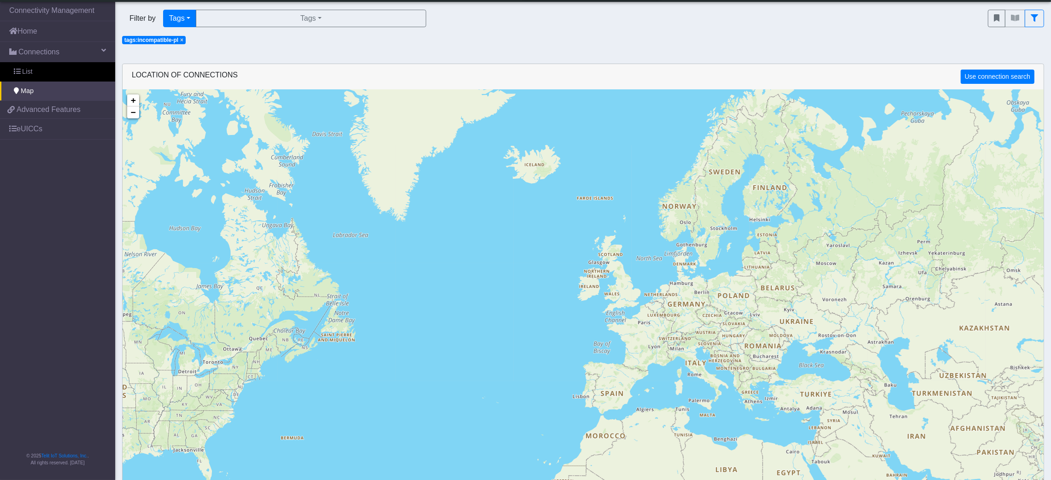
click at [181, 38] on span "×" at bounding box center [181, 40] width 3 height 6
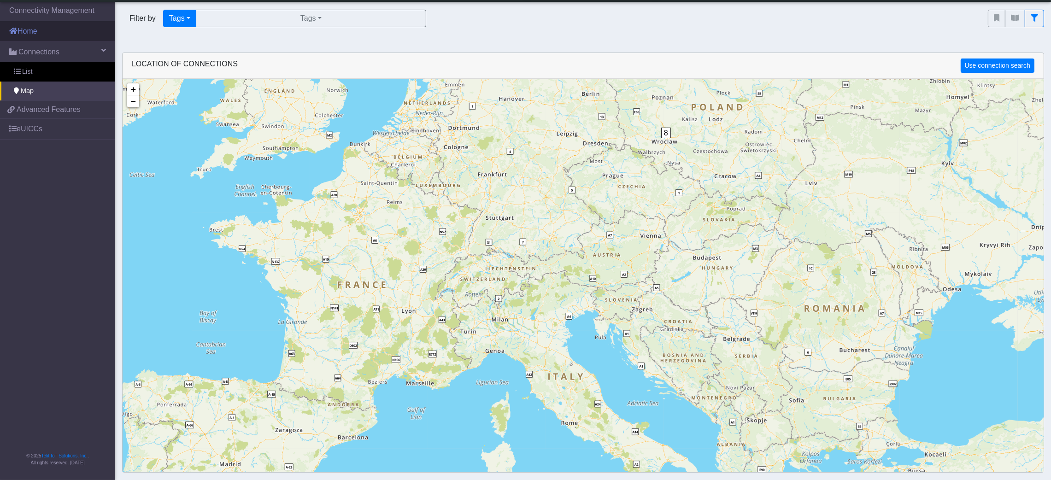
click at [74, 35] on link "Home" at bounding box center [57, 31] width 115 height 20
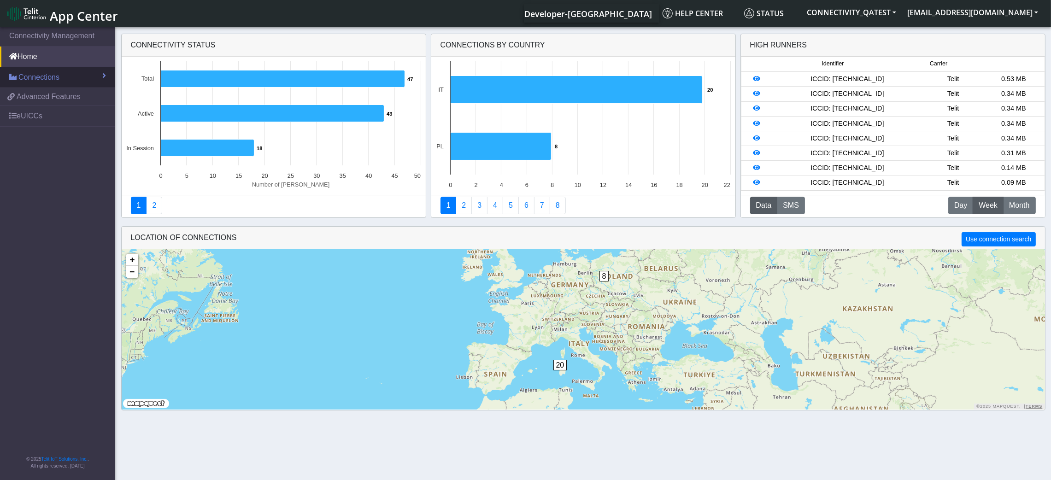
click at [56, 69] on link "Connections" at bounding box center [57, 77] width 115 height 20
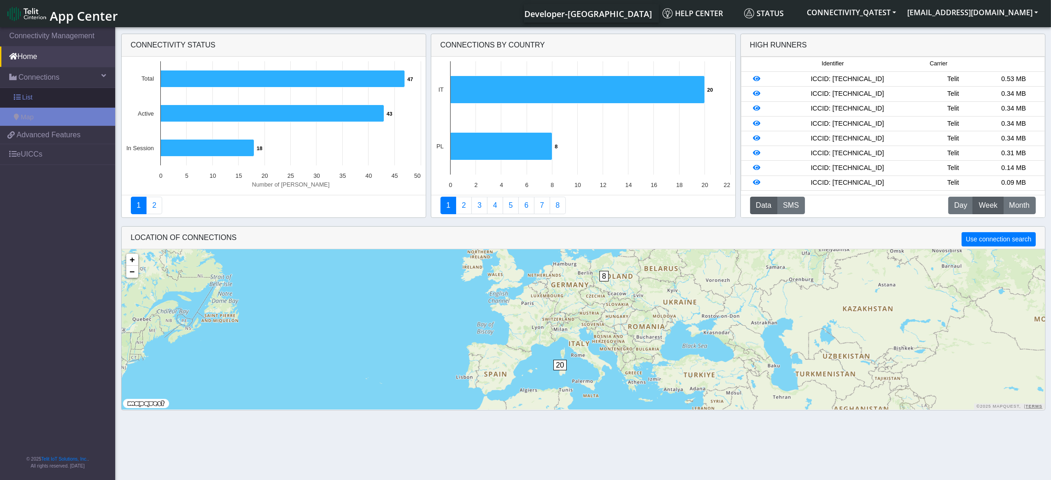
click at [52, 98] on link "List" at bounding box center [57, 97] width 115 height 19
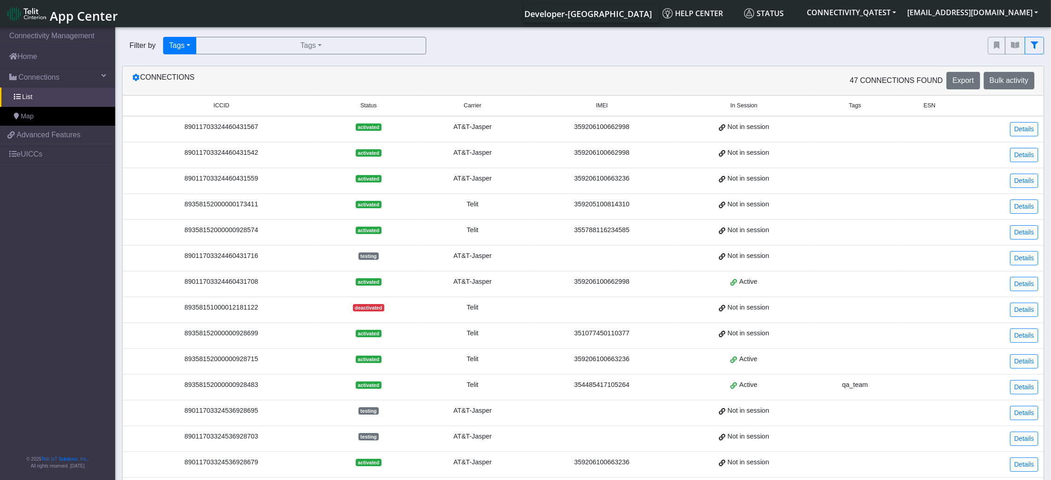
click at [339, 56] on div "Filter by Tags Query In Session Not connected Tags Country Operator Tags incomp…" at bounding box center [548, 45] width 866 height 31
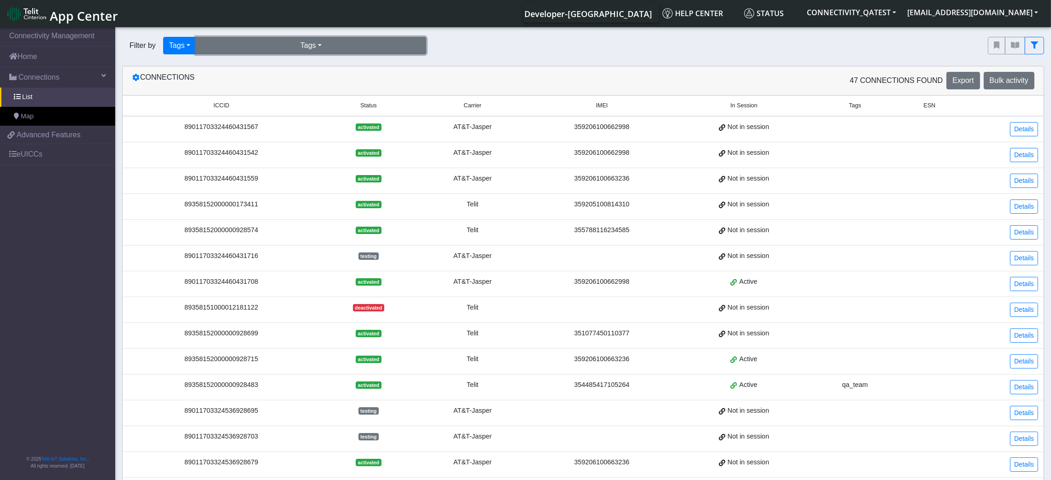
click at [335, 52] on button "Tags" at bounding box center [311, 46] width 230 height 18
click at [318, 65] on button "incompatible-pl (3)" at bounding box center [310, 66] width 229 height 15
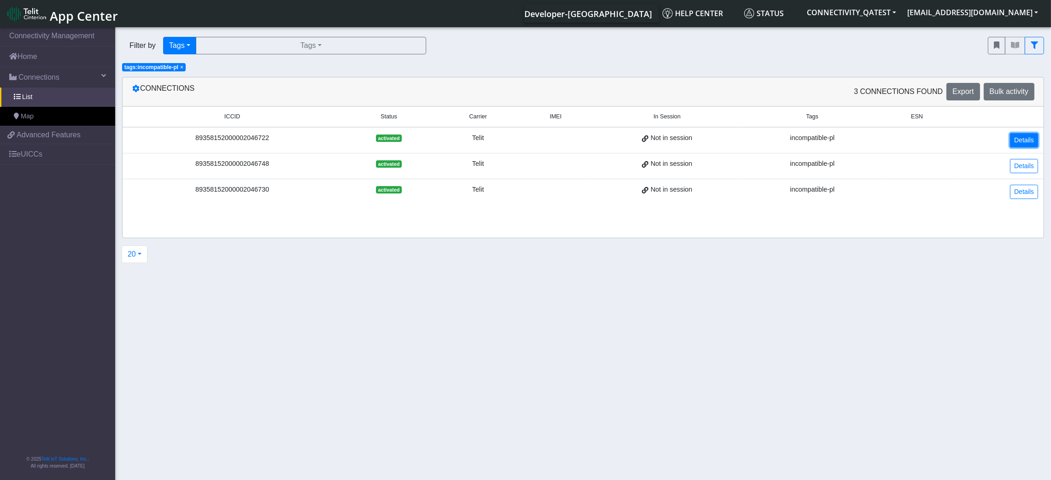
click at [876, 144] on link "Details" at bounding box center [1024, 140] width 28 height 14
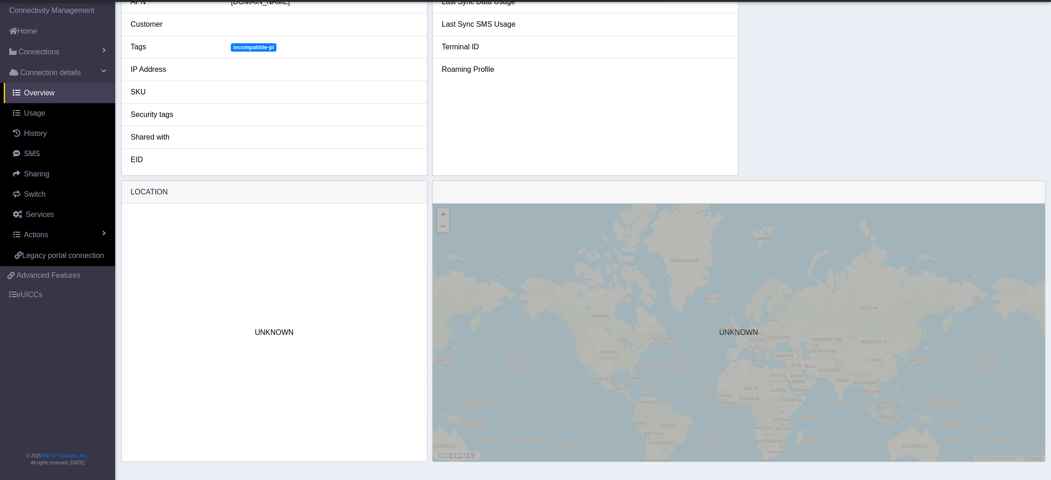
scroll to position [241, 0]
click at [23, 54] on span "Connections" at bounding box center [38, 52] width 41 height 11
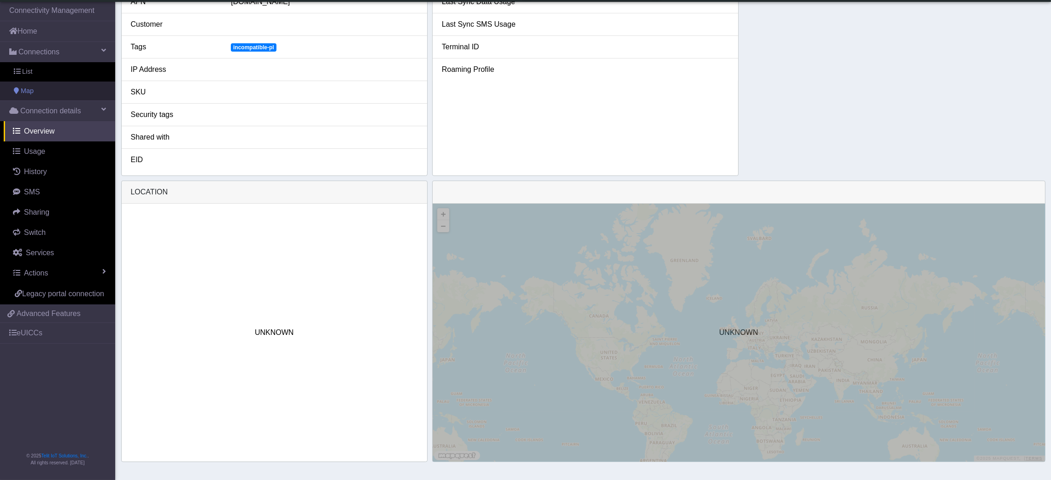
click at [37, 88] on link "Map" at bounding box center [57, 91] width 115 height 19
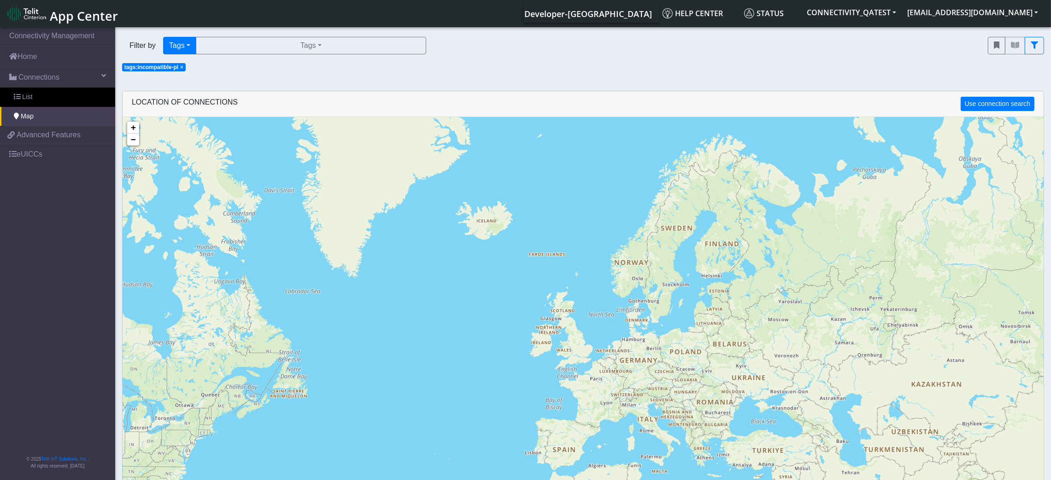
click at [181, 69] on span "×" at bounding box center [181, 67] width 3 height 6
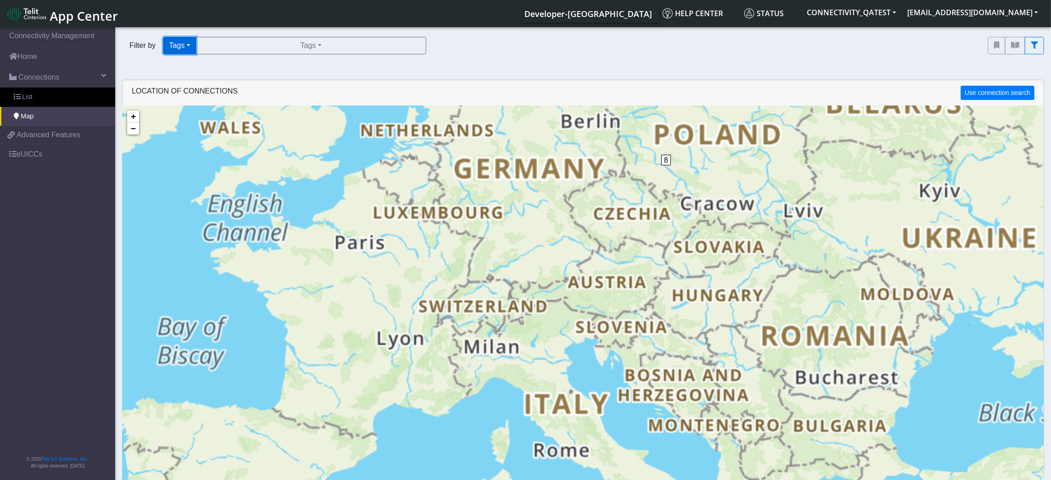
click at [192, 44] on button "Tags" at bounding box center [179, 46] width 33 height 18
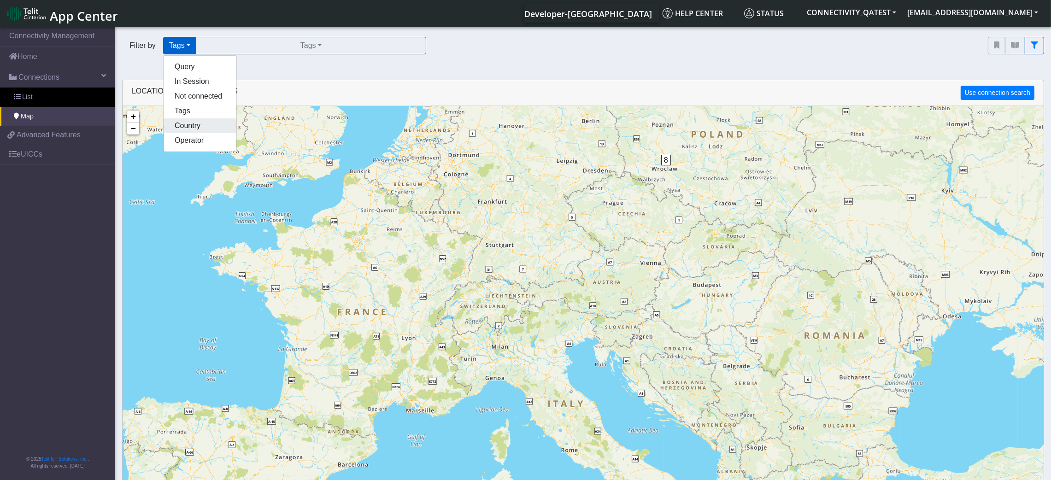
click at [189, 126] on button "Country" at bounding box center [200, 125] width 73 height 15
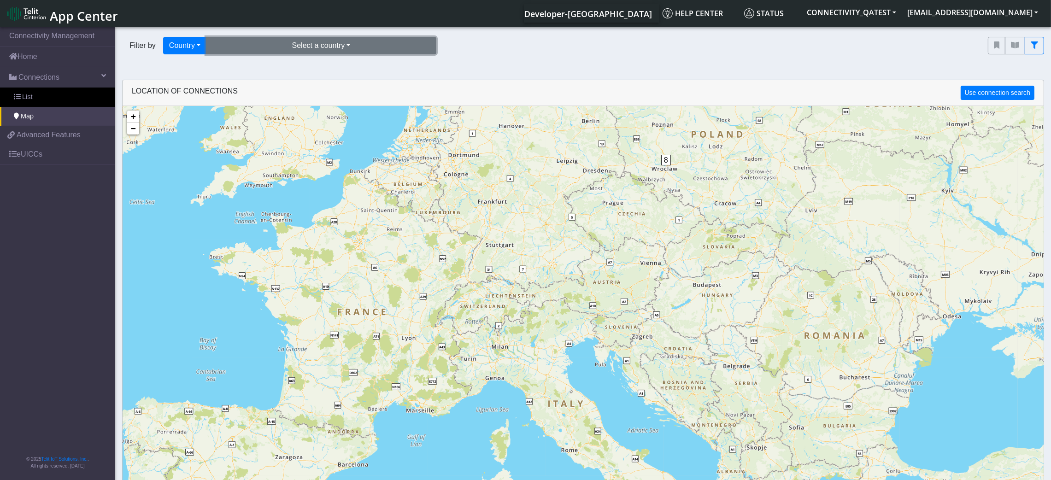
click at [324, 44] on button "Select a country" at bounding box center [321, 46] width 230 height 18
click at [303, 86] on button "Poland (8)" at bounding box center [320, 81] width 229 height 15
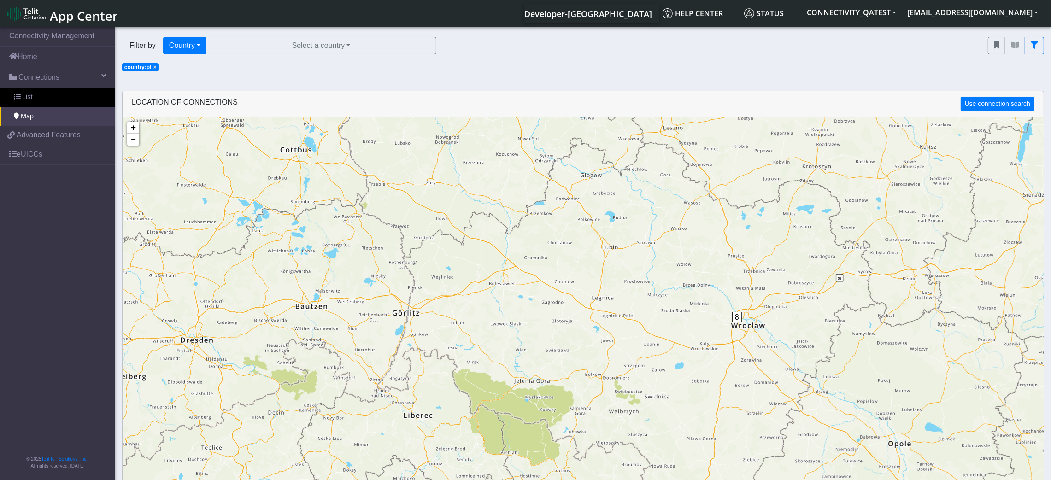
click at [154, 69] on span "×" at bounding box center [154, 67] width 3 height 6
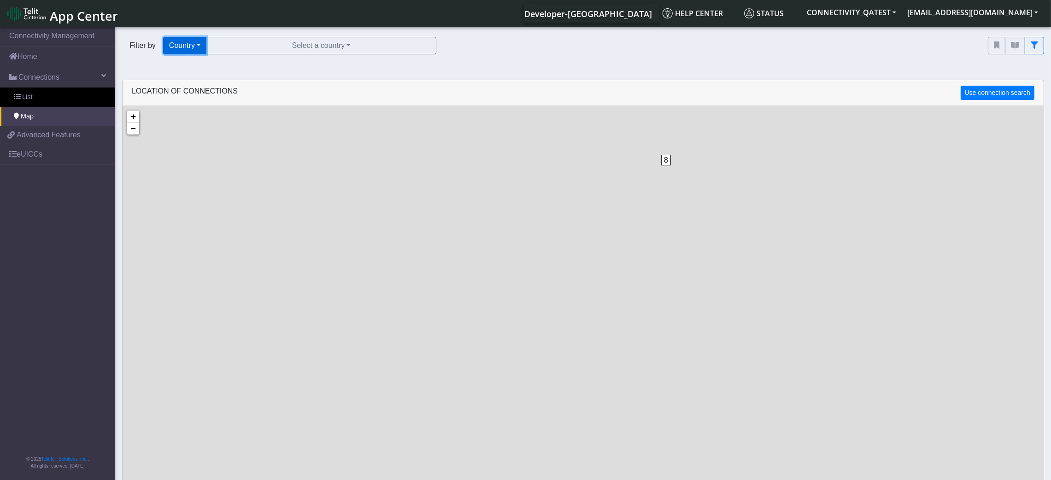
click at [206, 44] on button "Country" at bounding box center [184, 46] width 43 height 18
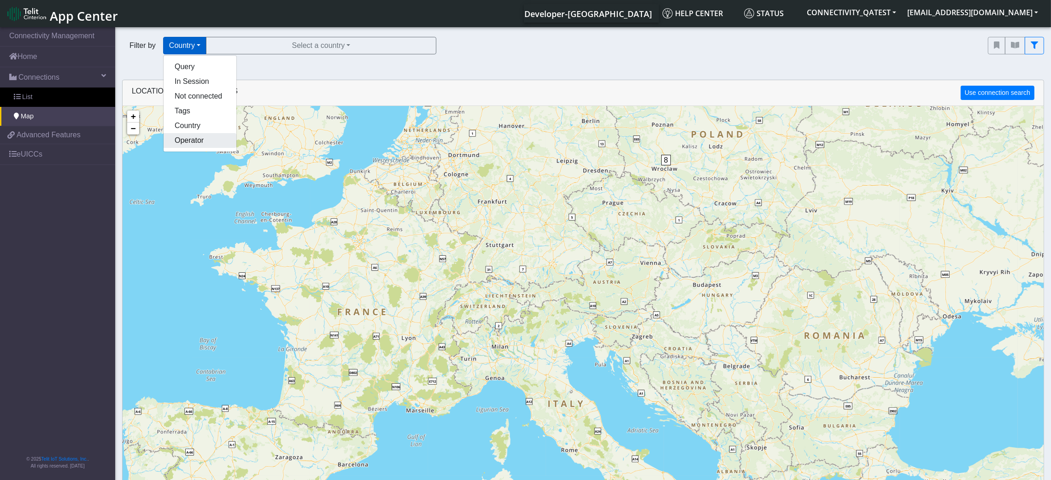
click at [200, 143] on button "Operator" at bounding box center [200, 140] width 73 height 15
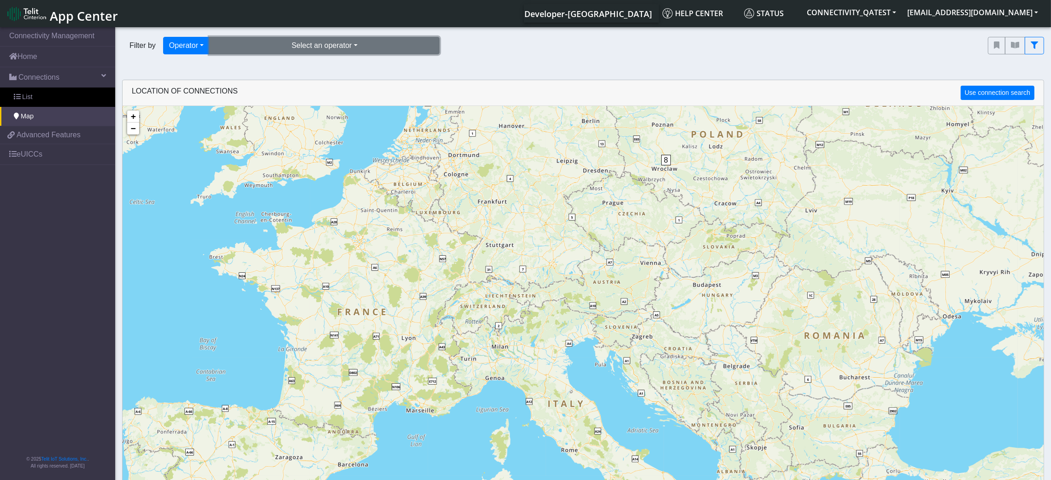
click at [345, 41] on button "Select an operator" at bounding box center [324, 46] width 230 height 18
click at [334, 69] on button "telit (38)" at bounding box center [324, 66] width 229 height 15
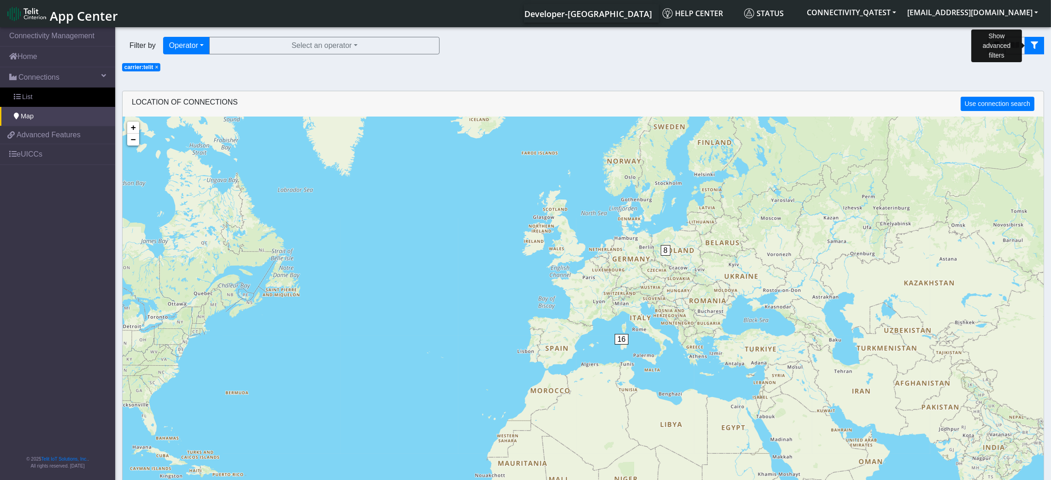
click at [876, 43] on button "fitlers menu" at bounding box center [1034, 46] width 19 height 18
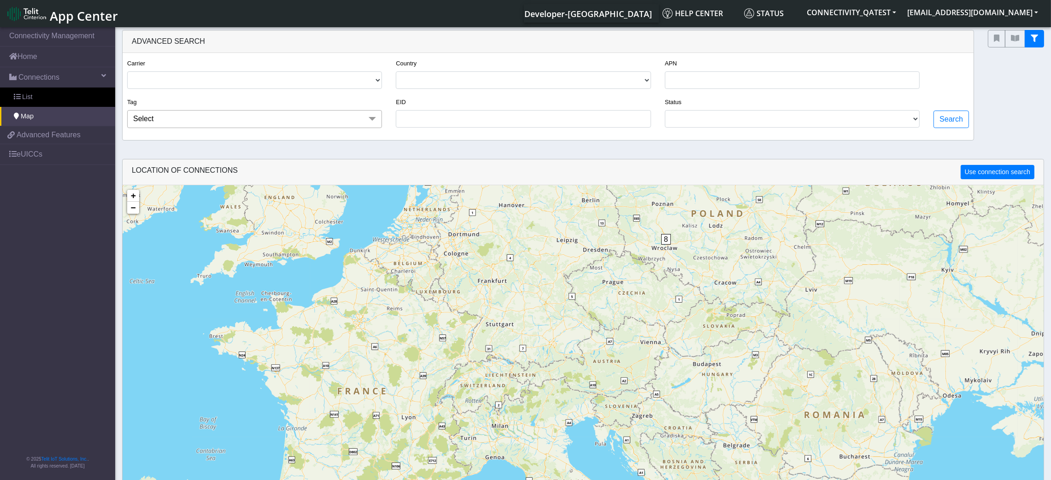
click at [370, 123] on span at bounding box center [372, 119] width 18 height 18
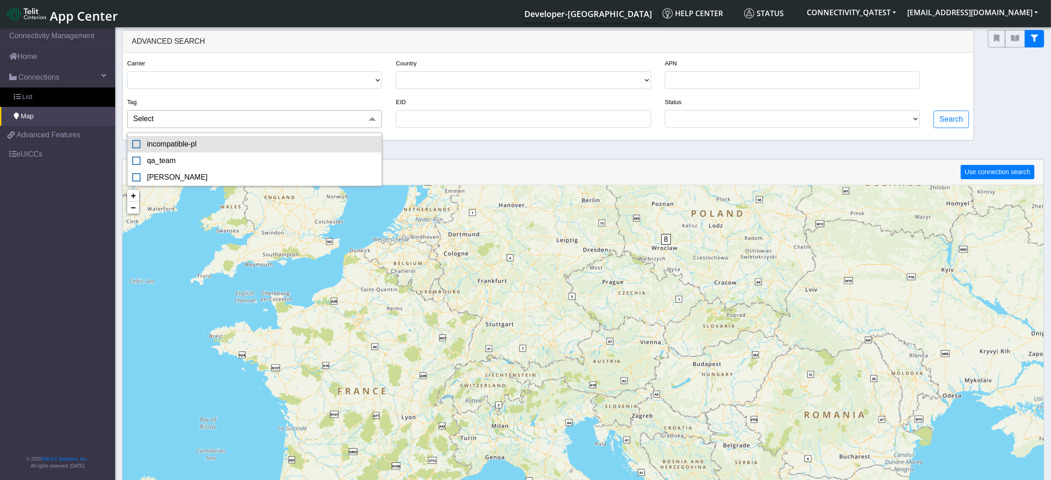
click at [342, 146] on div "incompatible-pl" at bounding box center [254, 144] width 245 height 11
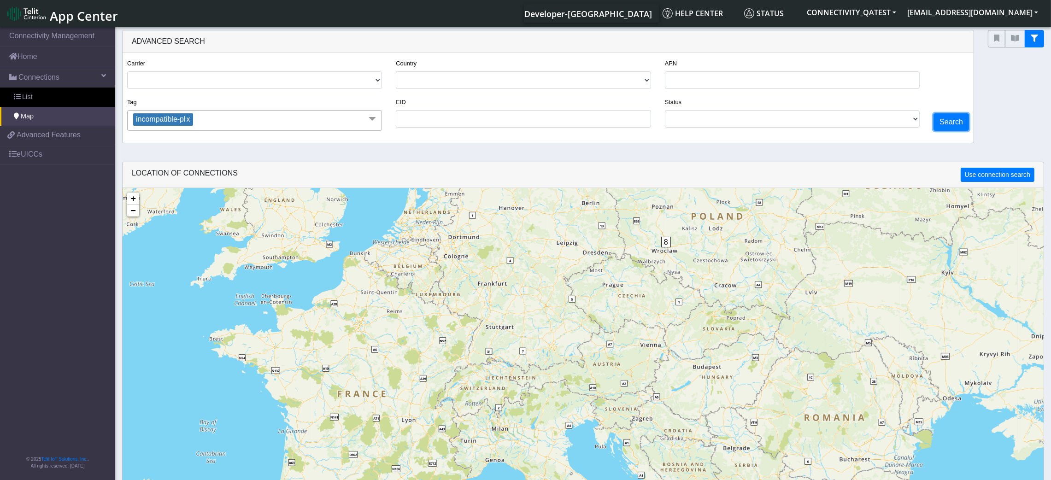
click at [876, 122] on button "Search" at bounding box center [951, 122] width 35 height 18
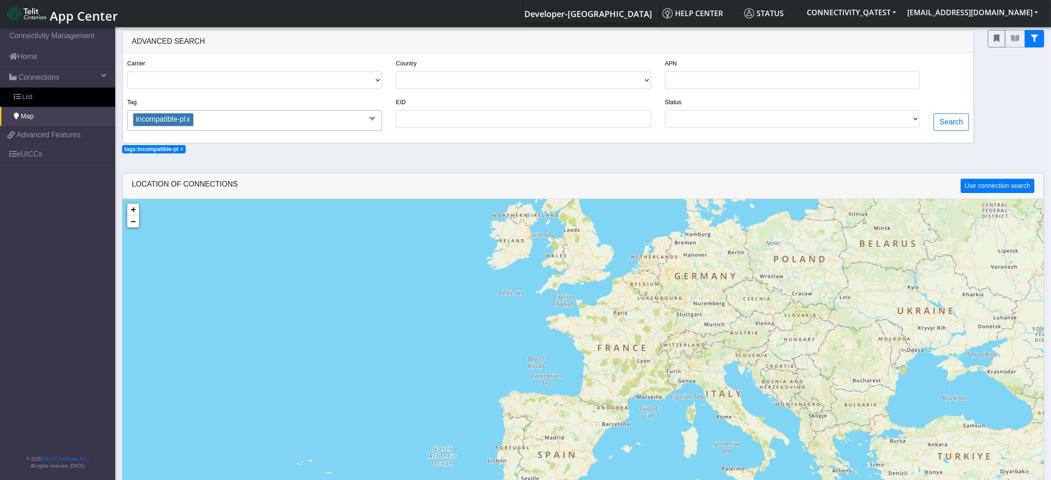
click at [193, 120] on span "incompatible-pl x" at bounding box center [163, 119] width 60 height 12
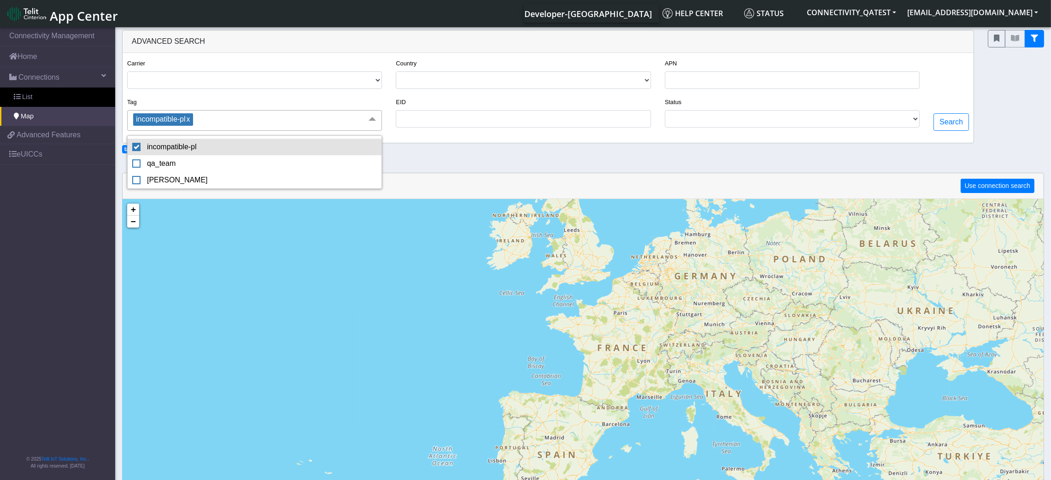
click at [146, 144] on div "incompatible-pl" at bounding box center [254, 146] width 245 height 11
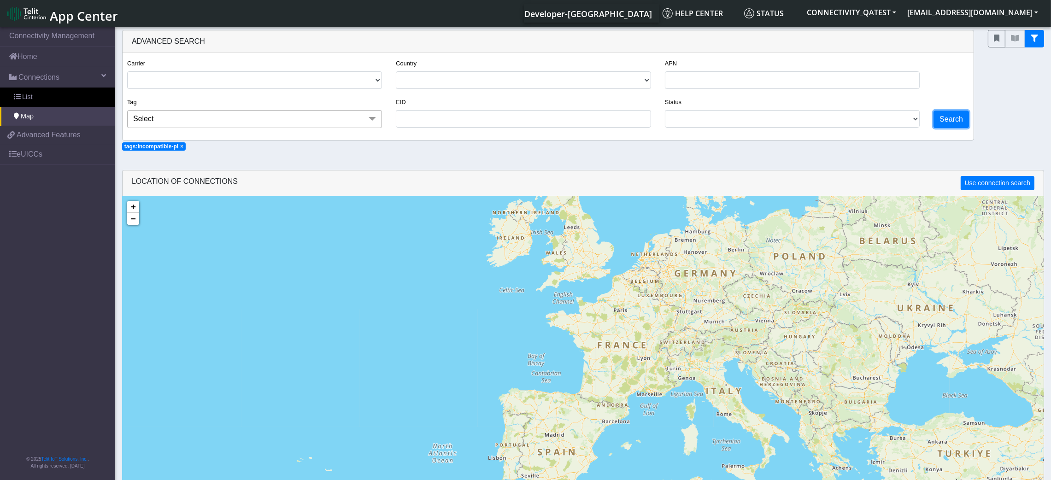
click at [876, 122] on button "Search" at bounding box center [951, 120] width 35 height 18
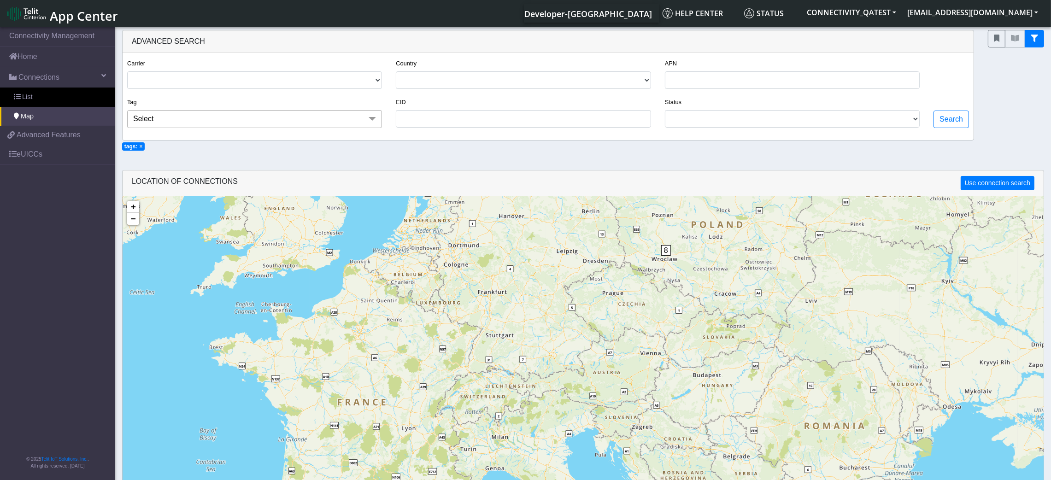
drag, startPoint x: 142, startPoint y: 148, endPoint x: 150, endPoint y: 144, distance: 9.1
click at [142, 148] on span "×" at bounding box center [140, 146] width 3 height 6
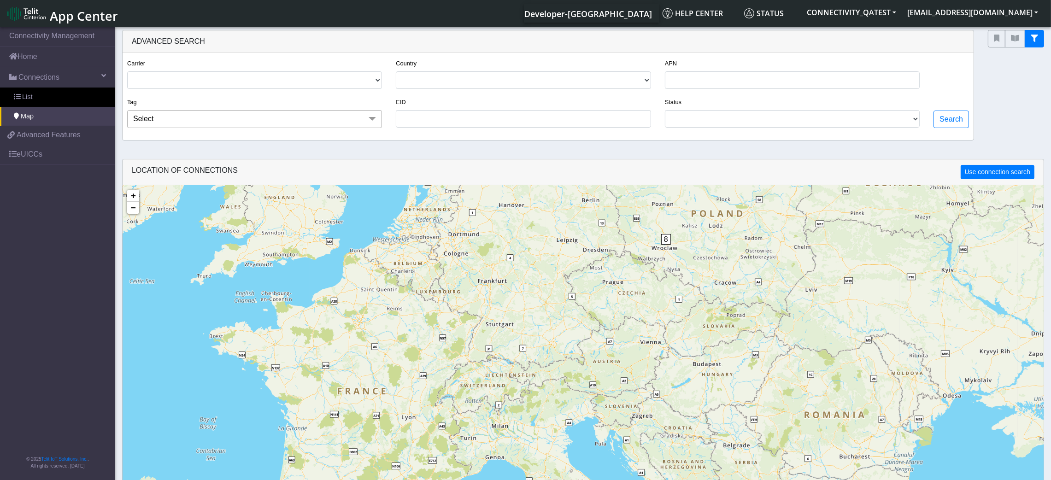
click at [182, 122] on span "Select" at bounding box center [254, 119] width 255 height 18
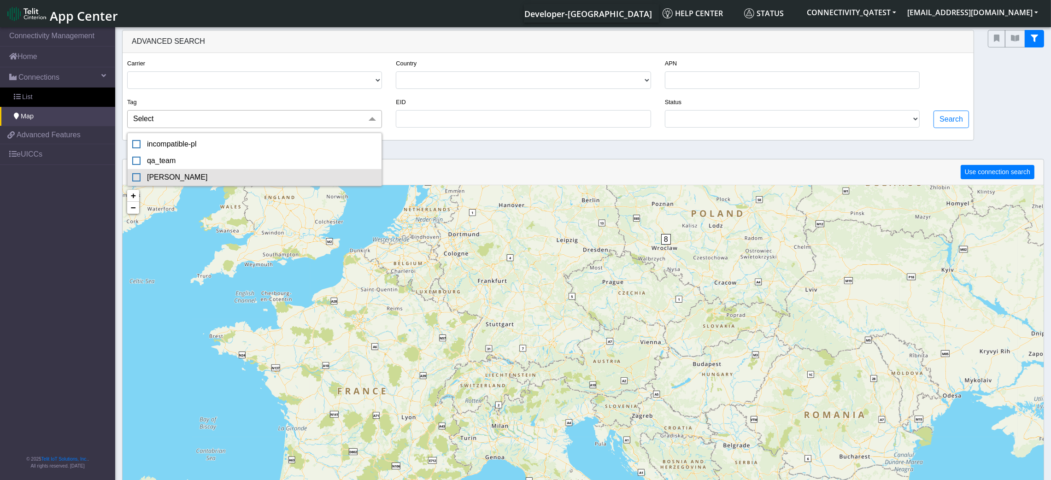
click at [168, 183] on div "[PERSON_NAME]" at bounding box center [254, 177] width 245 height 11
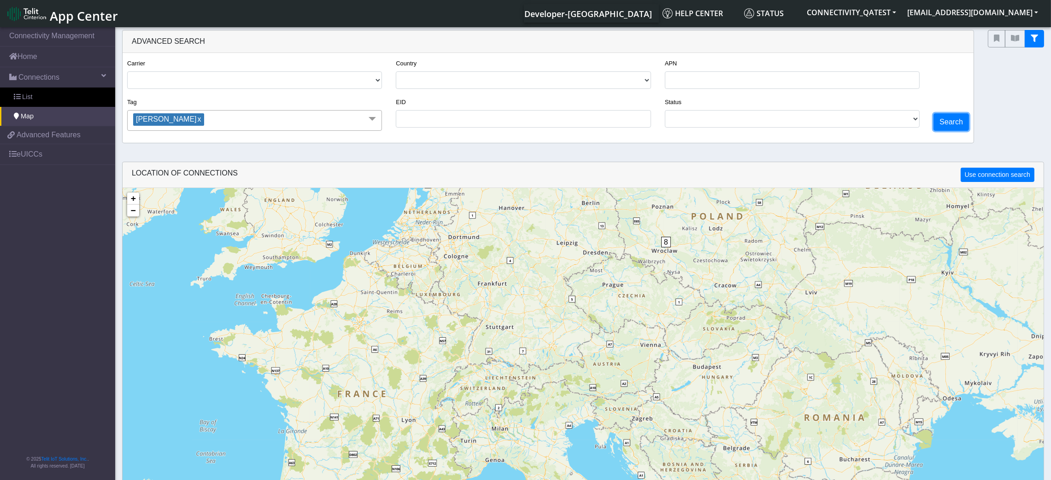
click at [876, 120] on button "Search" at bounding box center [951, 122] width 35 height 18
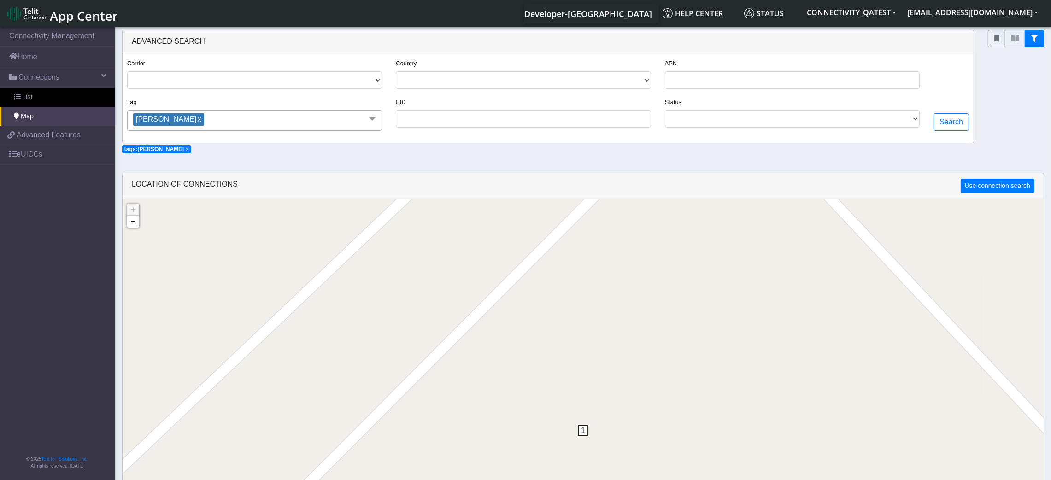
click at [186, 148] on span "×" at bounding box center [187, 149] width 3 height 6
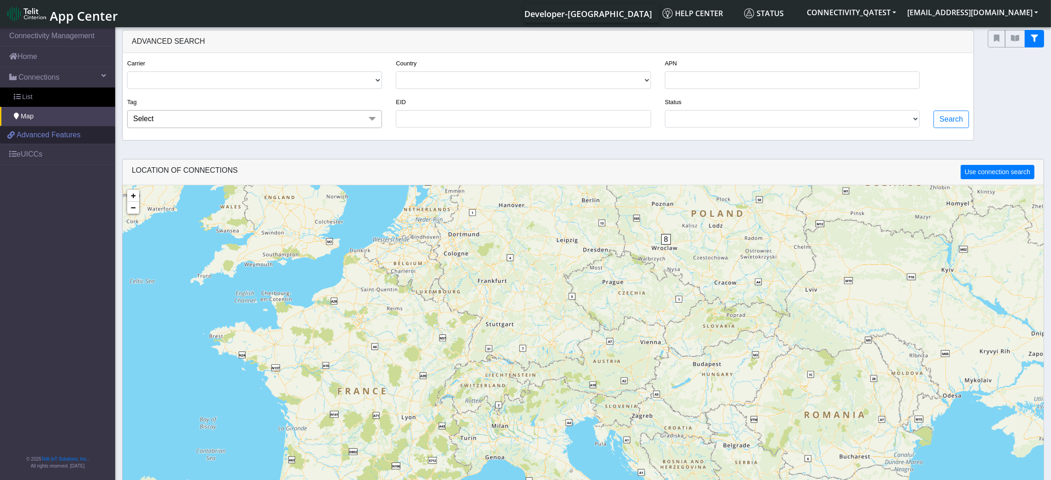
click at [33, 131] on span "Advanced Features" at bounding box center [49, 134] width 64 height 11
click at [53, 158] on link "eUICCs" at bounding box center [57, 154] width 115 height 20
click at [32, 159] on ul "Connectivity Management Home Connections List Map 4185619db793c5c187ddb1bcac010…" at bounding box center [57, 95] width 115 height 140
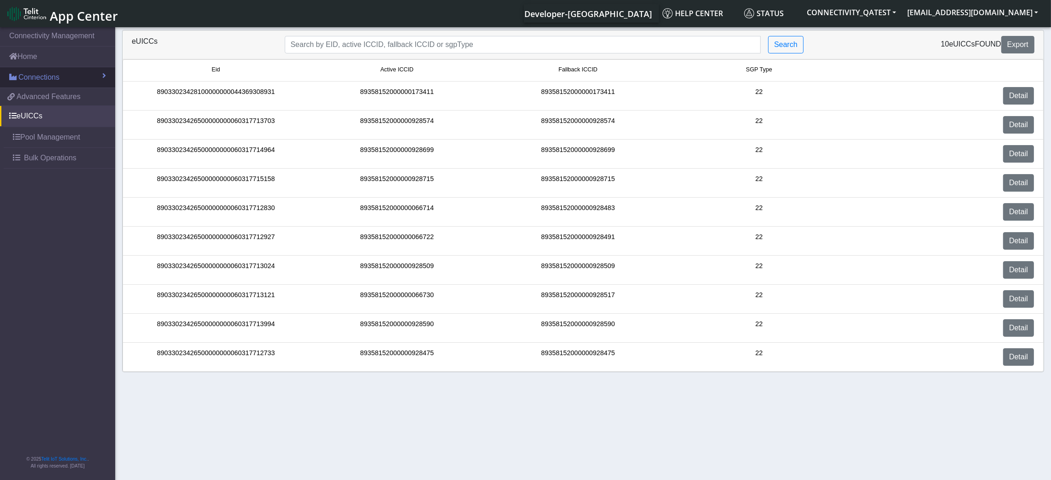
click at [56, 82] on span "Connections" at bounding box center [38, 77] width 41 height 11
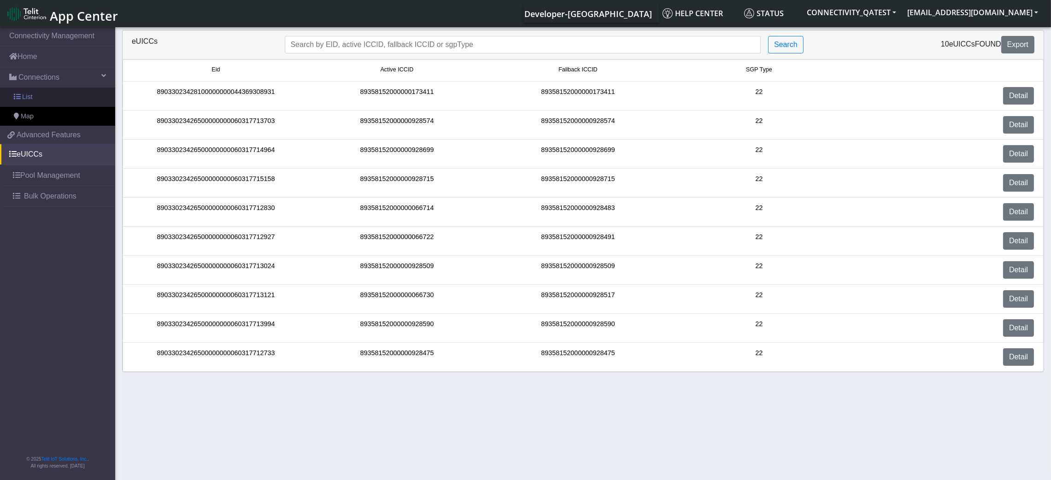
click at [47, 105] on link "List" at bounding box center [57, 97] width 115 height 19
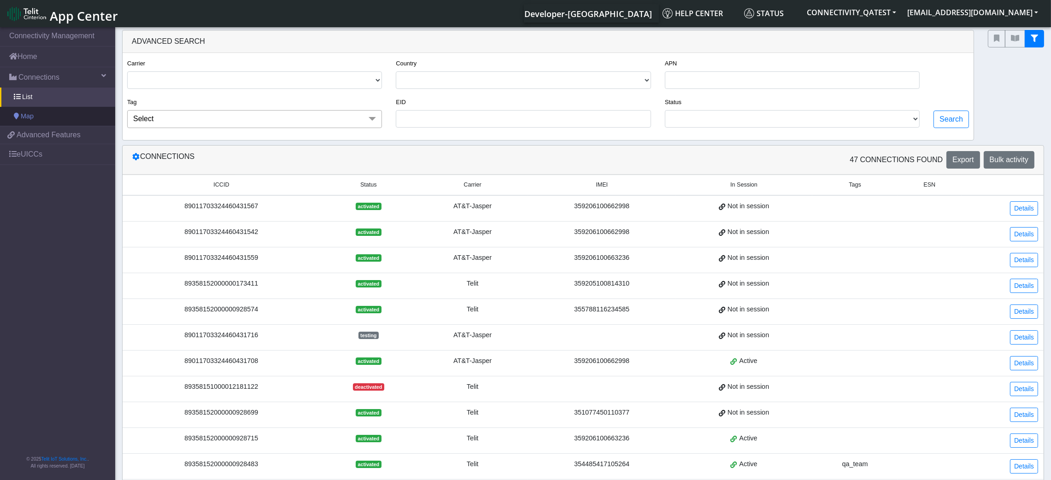
click at [45, 115] on link "Map" at bounding box center [57, 116] width 115 height 19
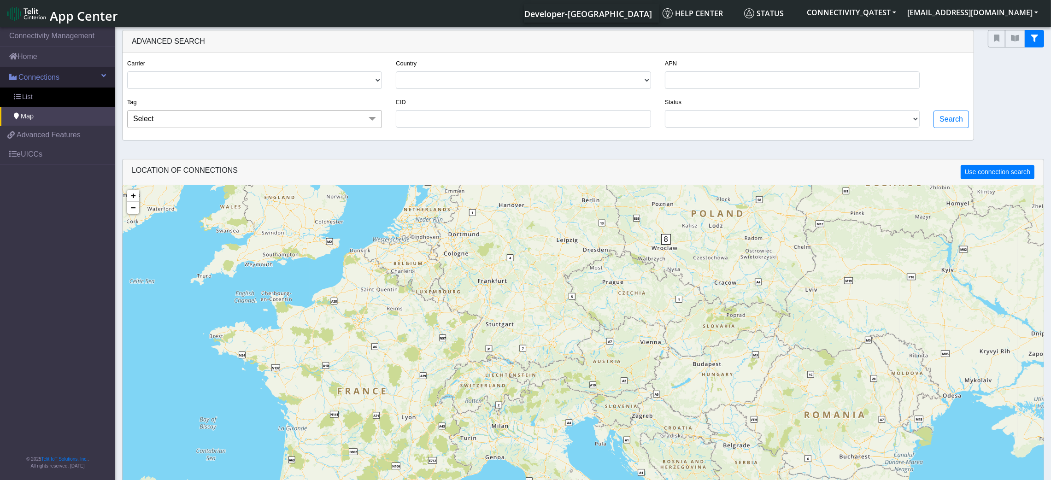
click at [62, 73] on link "Connections" at bounding box center [57, 77] width 115 height 20
click at [57, 79] on span "Connections" at bounding box center [38, 77] width 41 height 11
click at [55, 89] on link "List" at bounding box center [57, 97] width 115 height 19
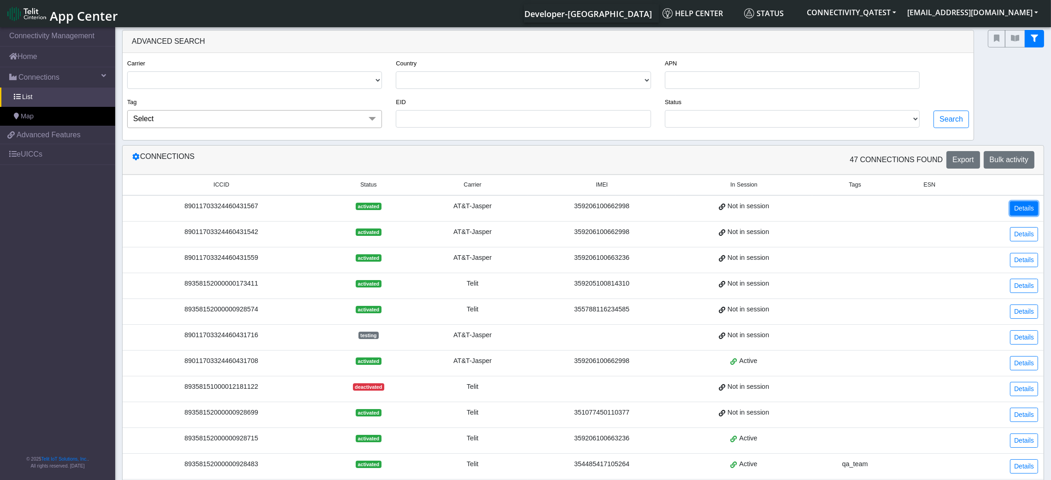
click at [876, 207] on link "Details" at bounding box center [1024, 208] width 28 height 14
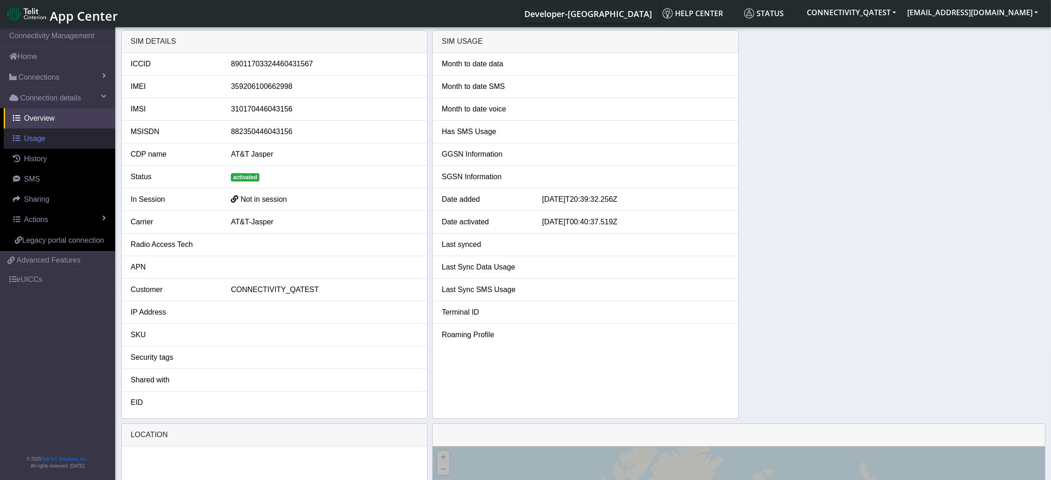
click at [35, 138] on span "Usage" at bounding box center [34, 139] width 21 height 8
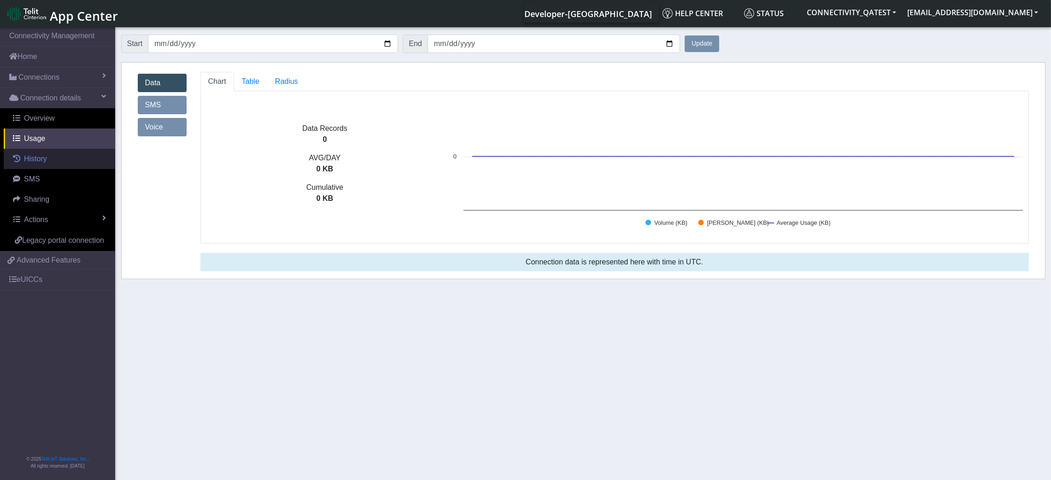
click at [31, 157] on span "History" at bounding box center [35, 159] width 23 height 8
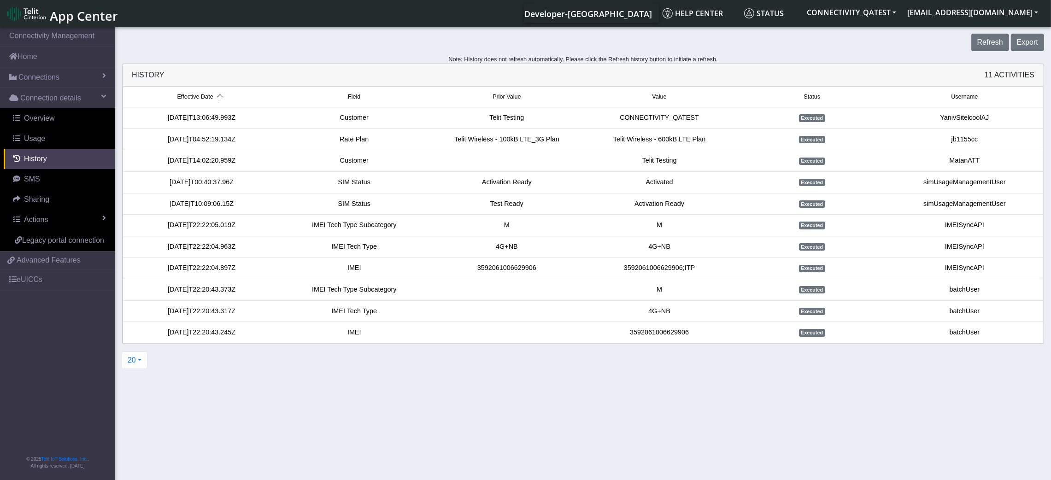
click at [658, 99] on span "Value" at bounding box center [659, 97] width 14 height 9
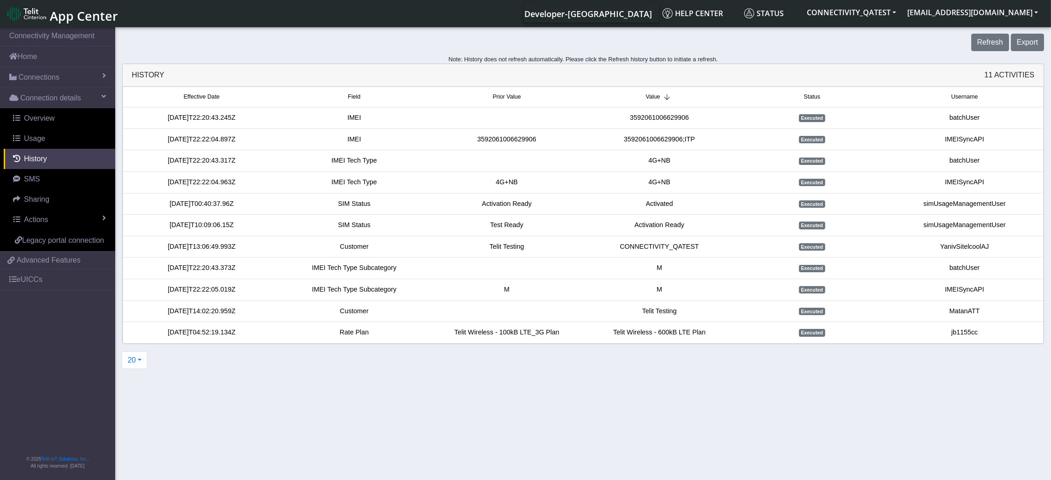
click at [504, 102] on li "Effective Date Field Prior Value Value Status Username" at bounding box center [583, 97] width 921 height 21
click at [508, 100] on span "Prior Value" at bounding box center [507, 97] width 28 height 9
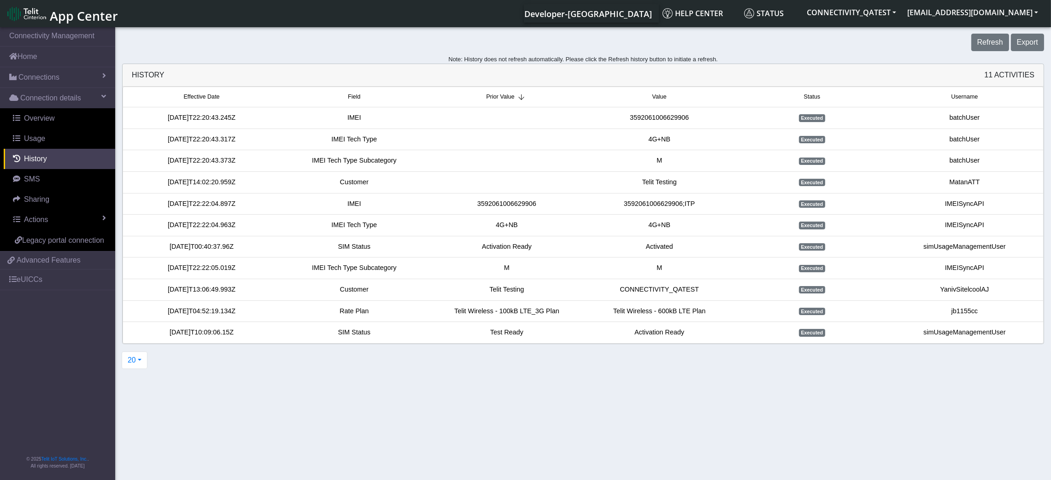
click at [876, 99] on span "Username" at bounding box center [964, 97] width 27 height 9
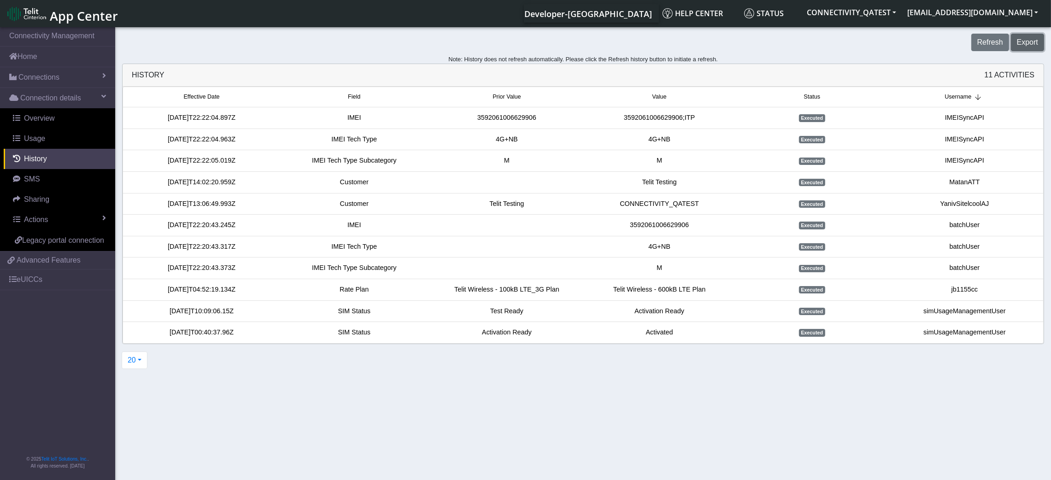
click at [876, 44] on button "Export" at bounding box center [1027, 43] width 33 height 18
click at [40, 180] on link "SMS" at bounding box center [60, 179] width 112 height 20
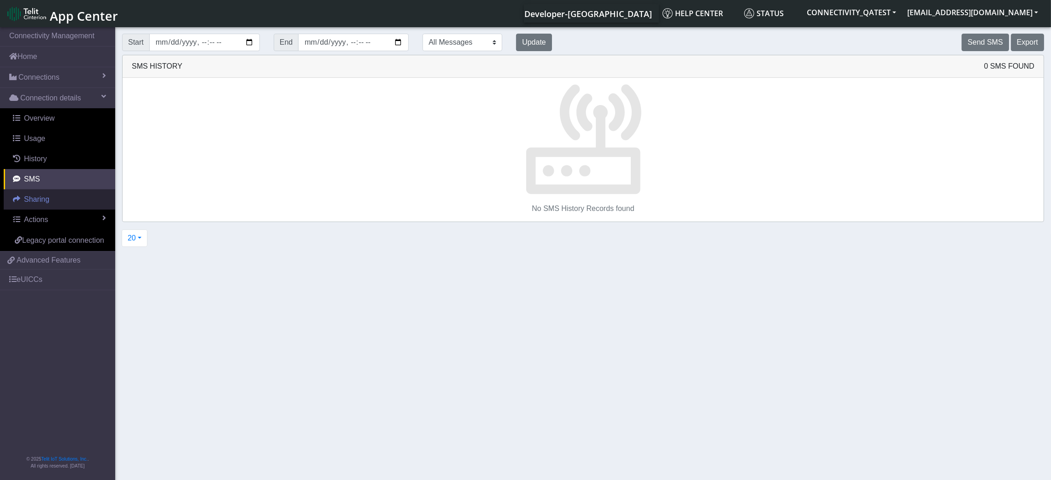
click at [35, 206] on link "Sharing" at bounding box center [60, 199] width 112 height 20
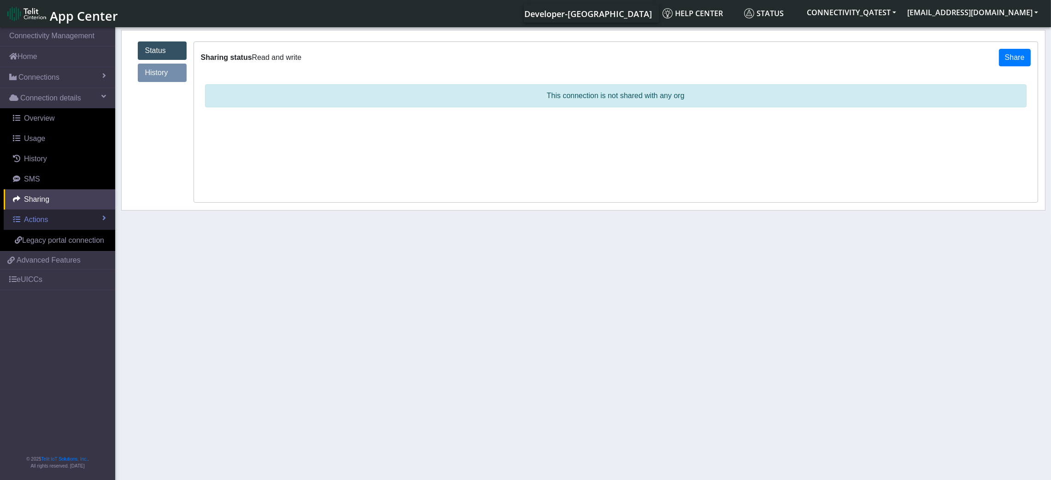
click at [34, 226] on link "Actions" at bounding box center [60, 220] width 112 height 20
